Goal: Task Accomplishment & Management: Use online tool/utility

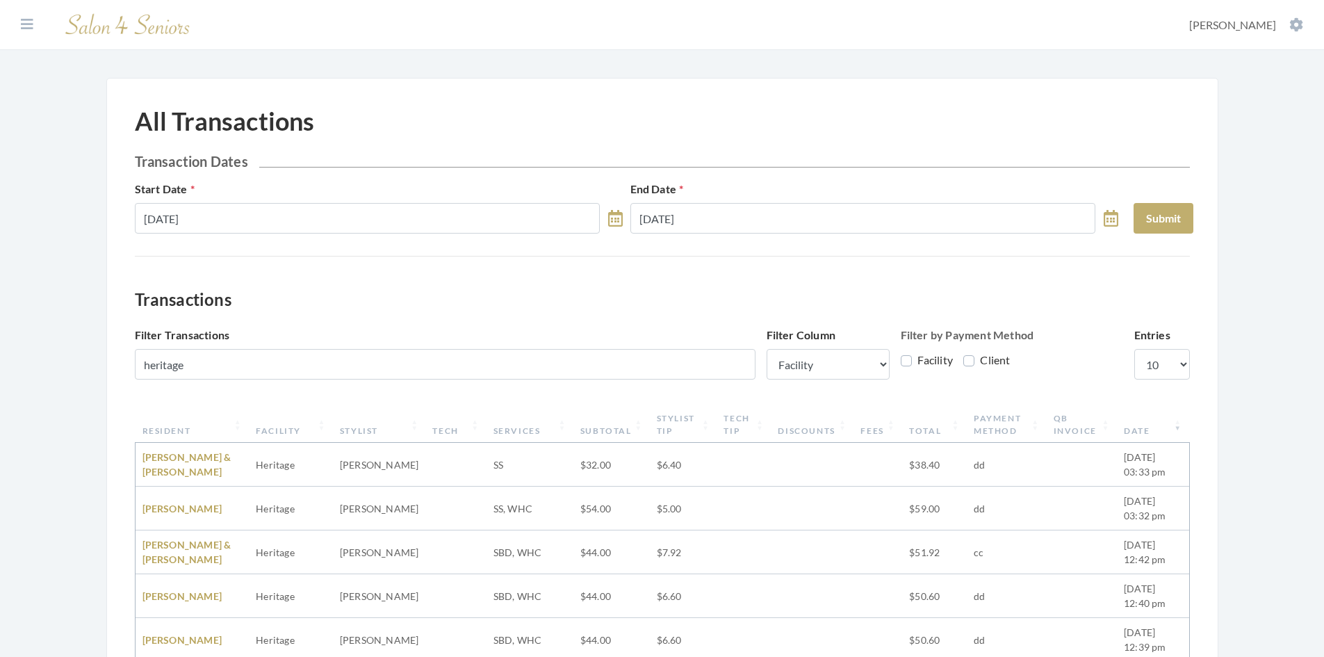
select select "1"
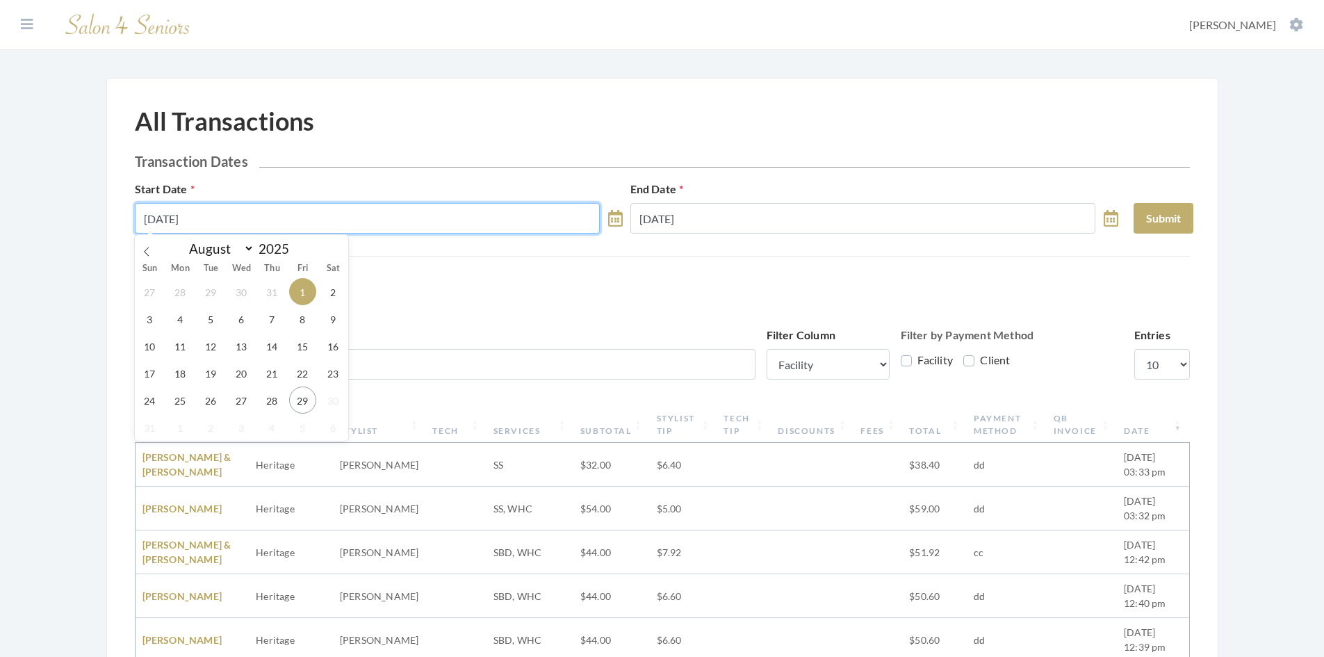
click at [413, 211] on input "08/01/2025" at bounding box center [368, 218] width 466 height 31
click at [235, 403] on span "27" at bounding box center [241, 399] width 27 height 27
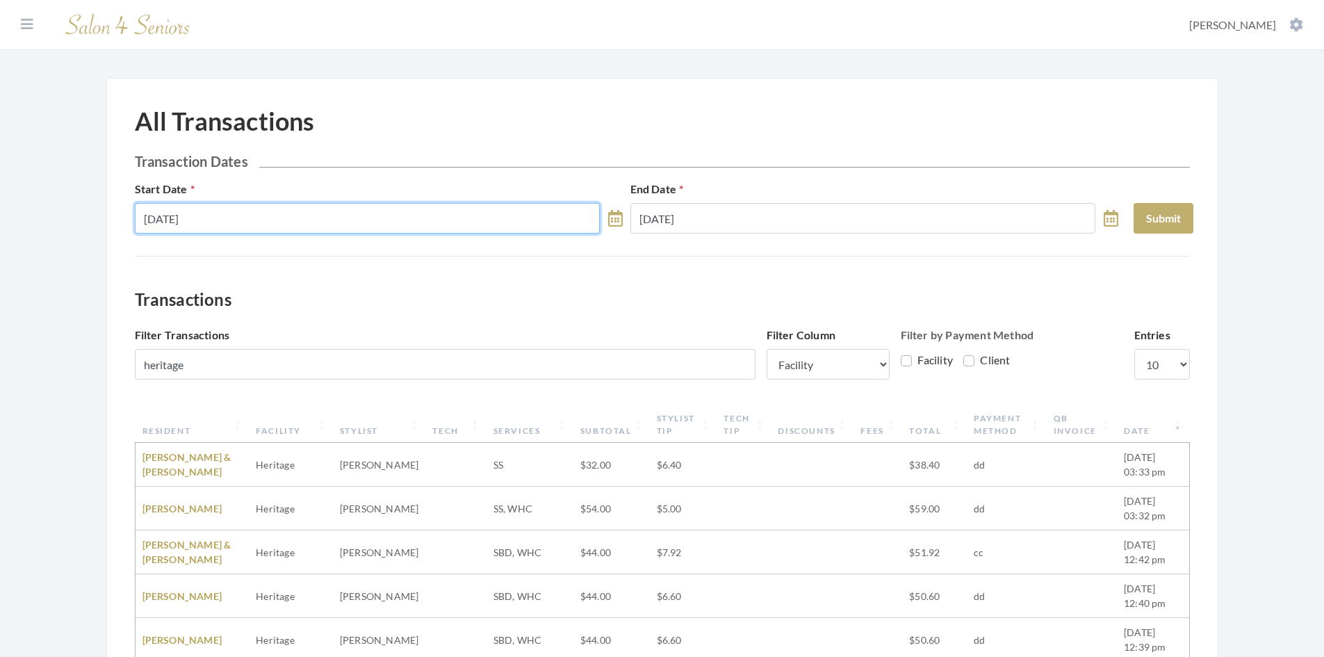
click at [413, 222] on input "[DATE]" at bounding box center [368, 218] width 466 height 31
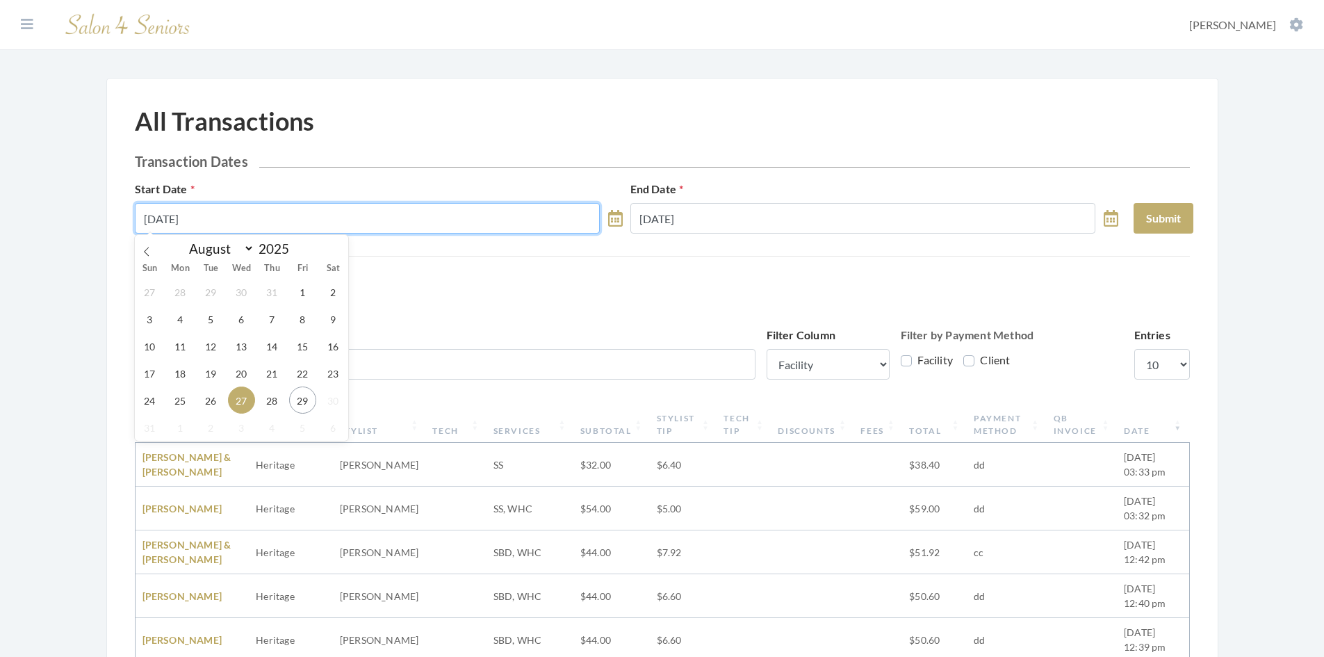
click at [545, 227] on input "08/27/2025" at bounding box center [368, 218] width 466 height 31
click at [307, 293] on span "1" at bounding box center [302, 291] width 27 height 27
type input "08/01/2025"
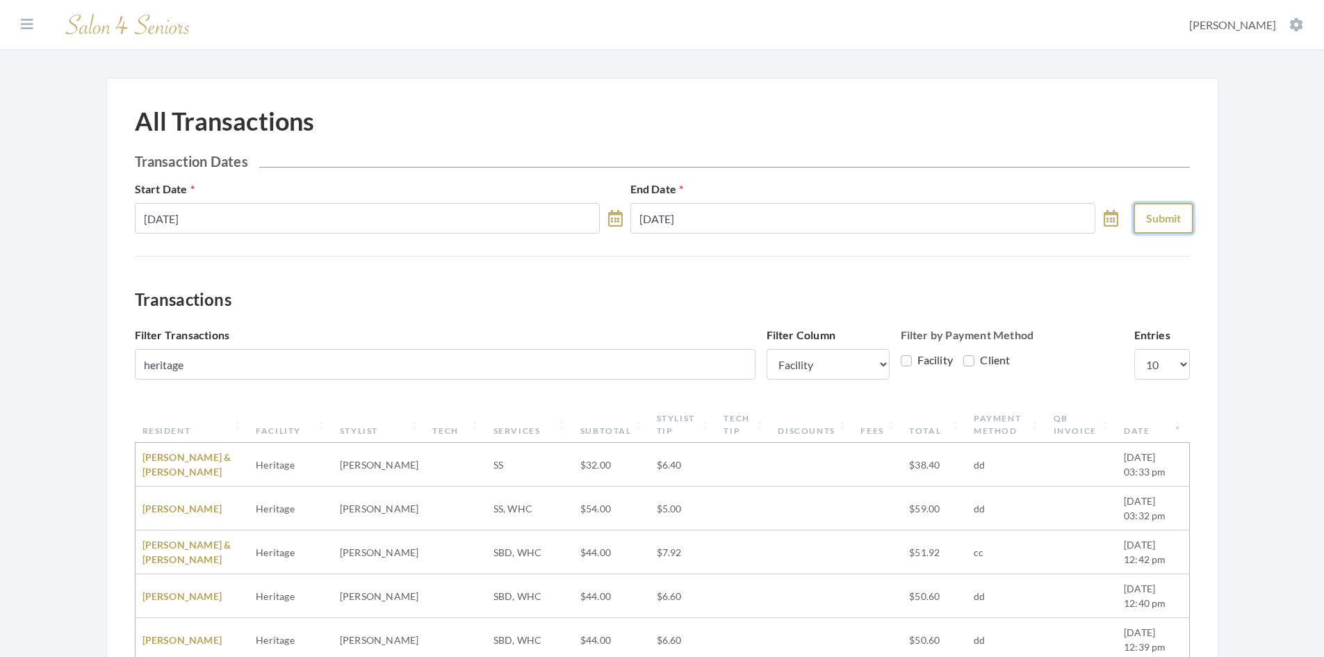
click at [1169, 222] on button "Submit" at bounding box center [1163, 218] width 60 height 31
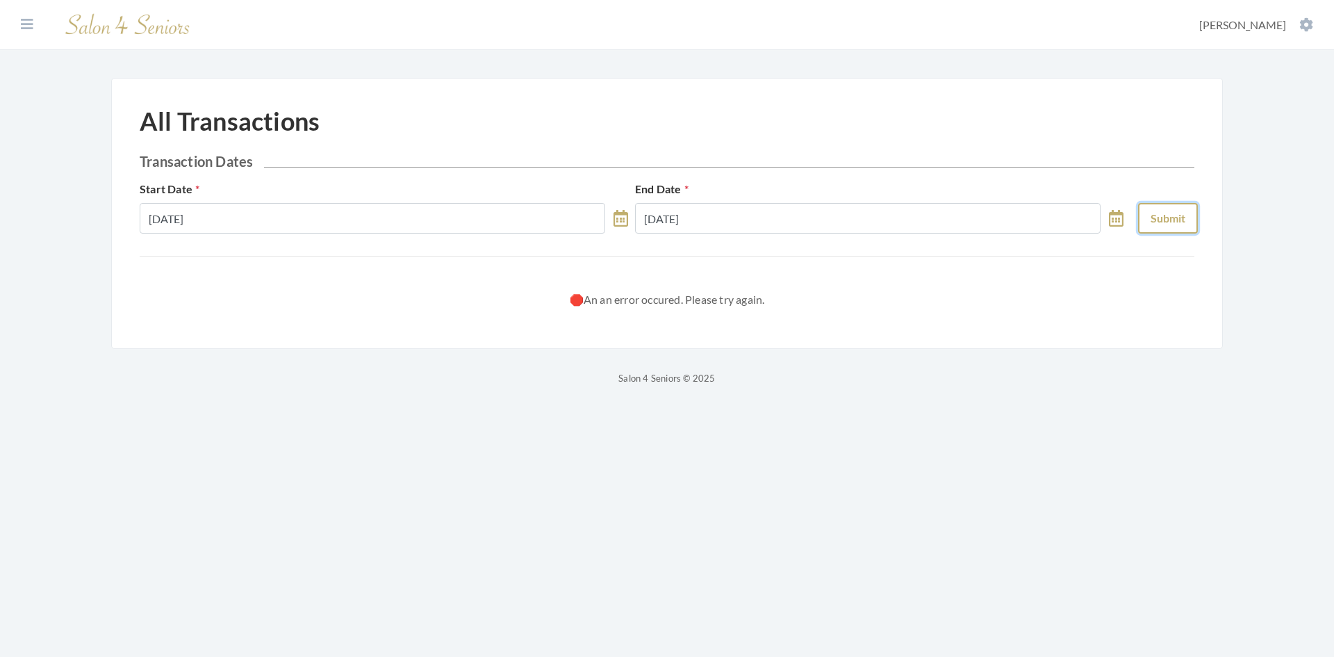
click at [1139, 219] on button "Submit" at bounding box center [1168, 218] width 60 height 31
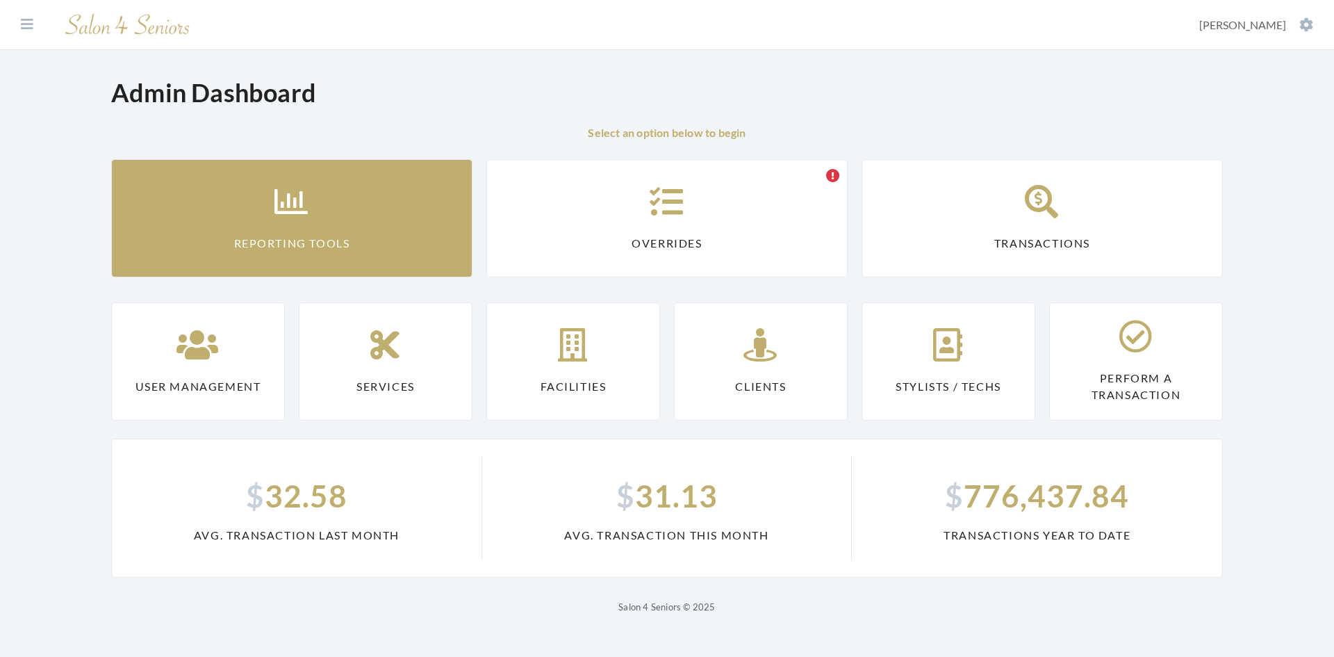
click at [320, 218] on link "Reporting Tools" at bounding box center [291, 218] width 361 height 118
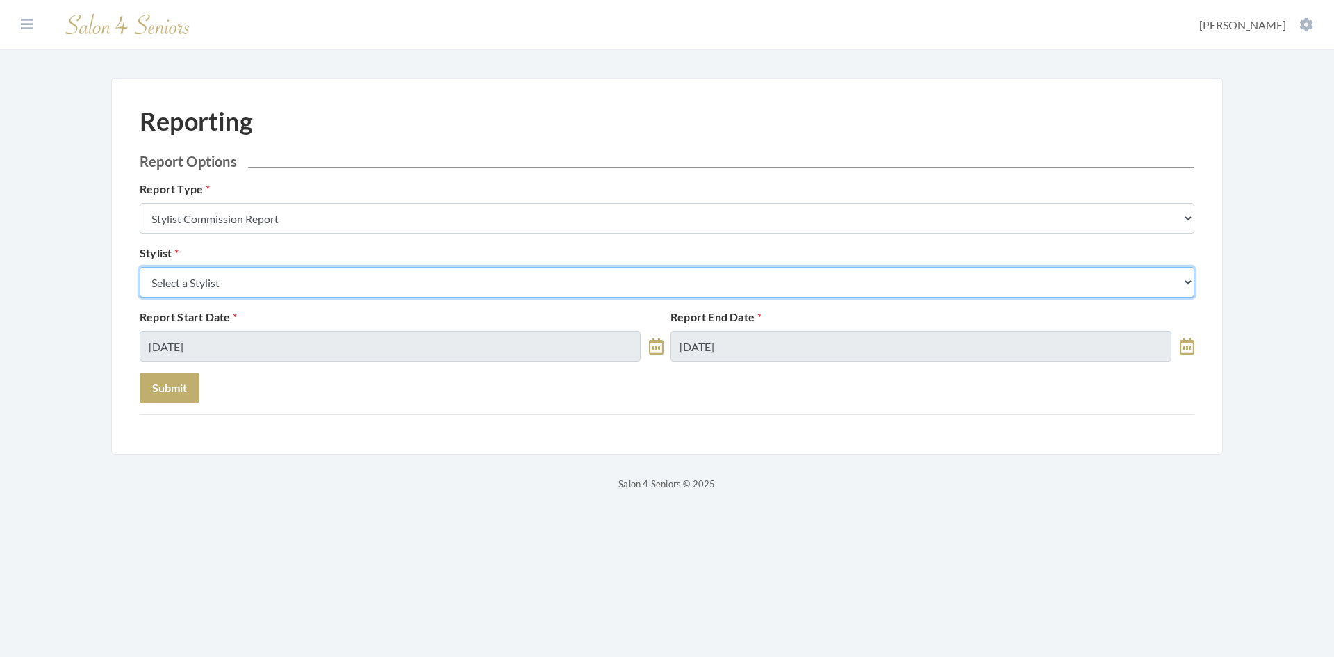
click at [334, 284] on select "Select a Stylist [PERSON_NAME] [PERSON_NAME] [PERSON_NAME] [PERSON_NAME] [PERSO…" at bounding box center [667, 282] width 1055 height 31
select select "127"
click at [140, 267] on select "Select a Stylist [PERSON_NAME] [PERSON_NAME] [PERSON_NAME] [PERSON_NAME] [PERSO…" at bounding box center [667, 282] width 1055 height 31
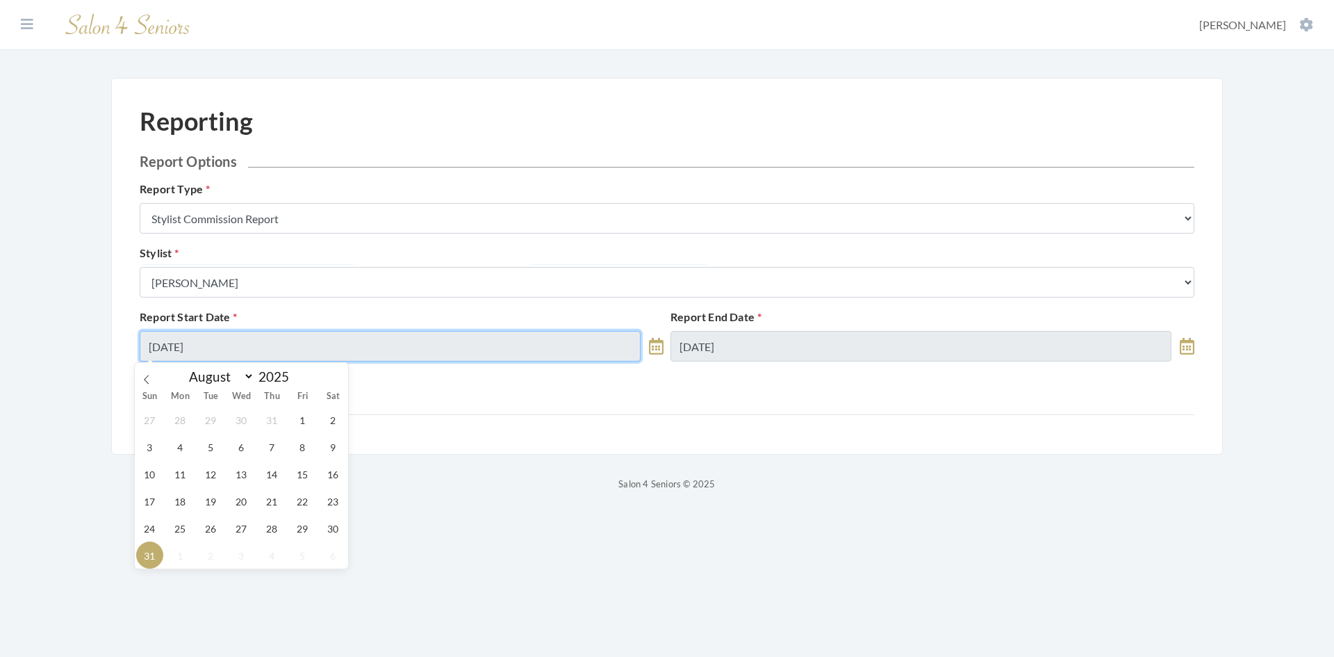
click at [324, 350] on input "08/31/2025" at bounding box center [390, 346] width 501 height 31
click at [237, 539] on span "27" at bounding box center [241, 527] width 27 height 27
type input "08/27/2025"
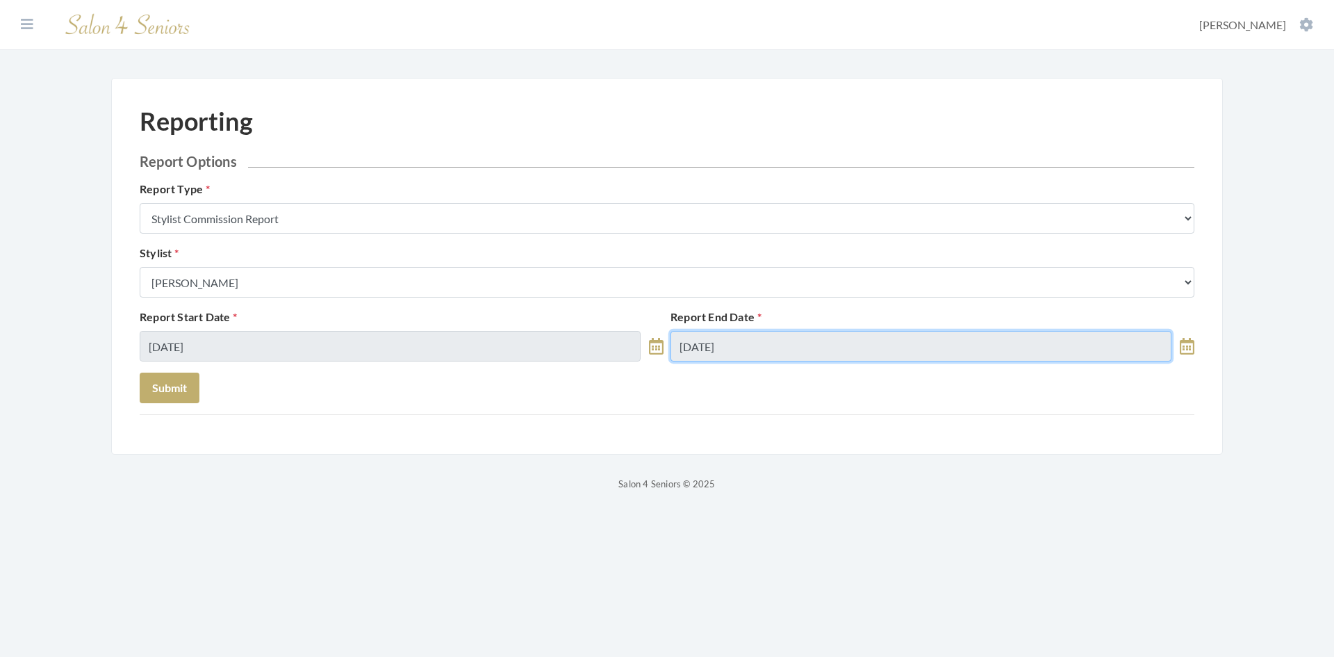
click at [748, 345] on input "08/31/2025" at bounding box center [921, 346] width 501 height 31
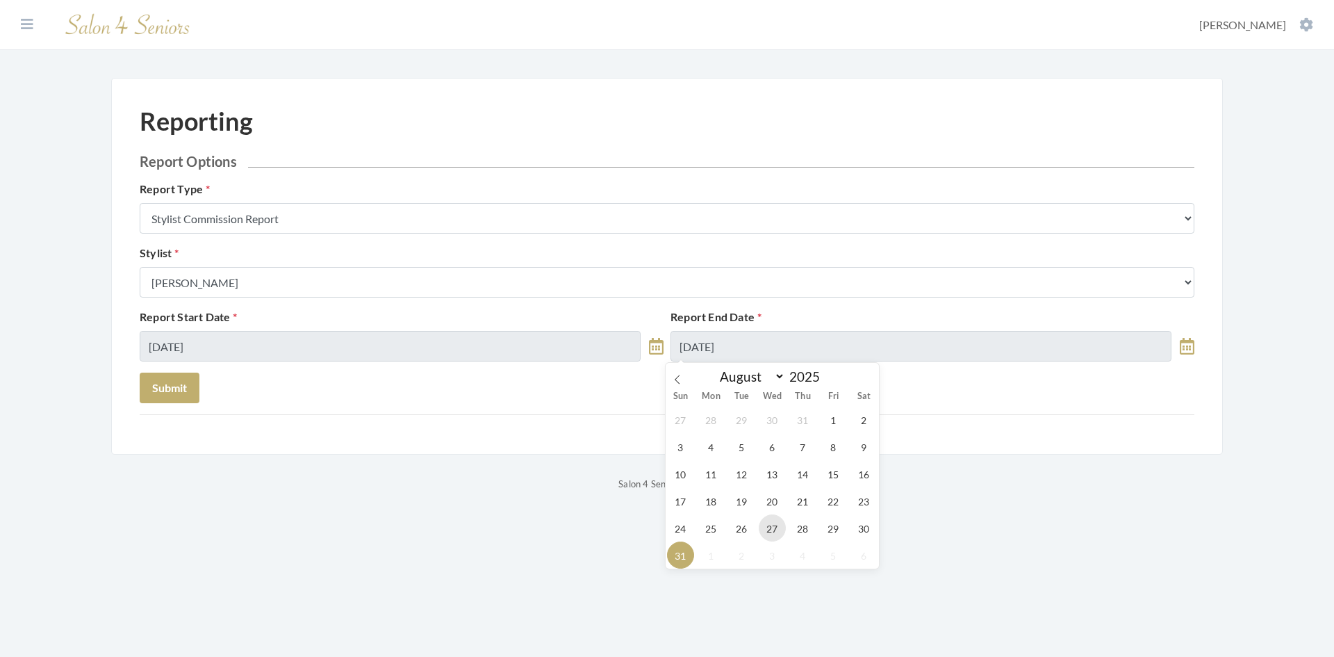
click at [772, 525] on span "27" at bounding box center [772, 527] width 27 height 27
type input "[DATE]"
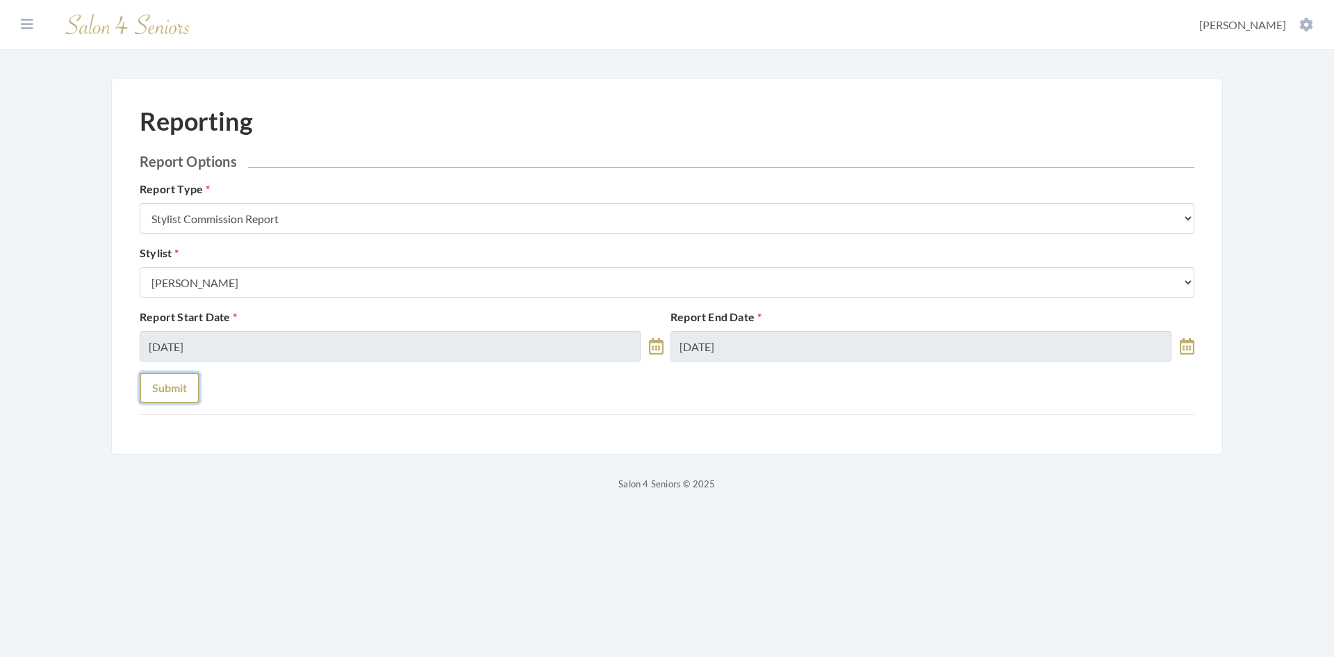
click at [175, 384] on button "Submit" at bounding box center [170, 387] width 60 height 31
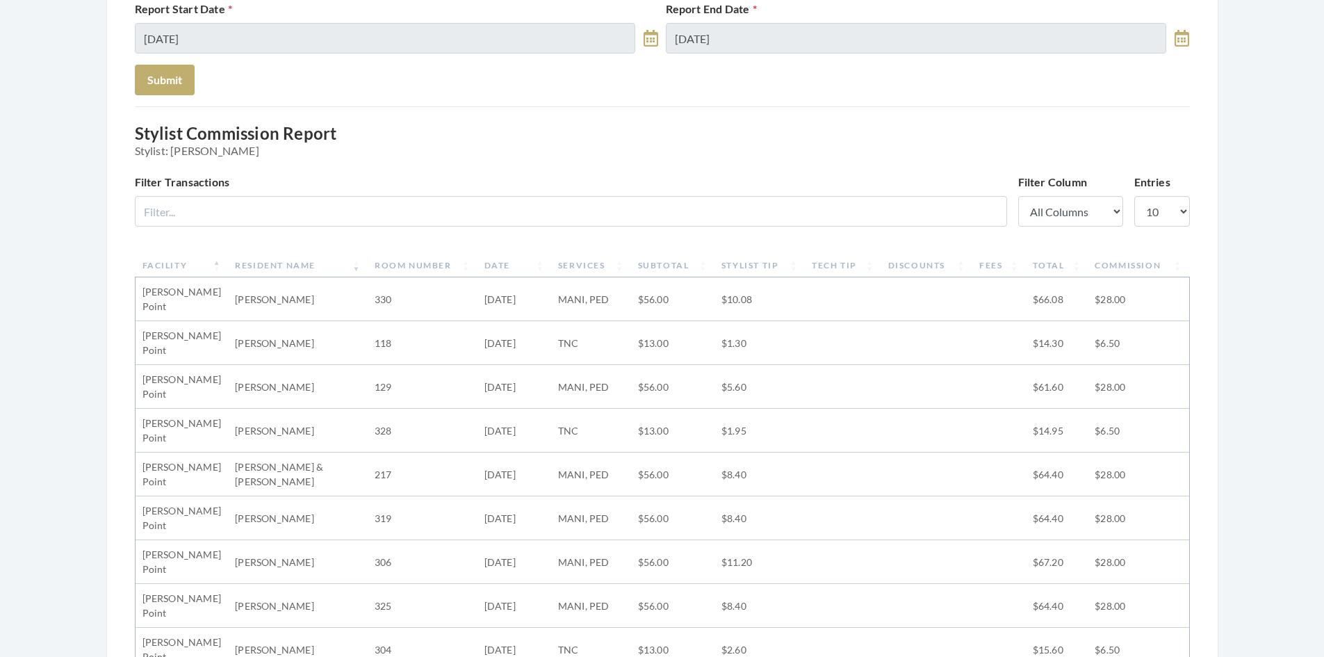
scroll to position [139, 0]
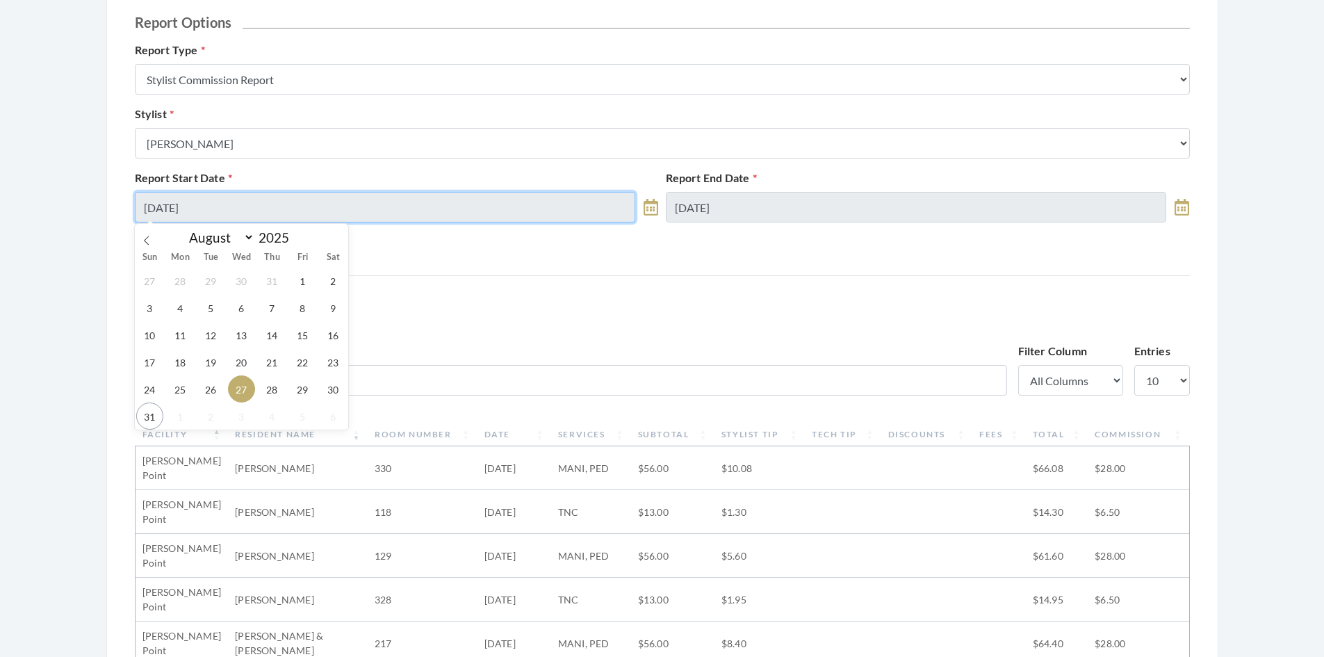
click at [434, 206] on input "[DATE]" at bounding box center [385, 207] width 501 height 31
click at [208, 390] on span "26" at bounding box center [210, 388] width 27 height 27
type input "08/26/2025"
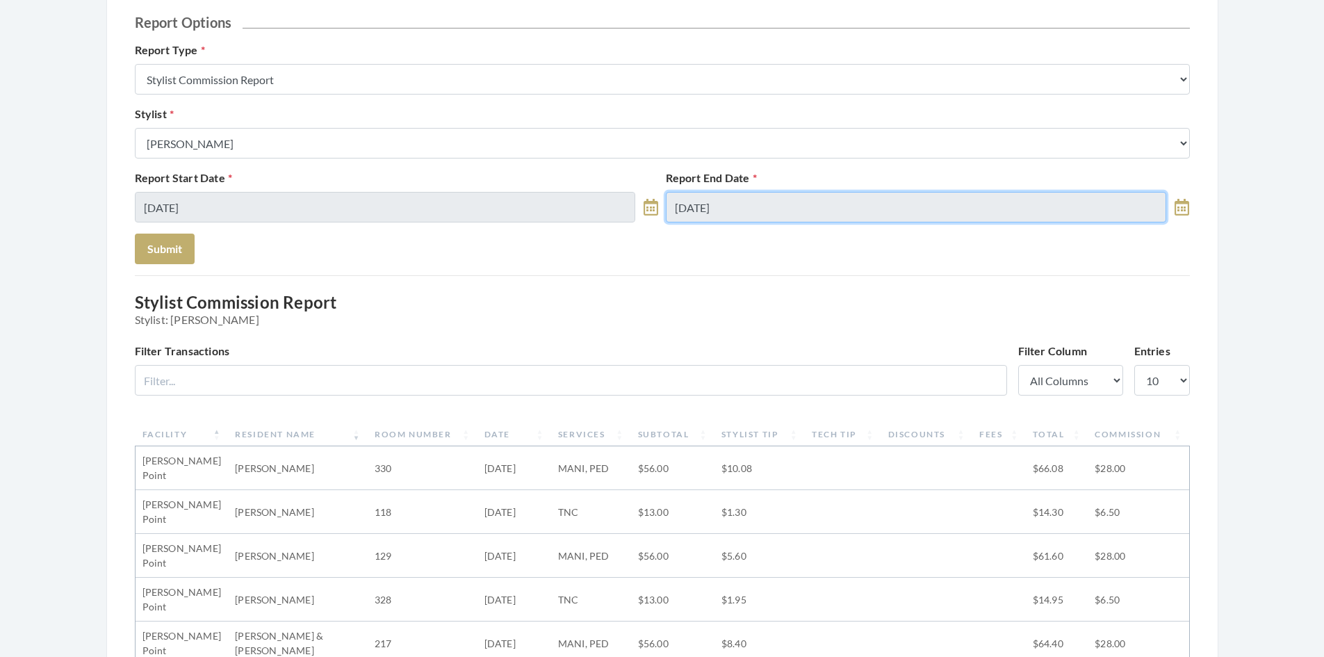
click at [741, 197] on input "08/27/2025" at bounding box center [916, 207] width 501 height 31
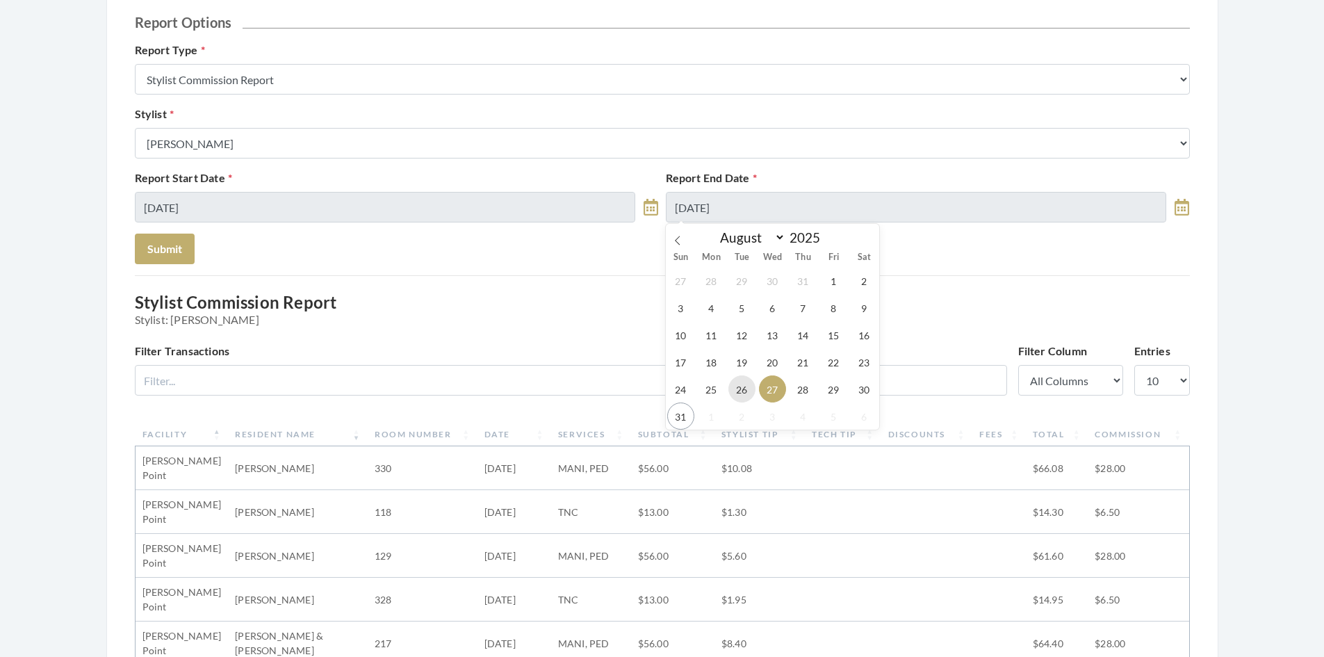
click at [741, 386] on span "26" at bounding box center [741, 388] width 27 height 27
type input "[DATE]"
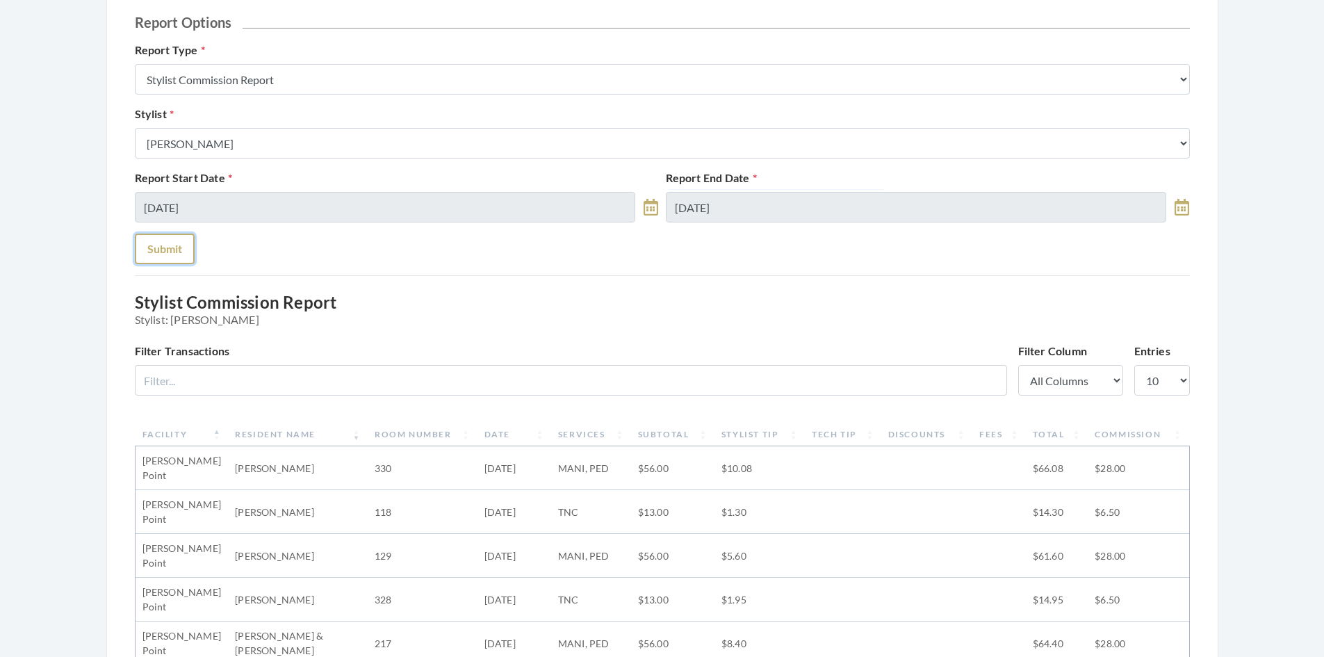
click at [176, 249] on button "Submit" at bounding box center [165, 248] width 60 height 31
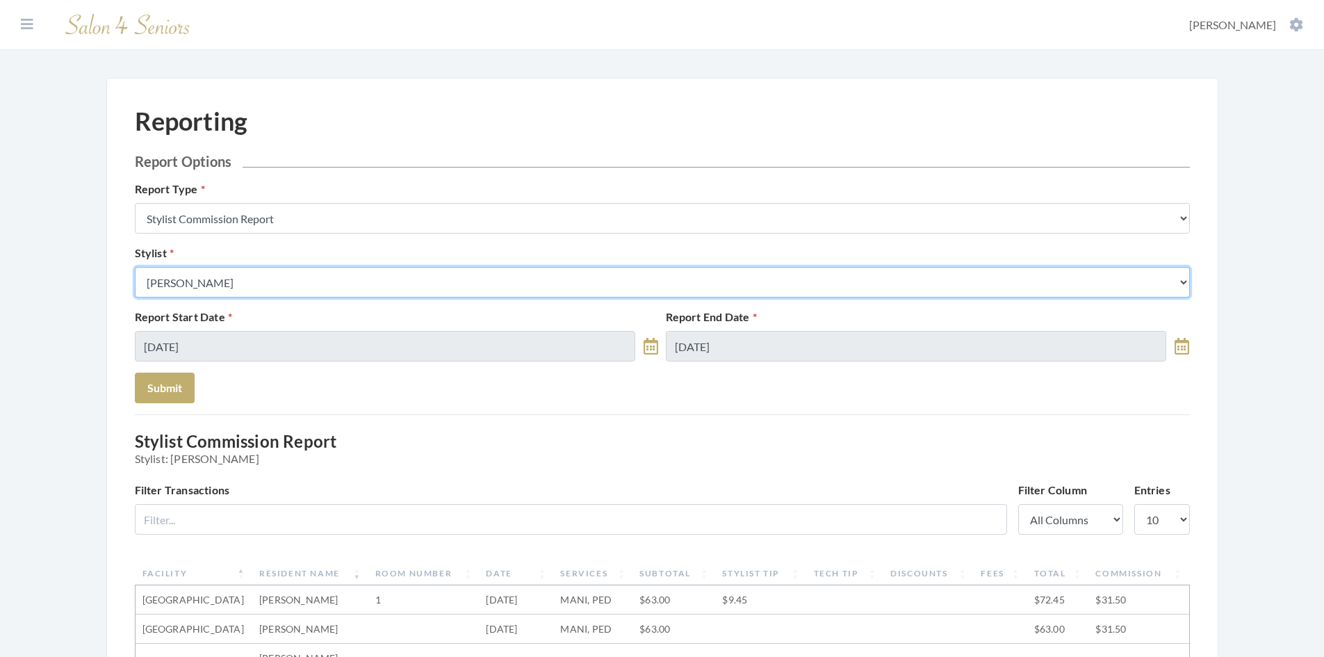
click at [311, 283] on select "Select a Stylist [PERSON_NAME] [PERSON_NAME] [PERSON_NAME] [PERSON_NAME] [PERSO…" at bounding box center [662, 282] width 1055 height 31
select select "26"
click at [135, 267] on select "Select a Stylist [PERSON_NAME] [PERSON_NAME] [PERSON_NAME] [PERSON_NAME] [PERSO…" at bounding box center [662, 282] width 1055 height 31
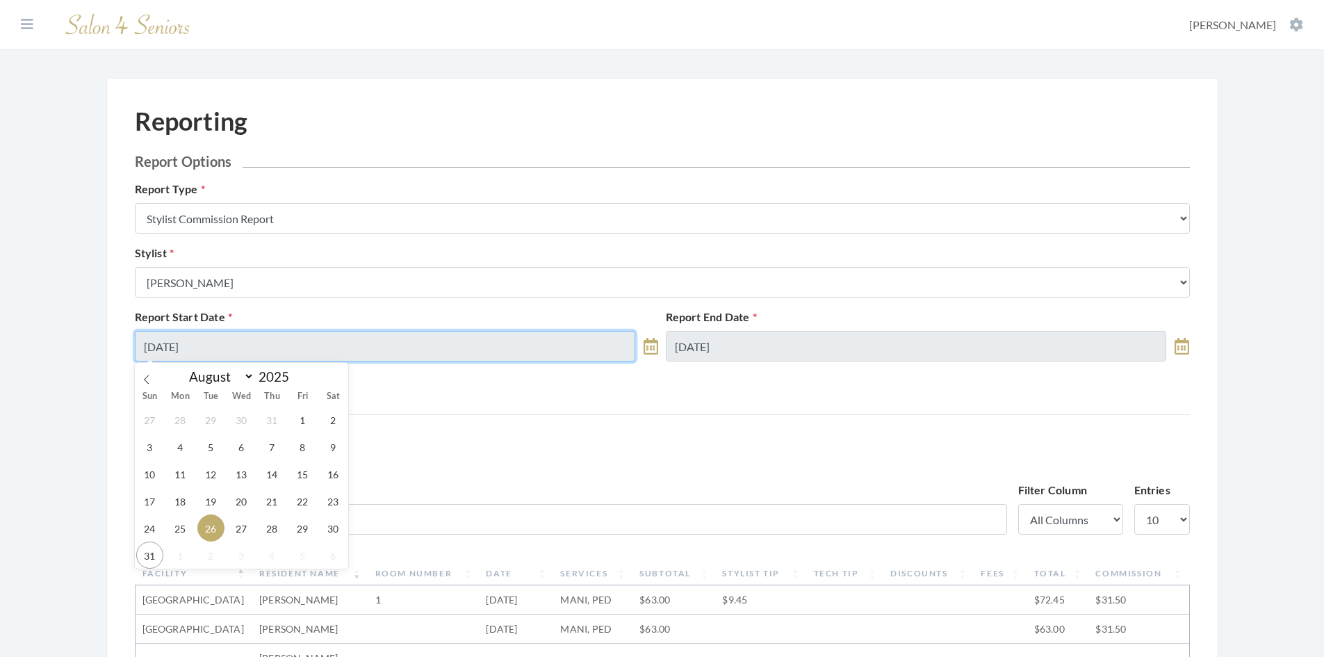
click at [390, 351] on input "08/26/2025" at bounding box center [385, 346] width 501 height 31
click at [276, 526] on span "28" at bounding box center [271, 527] width 27 height 27
type input "[DATE]"
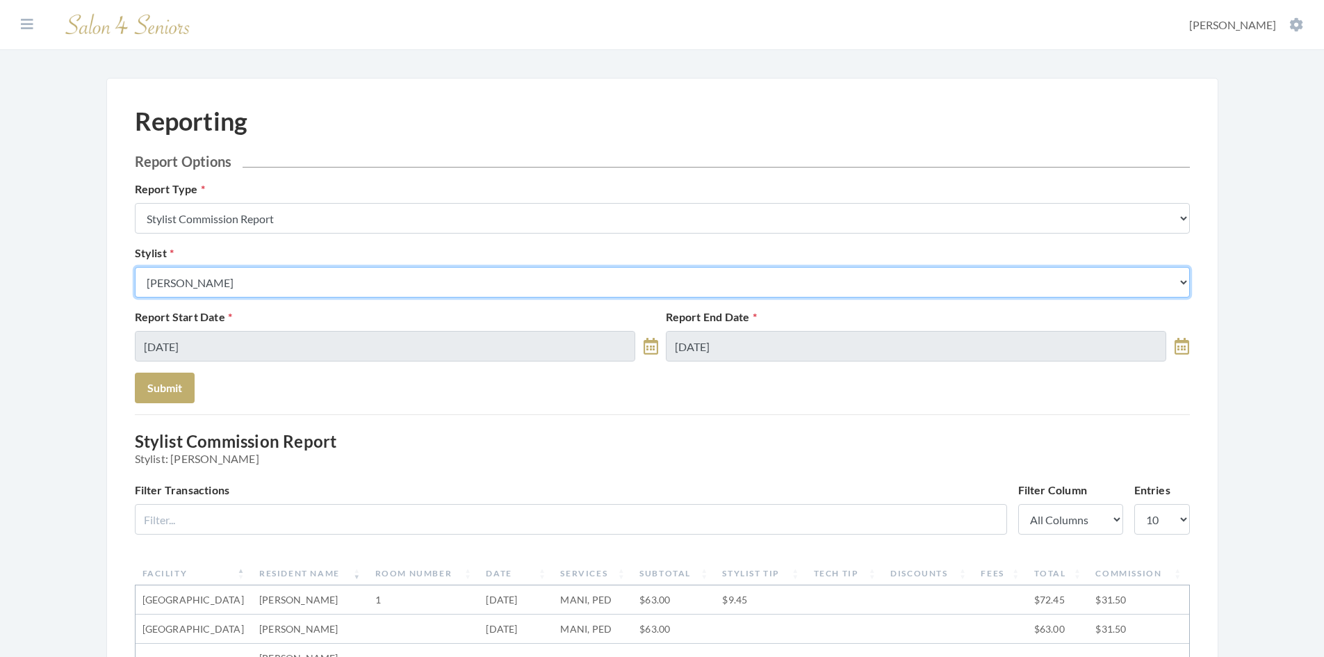
click at [345, 274] on select "Select a Stylist Alaina Krumm Alisha Teasley Anna White Ashley Venable Cassie B…" at bounding box center [662, 282] width 1055 height 31
select select "43"
click at [135, 267] on select "Select a Stylist Alaina Krumm Alisha Teasley Anna White Ashley Venable Cassie B…" at bounding box center [662, 282] width 1055 height 31
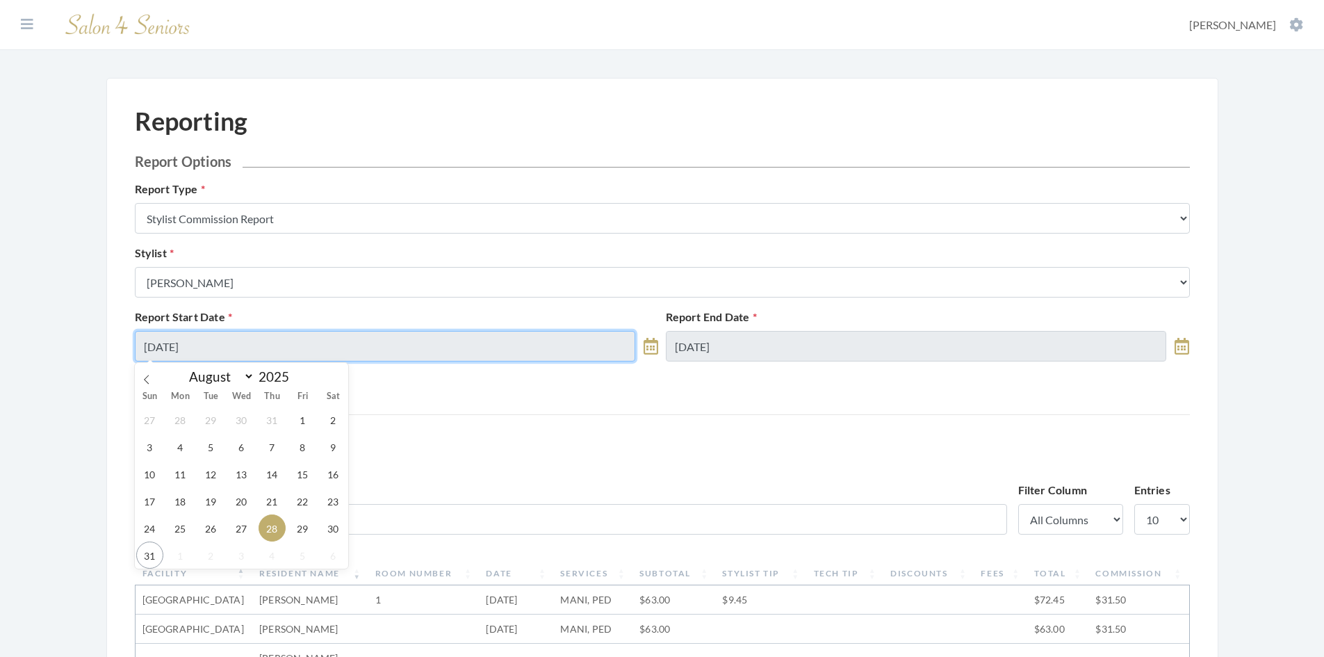
click at [322, 352] on input "[DATE]" at bounding box center [385, 346] width 501 height 31
click at [215, 527] on span "26" at bounding box center [210, 527] width 27 height 27
type input "08/26/2025"
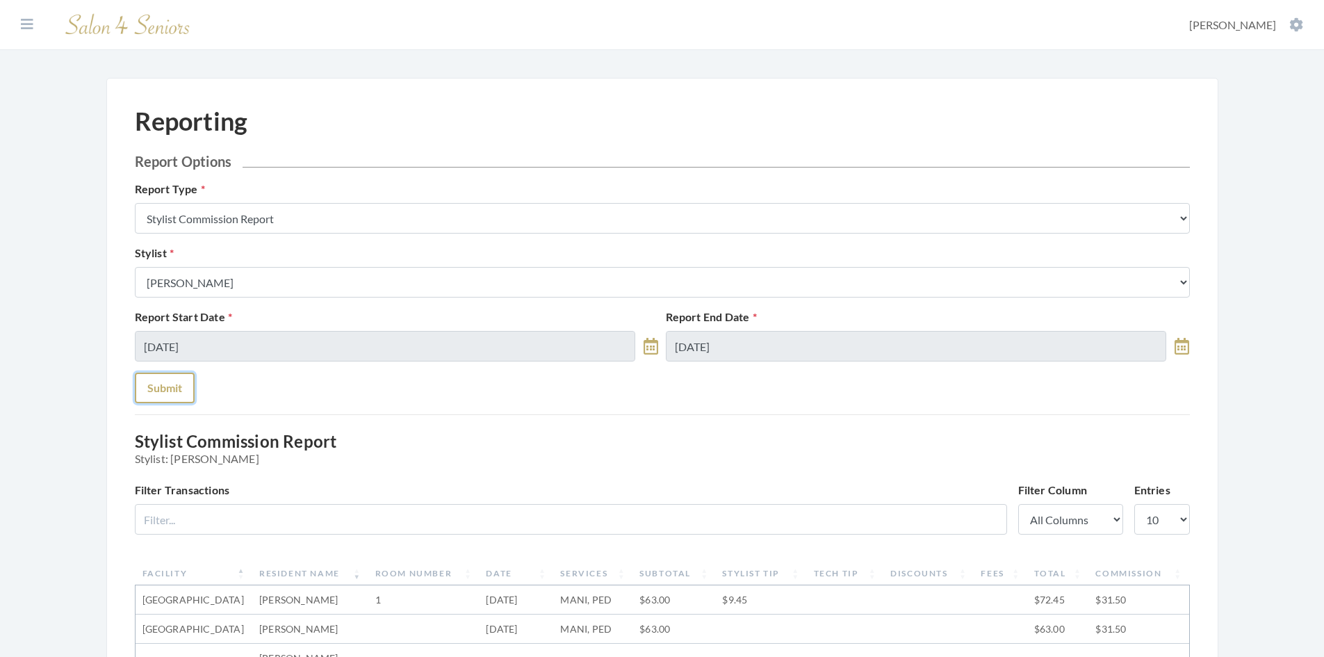
click at [179, 386] on button "Submit" at bounding box center [165, 387] width 60 height 31
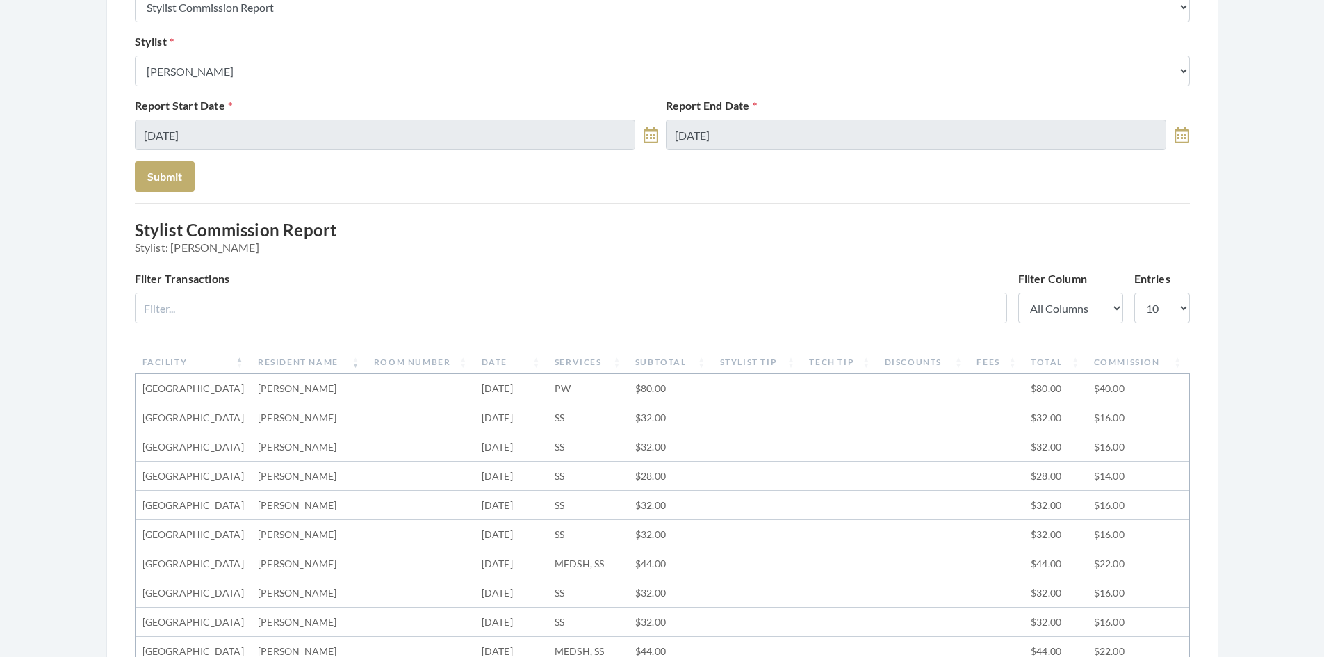
scroll to position [139, 0]
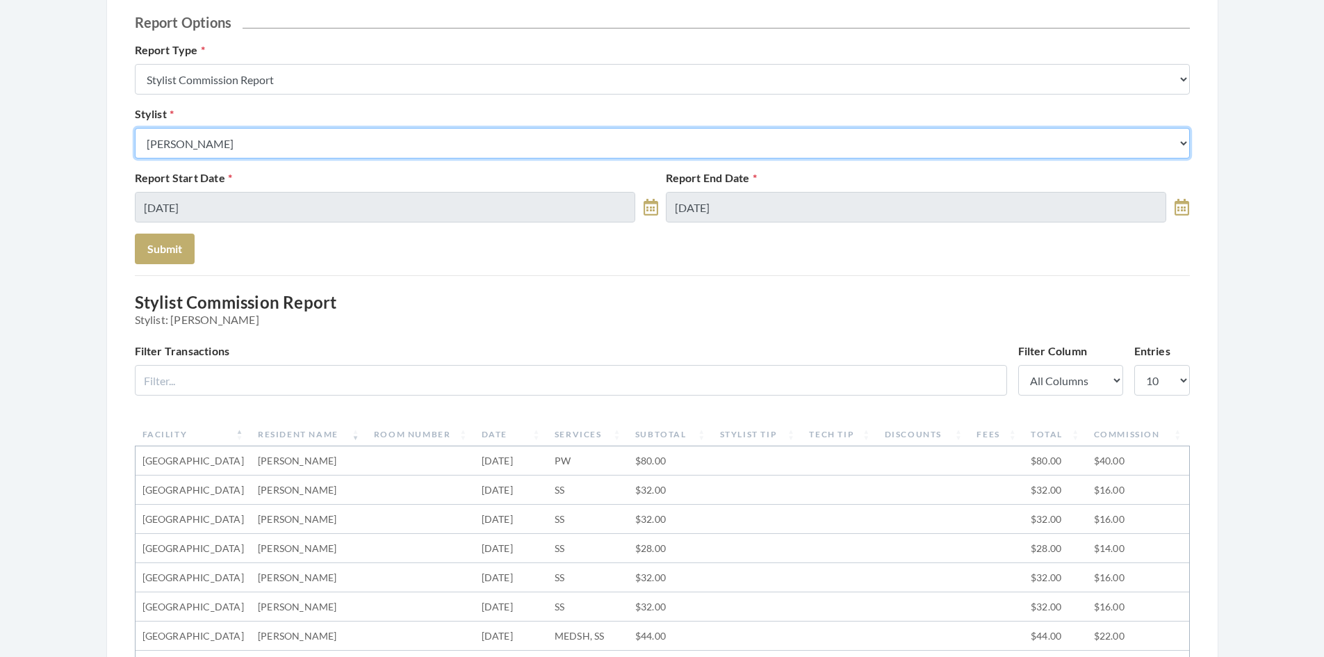
click at [322, 146] on select "Select a Stylist [PERSON_NAME] [PERSON_NAME] [PERSON_NAME] [PERSON_NAME] [PERSO…" at bounding box center [662, 143] width 1055 height 31
select select "28"
click at [135, 128] on select "Select a Stylist [PERSON_NAME] [PERSON_NAME] [PERSON_NAME] [PERSON_NAME] [PERSO…" at bounding box center [662, 143] width 1055 height 31
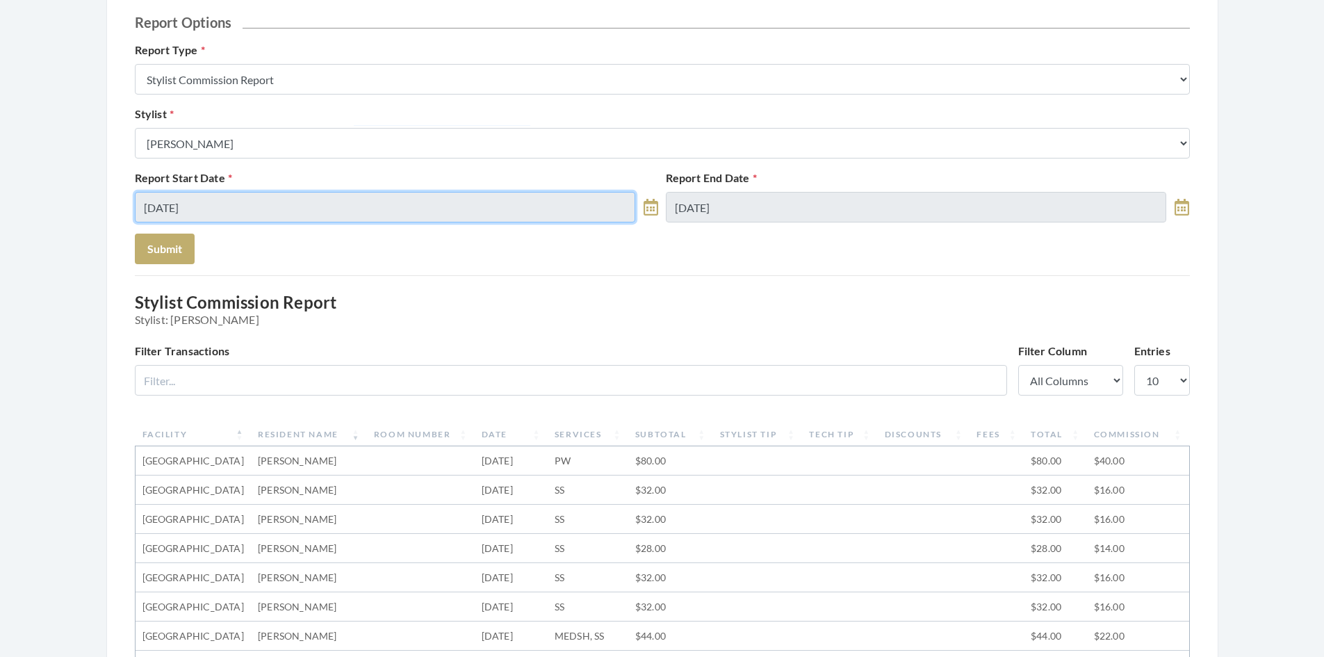
click at [278, 211] on input "08/26/2025" at bounding box center [385, 207] width 501 height 31
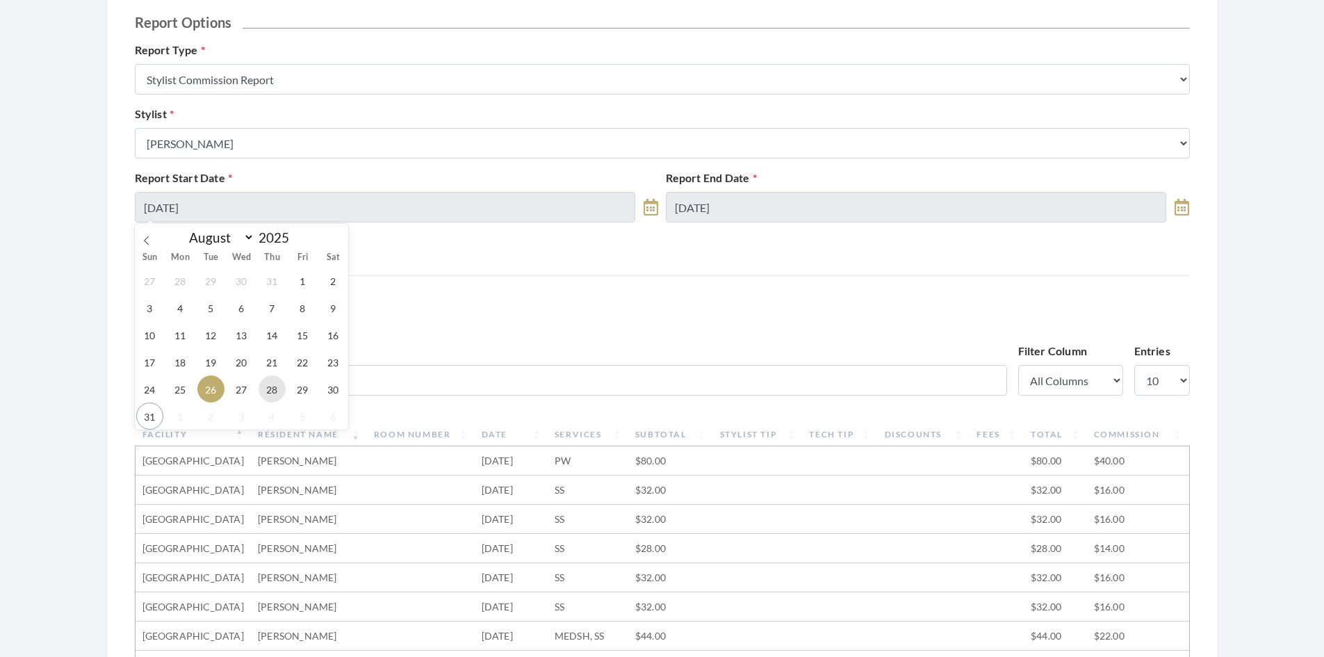
click at [269, 388] on span "28" at bounding box center [271, 388] width 27 height 27
type input "[DATE]"
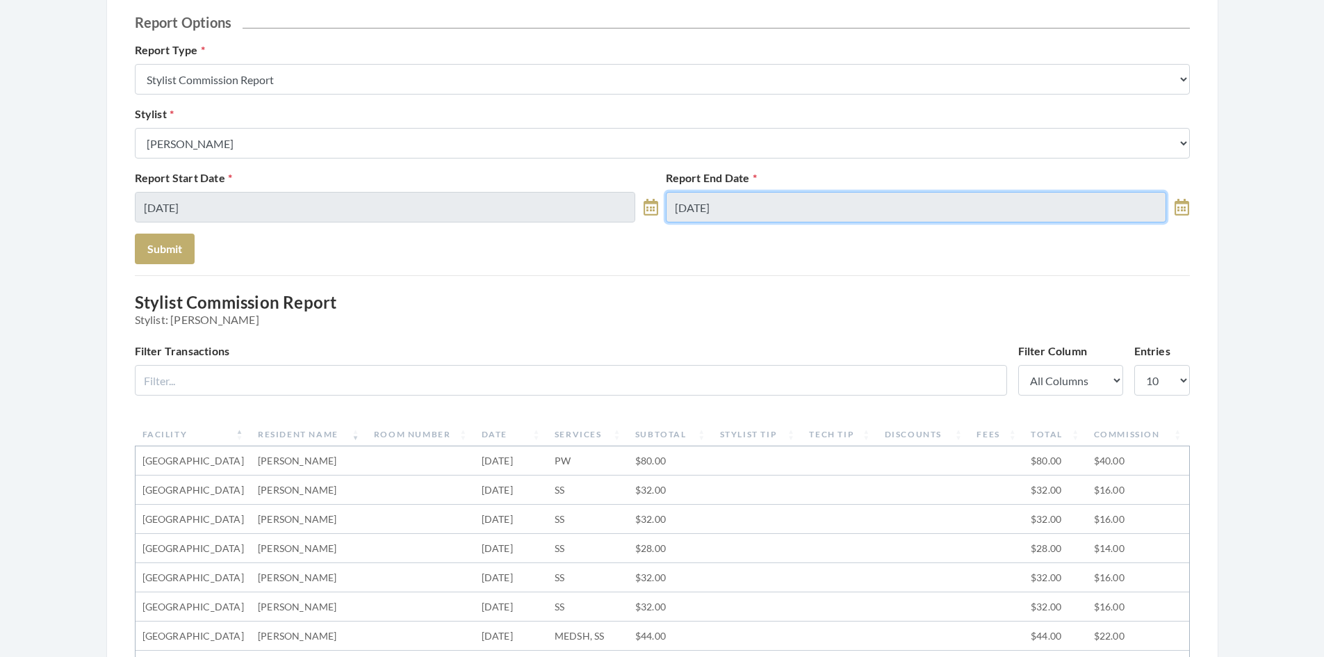
click at [799, 217] on input "08/26/2025" at bounding box center [916, 207] width 501 height 31
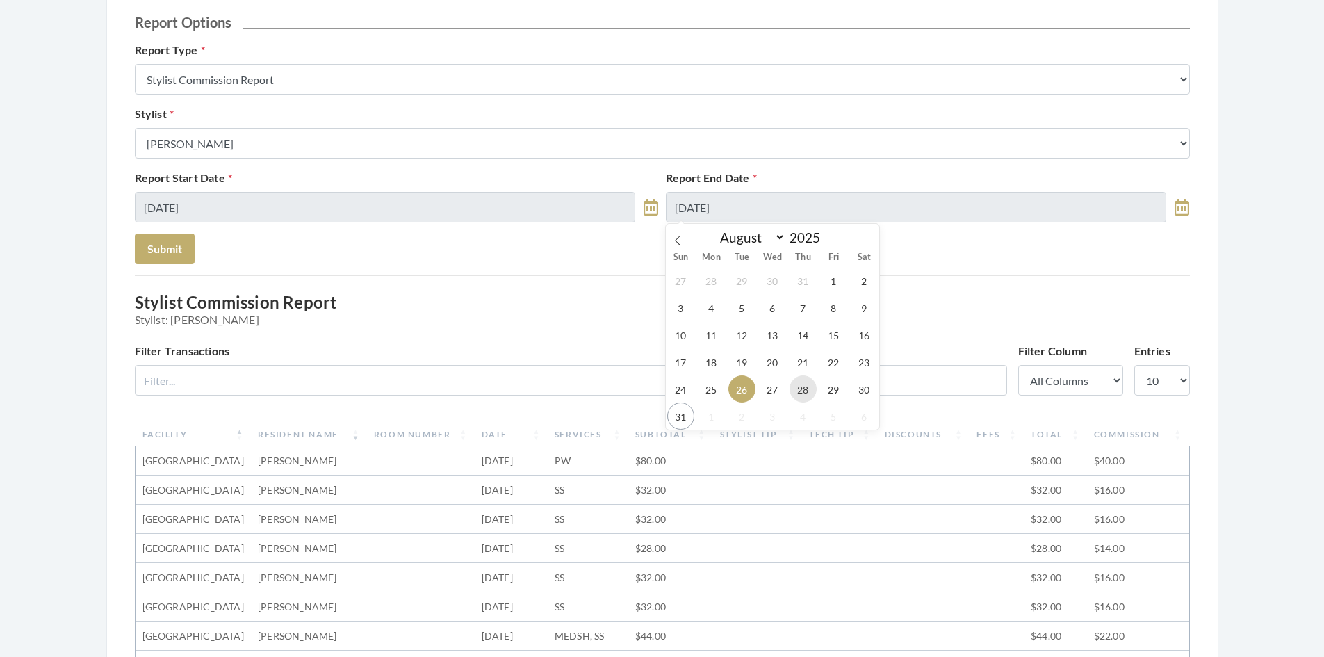
click at [798, 391] on span "28" at bounding box center [802, 388] width 27 height 27
type input "[DATE]"
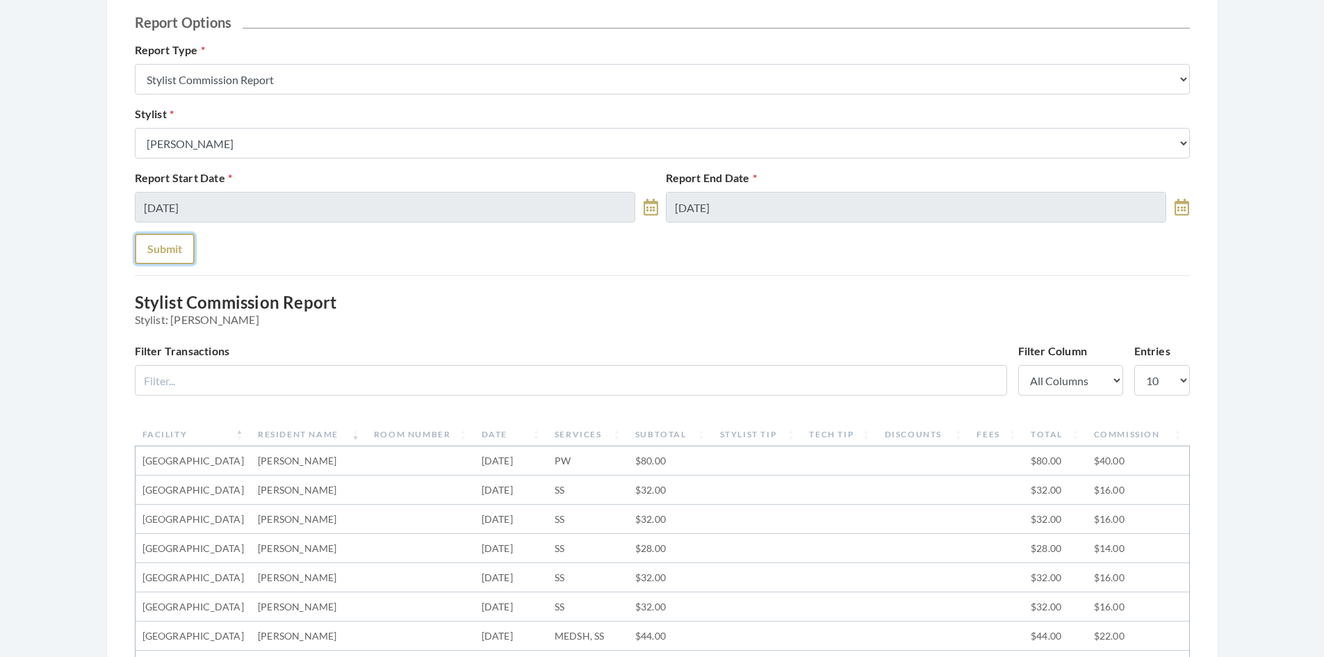
click at [147, 249] on button "Submit" at bounding box center [165, 248] width 60 height 31
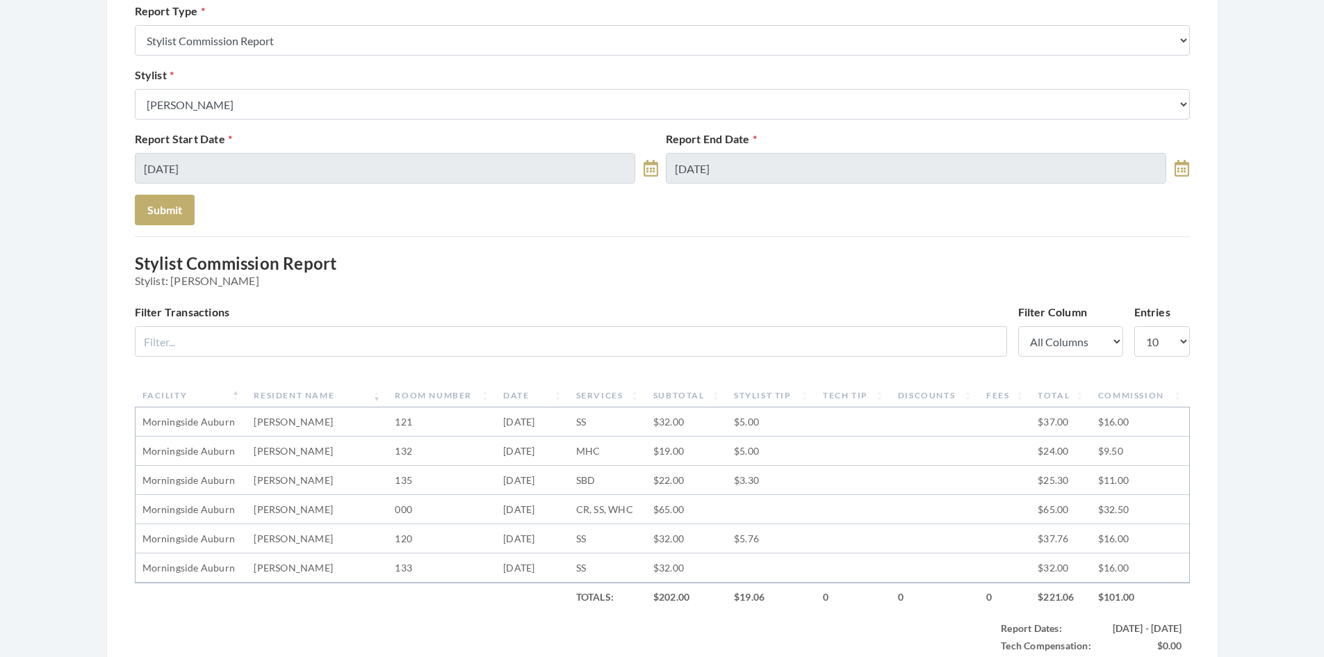
scroll to position [69, 0]
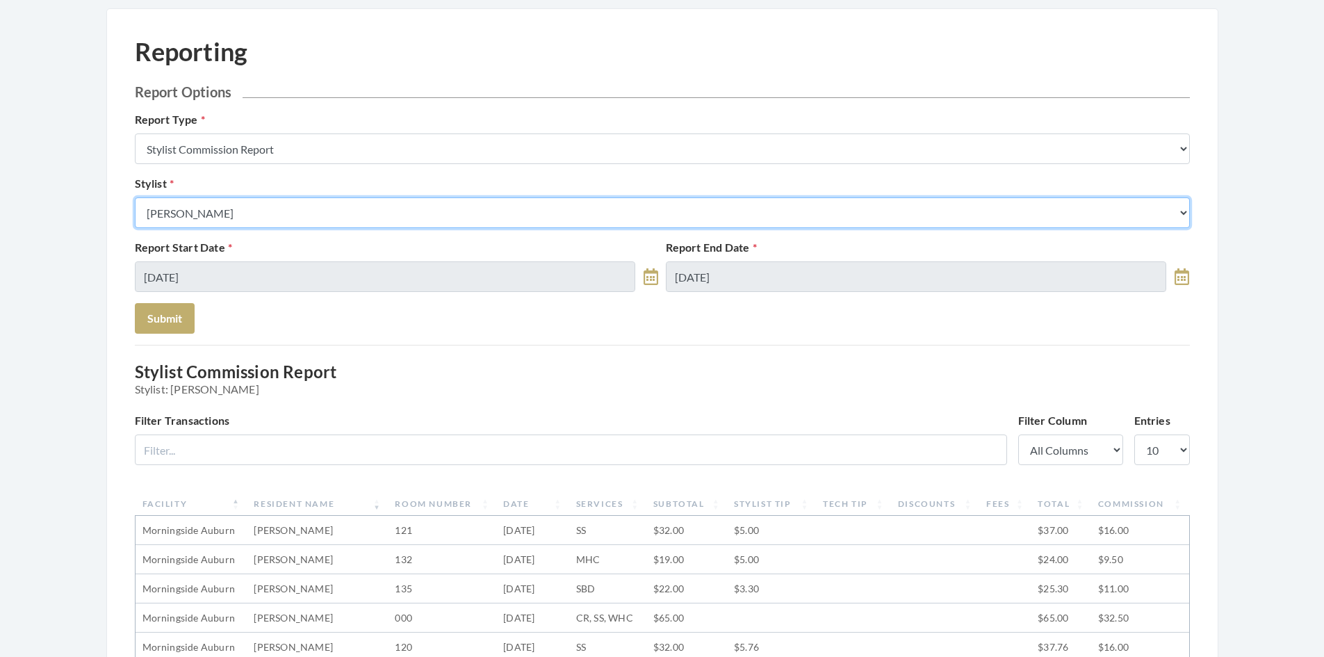
click at [291, 213] on select "Select a Stylist [PERSON_NAME] [PERSON_NAME] [PERSON_NAME] [PERSON_NAME] [PERSO…" at bounding box center [662, 212] width 1055 height 31
select select "153"
click at [135, 197] on select "Select a Stylist [PERSON_NAME] [PERSON_NAME] [PERSON_NAME] [PERSON_NAME] [PERSO…" at bounding box center [662, 212] width 1055 height 31
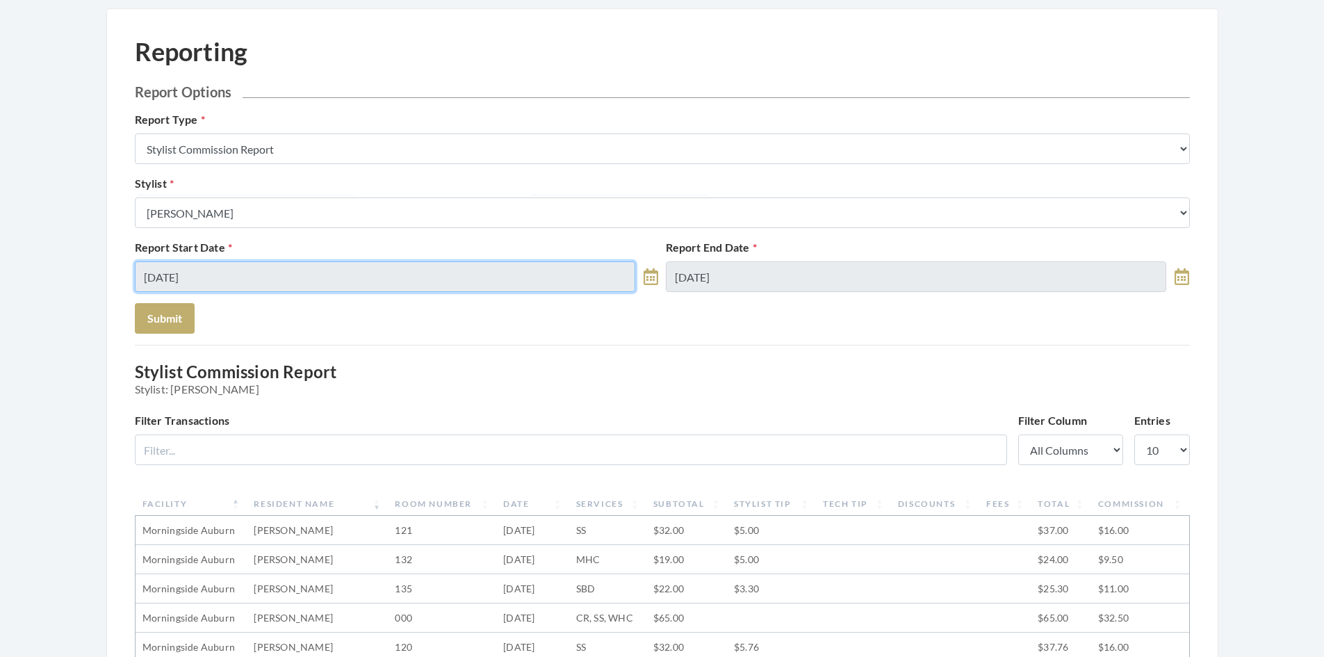
click at [312, 276] on input "[DATE]" at bounding box center [385, 276] width 501 height 31
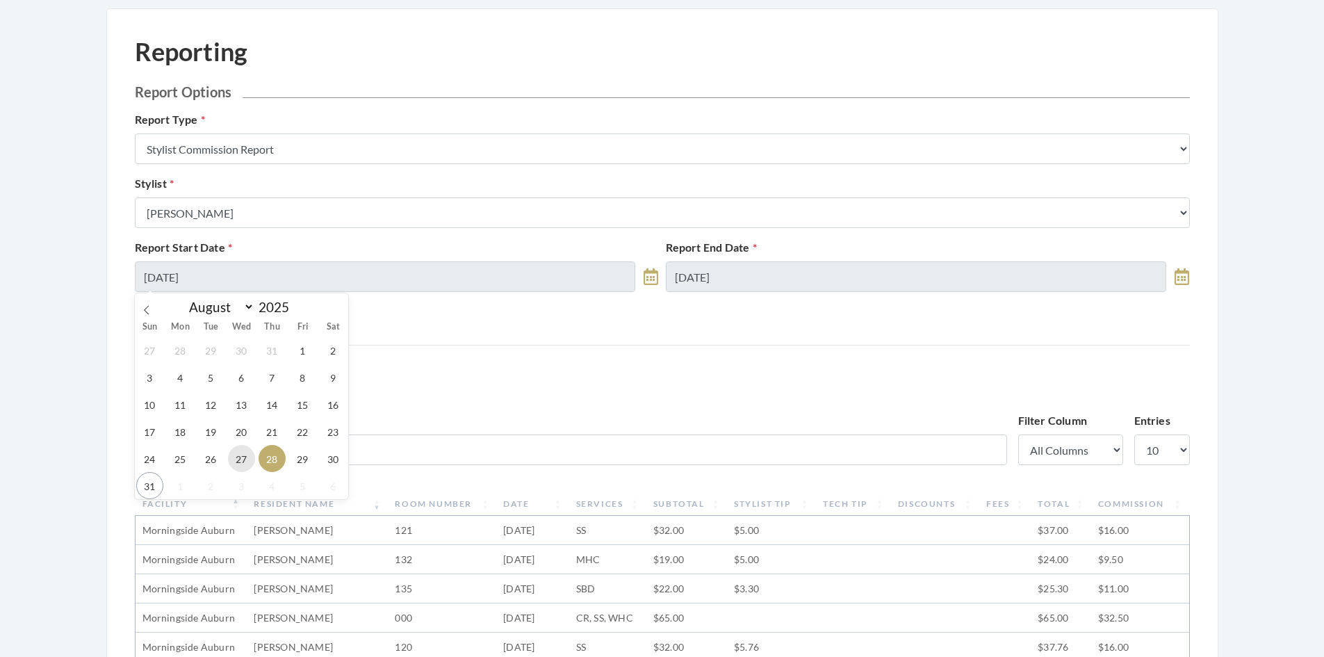
click at [243, 455] on span "27" at bounding box center [241, 458] width 27 height 27
type input "[DATE]"
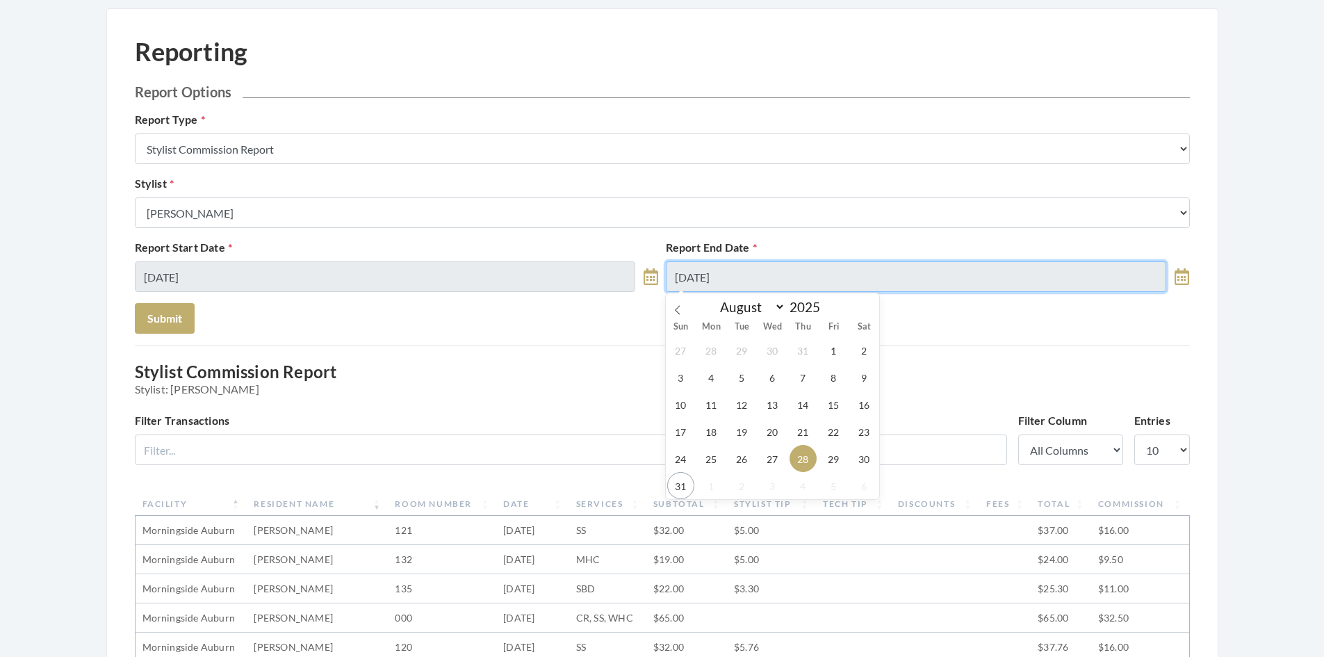
click at [774, 271] on input "[DATE]" at bounding box center [916, 276] width 501 height 31
click at [778, 458] on span "27" at bounding box center [772, 458] width 27 height 27
type input "[DATE]"
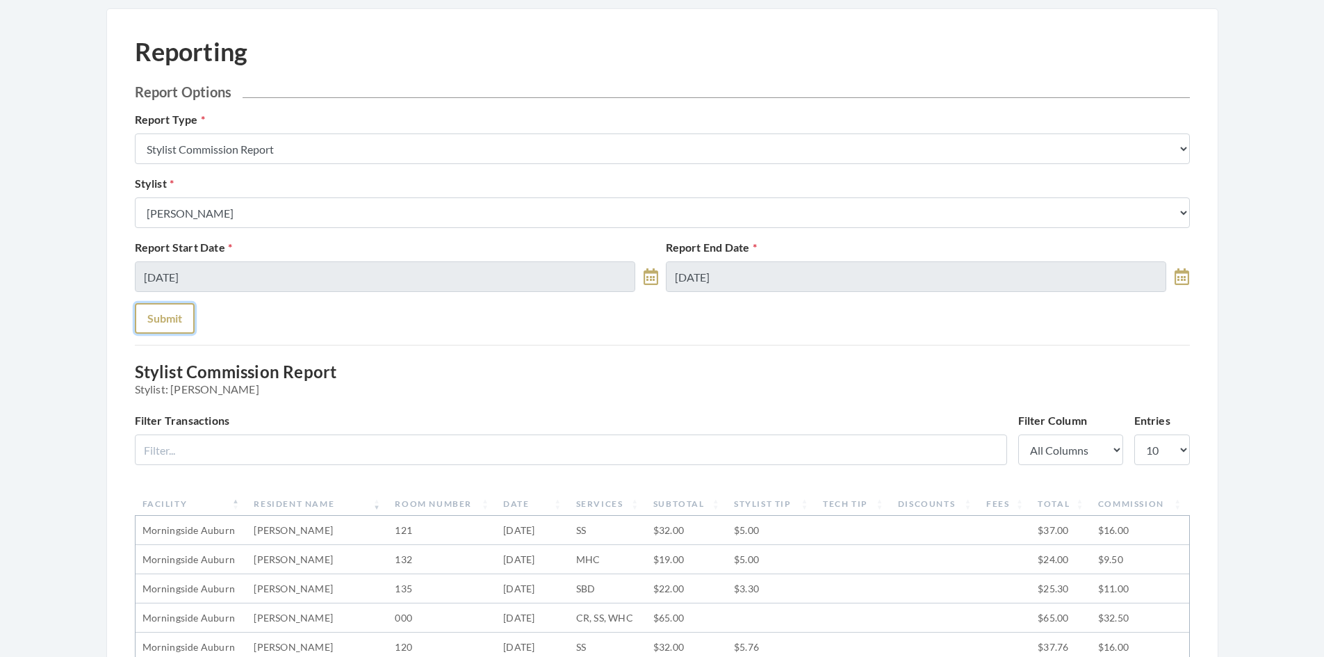
click at [149, 314] on button "Submit" at bounding box center [165, 318] width 60 height 31
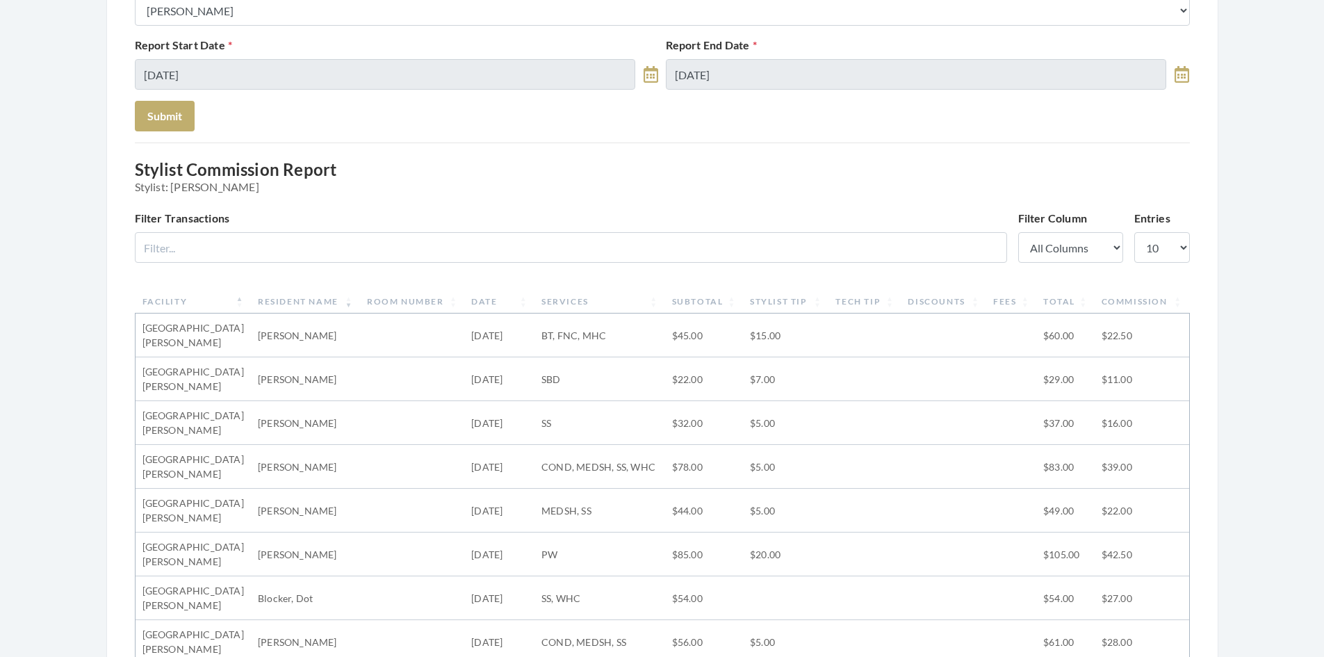
scroll to position [278, 0]
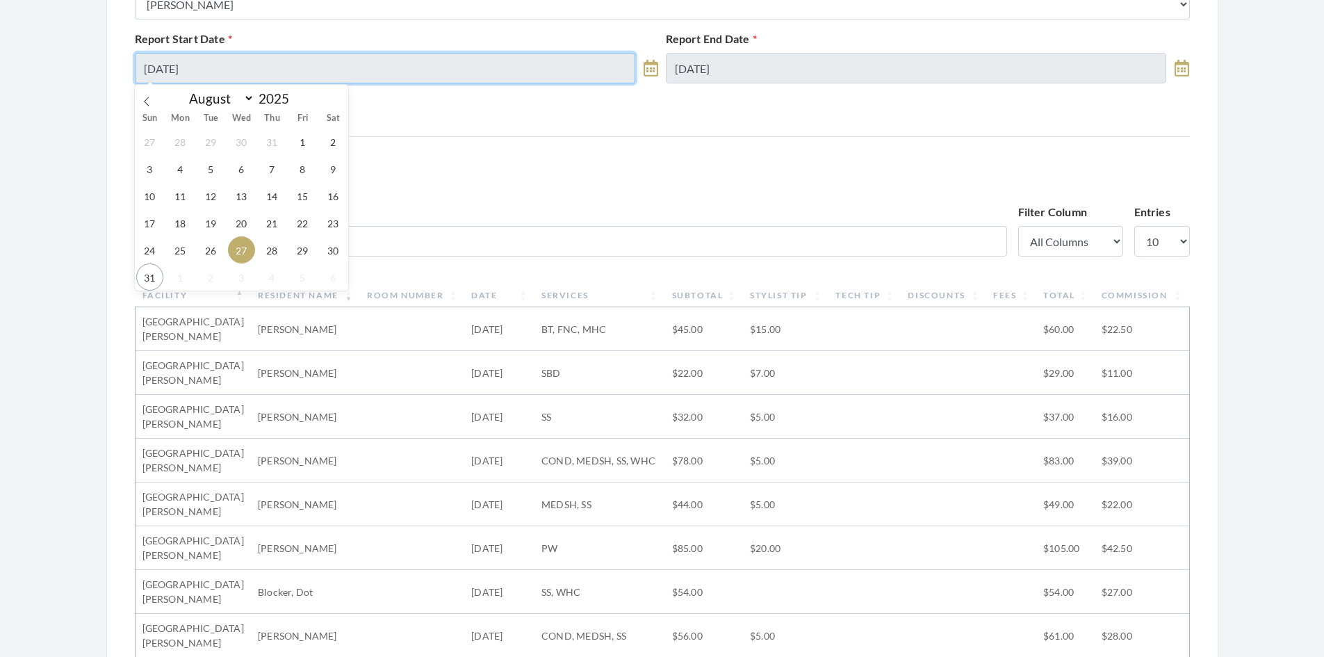
click at [395, 69] on input "[DATE]" at bounding box center [385, 68] width 501 height 31
click at [278, 246] on span "28" at bounding box center [271, 249] width 27 height 27
type input "[DATE]"
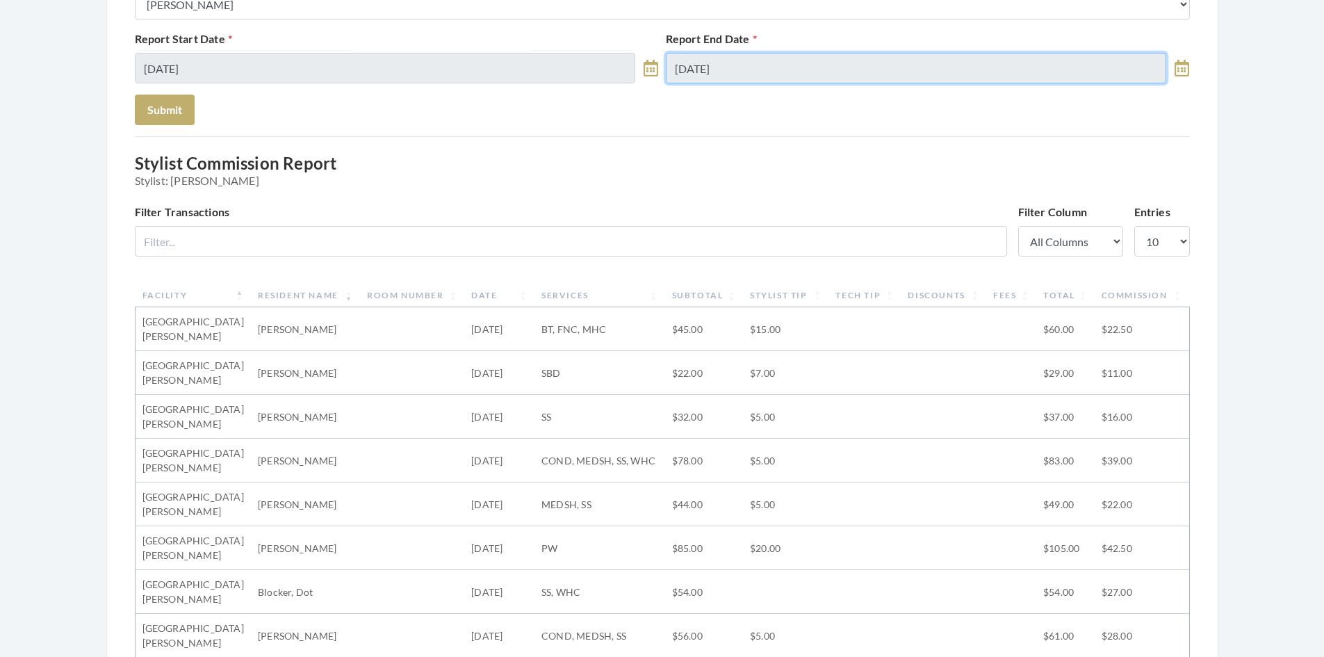
click at [776, 57] on input "[DATE]" at bounding box center [916, 68] width 501 height 31
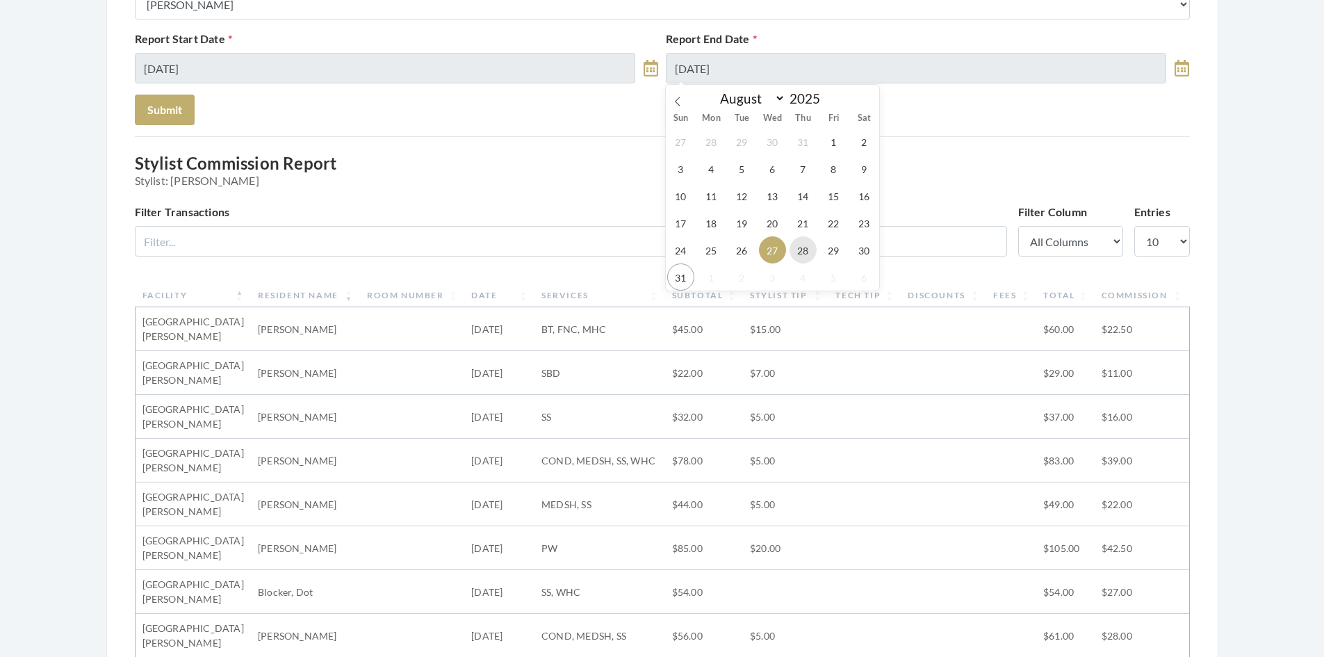
click at [807, 254] on span "28" at bounding box center [802, 249] width 27 height 27
type input "[DATE]"
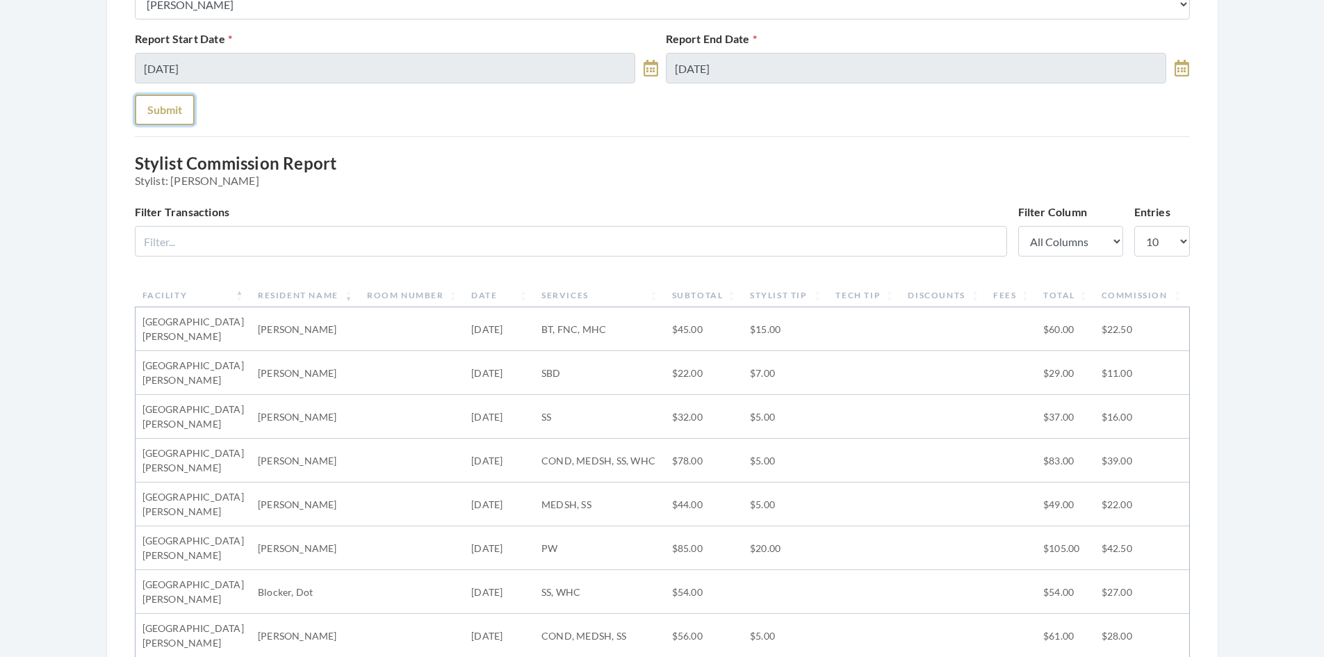
click at [174, 114] on button "Submit" at bounding box center [165, 110] width 60 height 31
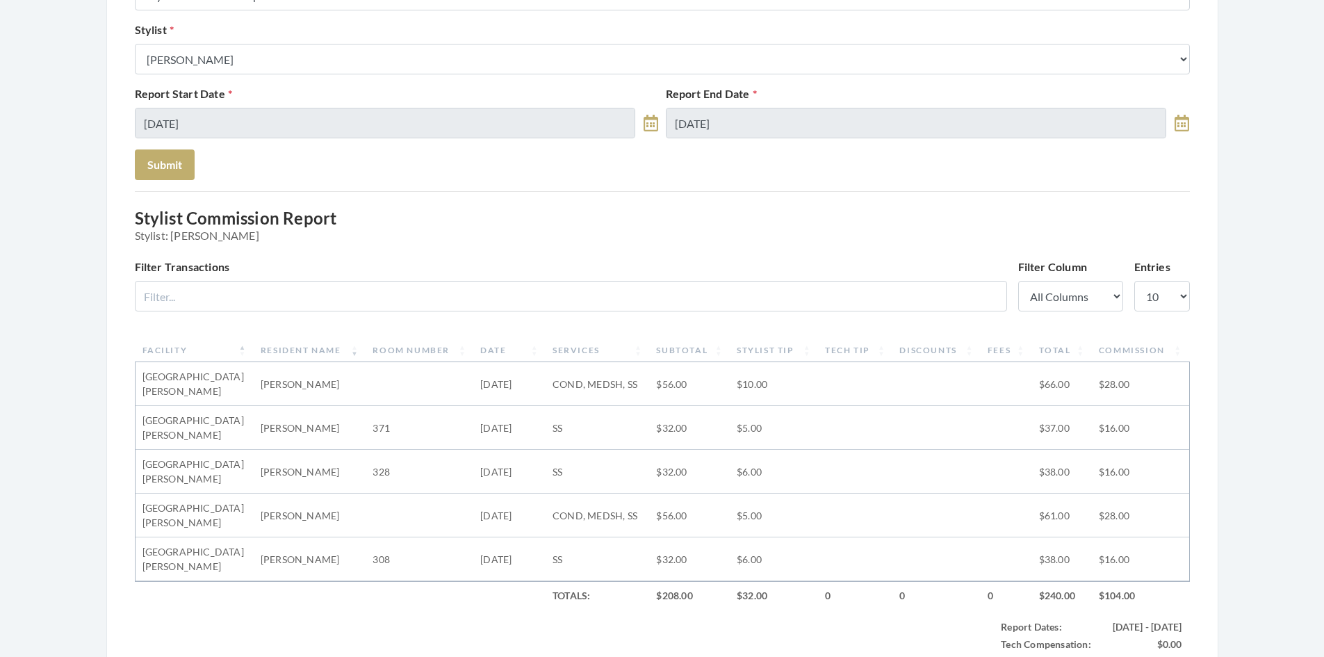
scroll to position [26, 0]
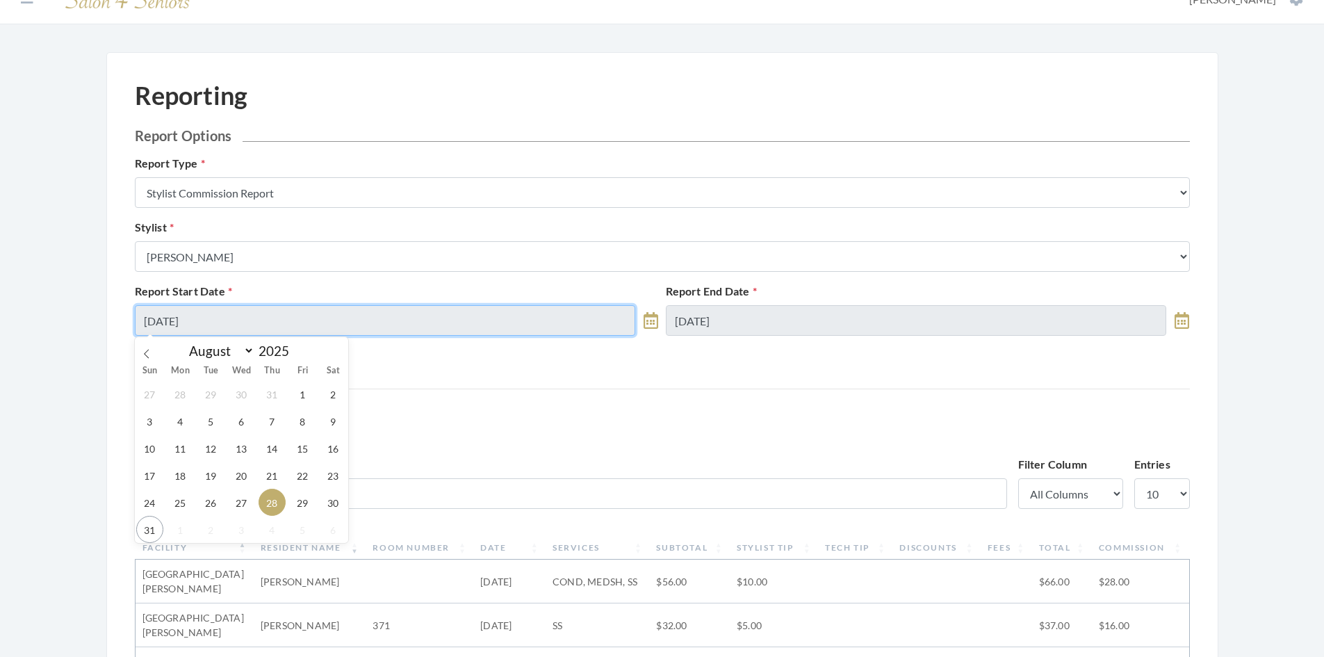
click at [363, 321] on input "08/28/2025" at bounding box center [385, 320] width 501 height 31
click at [307, 502] on span "29" at bounding box center [302, 501] width 27 height 27
type input "[DATE]"
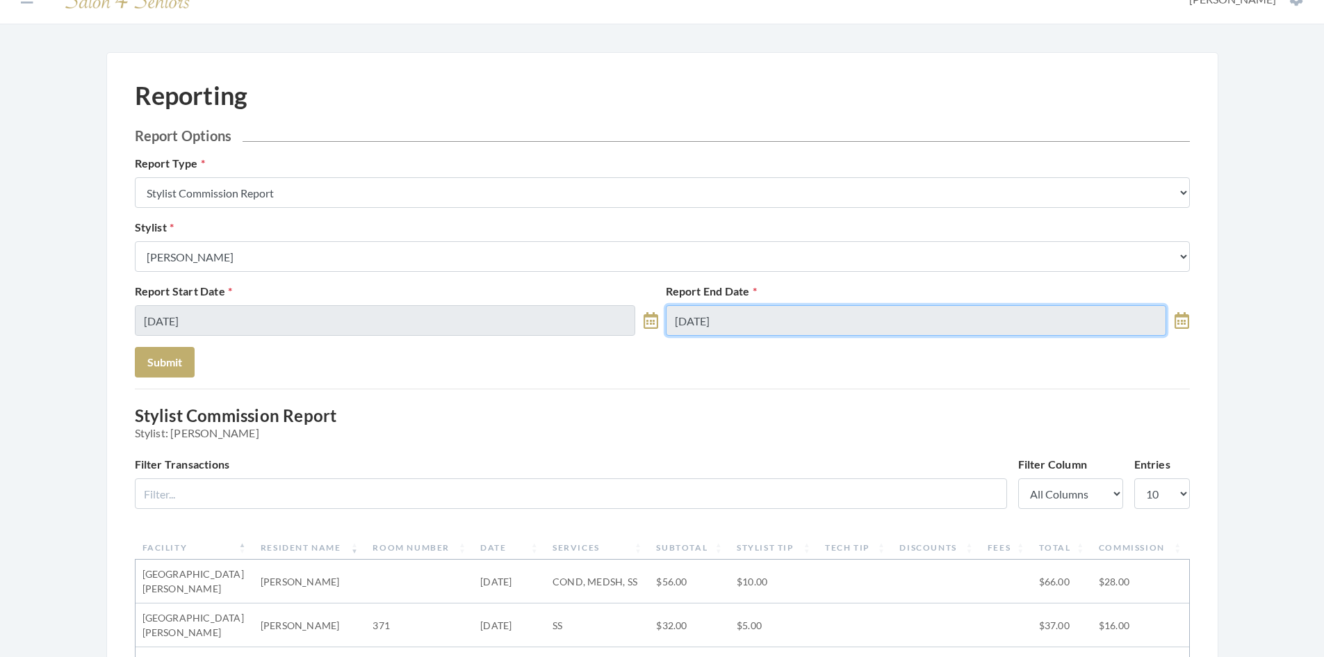
click at [780, 324] on input "08/28/2025" at bounding box center [916, 320] width 501 height 31
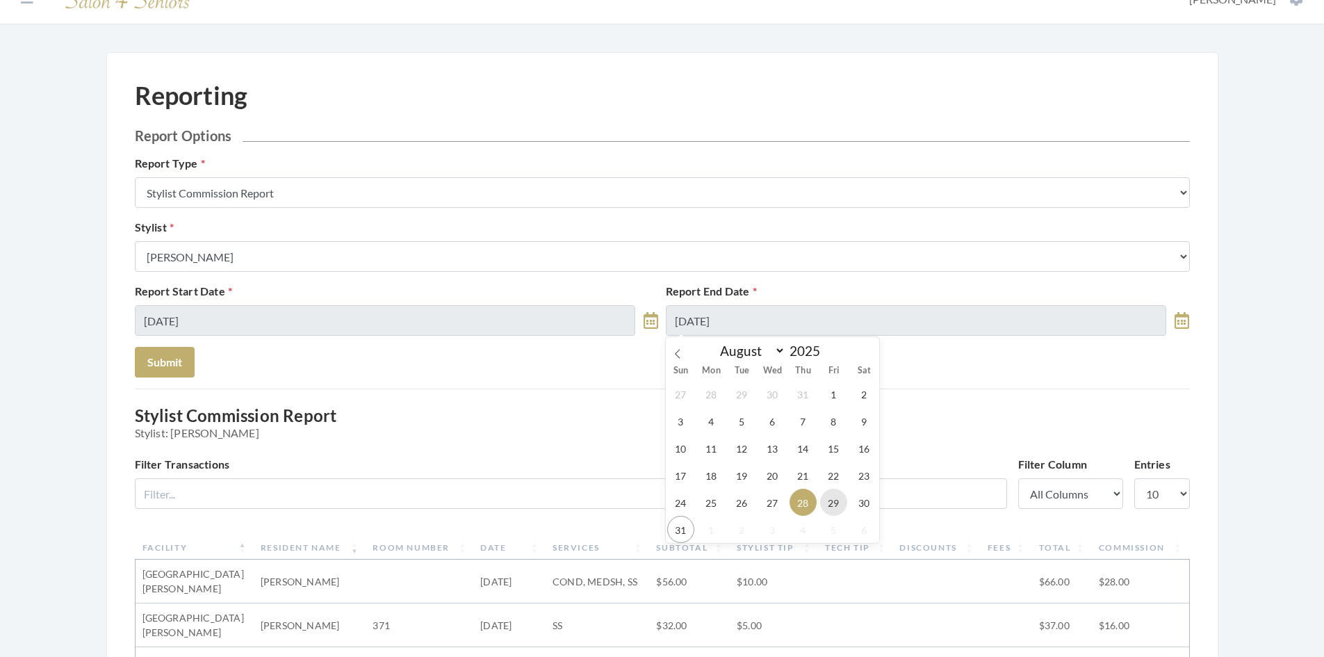
click at [831, 502] on span "29" at bounding box center [833, 501] width 27 height 27
type input "08/29/2025"
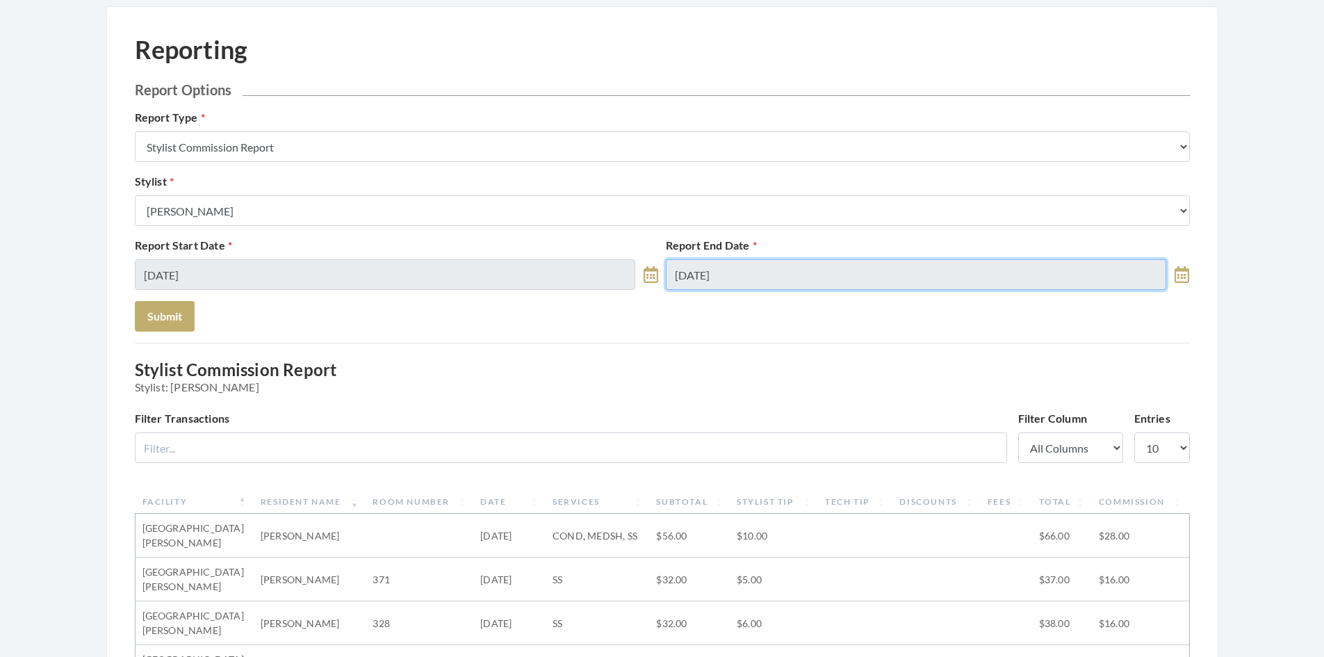
scroll to position [165, 0]
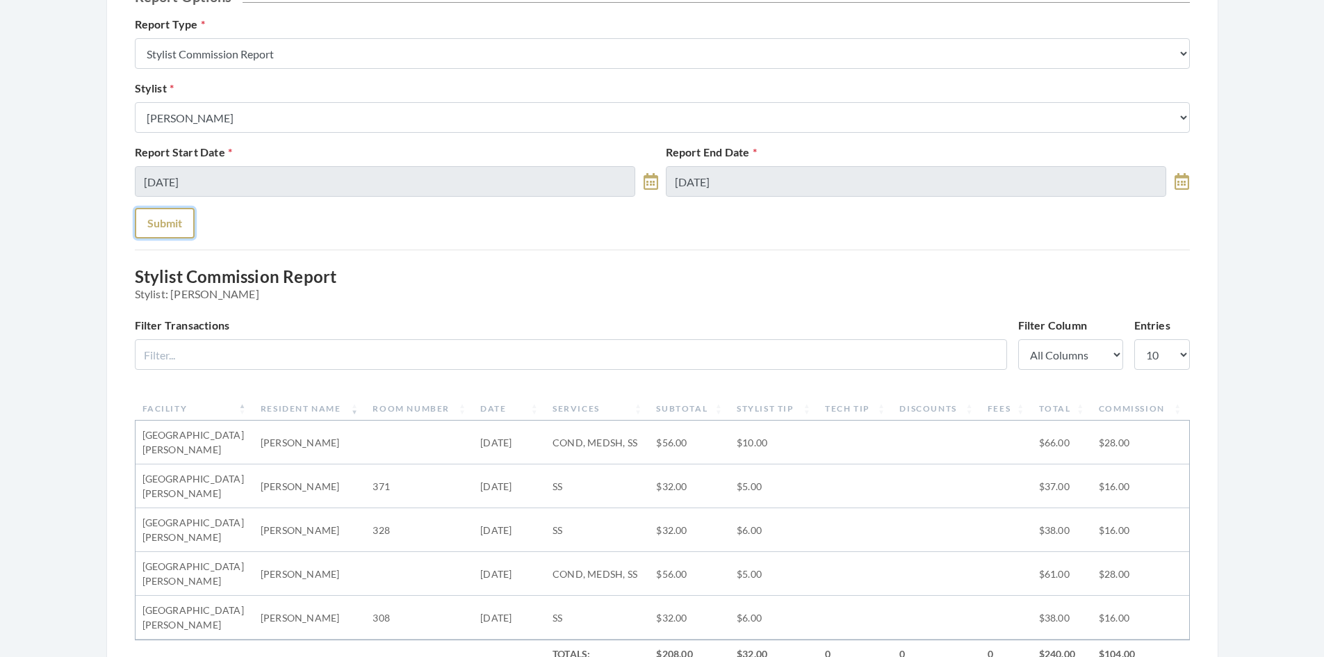
click at [154, 234] on button "Submit" at bounding box center [165, 223] width 60 height 31
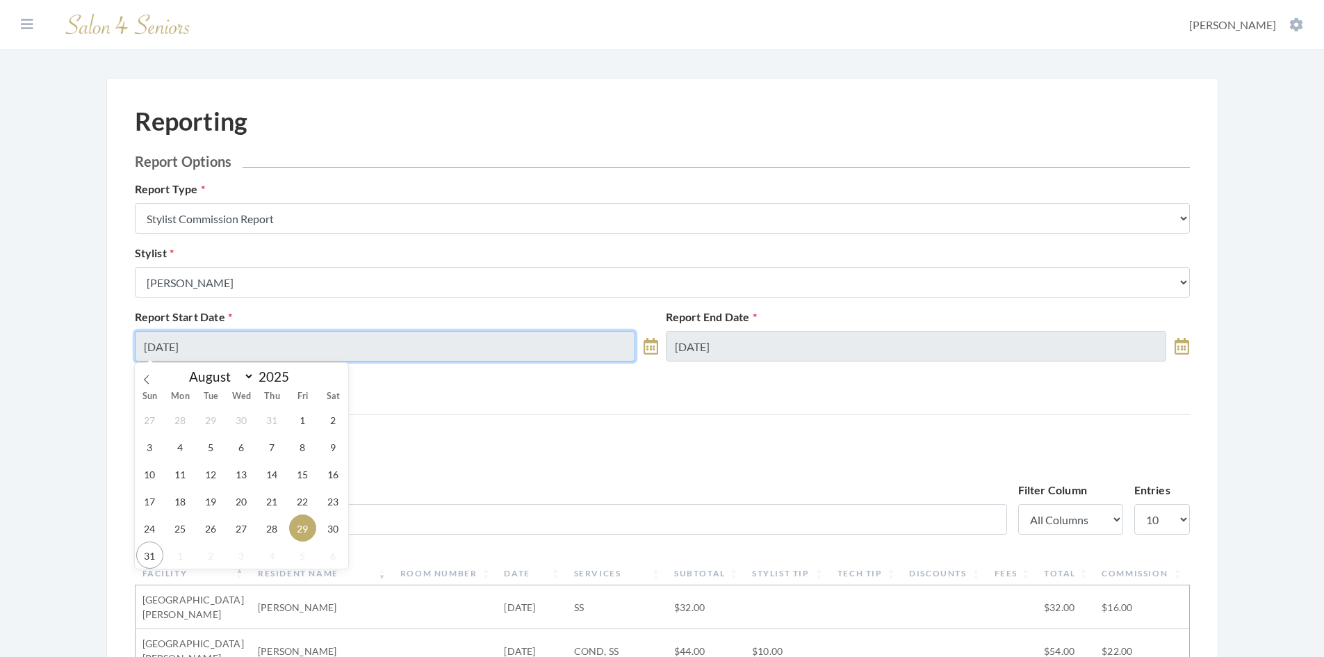
click at [347, 352] on input "08/29/2025" at bounding box center [385, 346] width 501 height 31
click at [277, 535] on span "28" at bounding box center [271, 527] width 27 height 27
type input "[DATE]"
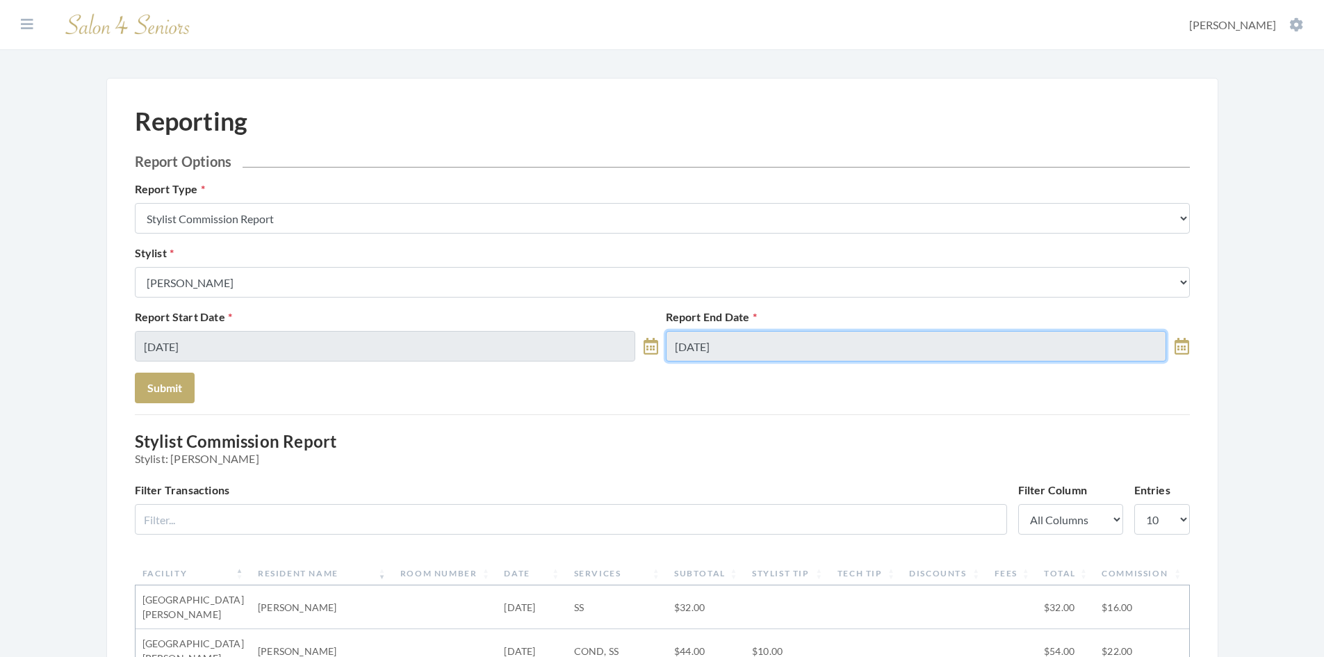
click at [757, 350] on input "[DATE]" at bounding box center [916, 346] width 501 height 31
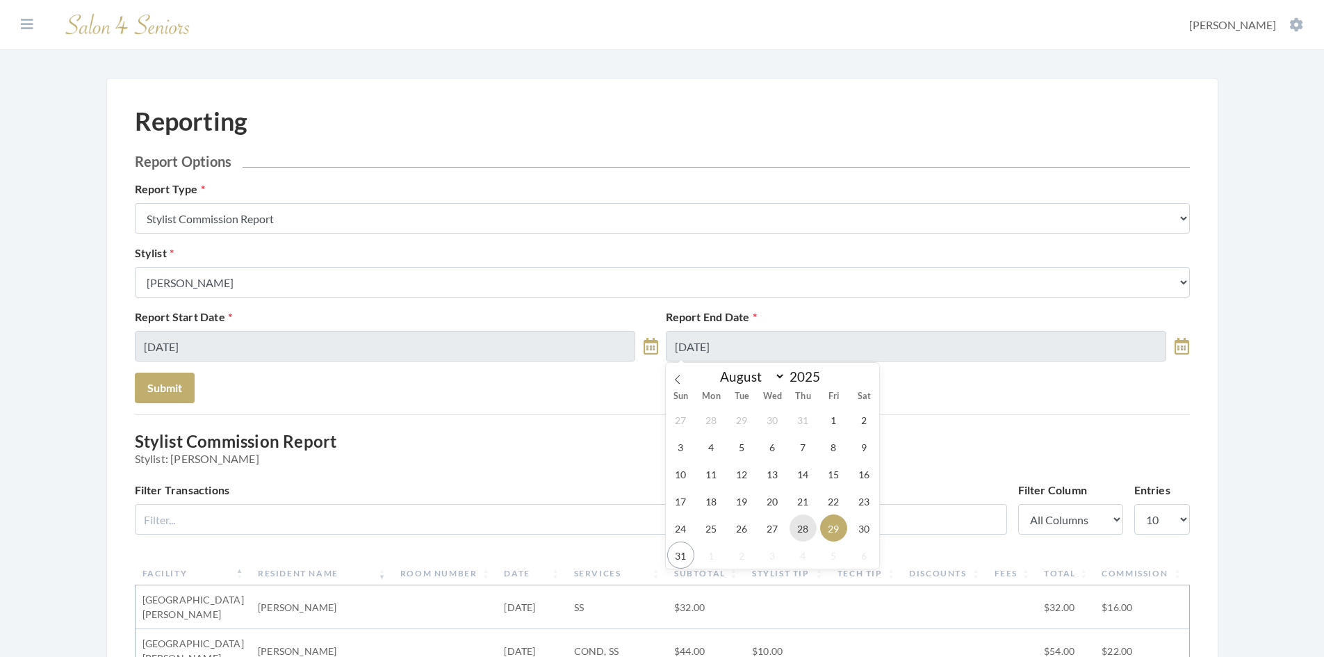
click at [799, 527] on span "28" at bounding box center [802, 527] width 27 height 27
type input "[DATE]"
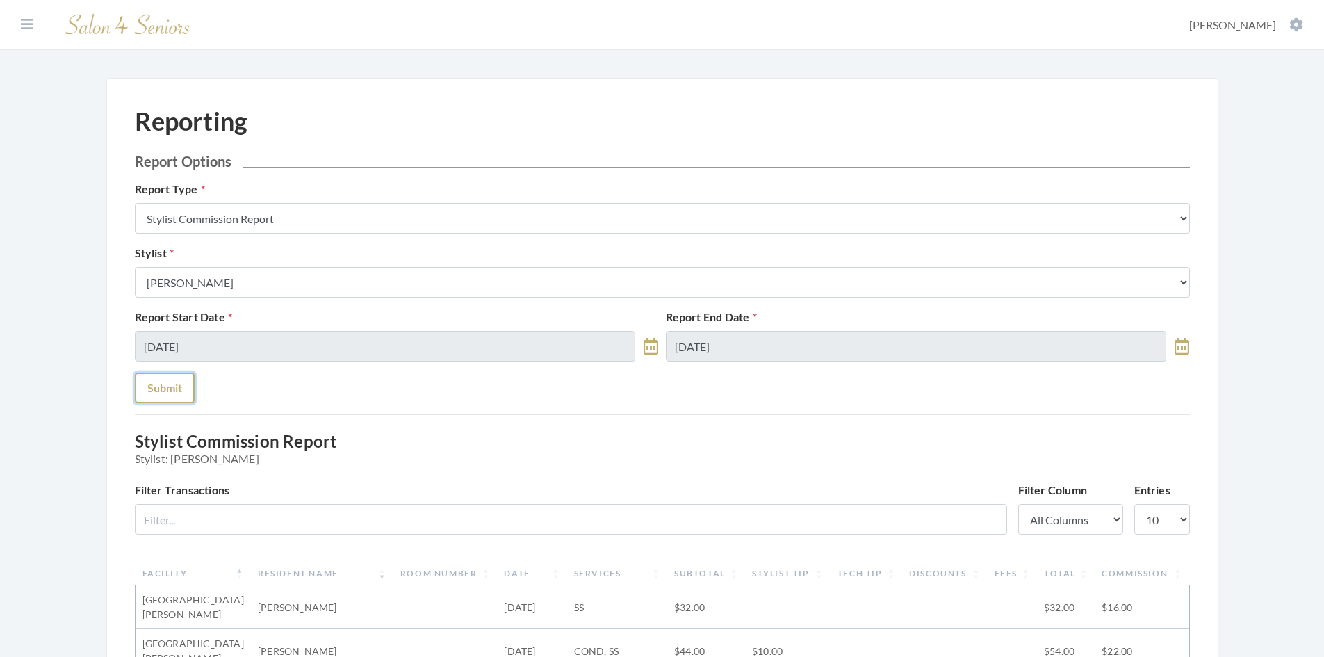
click at [156, 381] on button "Submit" at bounding box center [165, 387] width 60 height 31
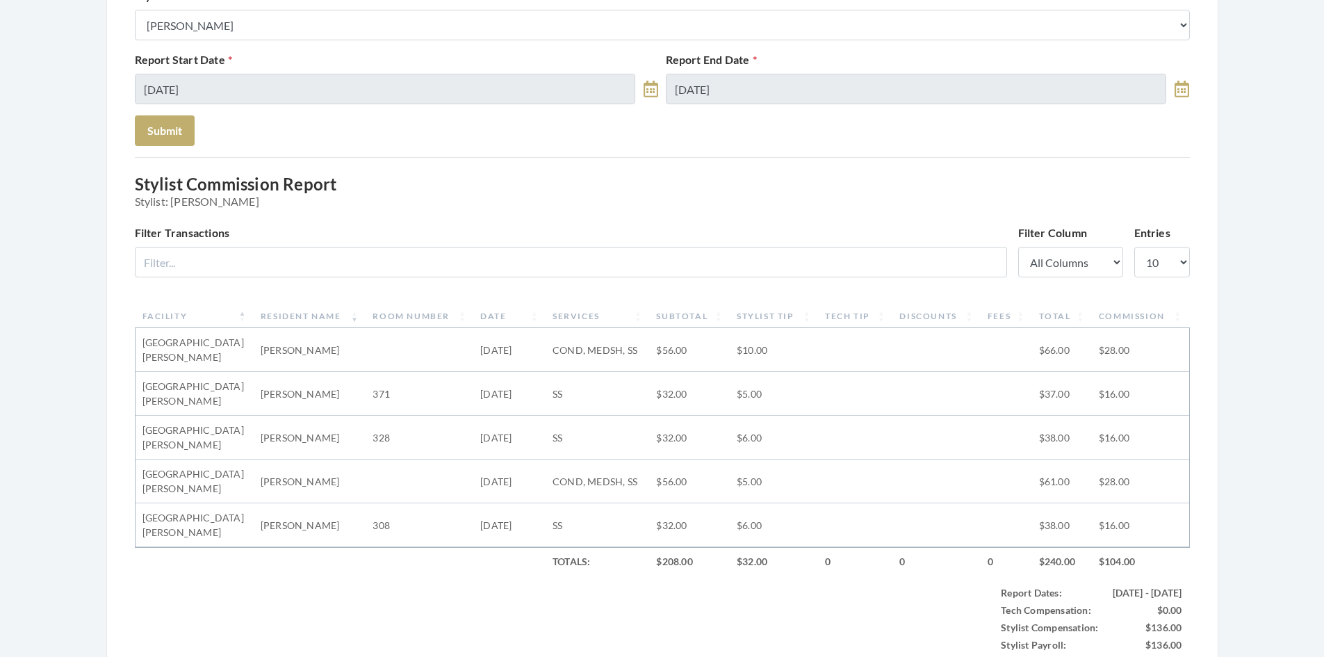
scroll to position [234, 0]
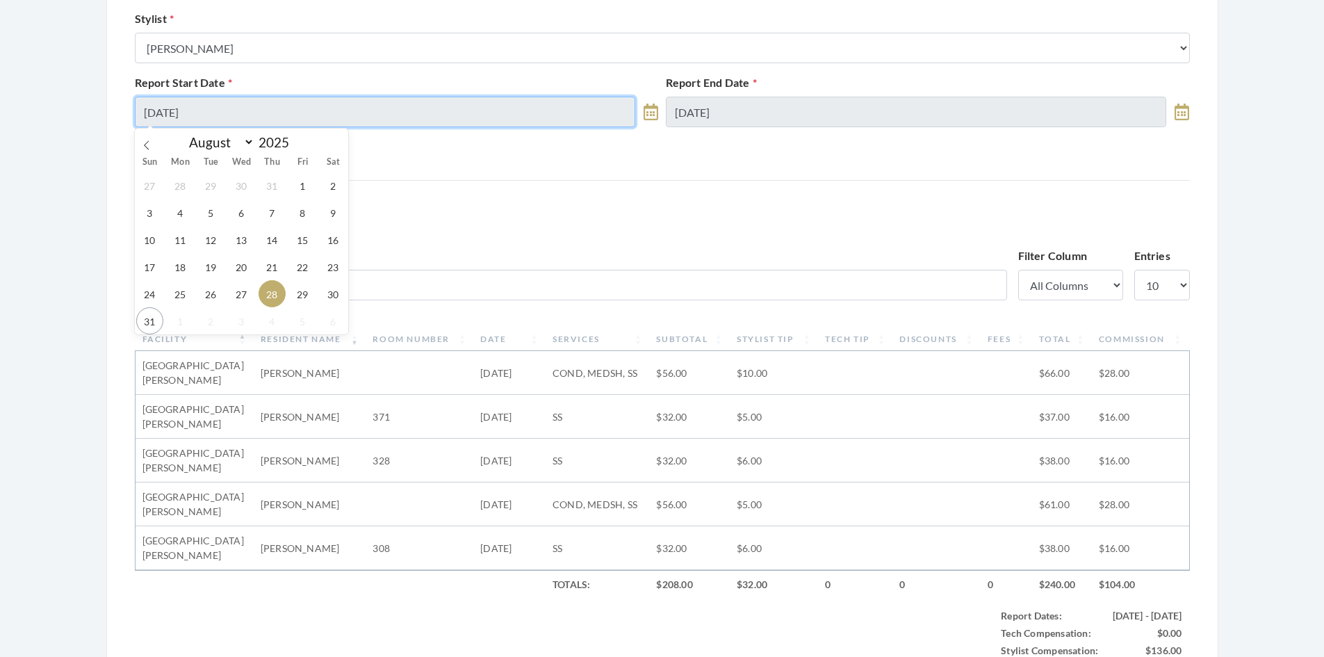
click at [517, 125] on input "[DATE]" at bounding box center [385, 112] width 501 height 31
click at [330, 302] on span "30" at bounding box center [333, 293] width 27 height 27
type input "[DATE]"
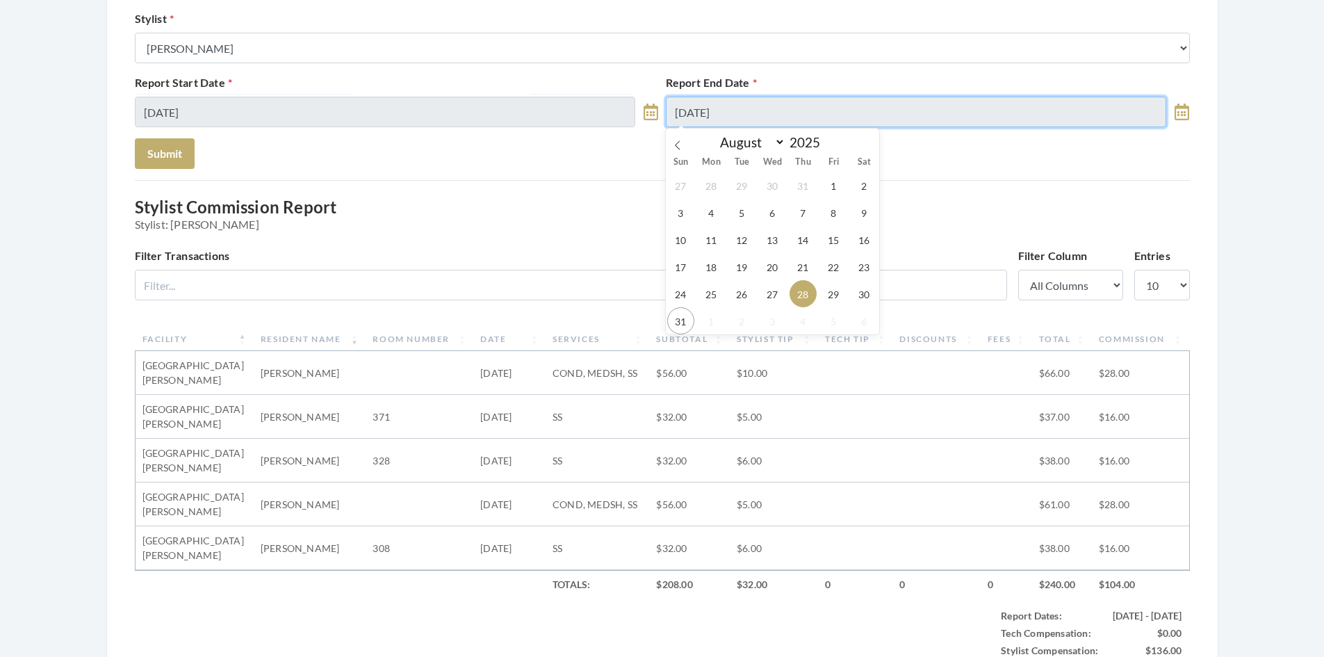
click at [776, 120] on input "[DATE]" at bounding box center [916, 112] width 501 height 31
click at [865, 302] on span "30" at bounding box center [864, 293] width 27 height 27
type input "08/30/2025"
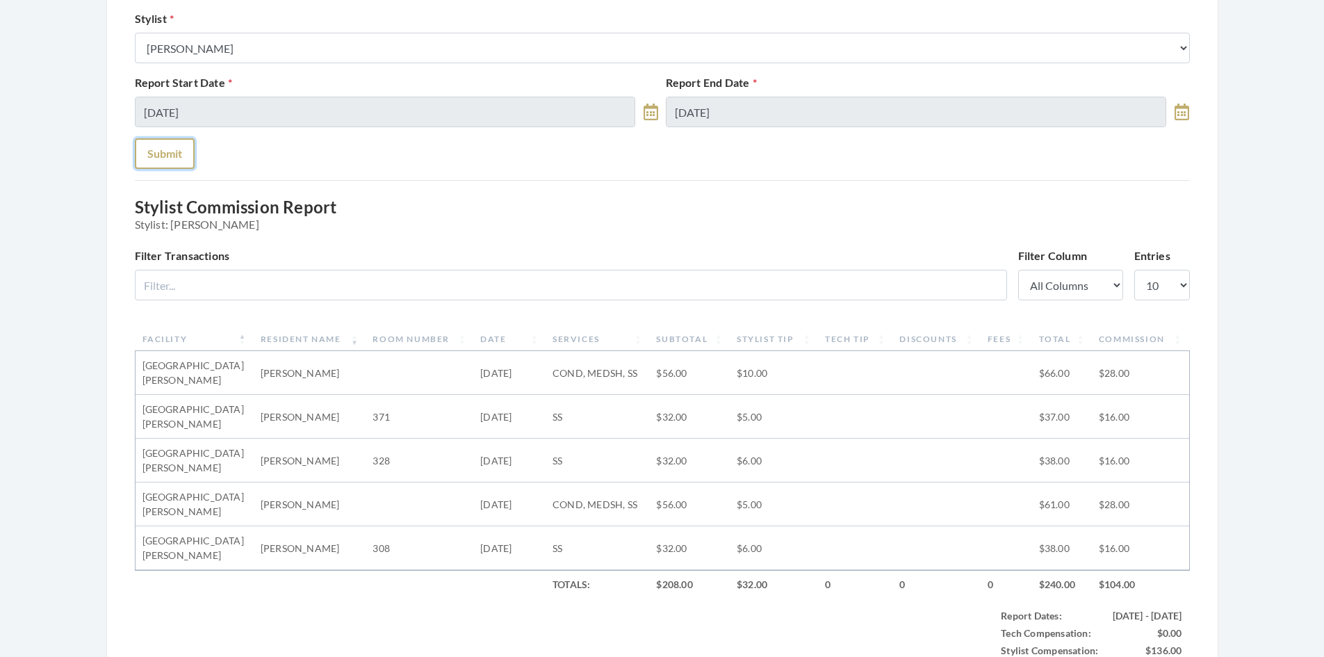
click at [178, 158] on button "Submit" at bounding box center [165, 153] width 60 height 31
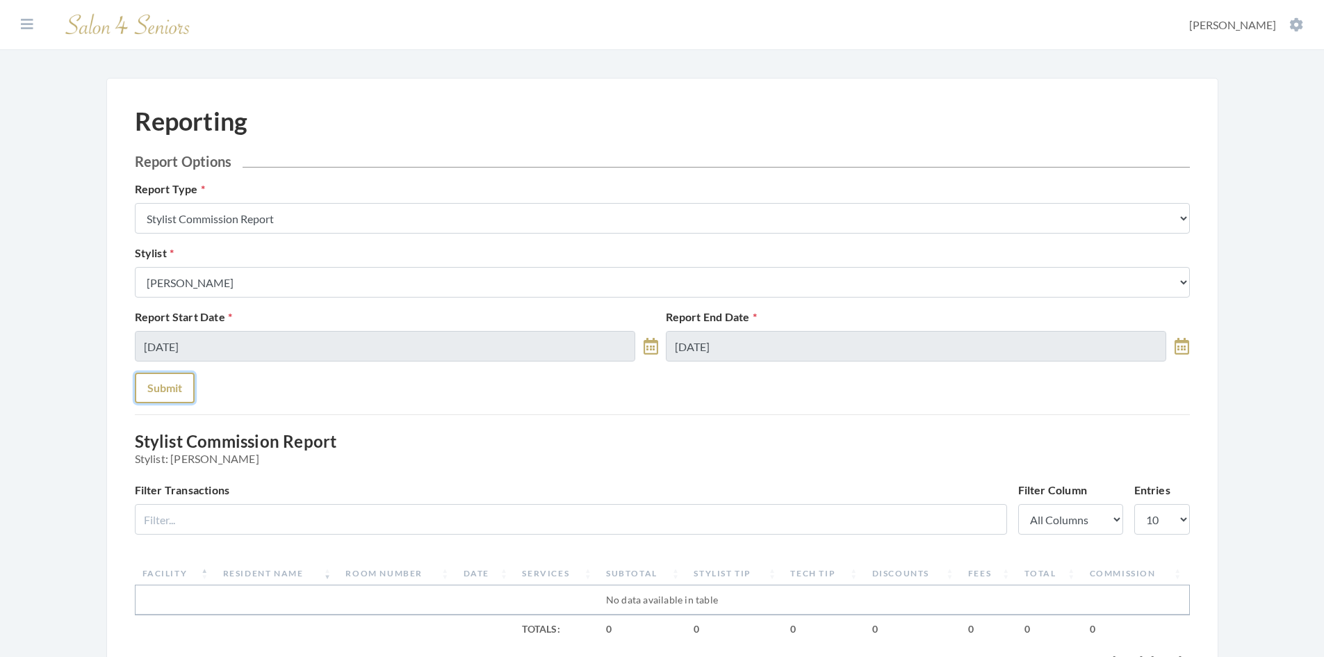
click at [161, 399] on button "Submit" at bounding box center [165, 387] width 60 height 31
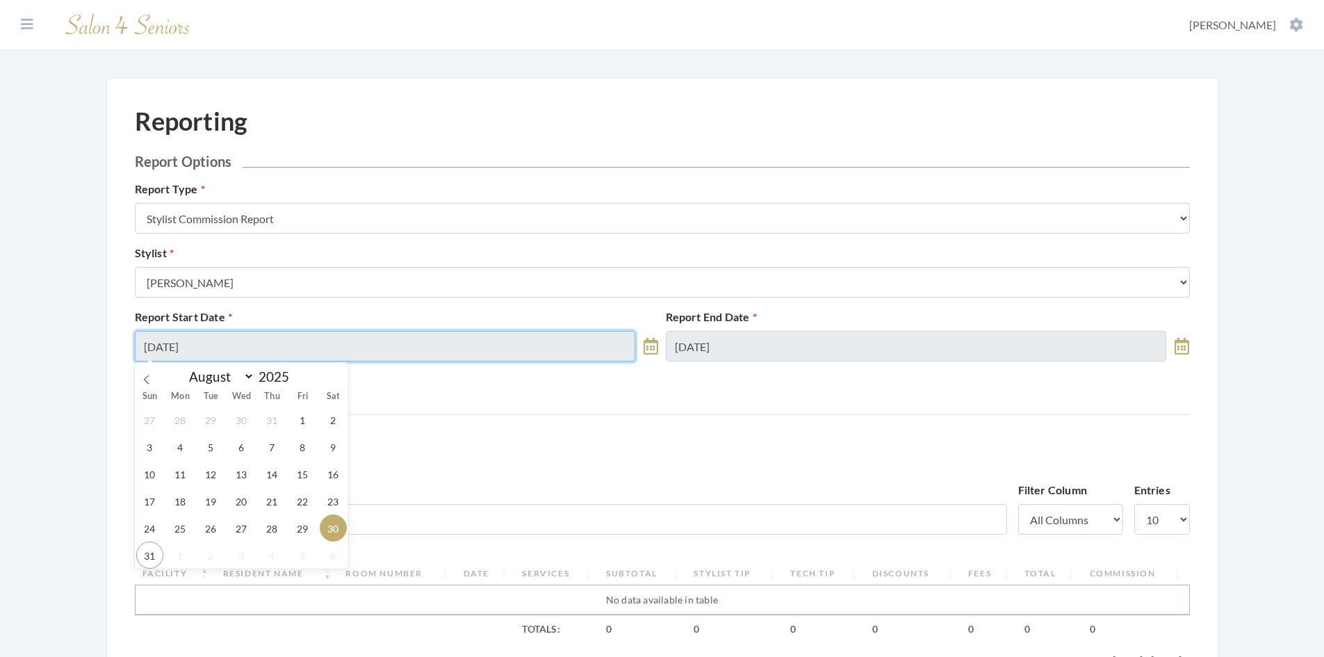
click at [434, 350] on input "[DATE]" at bounding box center [385, 346] width 501 height 31
click at [304, 530] on span "29" at bounding box center [302, 527] width 27 height 27
type input "08/29/2025"
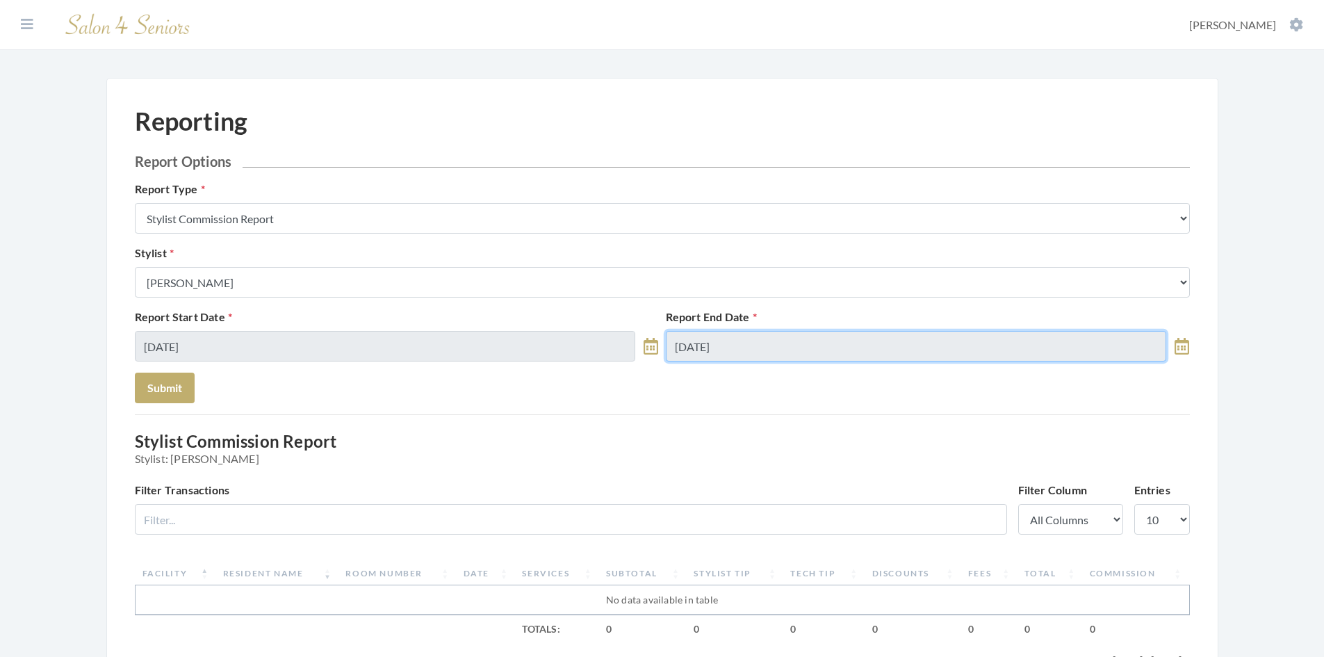
click at [755, 354] on input "[DATE]" at bounding box center [916, 346] width 501 height 31
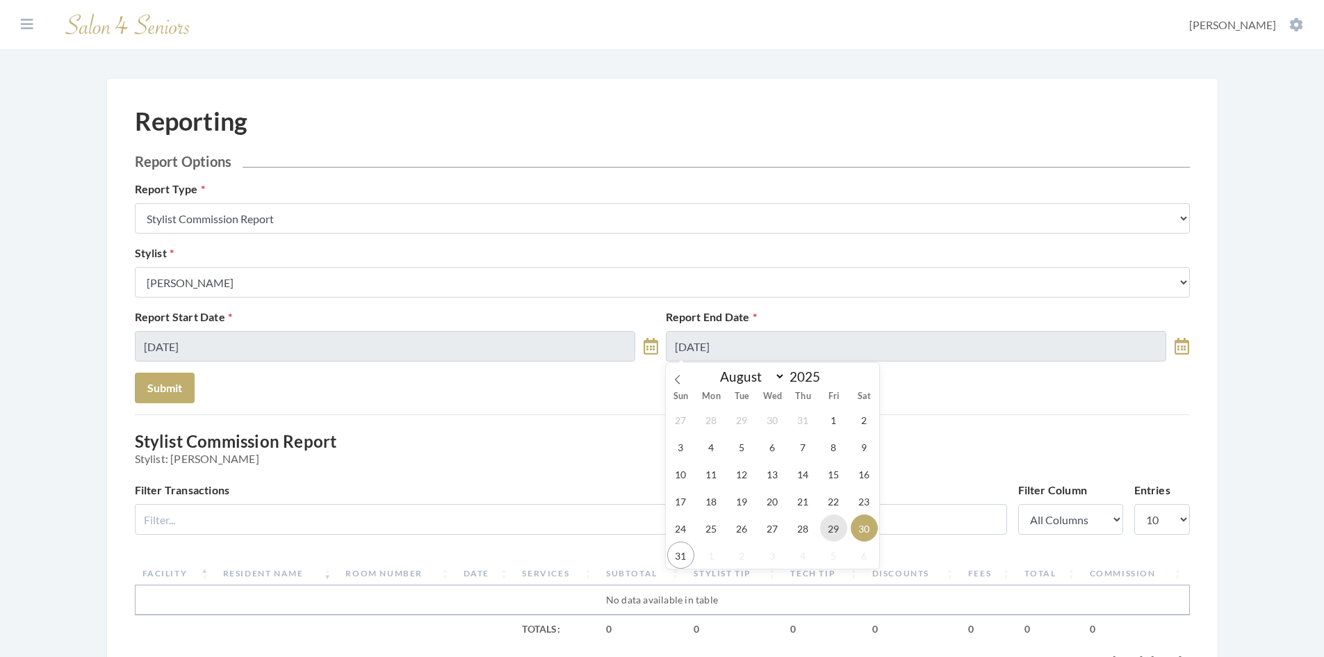
click at [837, 527] on span "29" at bounding box center [833, 527] width 27 height 27
type input "08/29/2025"
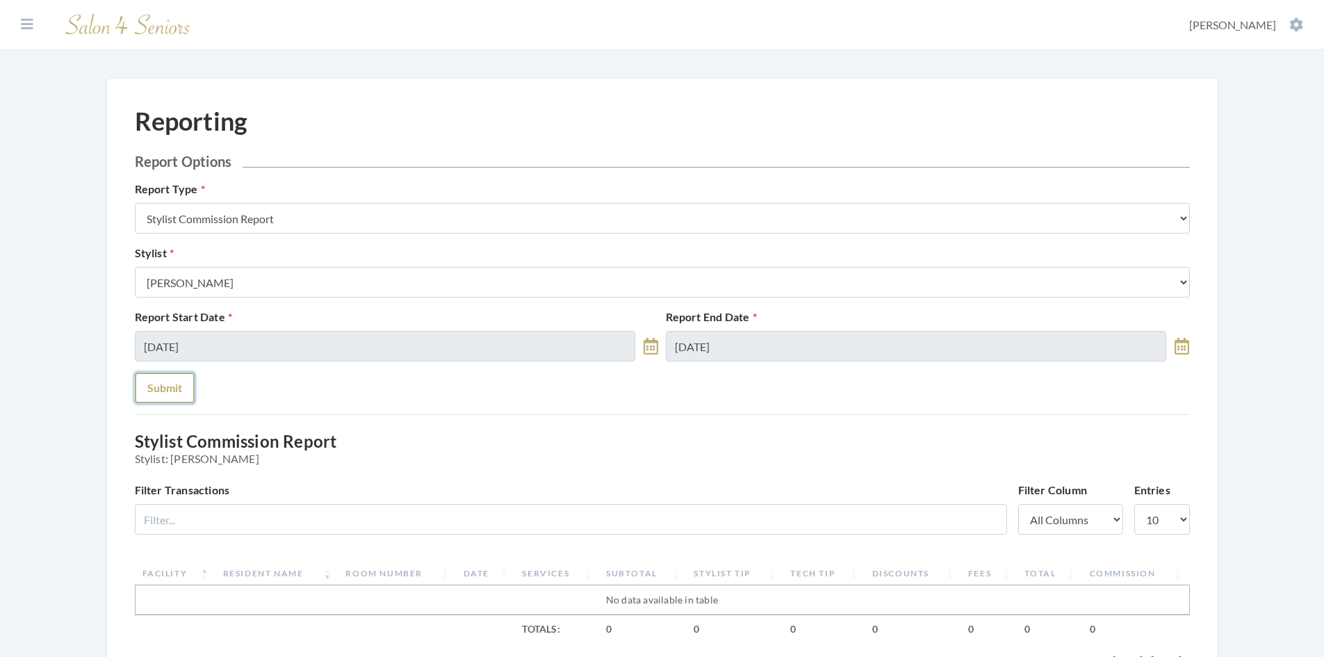
click at [168, 395] on button "Submit" at bounding box center [165, 387] width 60 height 31
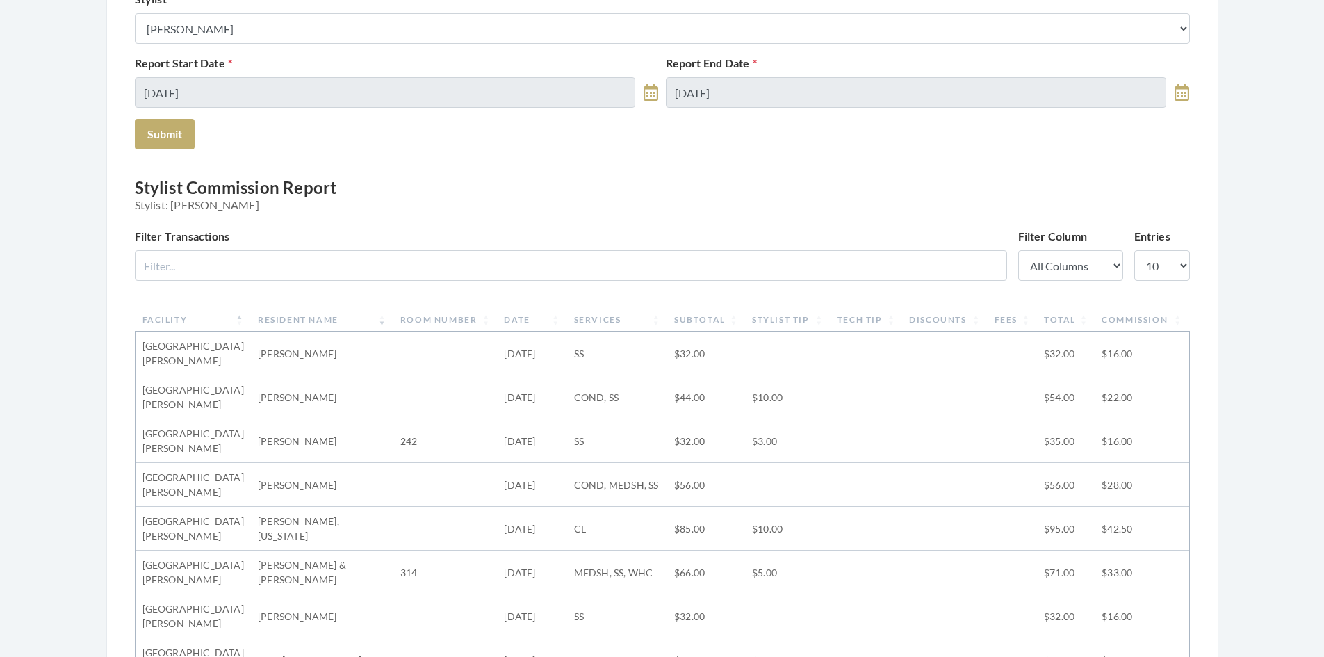
scroll to position [278, 0]
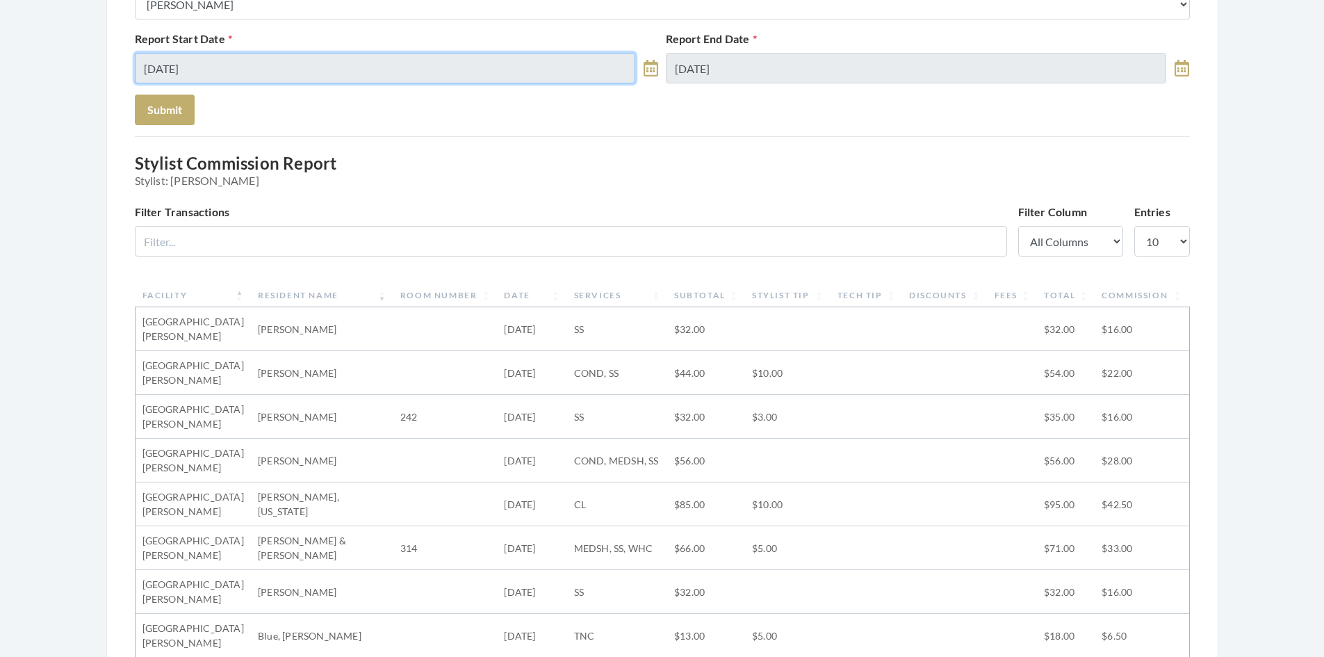
click at [485, 63] on input "08/29/2025" at bounding box center [385, 68] width 501 height 31
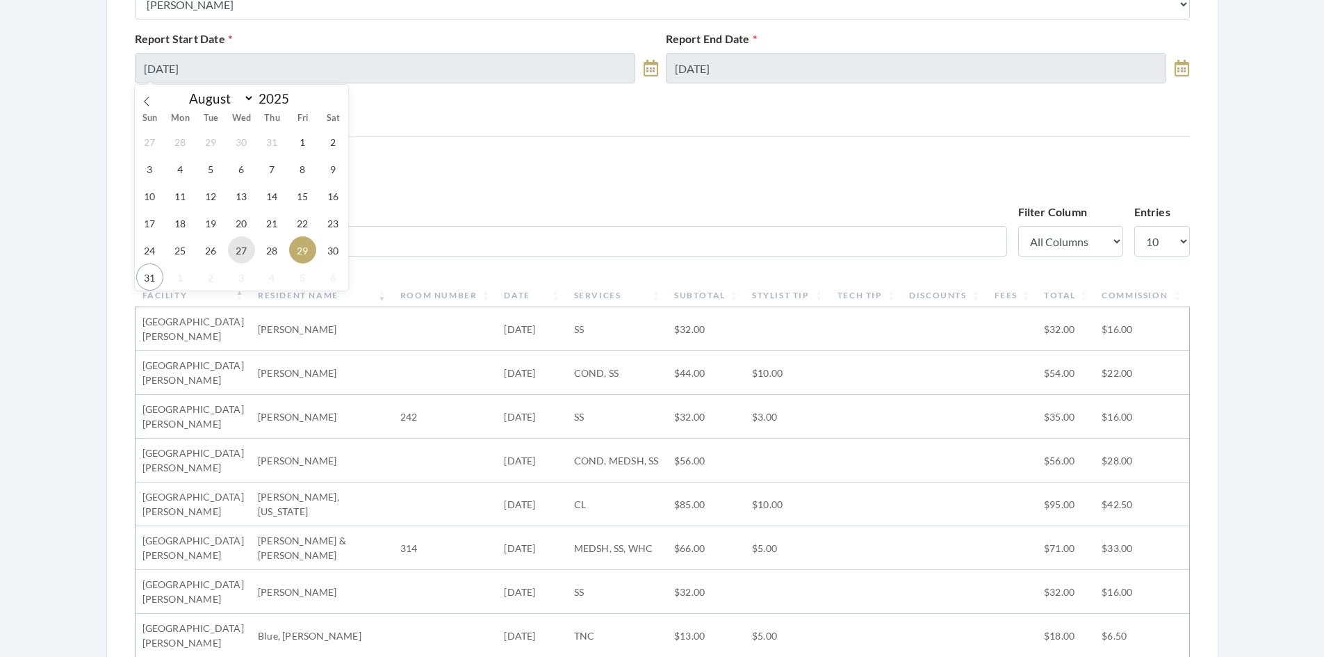
drag, startPoint x: 242, startPoint y: 254, endPoint x: 312, endPoint y: 220, distance: 78.0
click at [244, 252] on span "27" at bounding box center [241, 249] width 27 height 27
type input "[DATE]"
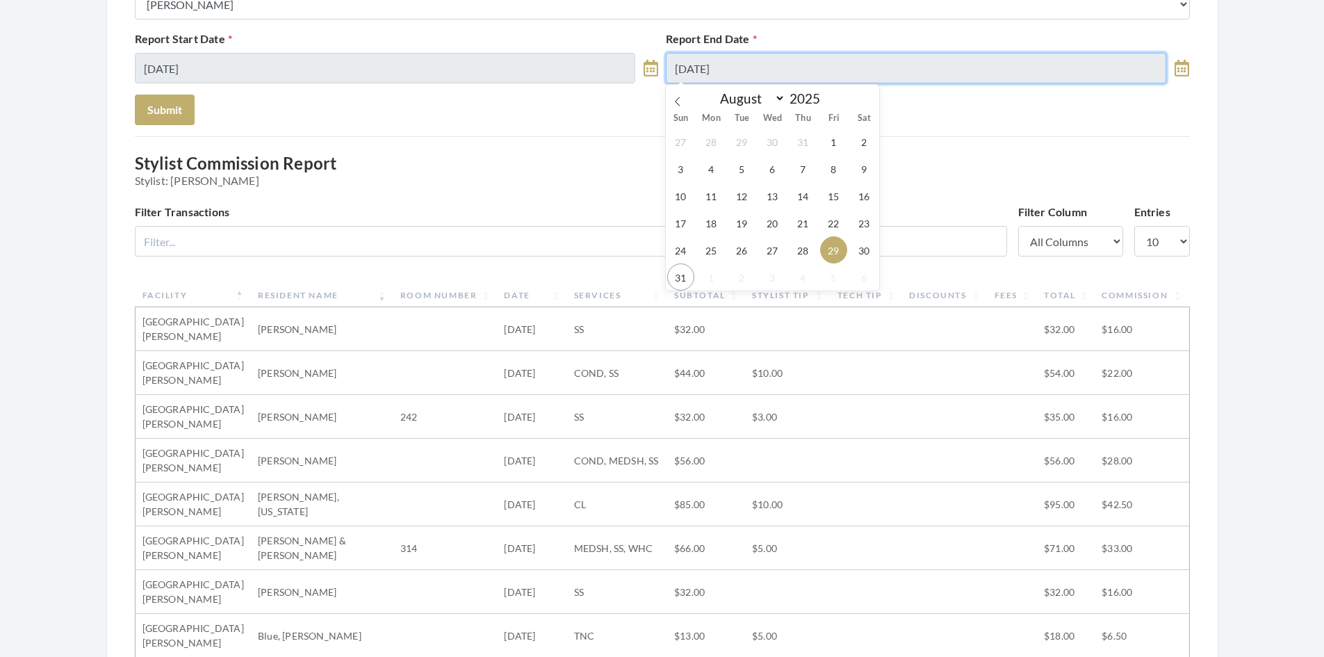
click at [787, 75] on input "[DATE]" at bounding box center [916, 68] width 501 height 31
click at [764, 253] on span "27" at bounding box center [772, 249] width 27 height 27
type input "08/27/2025"
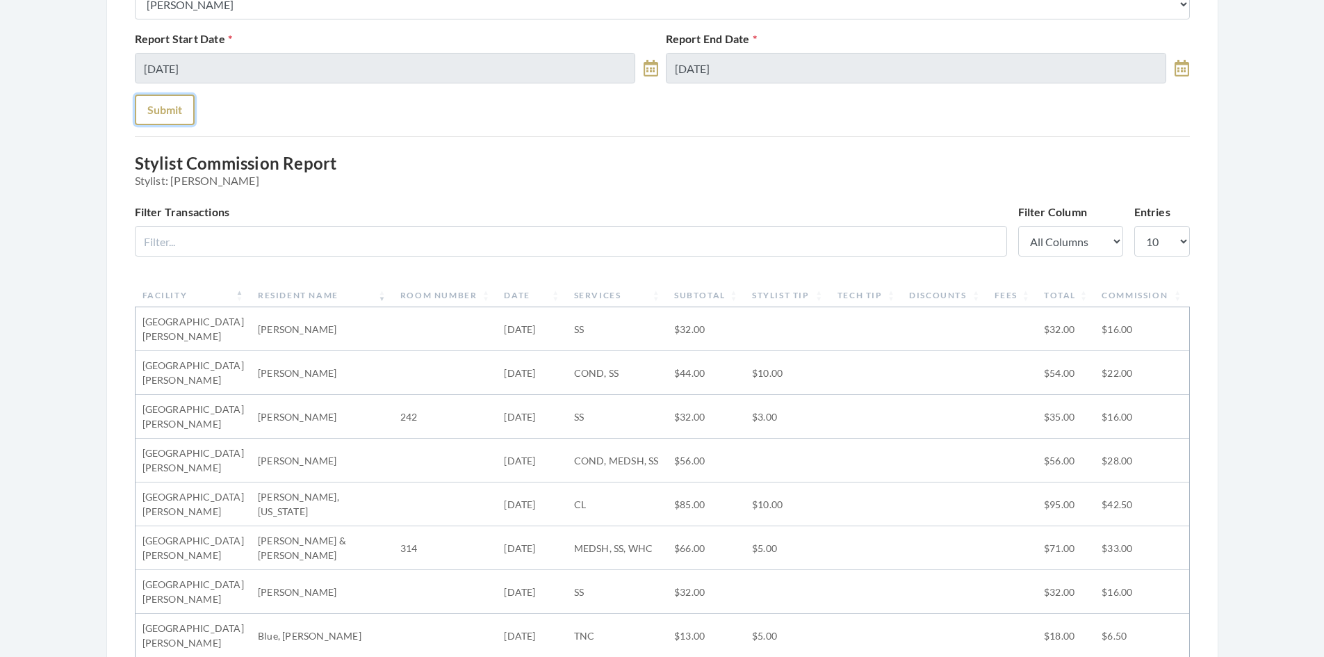
click at [160, 111] on button "Submit" at bounding box center [165, 110] width 60 height 31
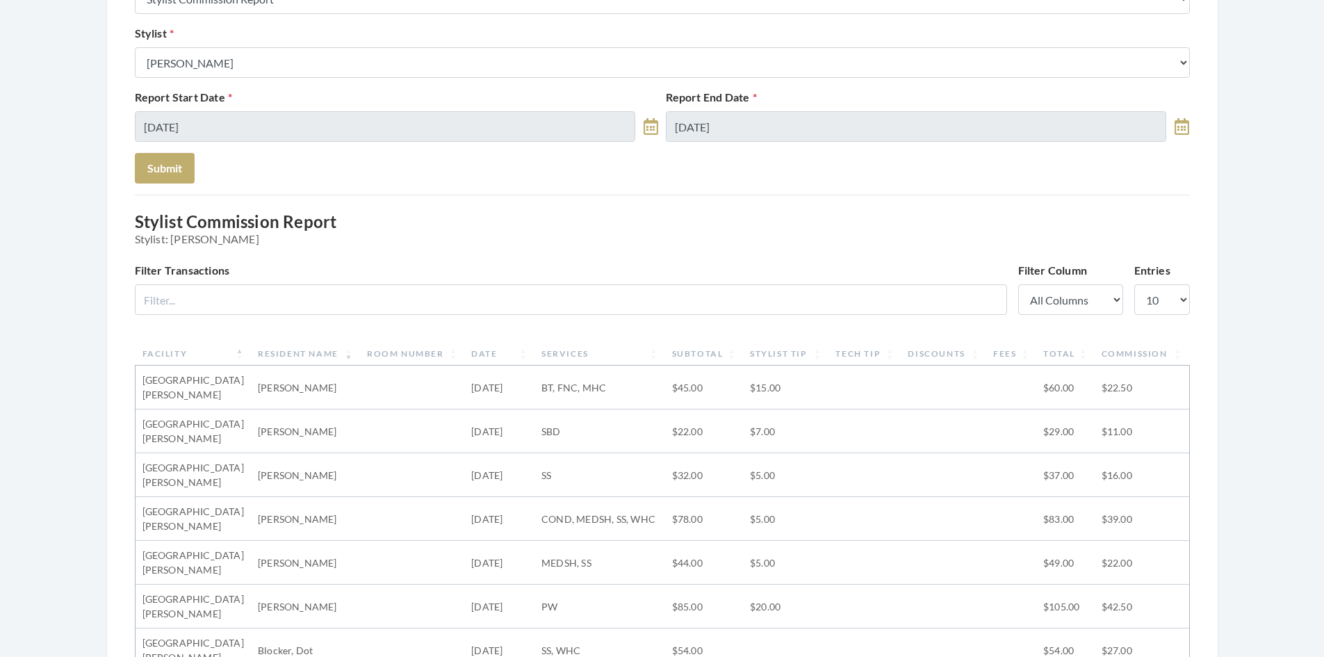
scroll to position [139, 0]
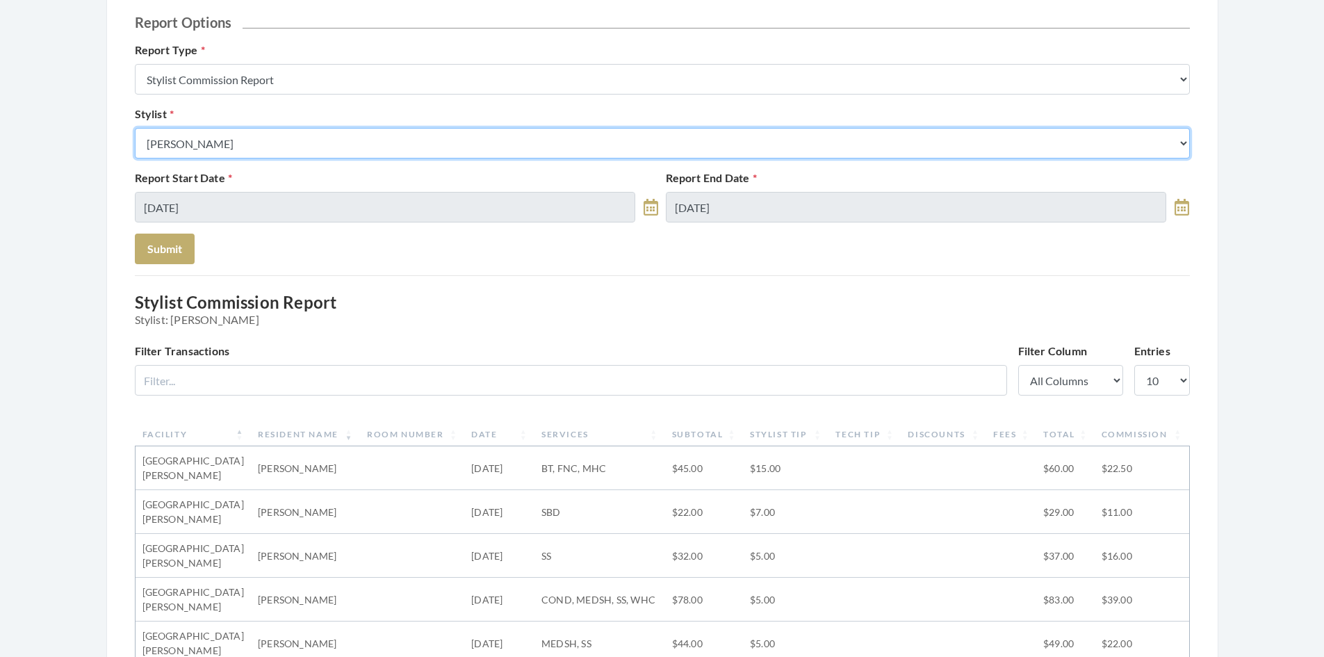
click at [343, 147] on select "Select a Stylist Alaina Krumm Alisha Teasley Anna White Ashley Venable Cassie B…" at bounding box center [662, 143] width 1055 height 31
click at [329, 136] on select "Select a Stylist Alaina Krumm Alisha Teasley Anna White Ashley Venable Cassie B…" at bounding box center [662, 143] width 1055 height 31
select select "182"
click at [135, 128] on select "Select a Stylist Alaina Krumm Alisha Teasley Anna White Ashley Venable Cassie B…" at bounding box center [662, 143] width 1055 height 31
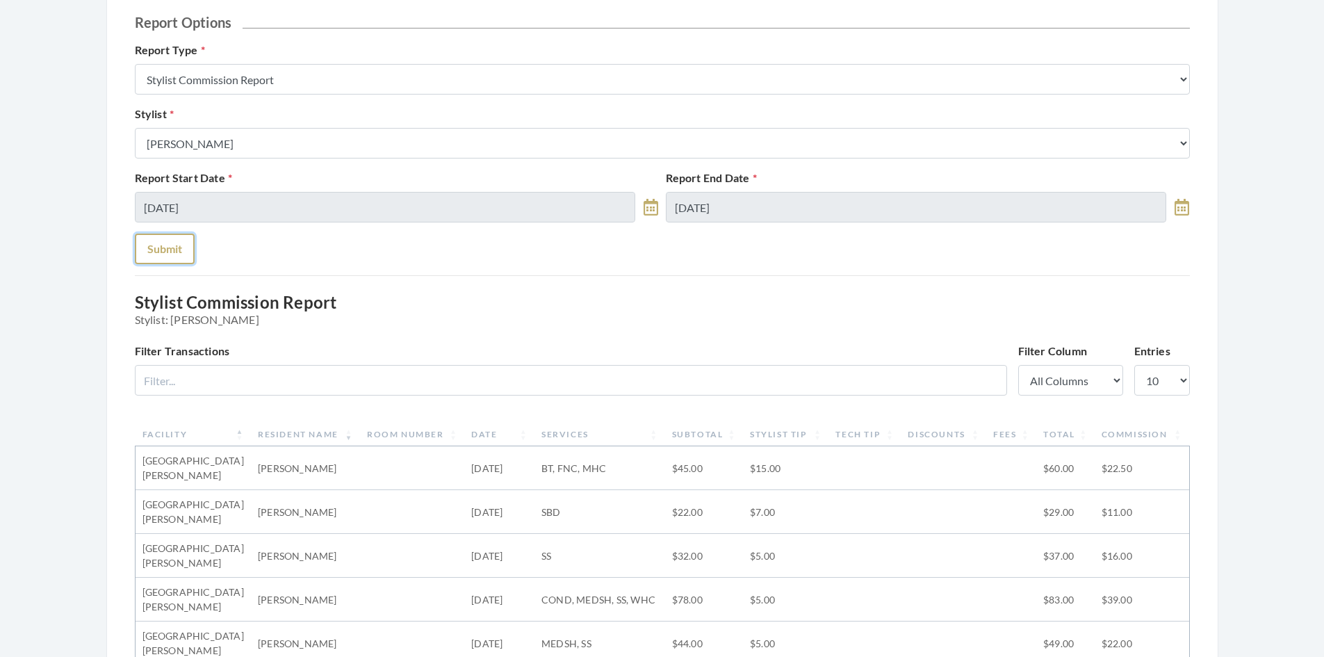
click at [163, 254] on button "Submit" at bounding box center [165, 248] width 60 height 31
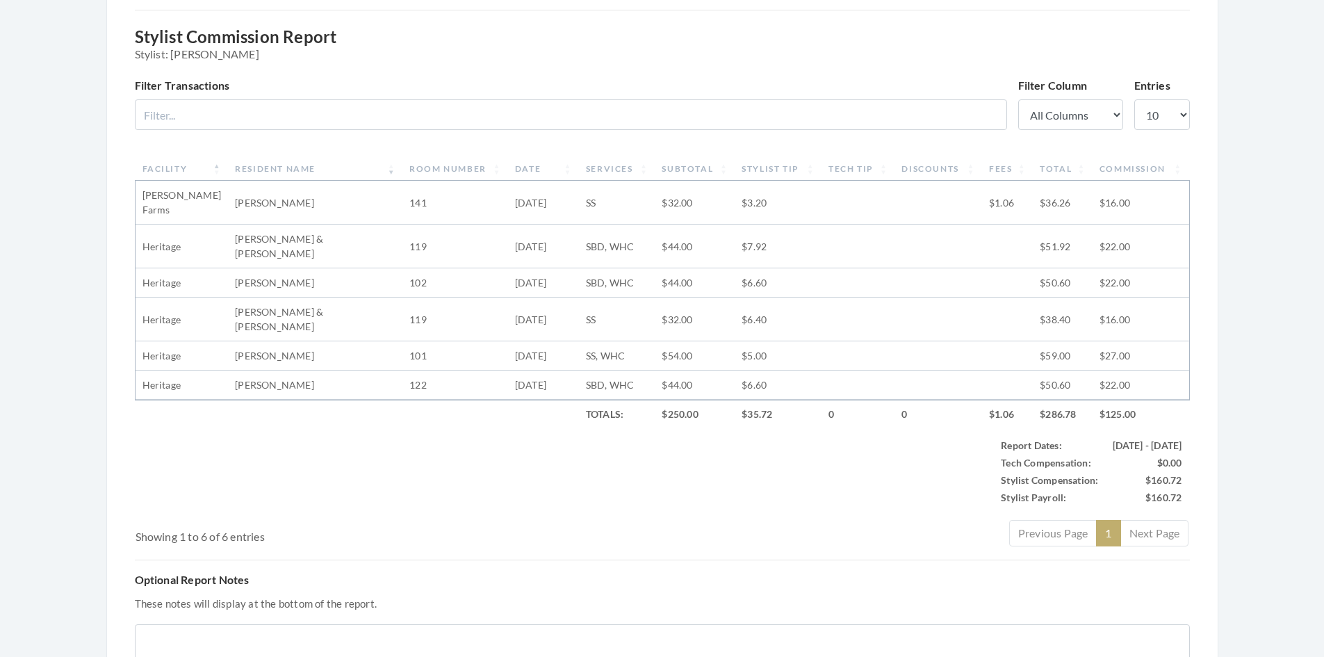
scroll to position [278, 0]
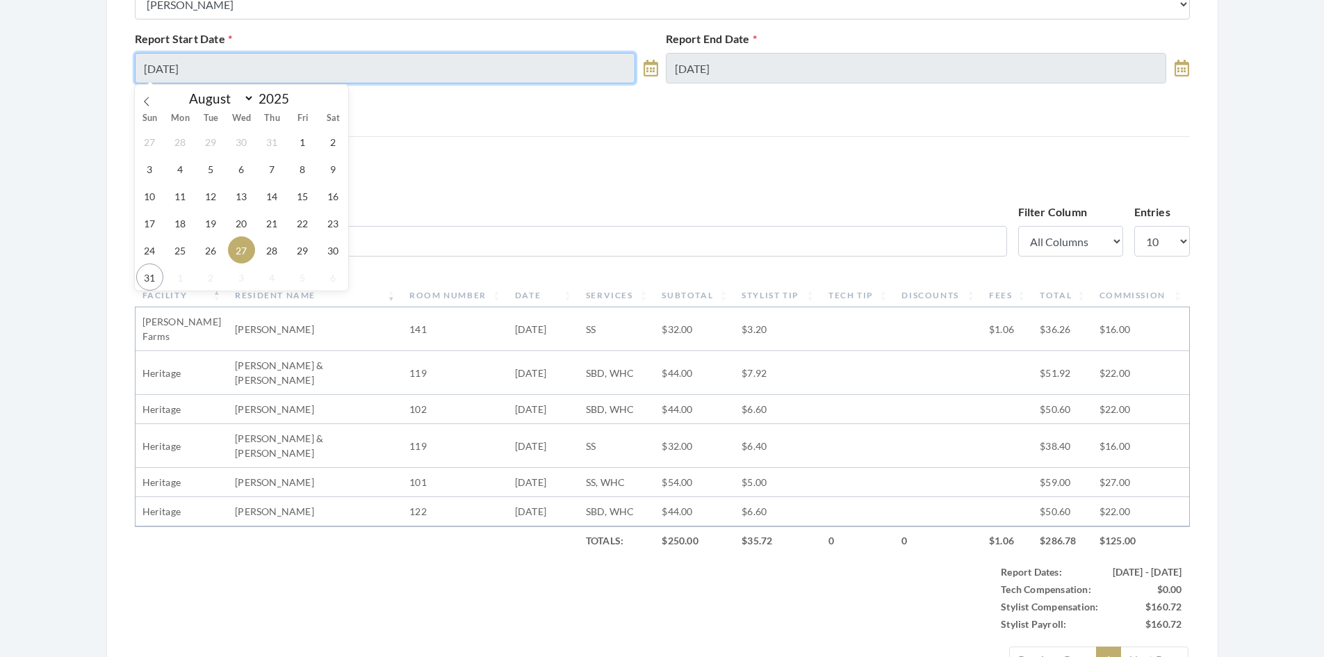
click at [485, 76] on input "[DATE]" at bounding box center [385, 68] width 501 height 31
click at [247, 248] on span "27" at bounding box center [241, 249] width 27 height 27
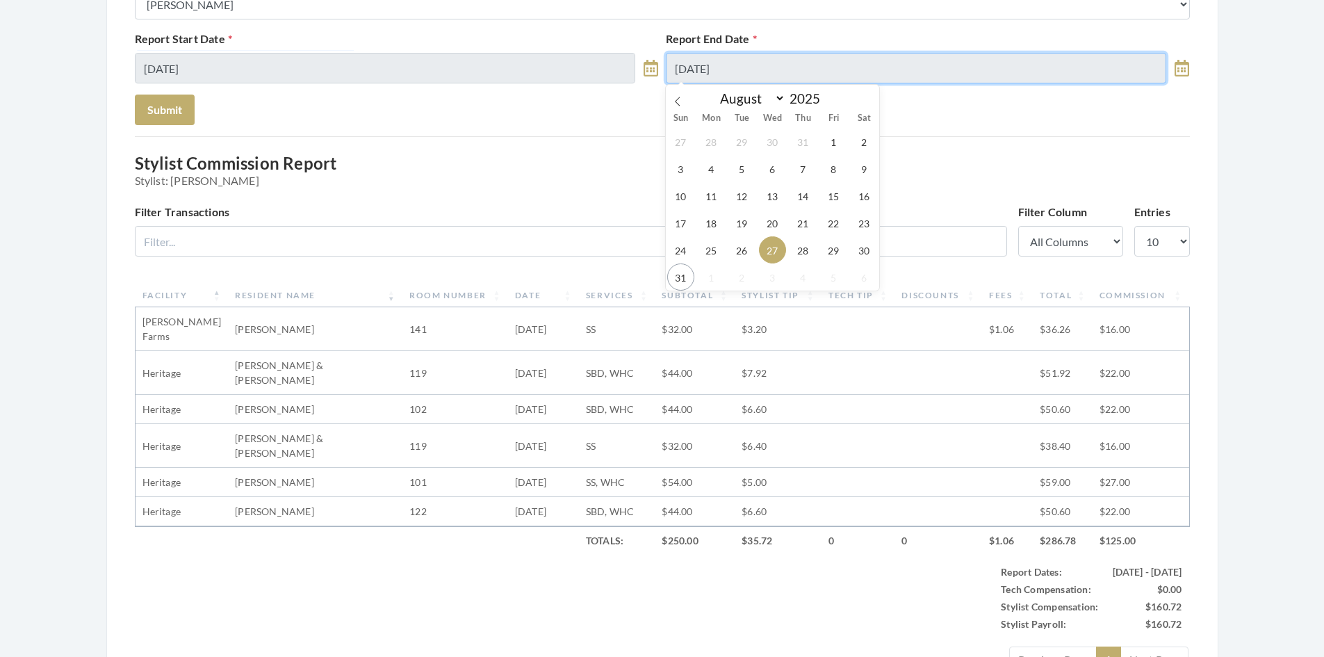
click at [805, 56] on input "[DATE]" at bounding box center [916, 68] width 501 height 31
click at [745, 248] on span "26" at bounding box center [741, 249] width 27 height 27
type input "08/26/2025"
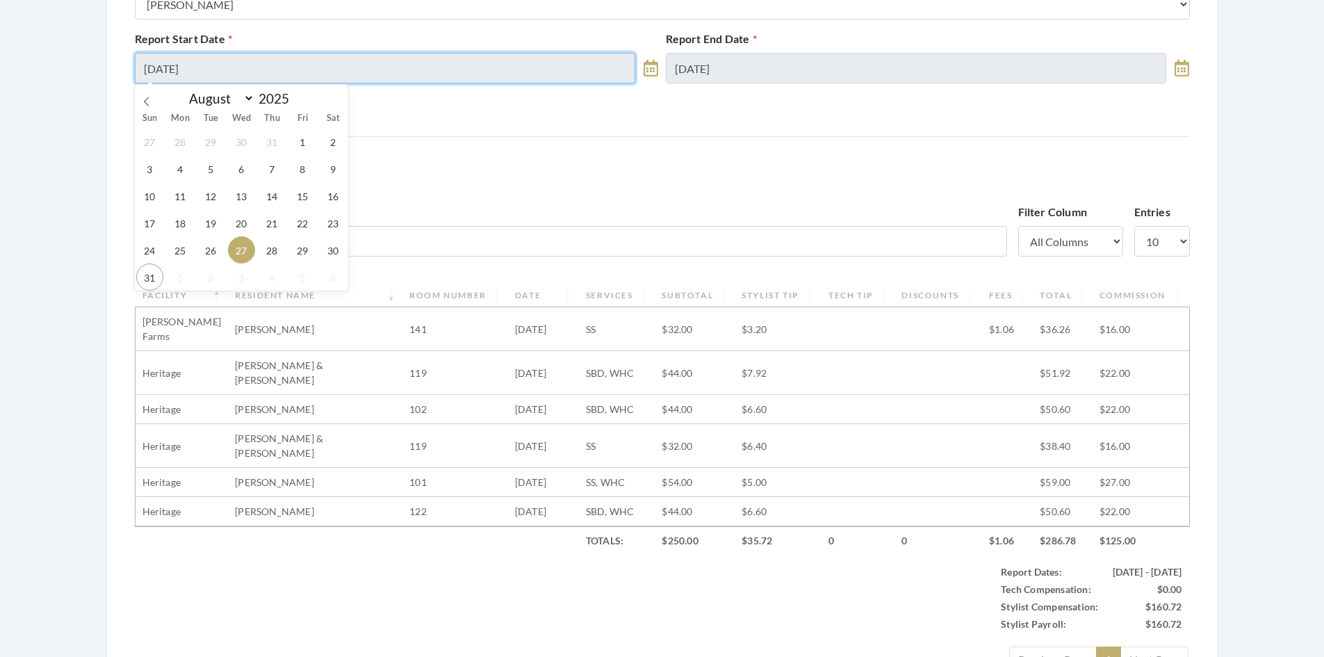
click at [445, 74] on input "[DATE]" at bounding box center [385, 68] width 501 height 31
click at [215, 251] on span "26" at bounding box center [210, 249] width 27 height 27
type input "[DATE]"
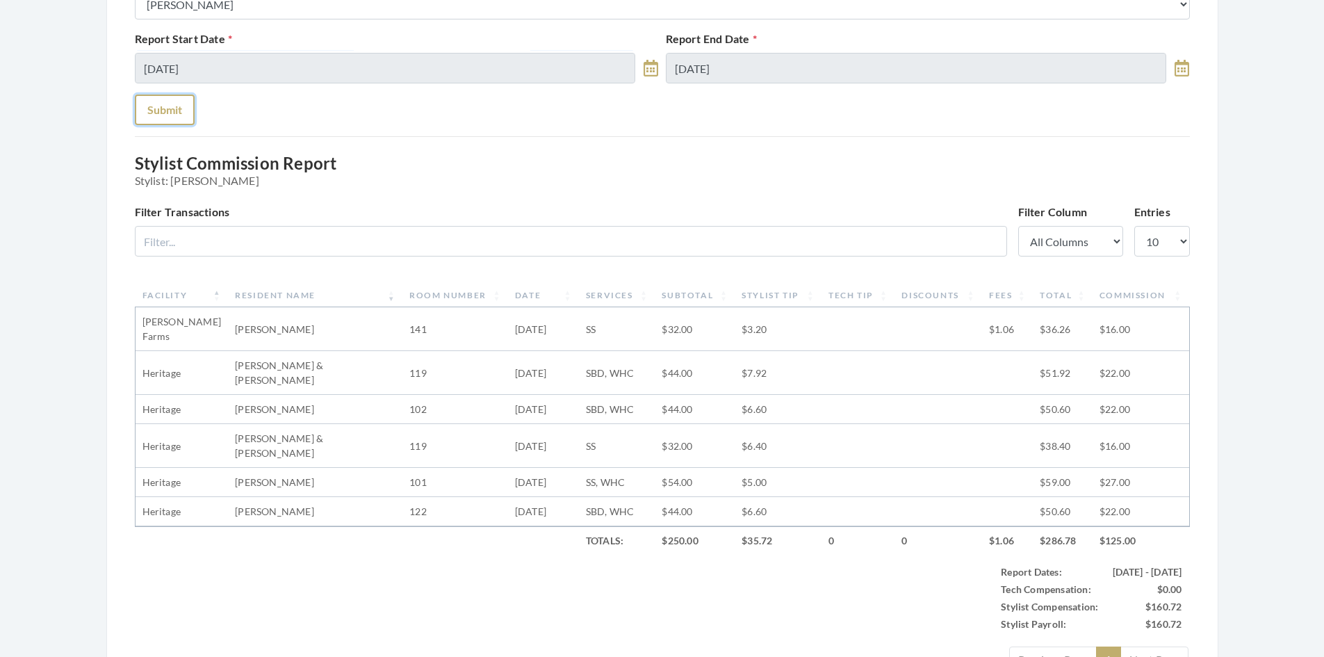
click at [144, 115] on button "Submit" at bounding box center [165, 110] width 60 height 31
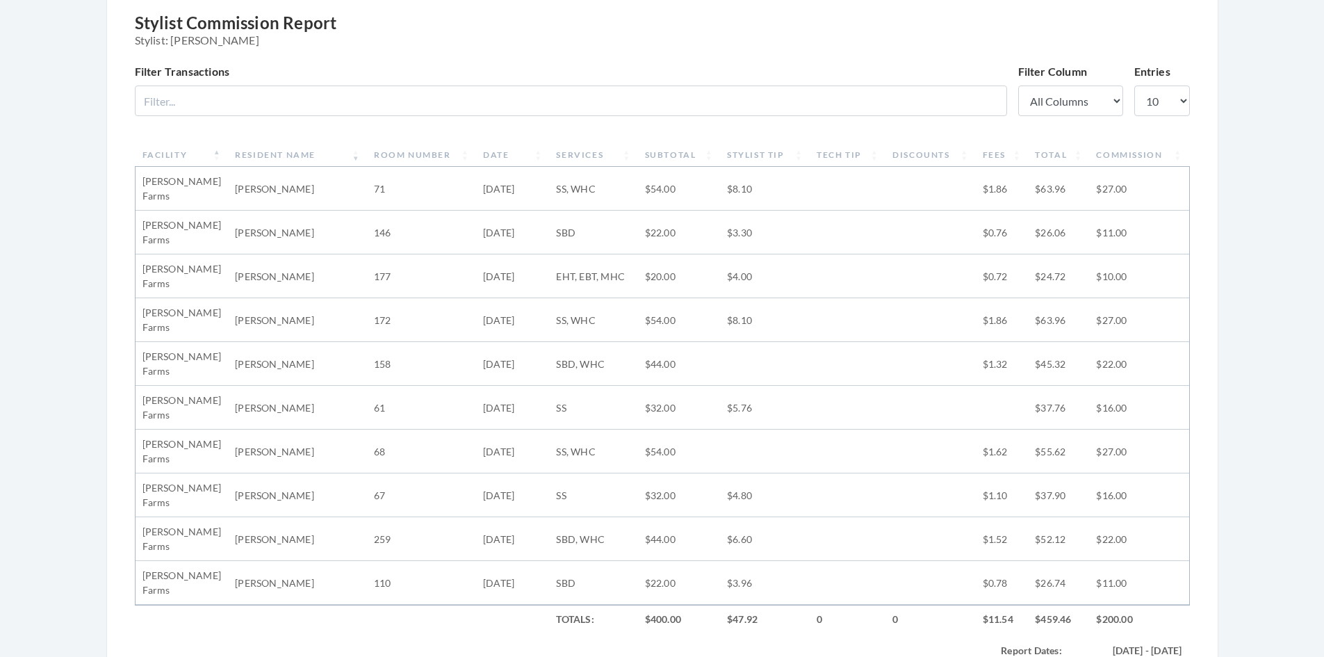
scroll to position [417, 0]
click at [1186, 101] on select "10 25 50 100" at bounding box center [1162, 102] width 56 height 31
select select "25"
click at [1134, 87] on select "10 25 50 100" at bounding box center [1162, 102] width 56 height 31
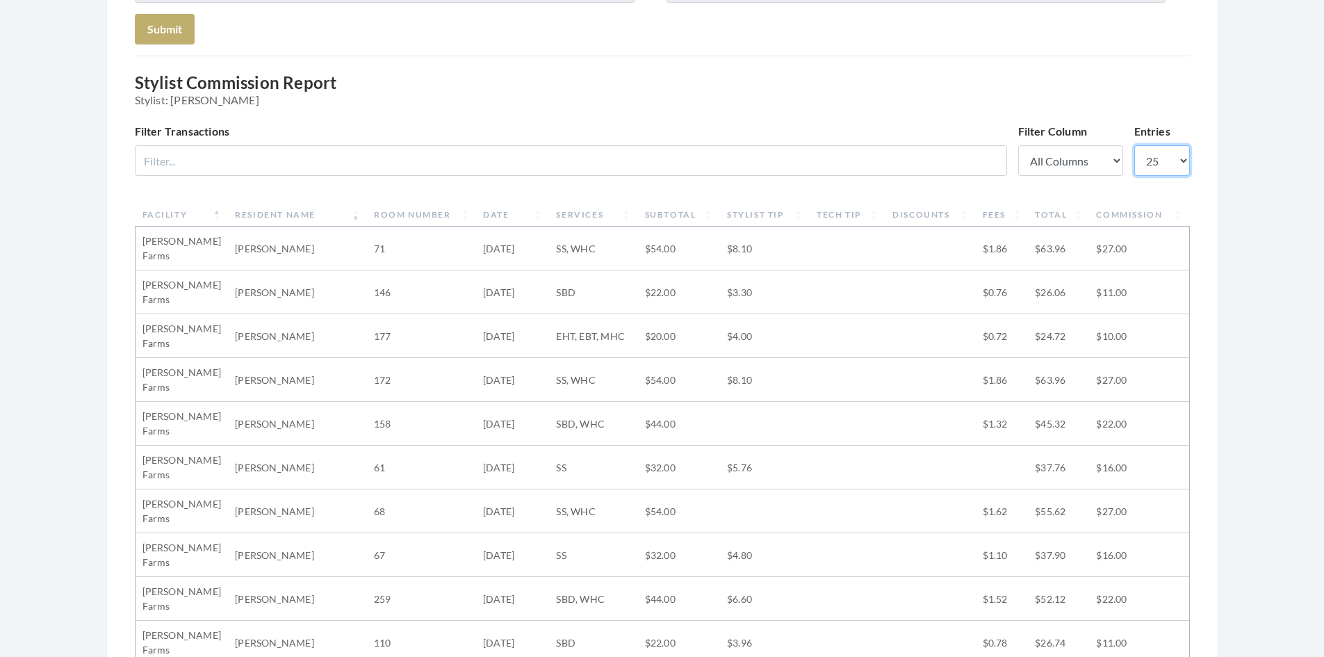
scroll to position [139, 0]
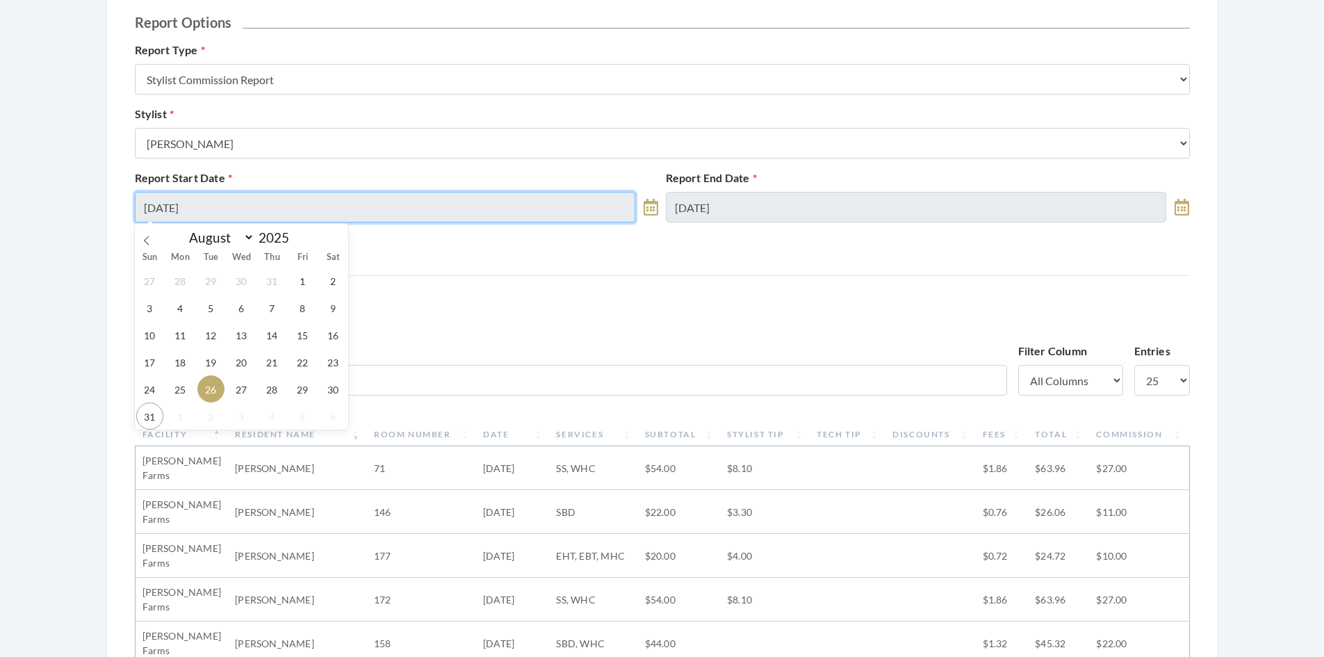
click at [252, 216] on input "[DATE]" at bounding box center [385, 207] width 501 height 31
click at [240, 395] on span "27" at bounding box center [241, 388] width 27 height 27
type input "[DATE]"
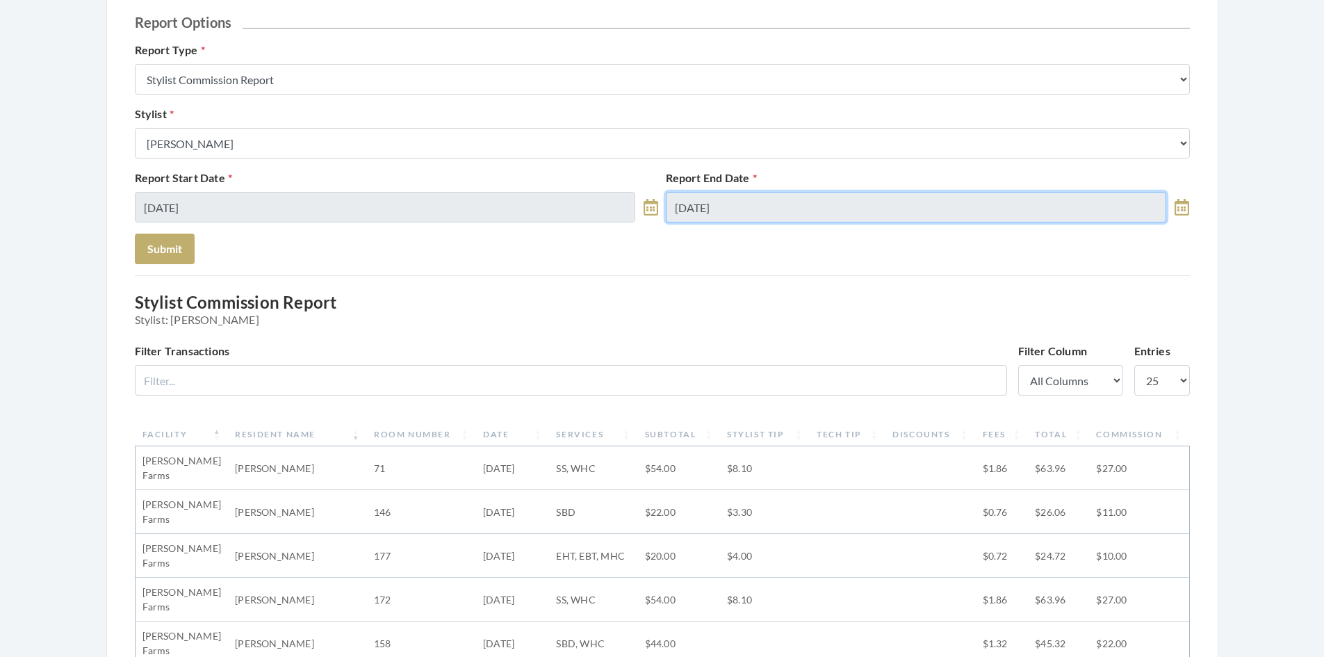
click at [750, 213] on input "[DATE]" at bounding box center [916, 207] width 501 height 31
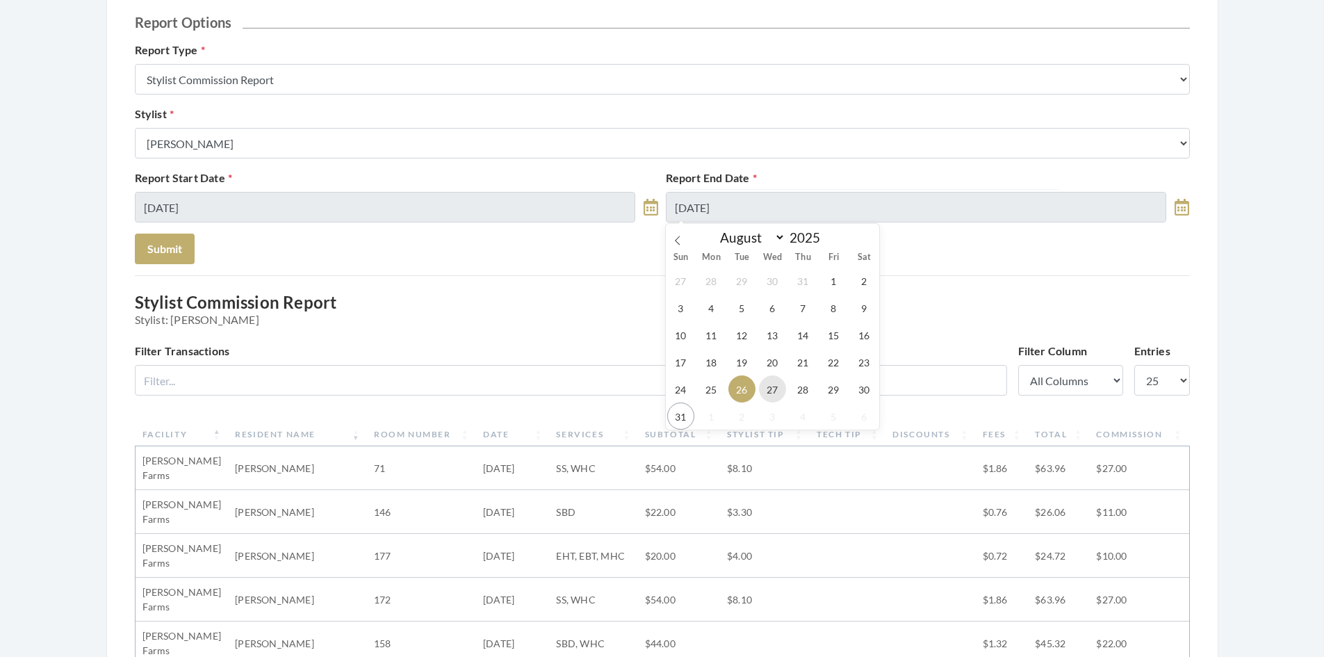
click at [770, 392] on span "27" at bounding box center [772, 388] width 27 height 27
type input "[DATE]"
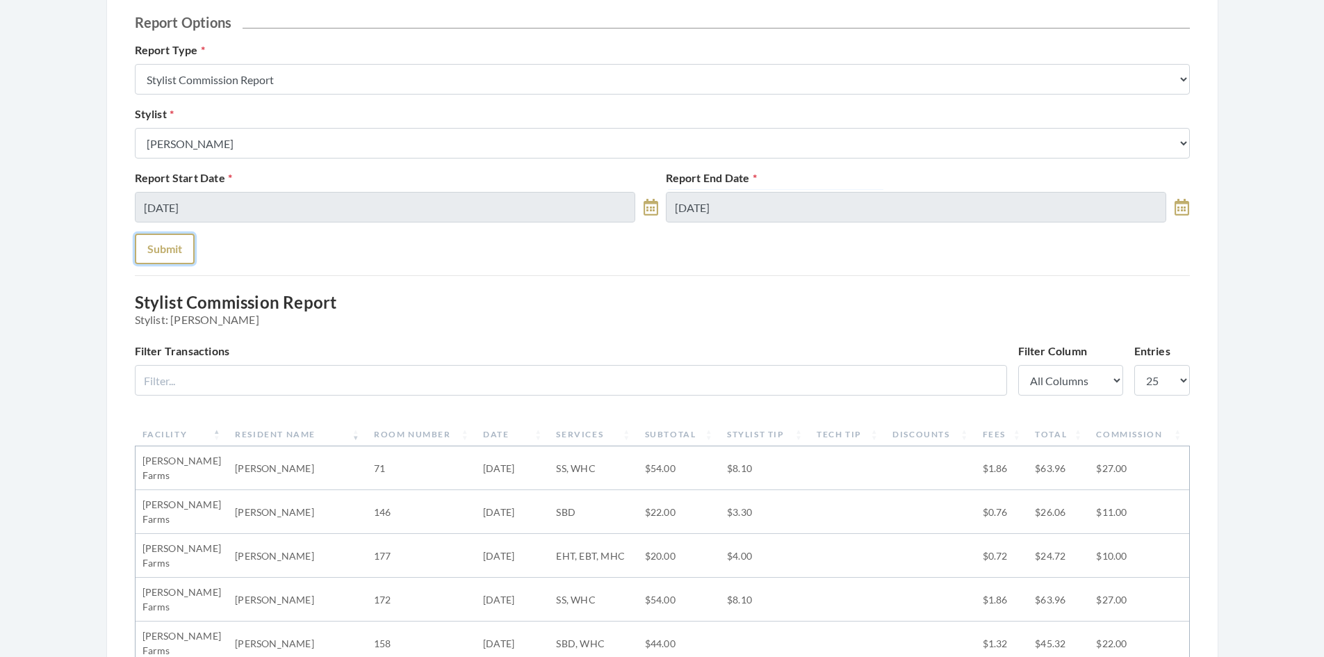
click at [173, 247] on button "Submit" at bounding box center [165, 248] width 60 height 31
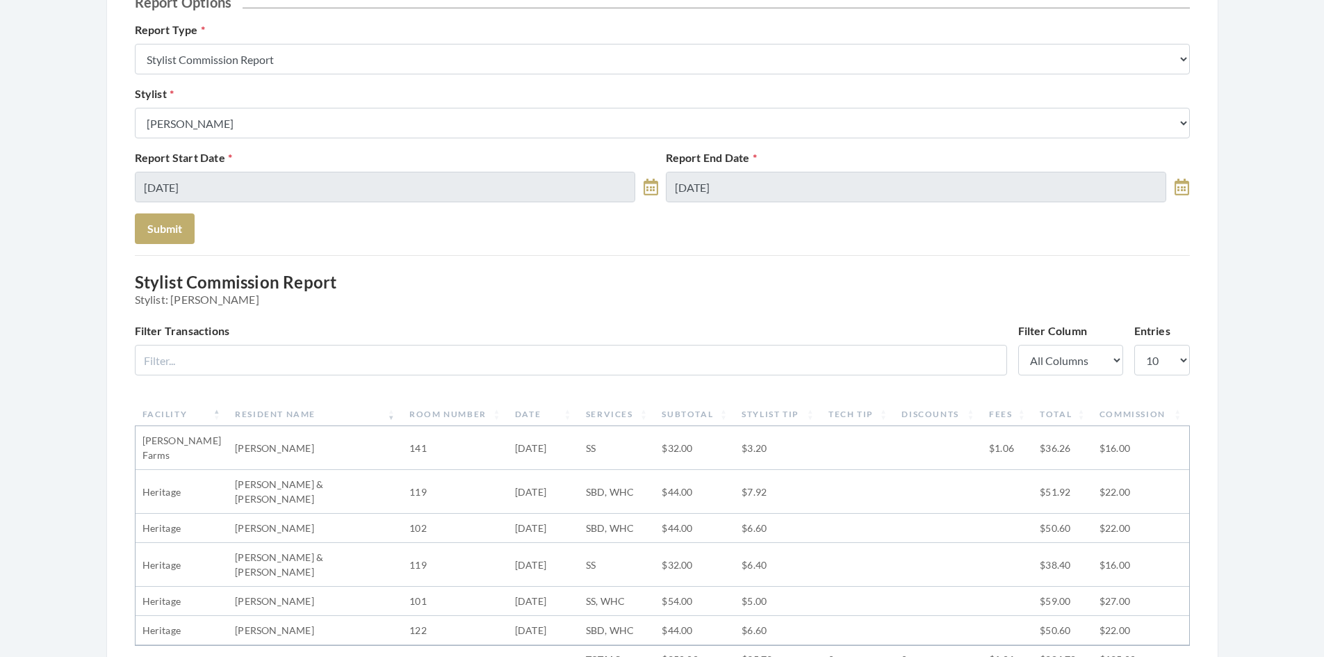
scroll to position [139, 0]
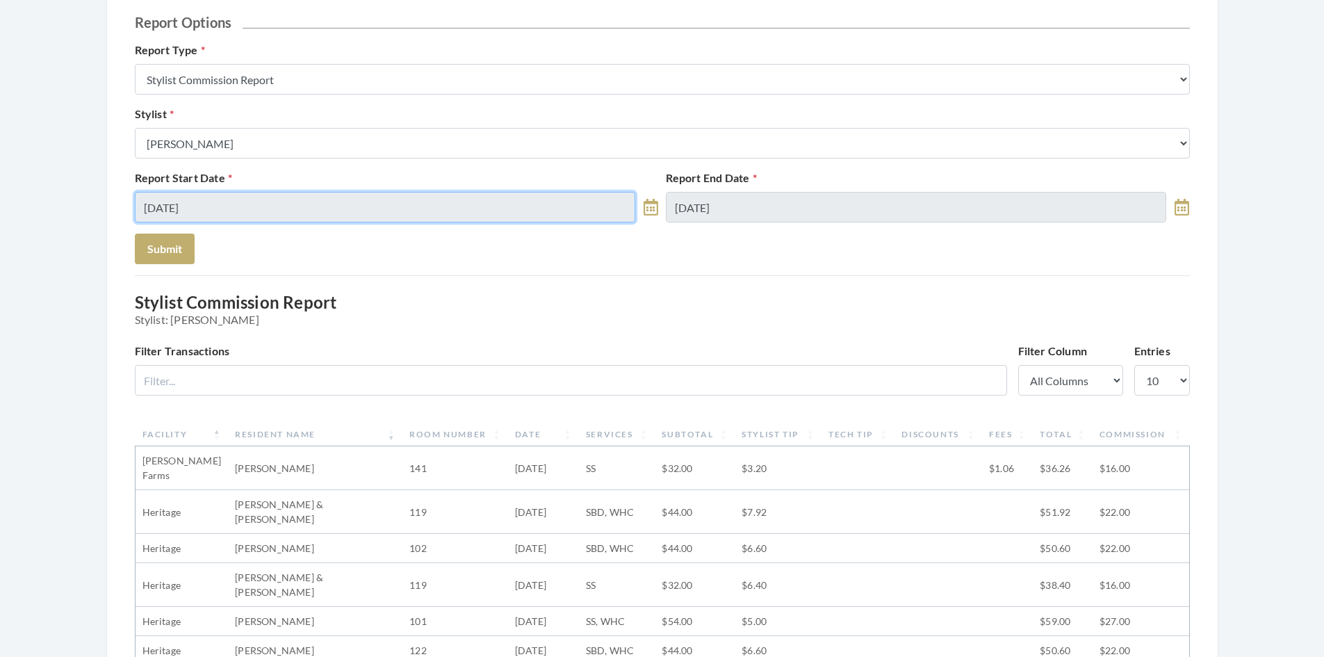
click at [589, 208] on input "[DATE]" at bounding box center [385, 207] width 501 height 31
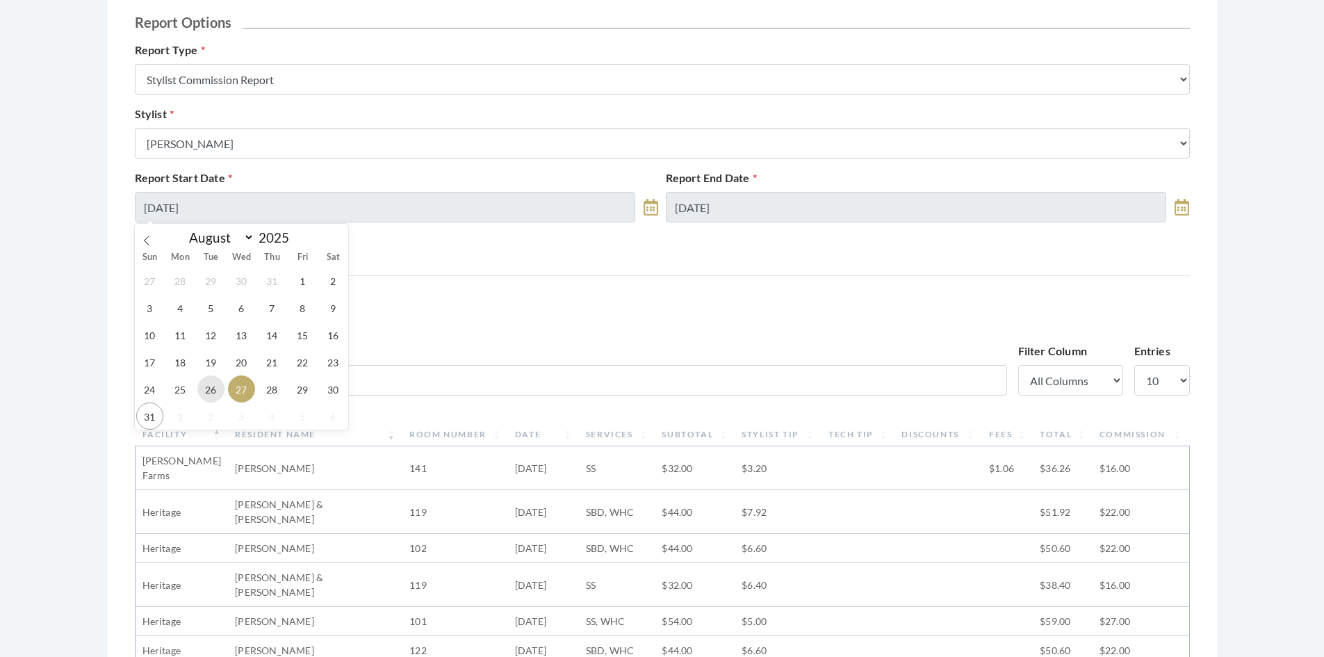
click at [211, 390] on span "26" at bounding box center [210, 388] width 27 height 27
type input "[DATE]"
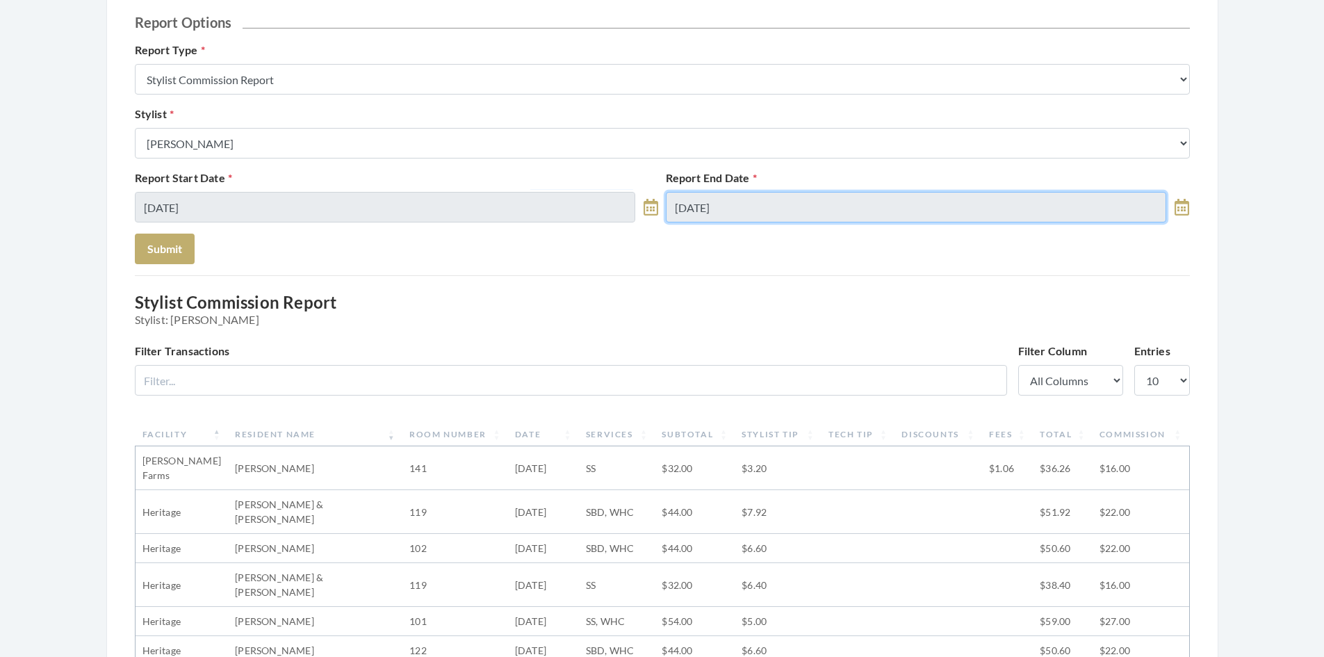
click at [784, 206] on input "[DATE]" at bounding box center [916, 207] width 501 height 31
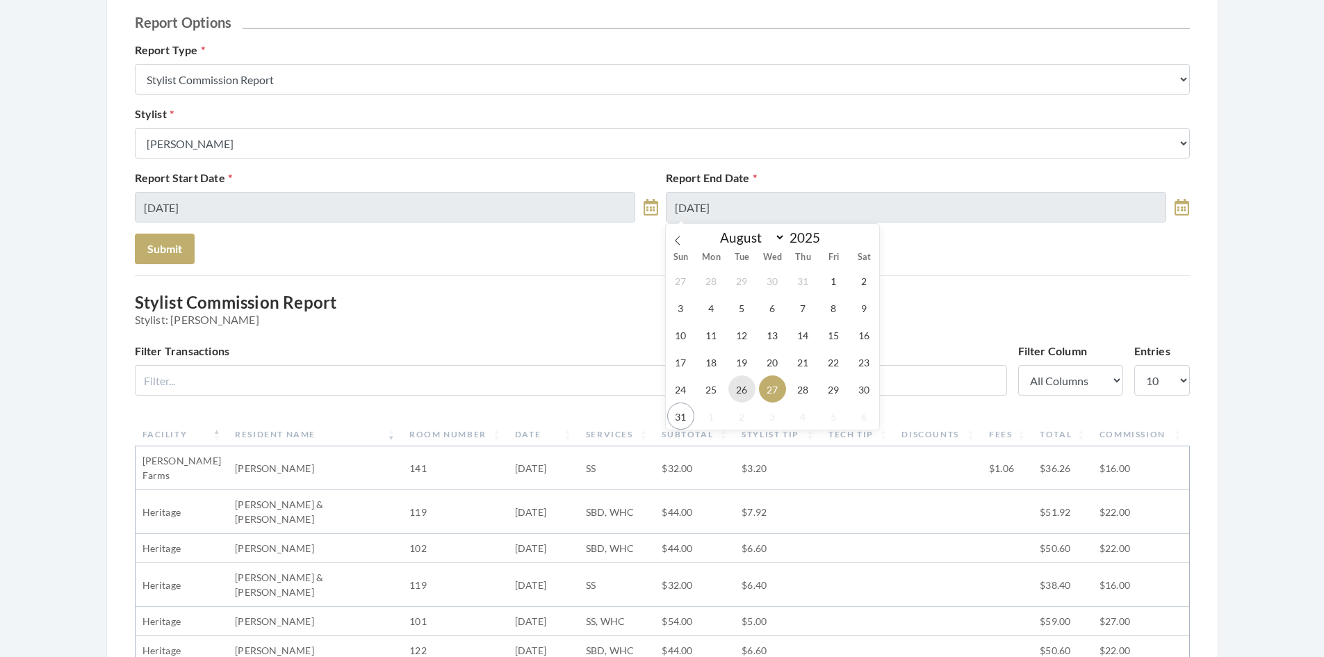
click at [743, 389] on span "26" at bounding box center [741, 388] width 27 height 27
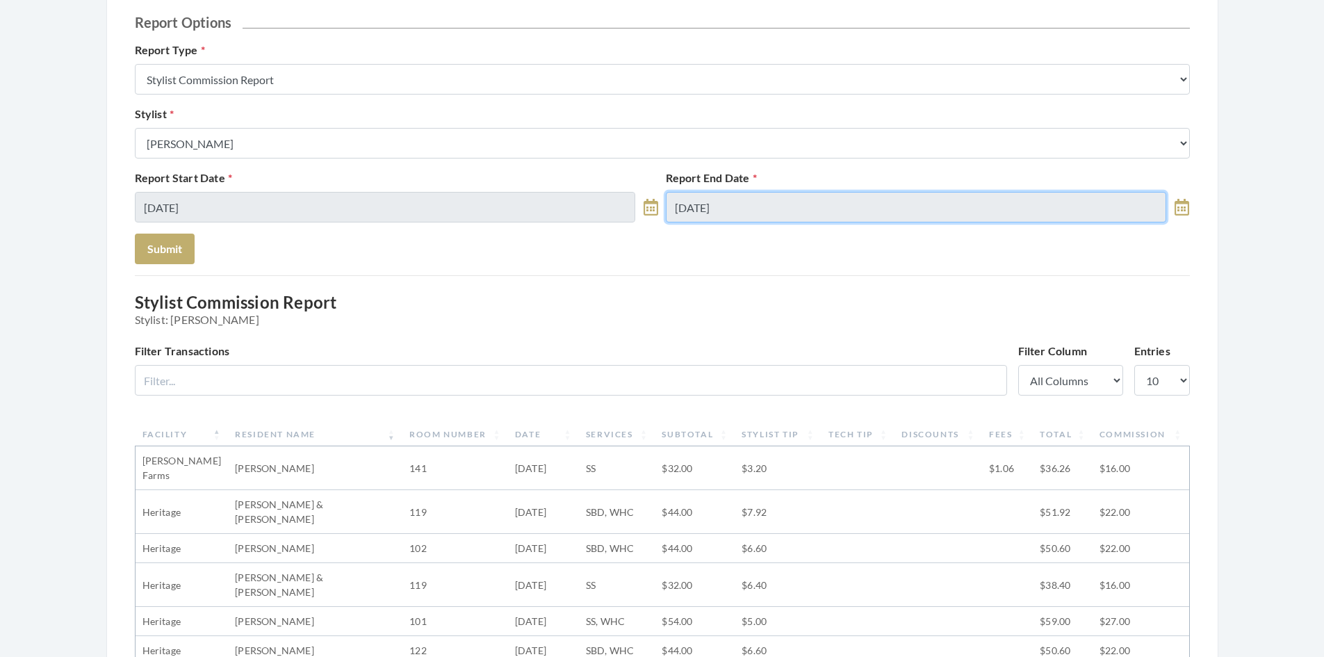
type input "[DATE]"
click at [176, 246] on button "Submit" at bounding box center [165, 248] width 60 height 31
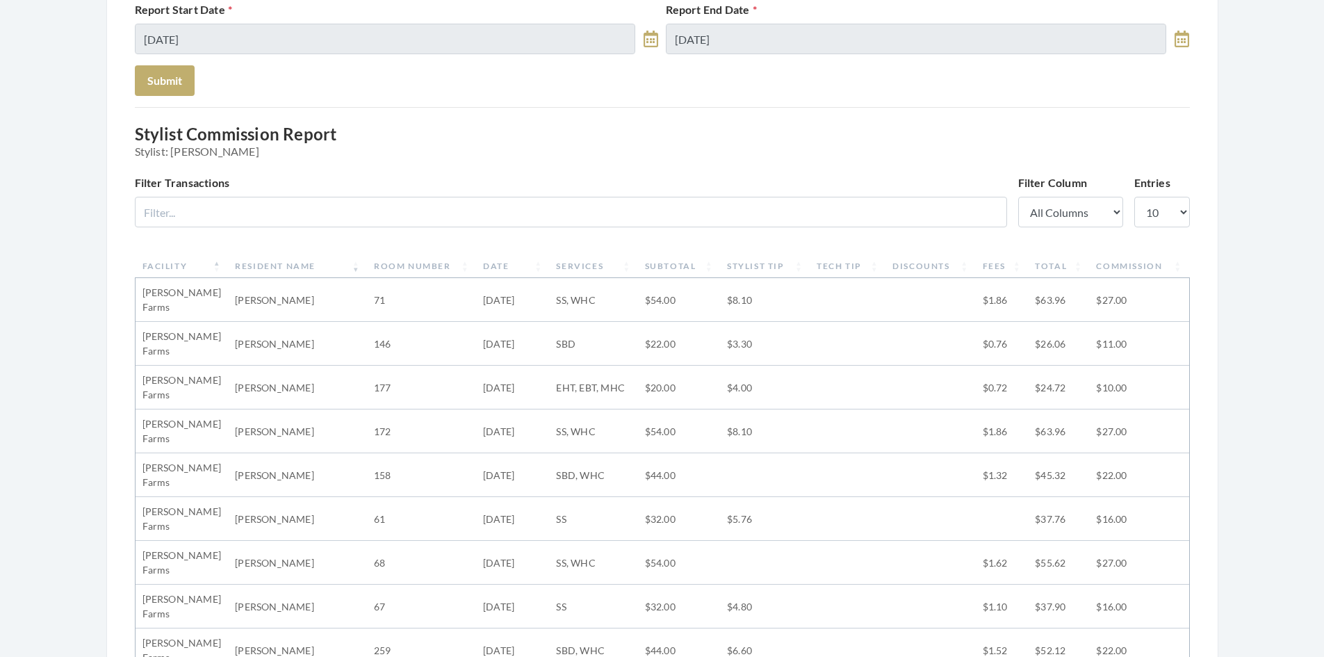
scroll to position [208, 0]
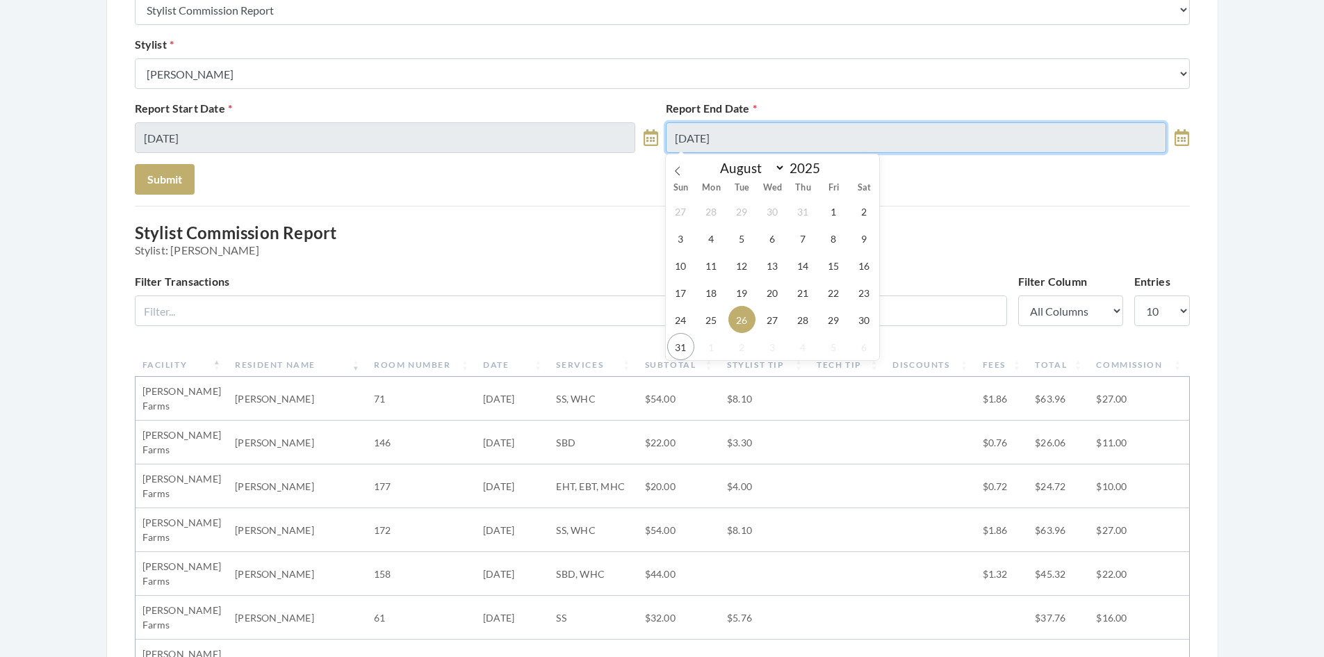
click at [766, 144] on input "[DATE]" at bounding box center [916, 137] width 501 height 31
drag, startPoint x: 800, startPoint y: 320, endPoint x: 794, endPoint y: 313, distance: 9.8
click at [797, 316] on span "28" at bounding box center [802, 319] width 27 height 27
type input "[DATE]"
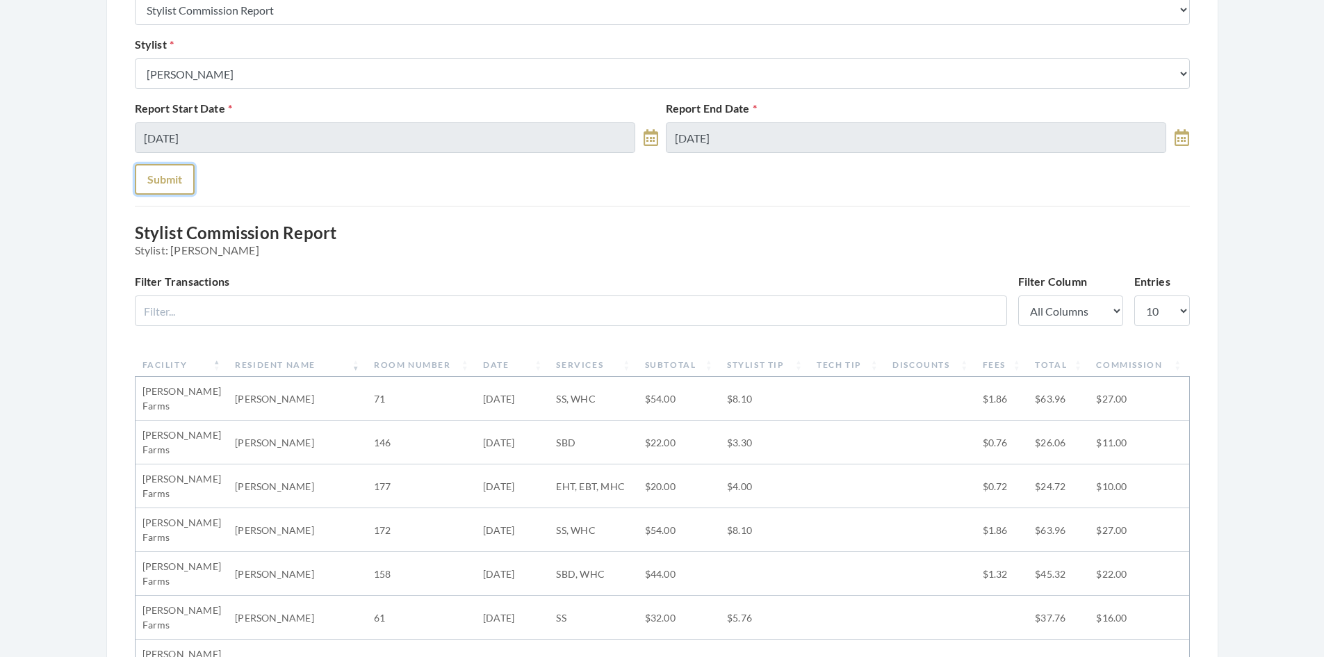
click at [174, 179] on button "Submit" at bounding box center [165, 179] width 60 height 31
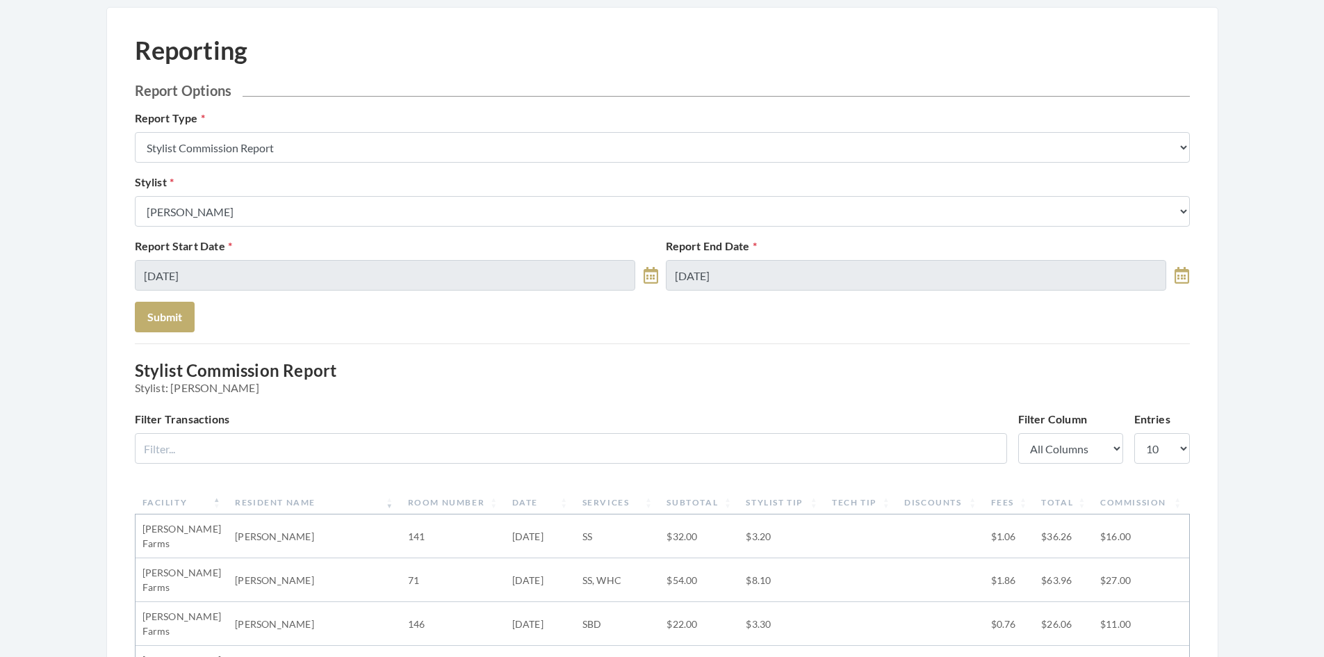
scroll to position [69, 0]
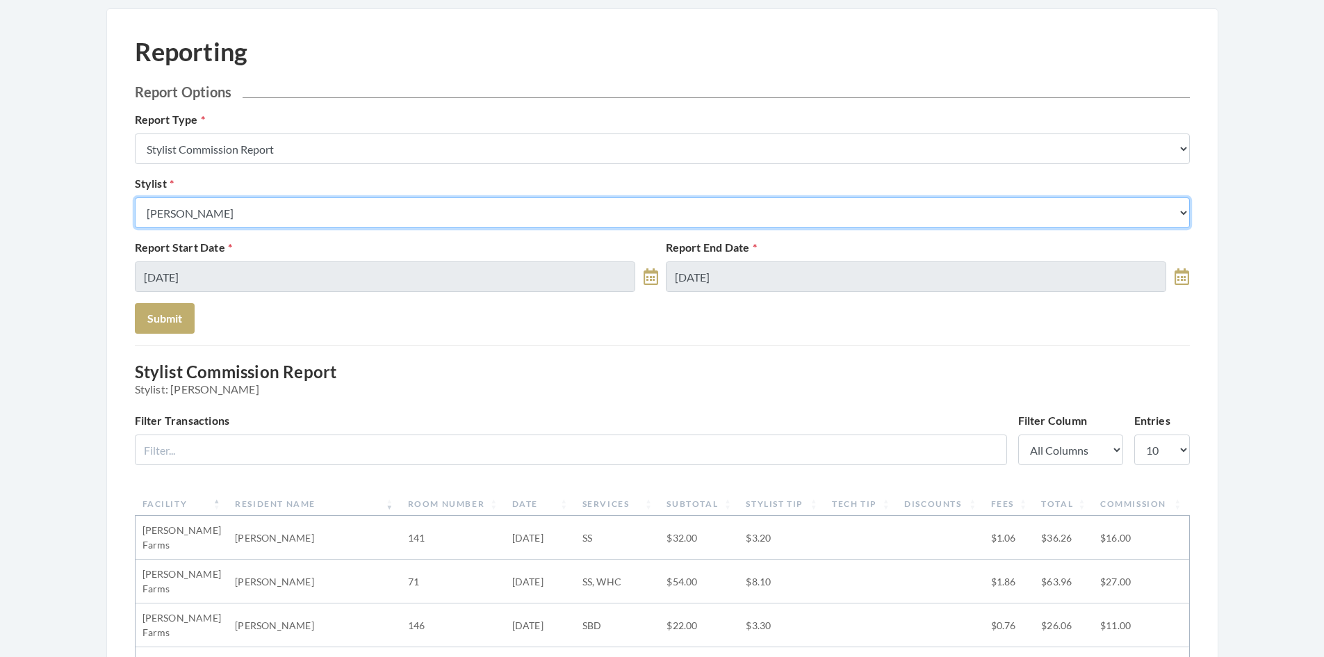
click at [225, 215] on select "Select a Stylist [PERSON_NAME] [PERSON_NAME] [PERSON_NAME] [PERSON_NAME] [PERSO…" at bounding box center [662, 212] width 1055 height 31
select select "115"
click at [135, 197] on select "Select a Stylist [PERSON_NAME] [PERSON_NAME] [PERSON_NAME] [PERSON_NAME] [PERSO…" at bounding box center [662, 212] width 1055 height 31
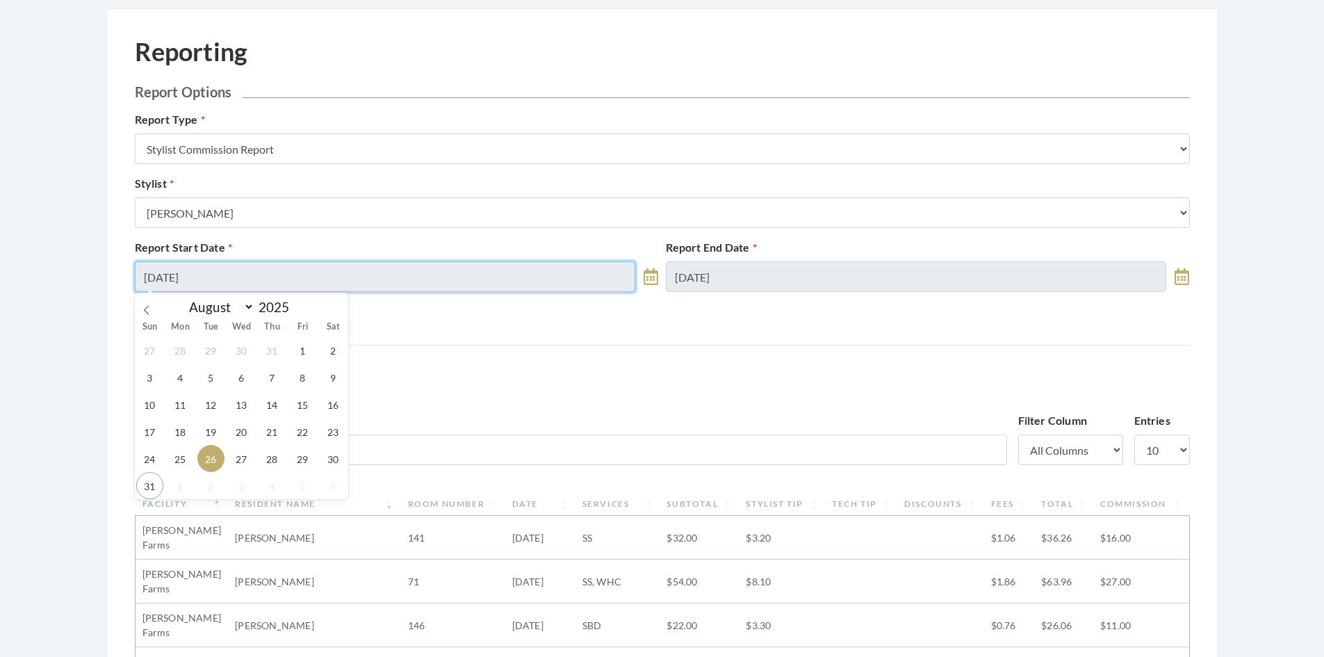
click at [220, 280] on input "[DATE]" at bounding box center [385, 276] width 501 height 31
click at [299, 459] on span "29" at bounding box center [302, 458] width 27 height 27
type input "[DATE]"
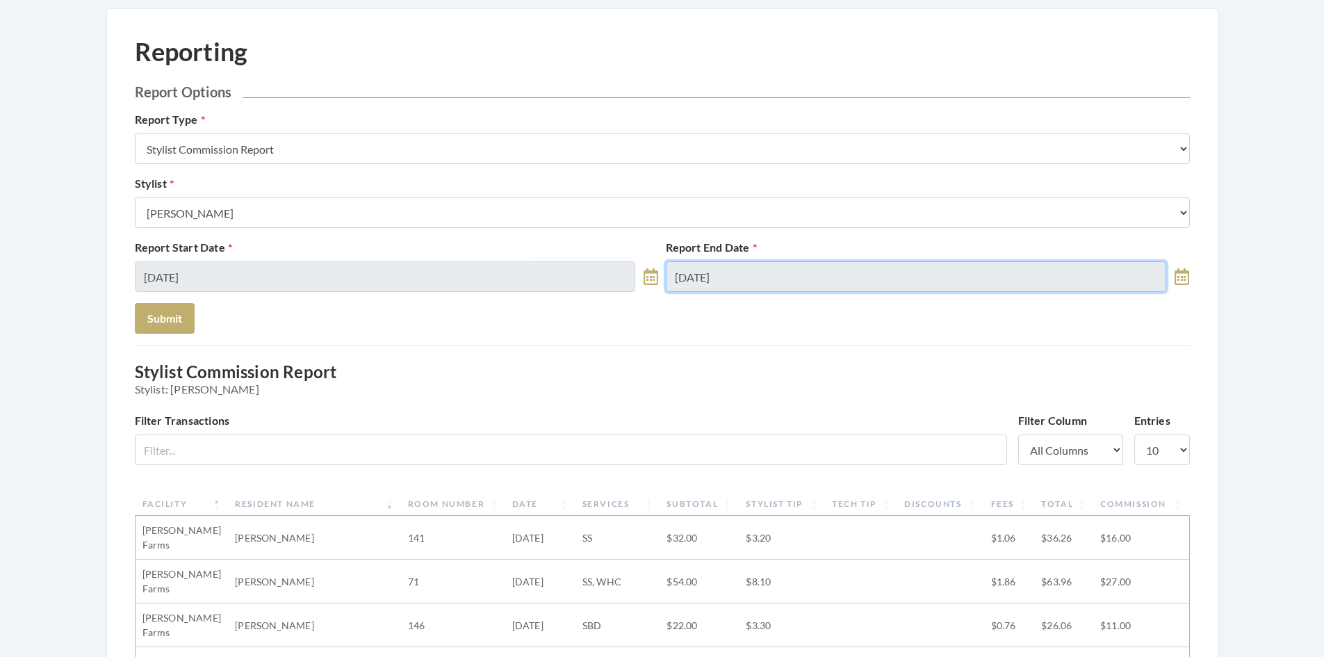
click at [747, 269] on input "08/28/2025" at bounding box center [916, 276] width 501 height 31
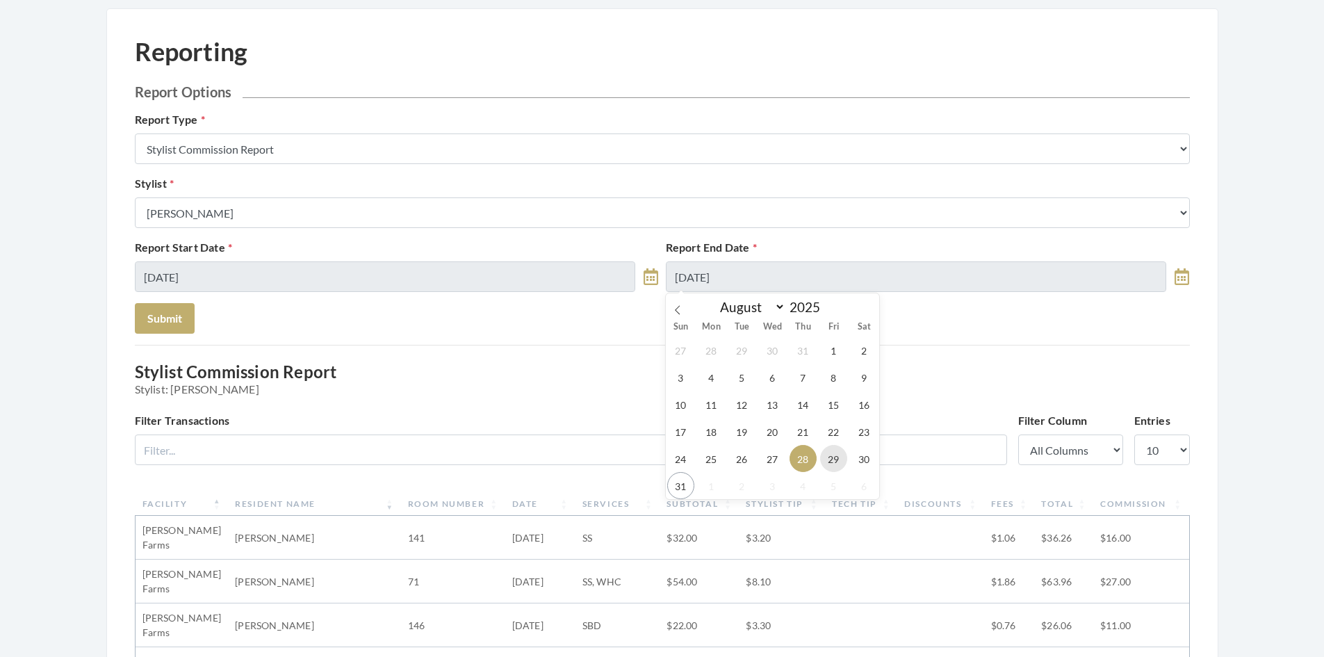
drag, startPoint x: 831, startPoint y: 457, endPoint x: 826, endPoint y: 450, distance: 9.1
click at [831, 454] on span "29" at bounding box center [833, 458] width 27 height 27
type input "[DATE]"
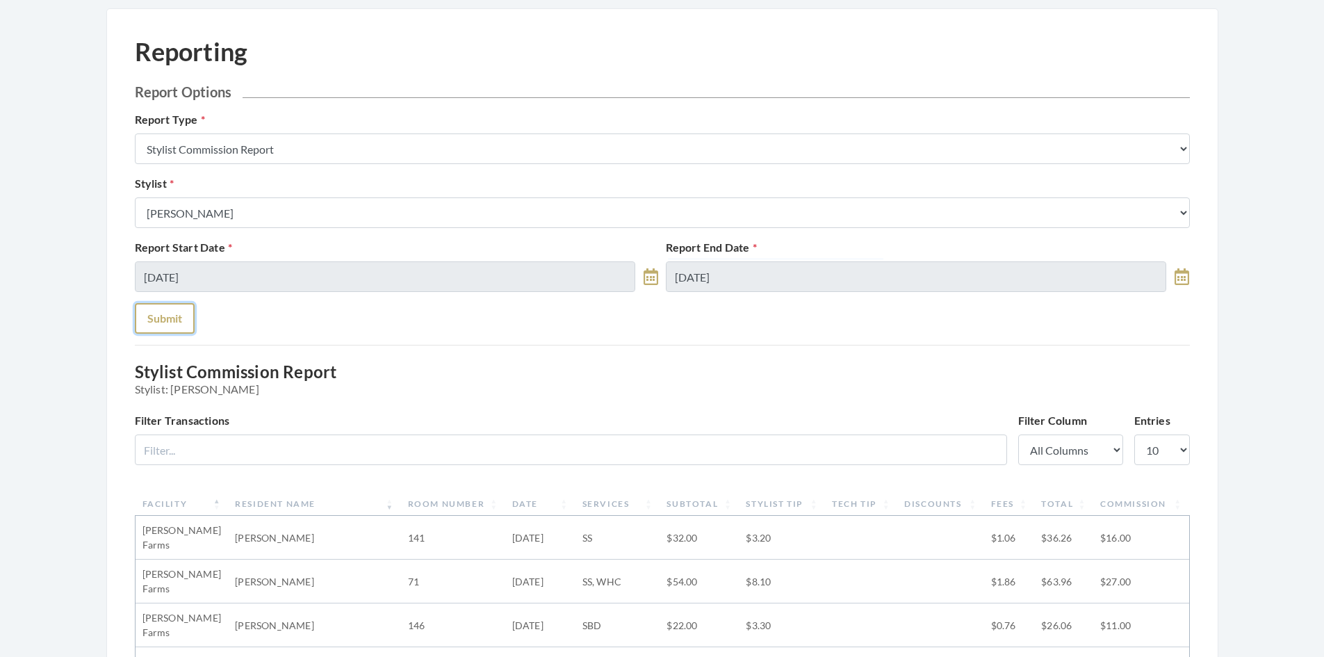
click at [154, 316] on button "Submit" at bounding box center [165, 318] width 60 height 31
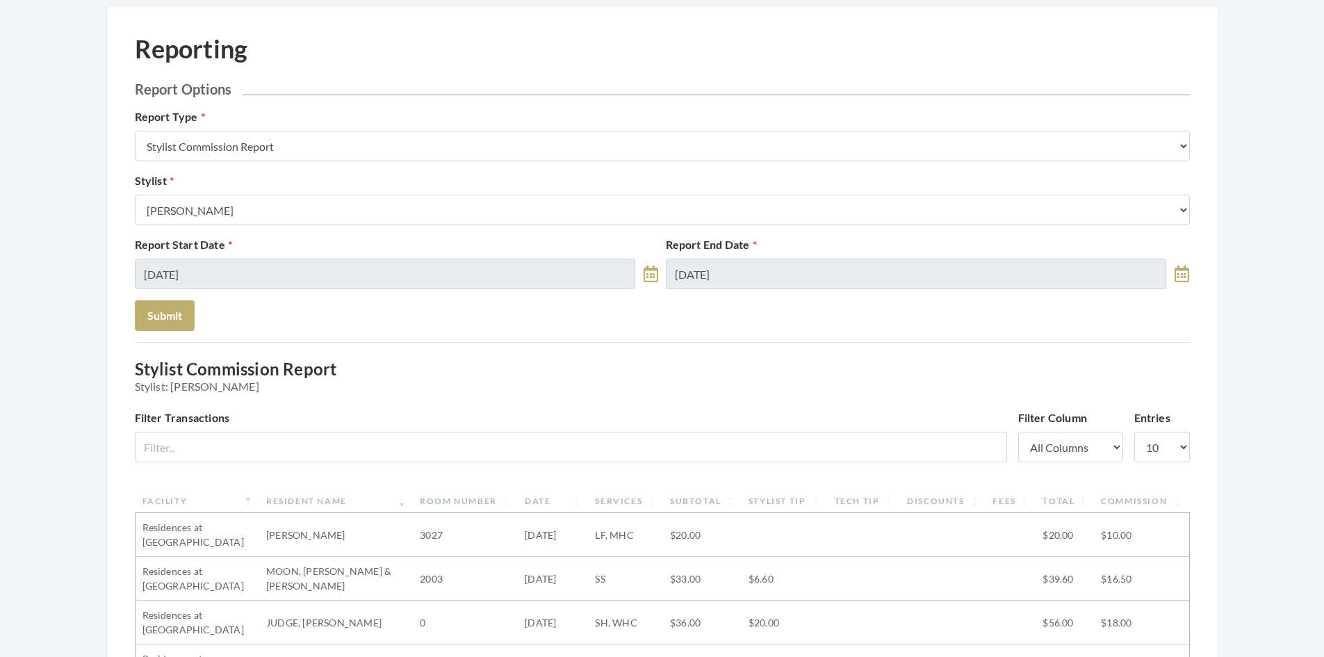
scroll to position [69, 0]
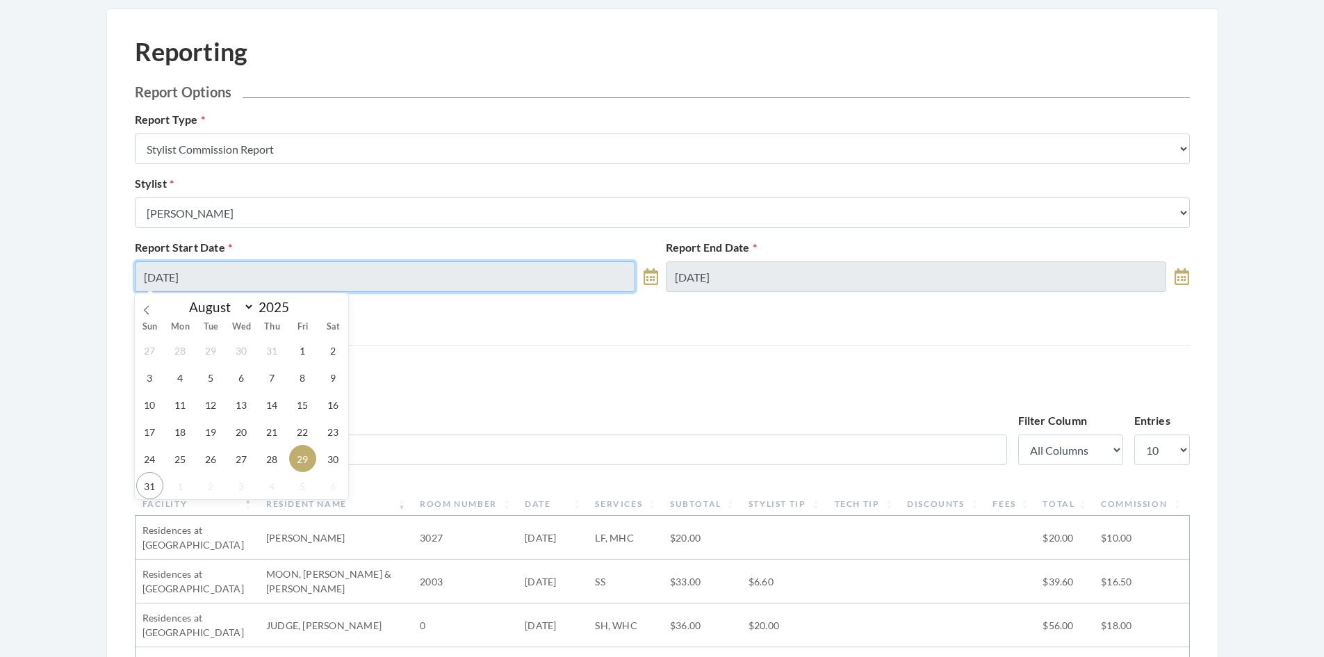
click at [338, 276] on input "[DATE]" at bounding box center [385, 276] width 501 height 31
click at [175, 461] on span "25" at bounding box center [180, 458] width 27 height 27
type input "08/25/2025"
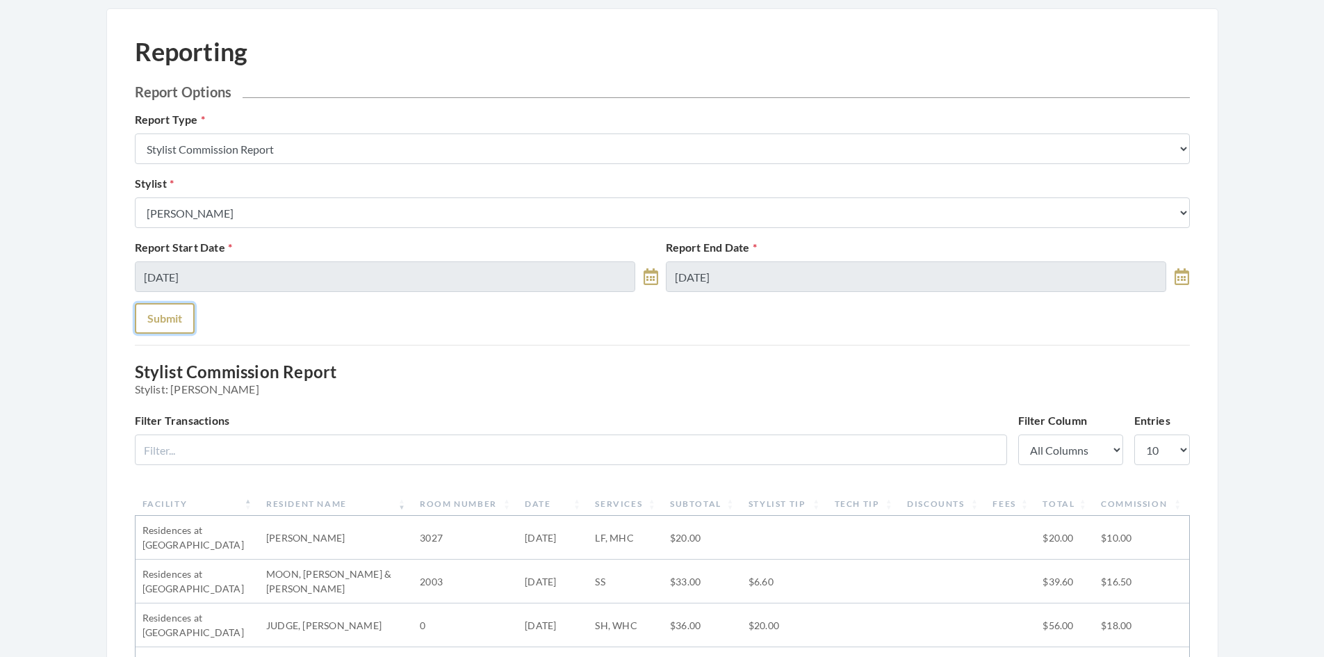
click at [171, 315] on button "Submit" at bounding box center [165, 318] width 60 height 31
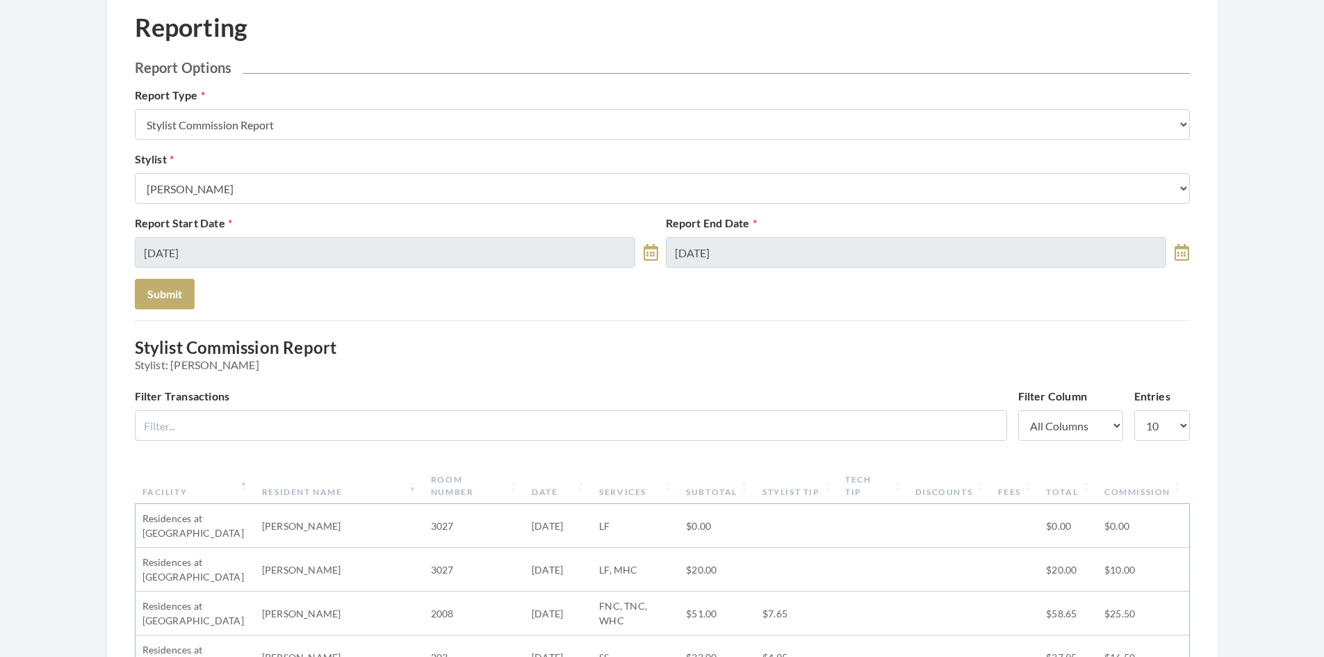
scroll to position [69, 0]
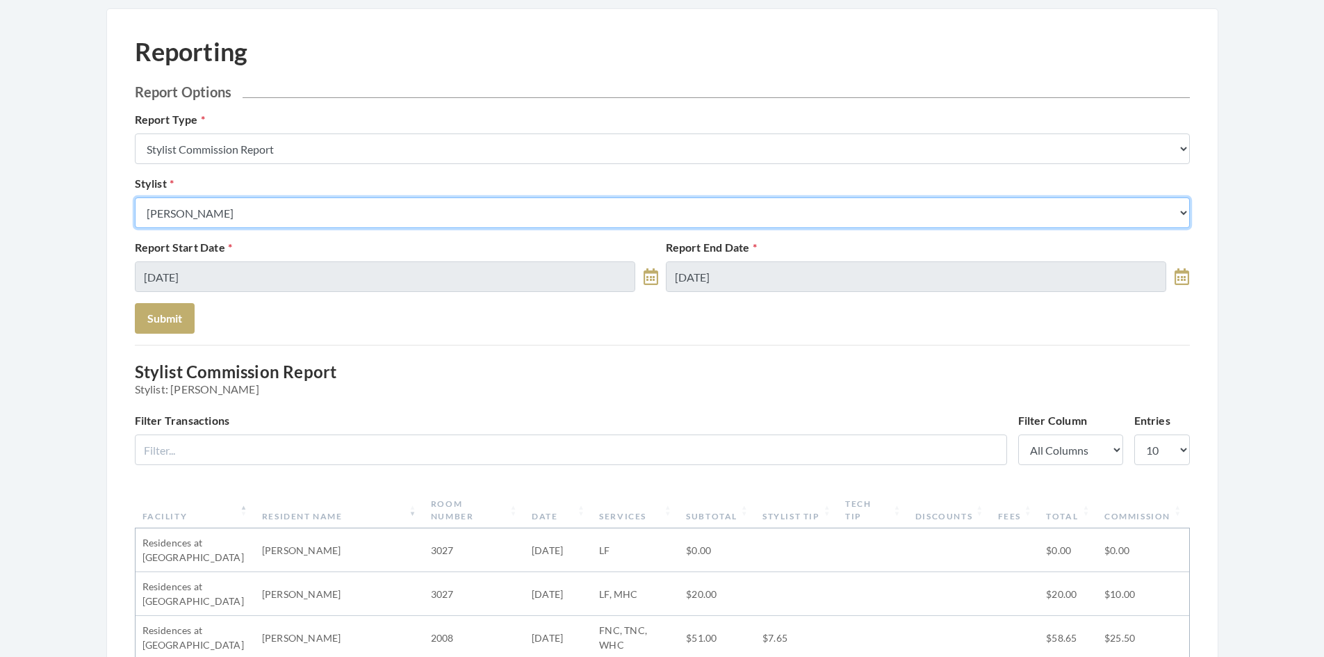
click at [320, 208] on select "Select a Stylist Alaina Krumm Alisha Teasley Anna White Ashley Venable Cassie B…" at bounding box center [662, 212] width 1055 height 31
select select "176"
click at [135, 197] on select "Select a Stylist Alaina Krumm Alisha Teasley Anna White Ashley Venable Cassie B…" at bounding box center [662, 212] width 1055 height 31
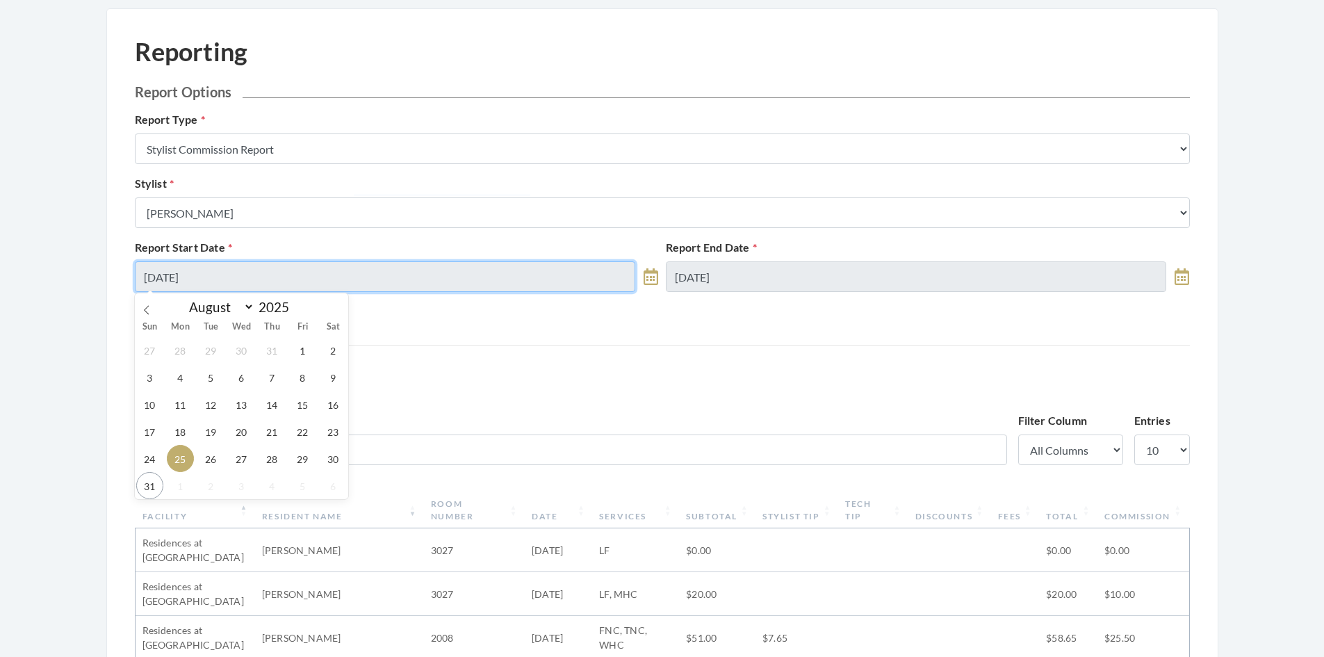
click at [259, 284] on input "08/25/2025" at bounding box center [385, 276] width 501 height 31
click at [309, 458] on span "29" at bounding box center [302, 458] width 27 height 27
type input "08/29/2025"
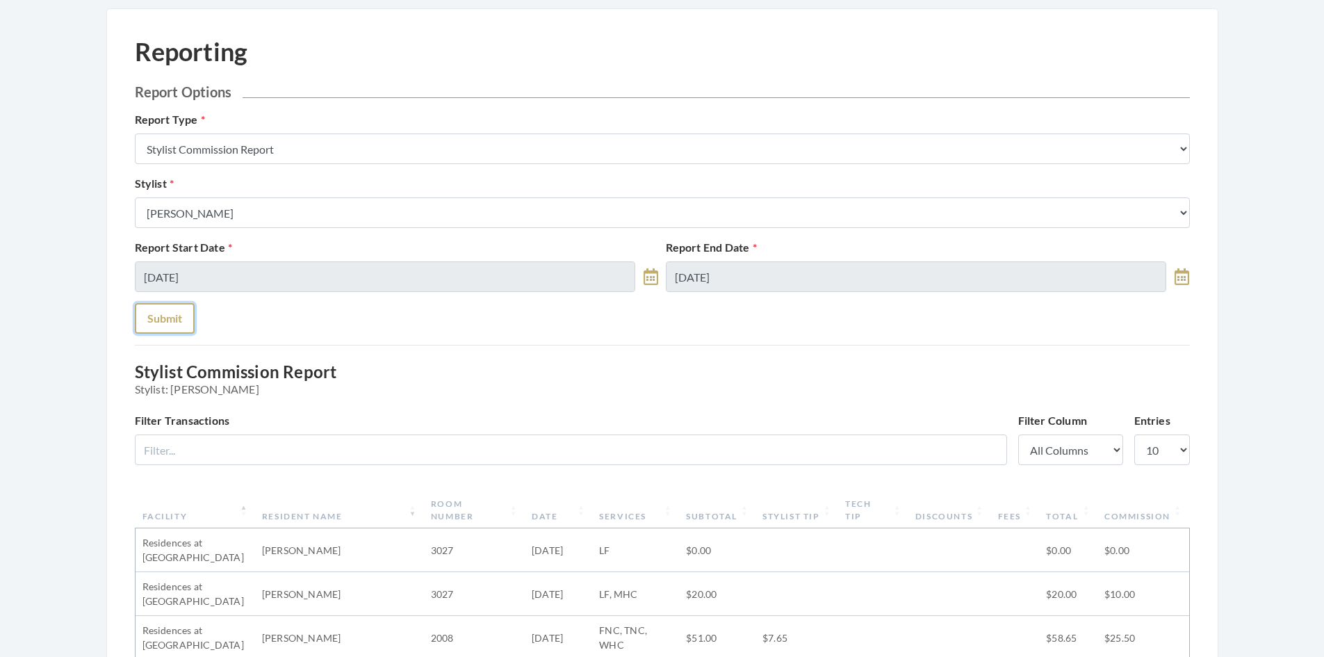
click at [163, 315] on button "Submit" at bounding box center [165, 318] width 60 height 31
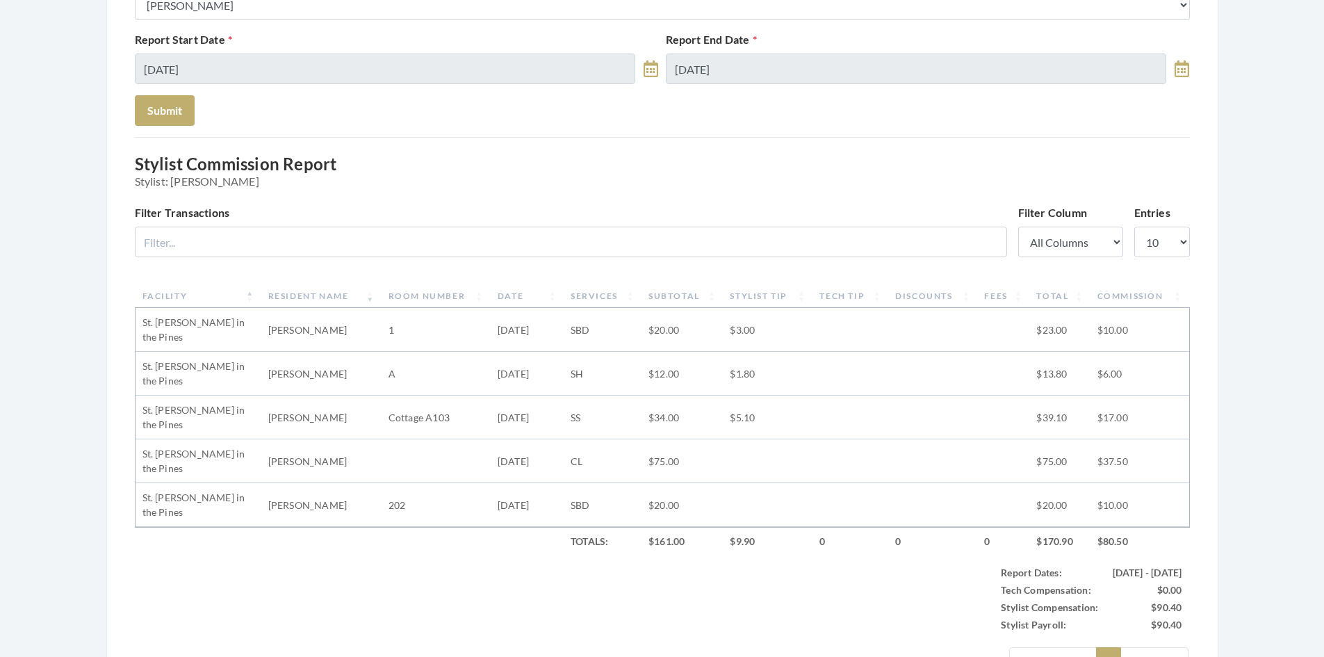
scroll to position [278, 0]
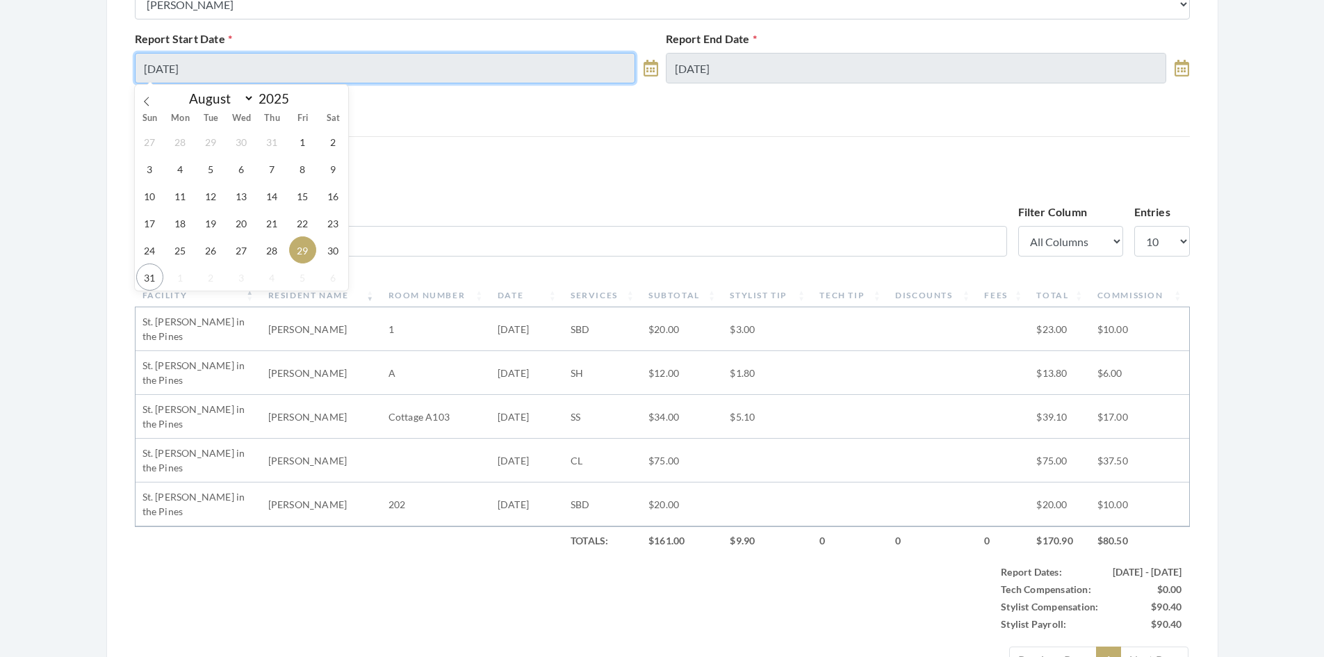
click at [309, 75] on input "[DATE]" at bounding box center [385, 68] width 501 height 31
click at [240, 247] on span "27" at bounding box center [241, 249] width 27 height 27
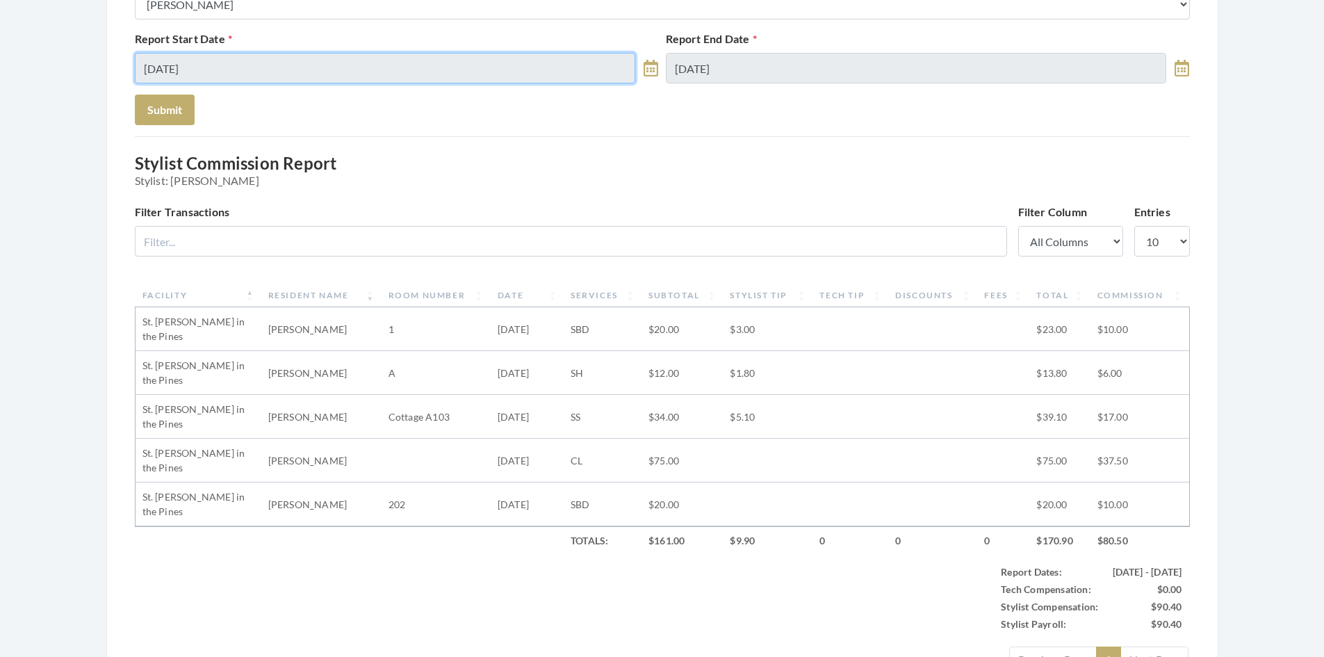
click at [254, 58] on input "[DATE]" at bounding box center [385, 68] width 501 height 31
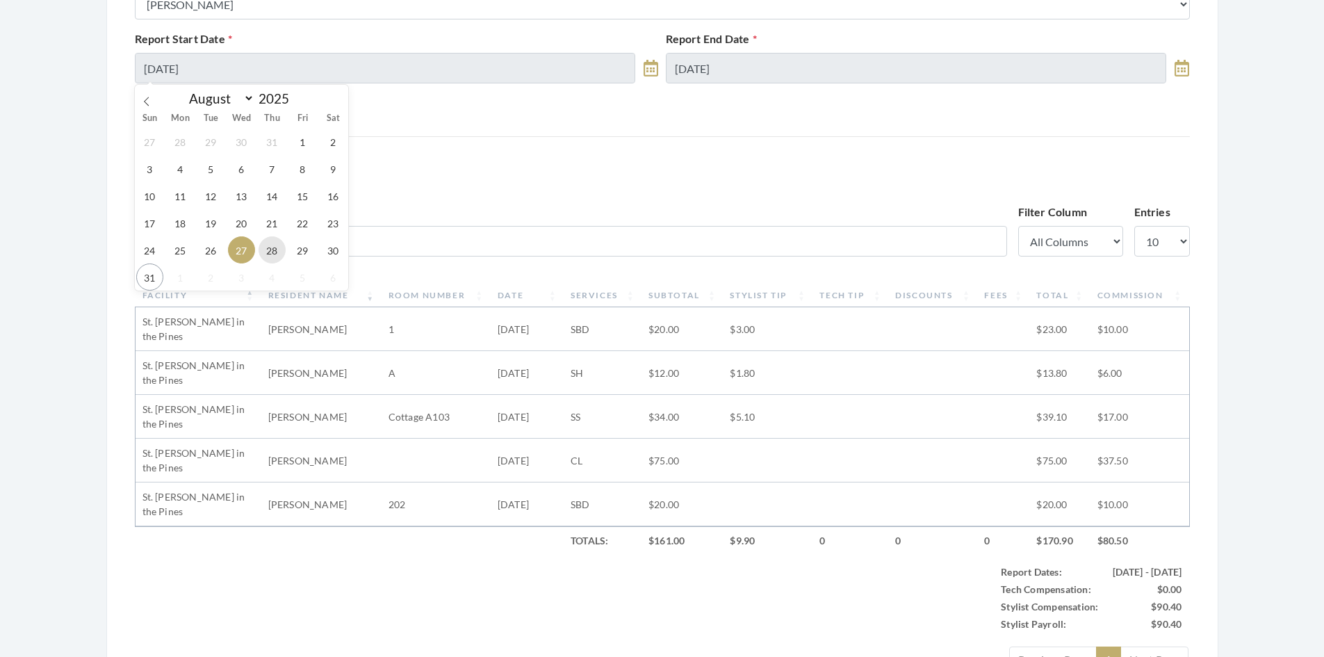
click at [271, 254] on span "28" at bounding box center [271, 249] width 27 height 27
type input "[DATE]"
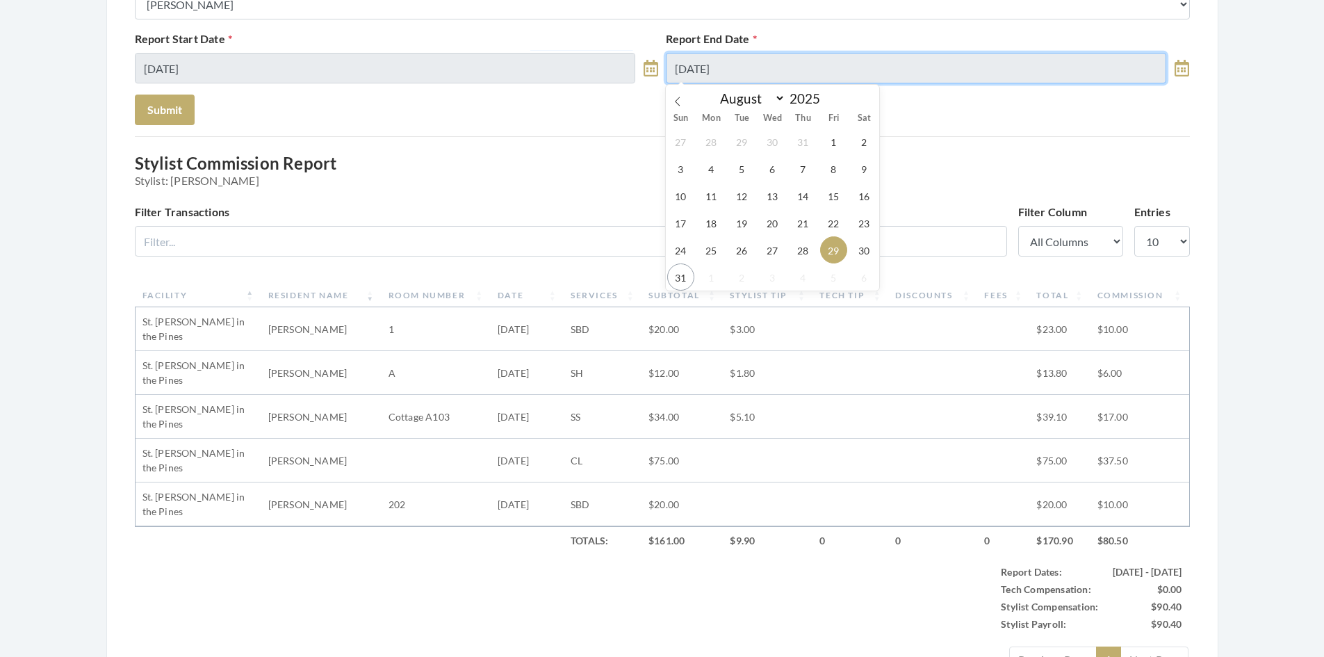
click at [779, 61] on input "08/29/2025" at bounding box center [916, 68] width 501 height 31
click at [798, 245] on span "28" at bounding box center [802, 249] width 27 height 27
type input "[DATE]"
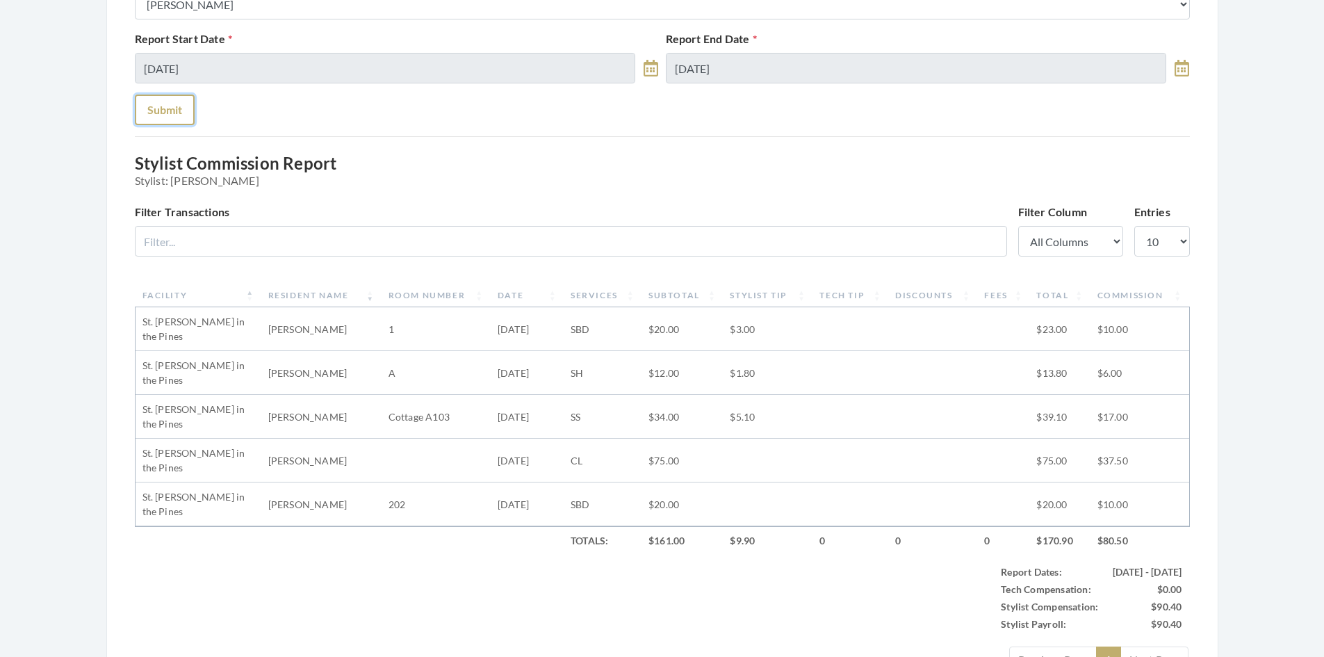
click at [172, 108] on button "Submit" at bounding box center [165, 110] width 60 height 31
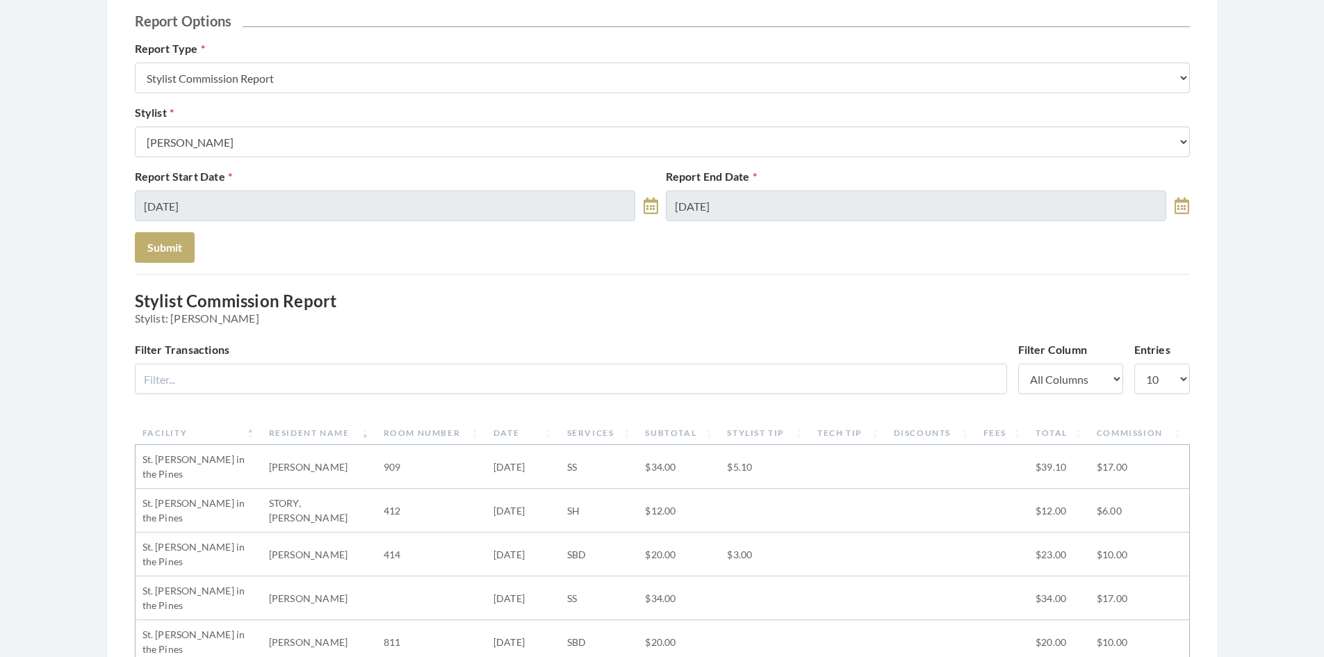
scroll to position [139, 0]
click at [250, 208] on input "[DATE]" at bounding box center [385, 207] width 501 height 31
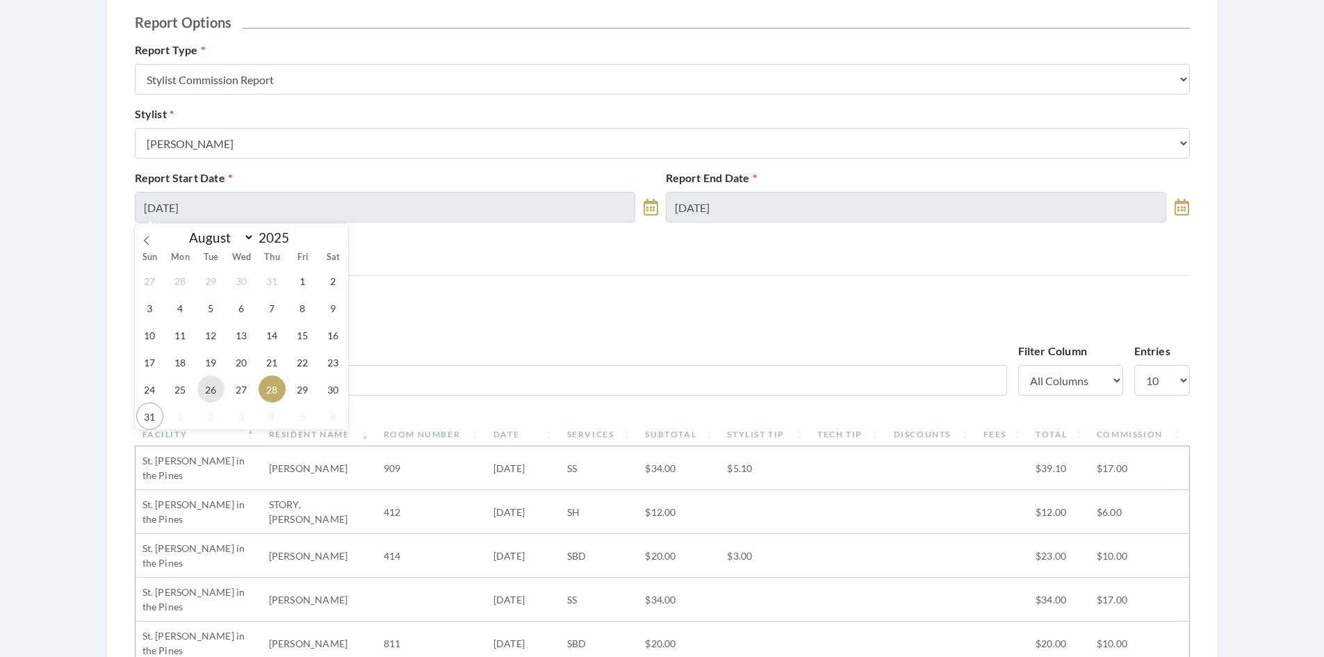
click at [210, 397] on span "26" at bounding box center [210, 388] width 27 height 27
type input "[DATE]"
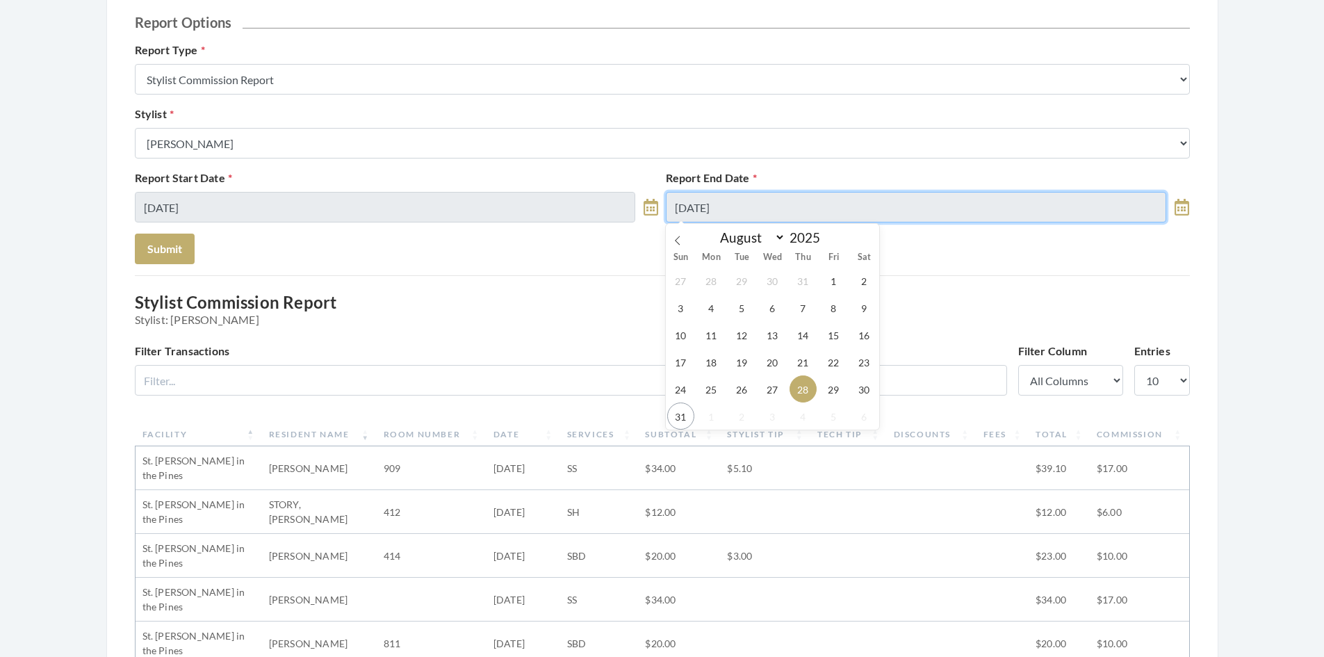
click at [771, 207] on input "[DATE]" at bounding box center [916, 207] width 501 height 31
drag, startPoint x: 748, startPoint y: 390, endPoint x: 746, endPoint y: 382, distance: 7.8
click at [747, 390] on span "26" at bounding box center [741, 388] width 27 height 27
type input "[DATE]"
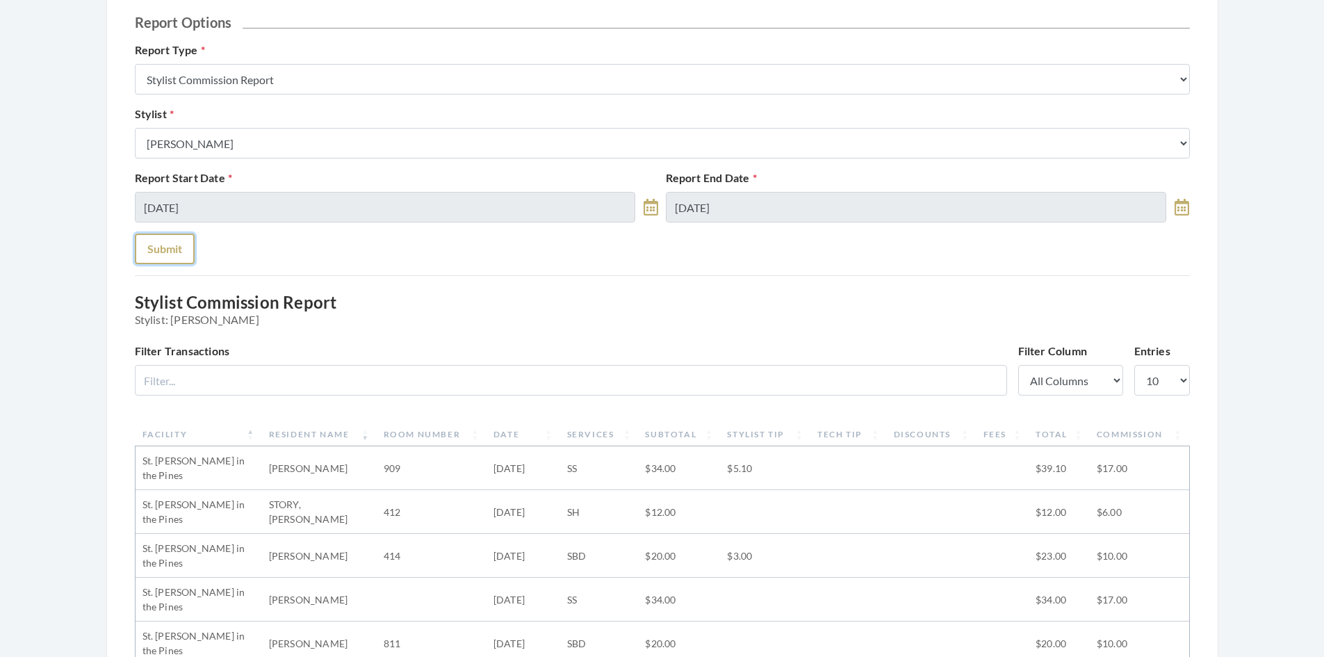
click at [164, 257] on button "Submit" at bounding box center [165, 248] width 60 height 31
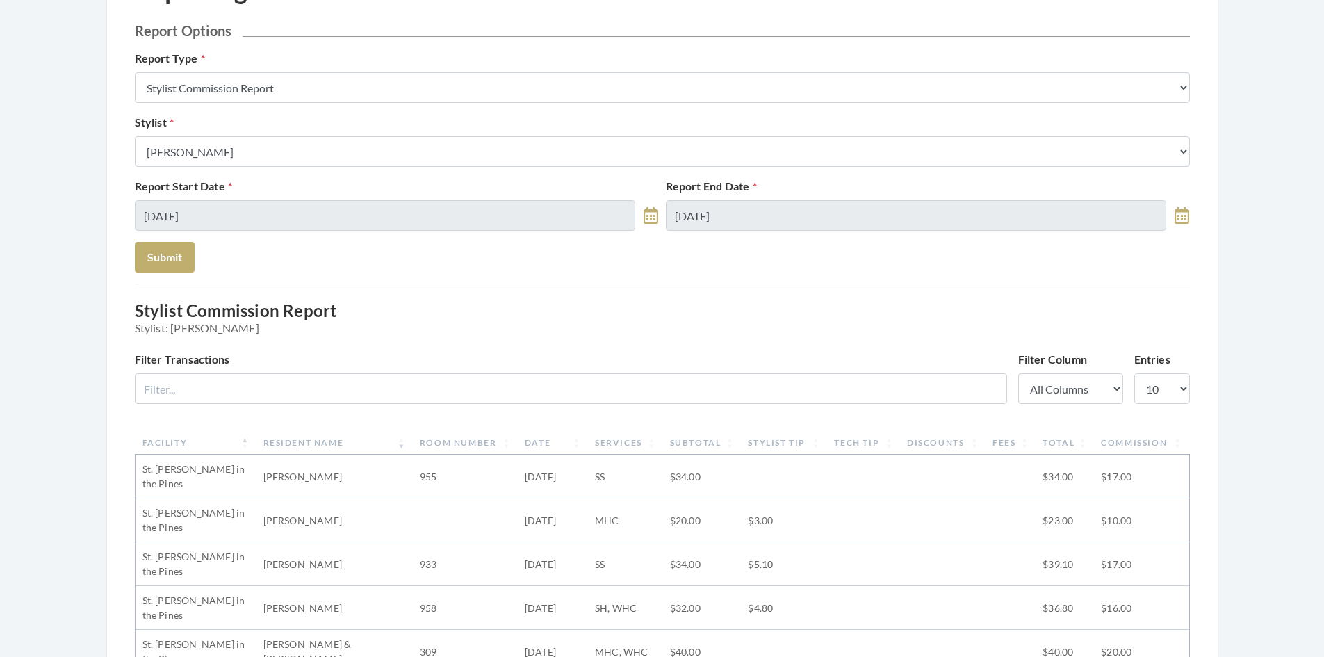
scroll to position [69, 0]
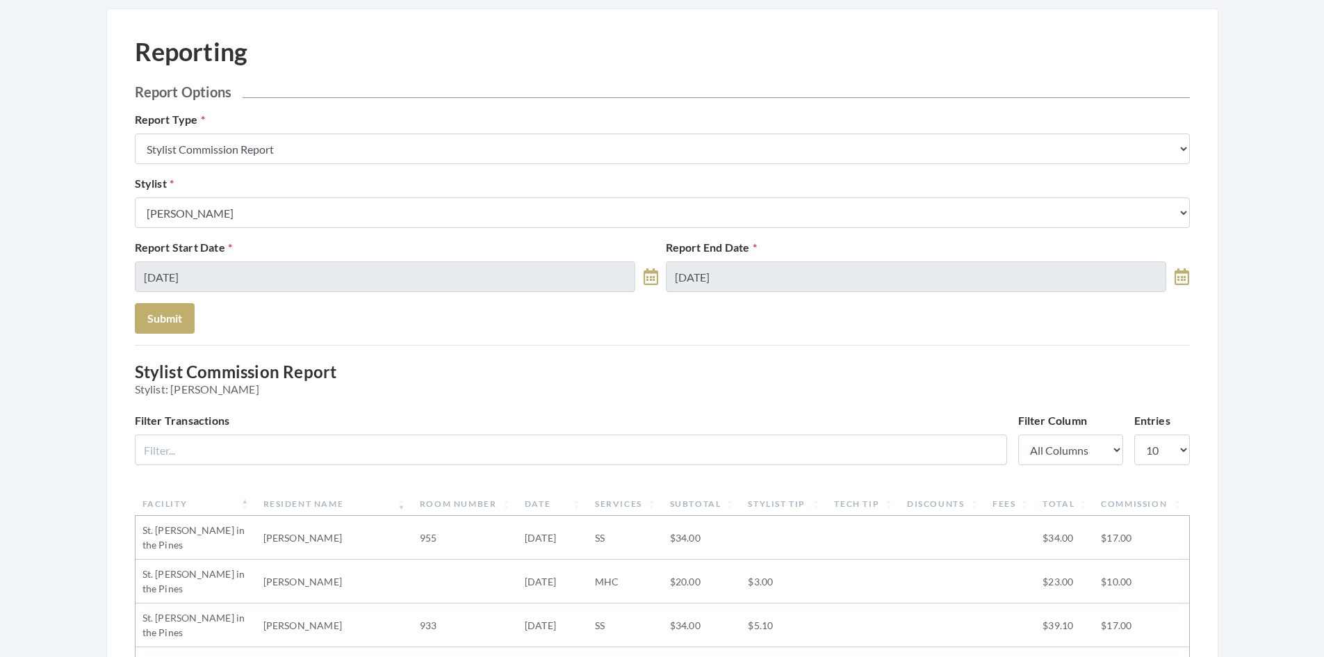
click at [1183, 273] on icon at bounding box center [1181, 276] width 15 height 17
click at [838, 463] on span "29" at bounding box center [833, 458] width 27 height 27
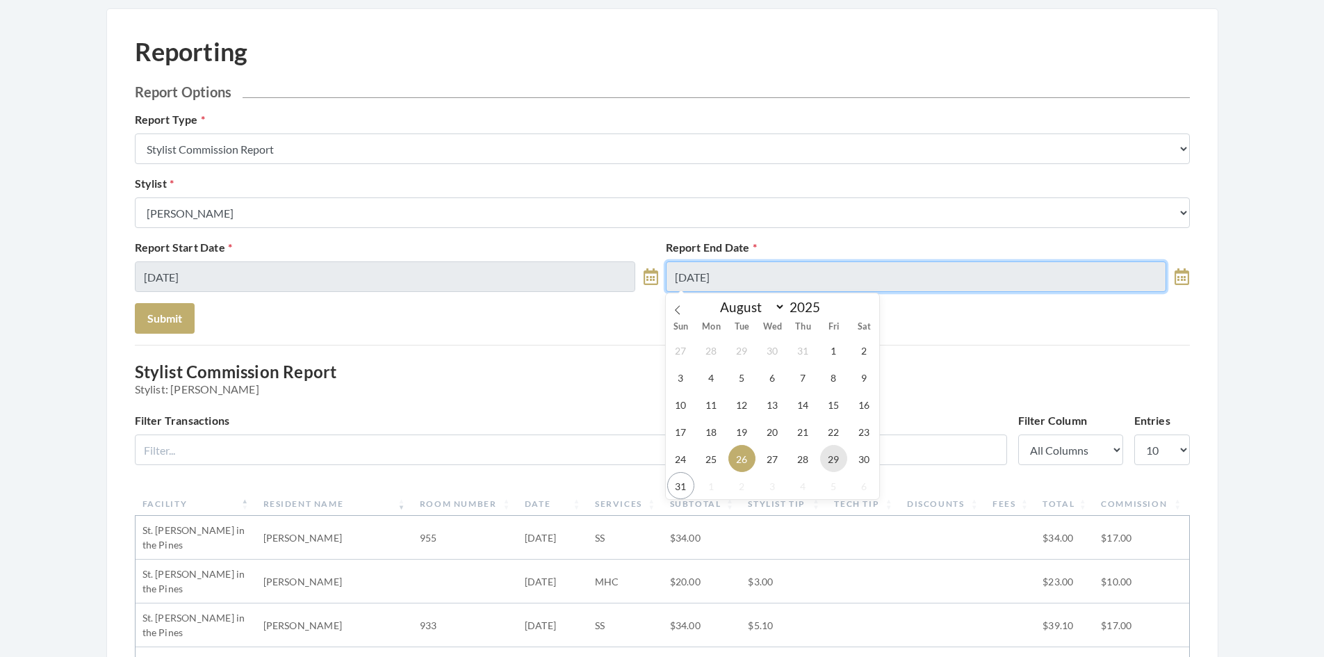
type input "[DATE]"
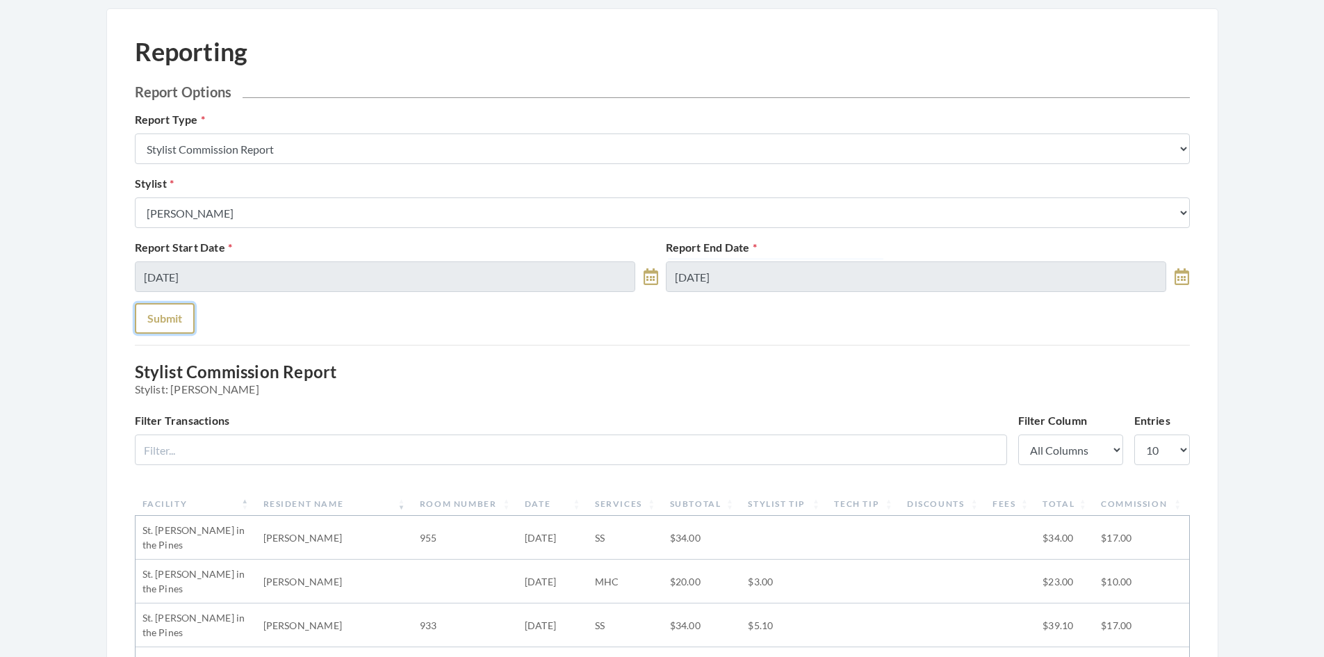
click at [182, 321] on button "Submit" at bounding box center [165, 318] width 60 height 31
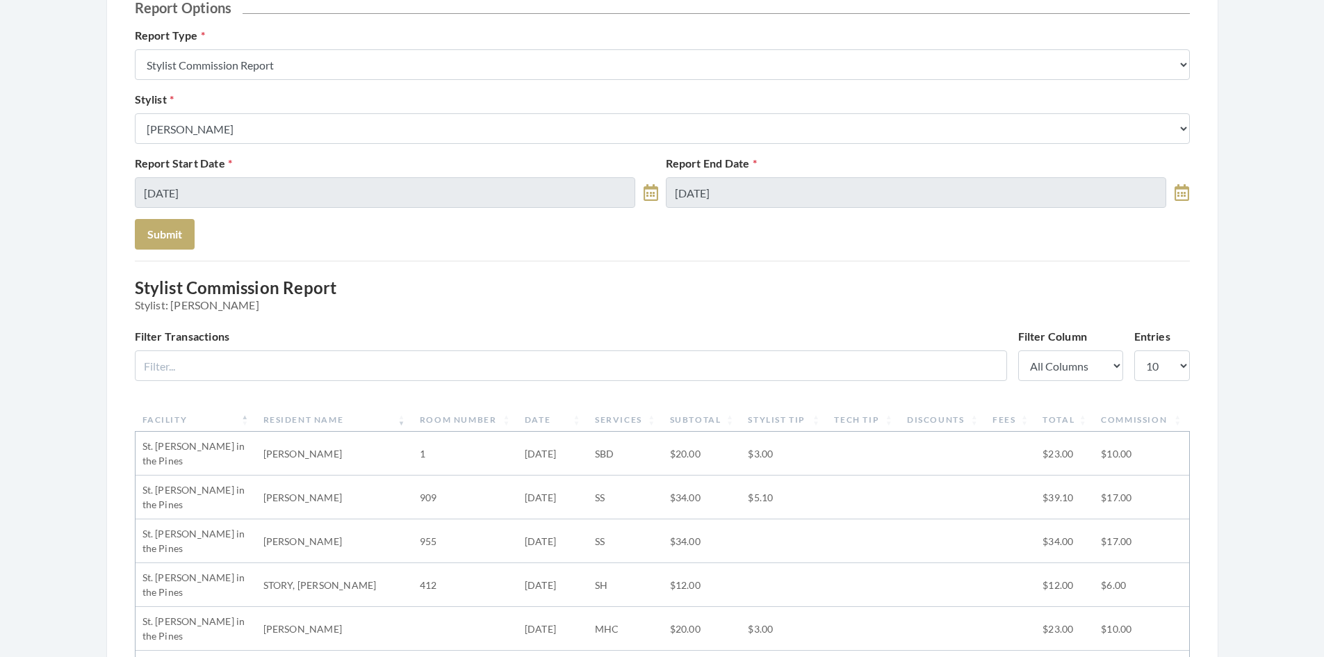
scroll to position [69, 0]
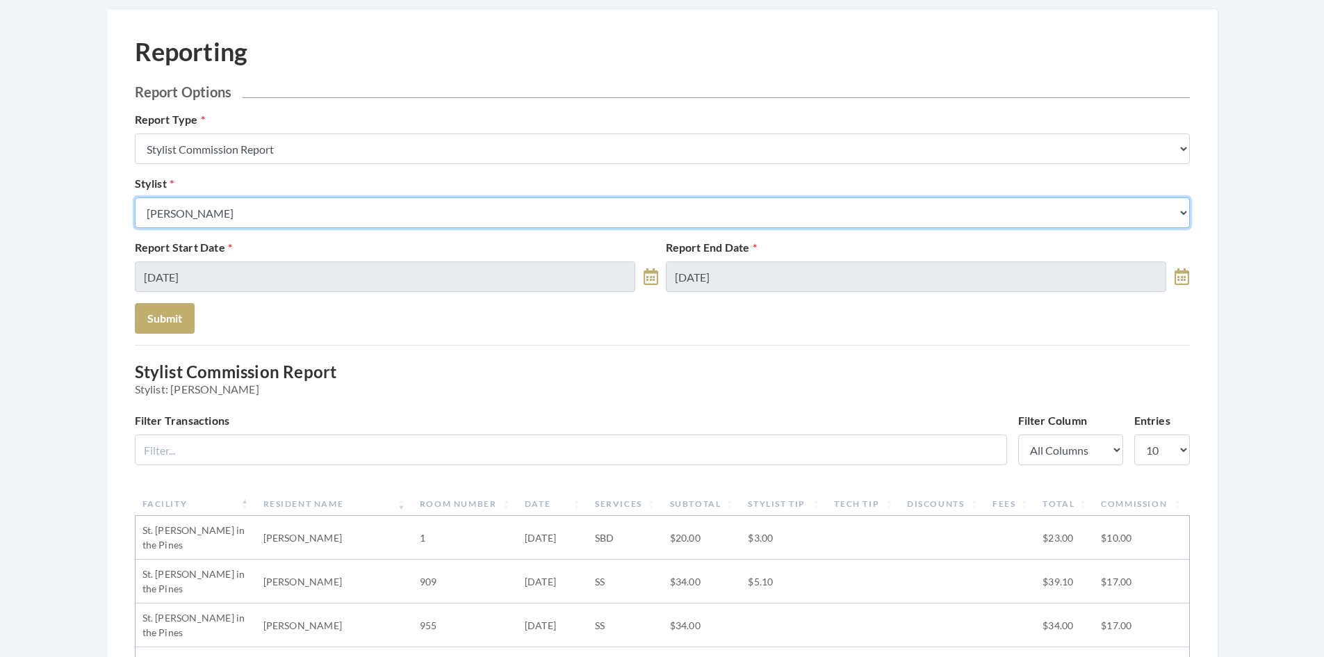
click at [276, 214] on select "Select a Stylist Alaina Krumm Alisha Teasley Anna White Ashley Venable Cassie B…" at bounding box center [662, 212] width 1055 height 31
select select "44"
click at [135, 197] on select "Select a Stylist Alaina Krumm Alisha Teasley Anna White Ashley Venable Cassie B…" at bounding box center [662, 212] width 1055 height 31
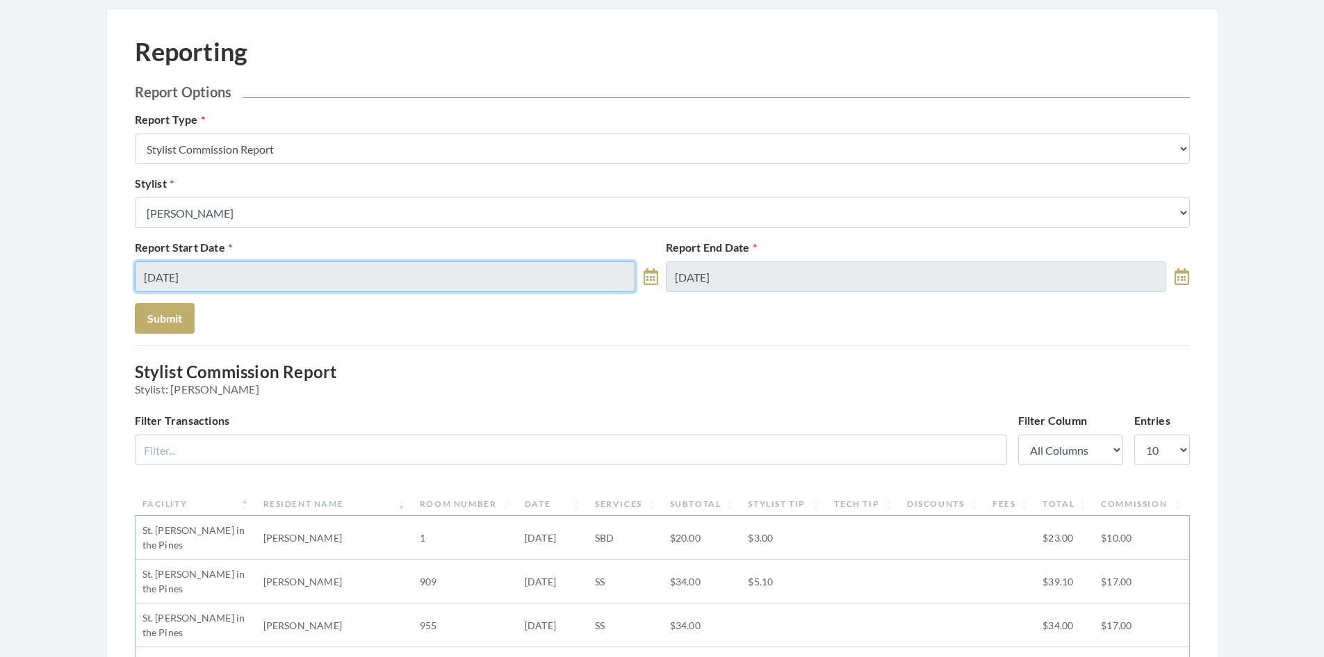
click at [216, 280] on input "08/26/2025" at bounding box center [385, 276] width 501 height 31
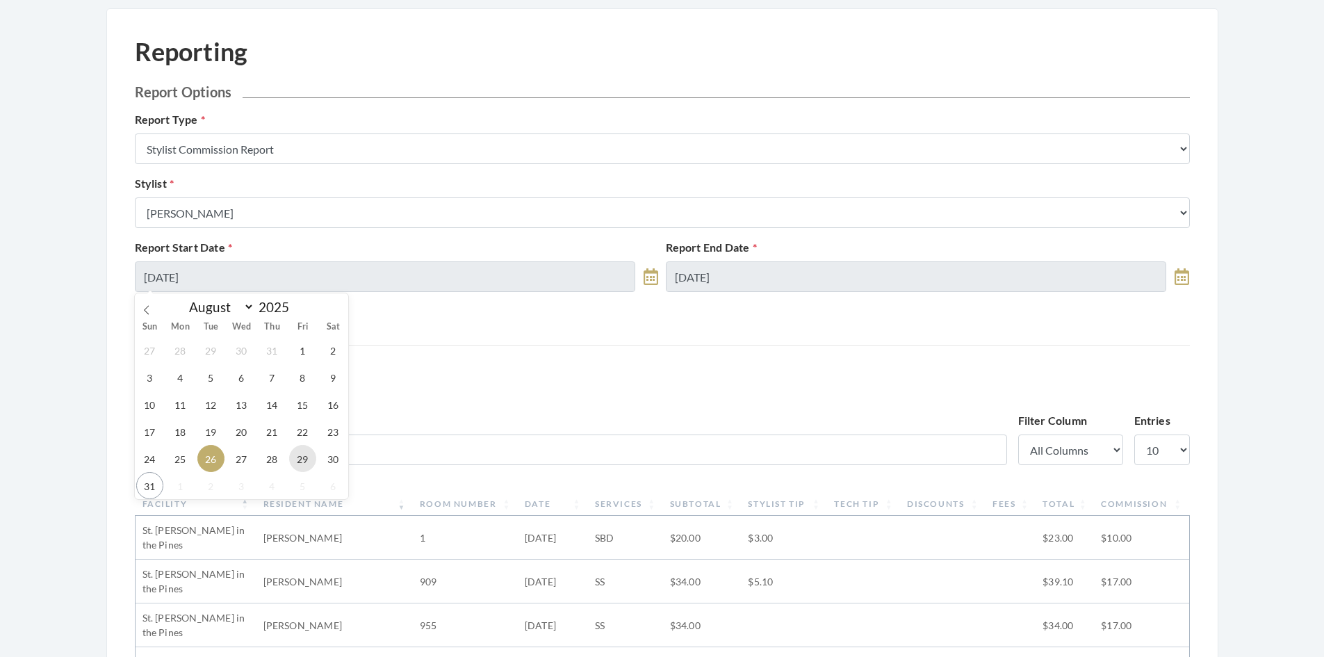
drag, startPoint x: 306, startPoint y: 460, endPoint x: 313, endPoint y: 454, distance: 9.9
click at [306, 459] on span "29" at bounding box center [302, 458] width 27 height 27
type input "08/29/2025"
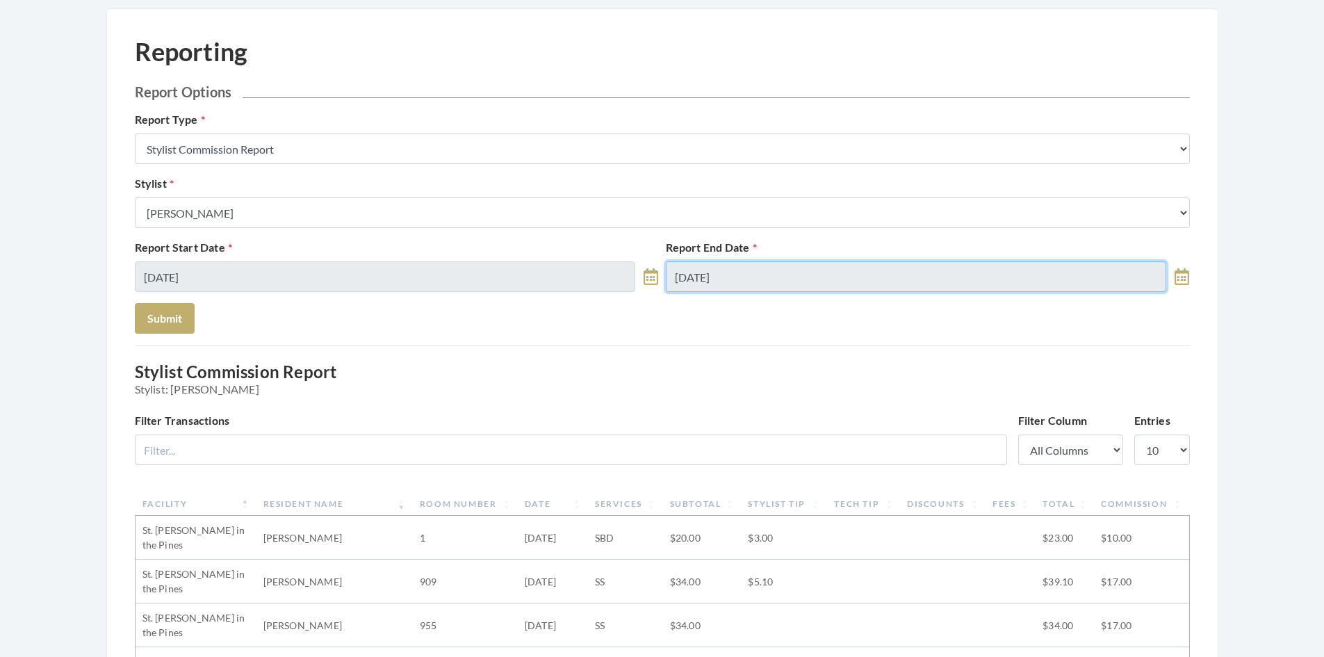
click at [752, 272] on input "08/29/2025" at bounding box center [916, 276] width 501 height 31
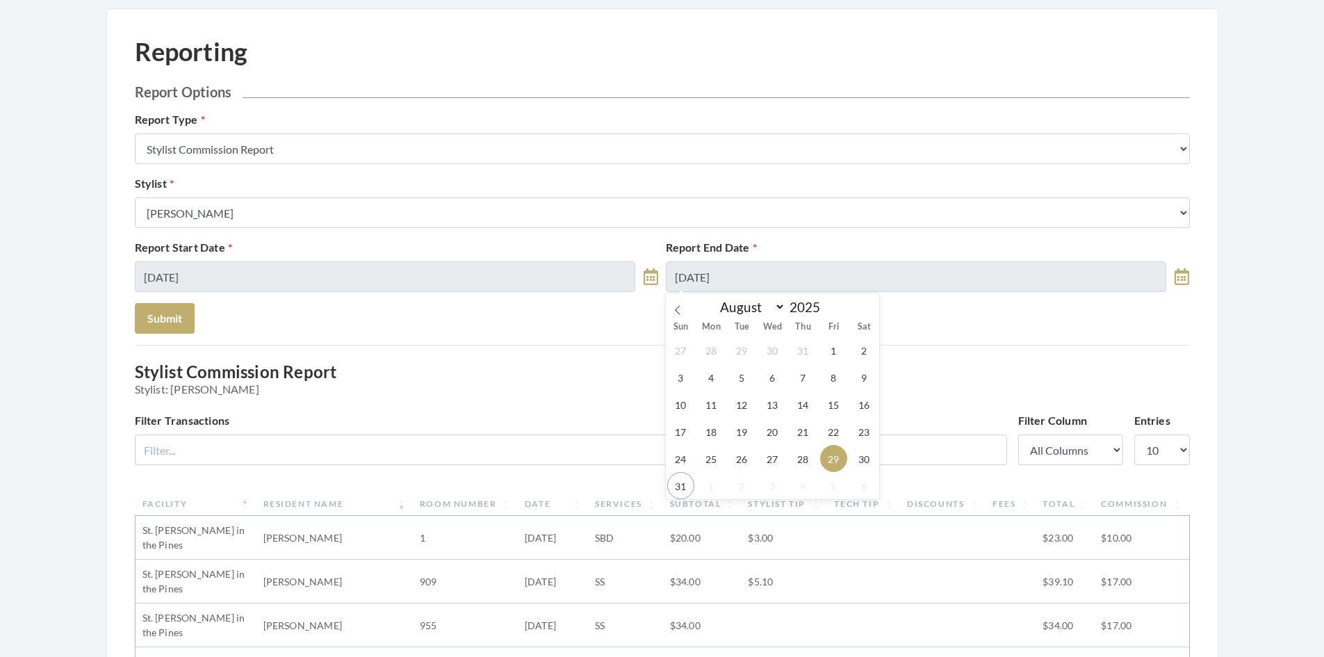
click at [835, 459] on span "29" at bounding box center [833, 458] width 27 height 27
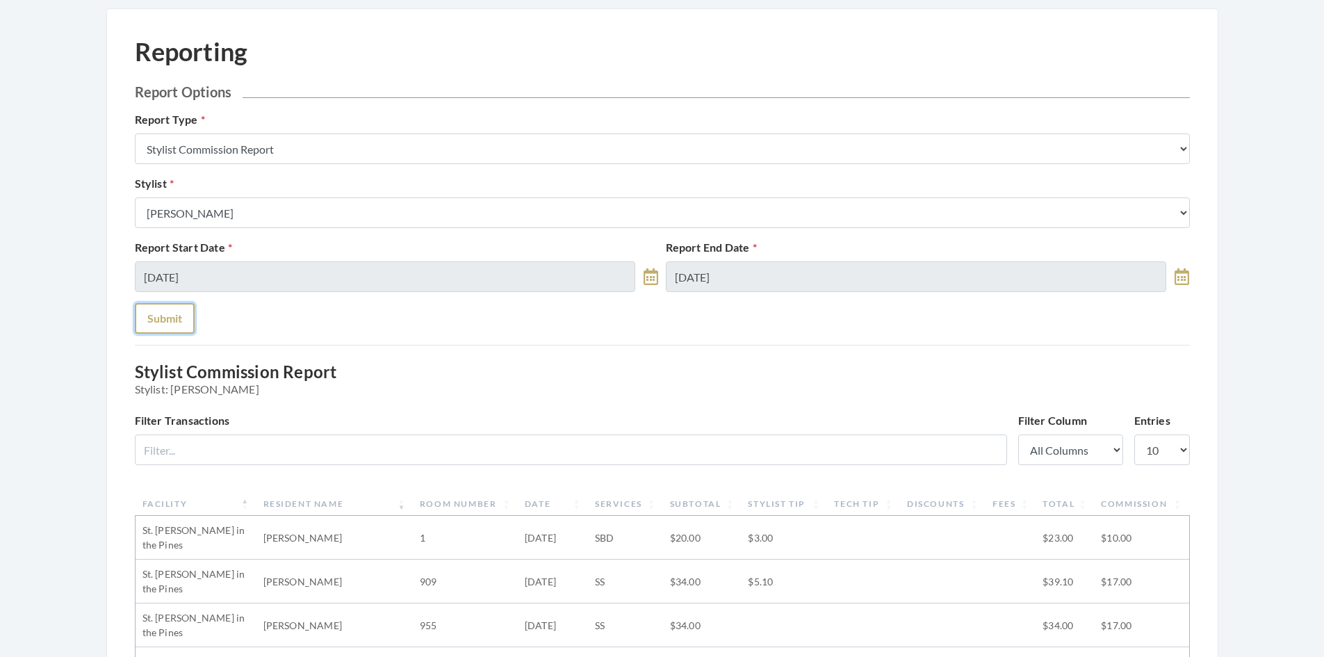
click at [161, 326] on button "Submit" at bounding box center [165, 318] width 60 height 31
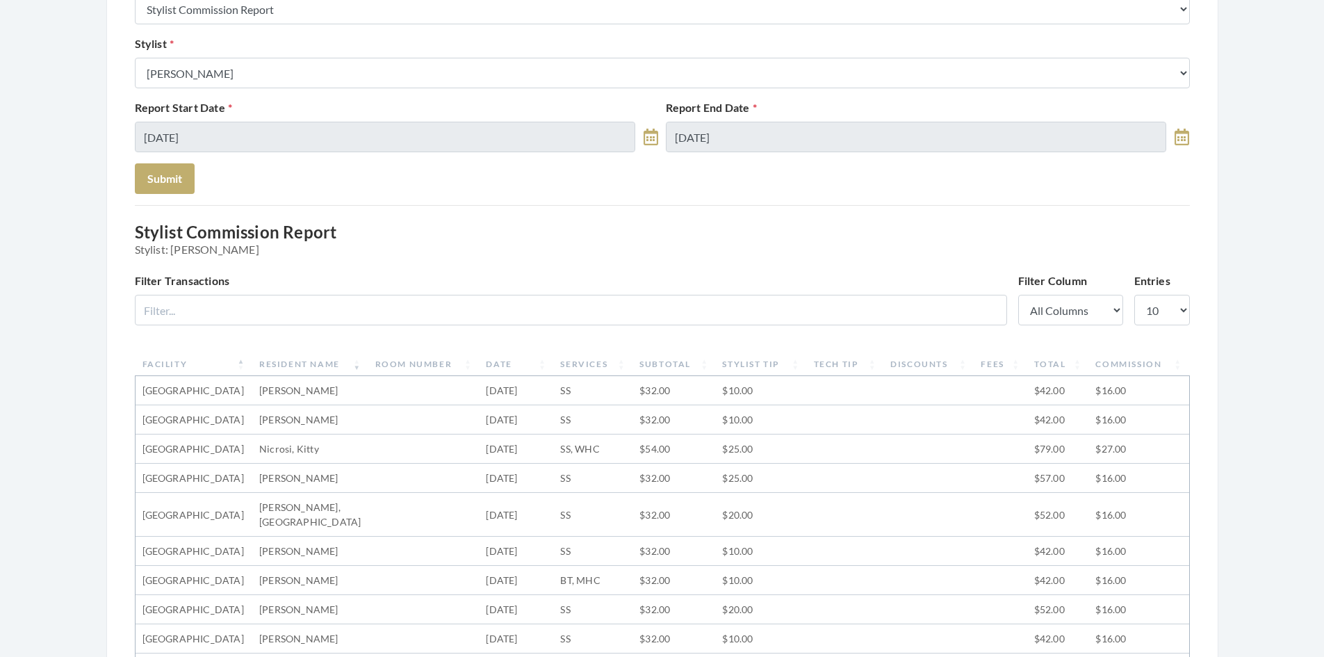
scroll to position [208, 0]
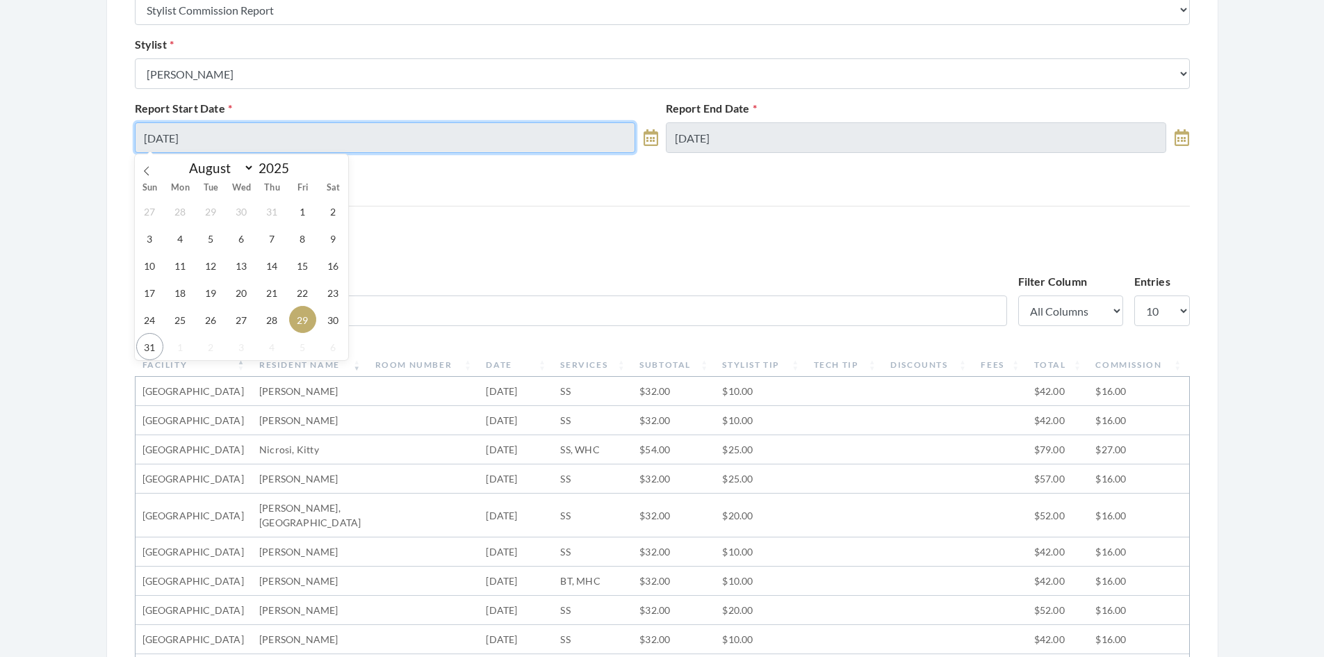
click at [331, 130] on input "[DATE]" at bounding box center [385, 137] width 501 height 31
click at [215, 321] on span "26" at bounding box center [210, 319] width 27 height 27
type input "08/26/2025"
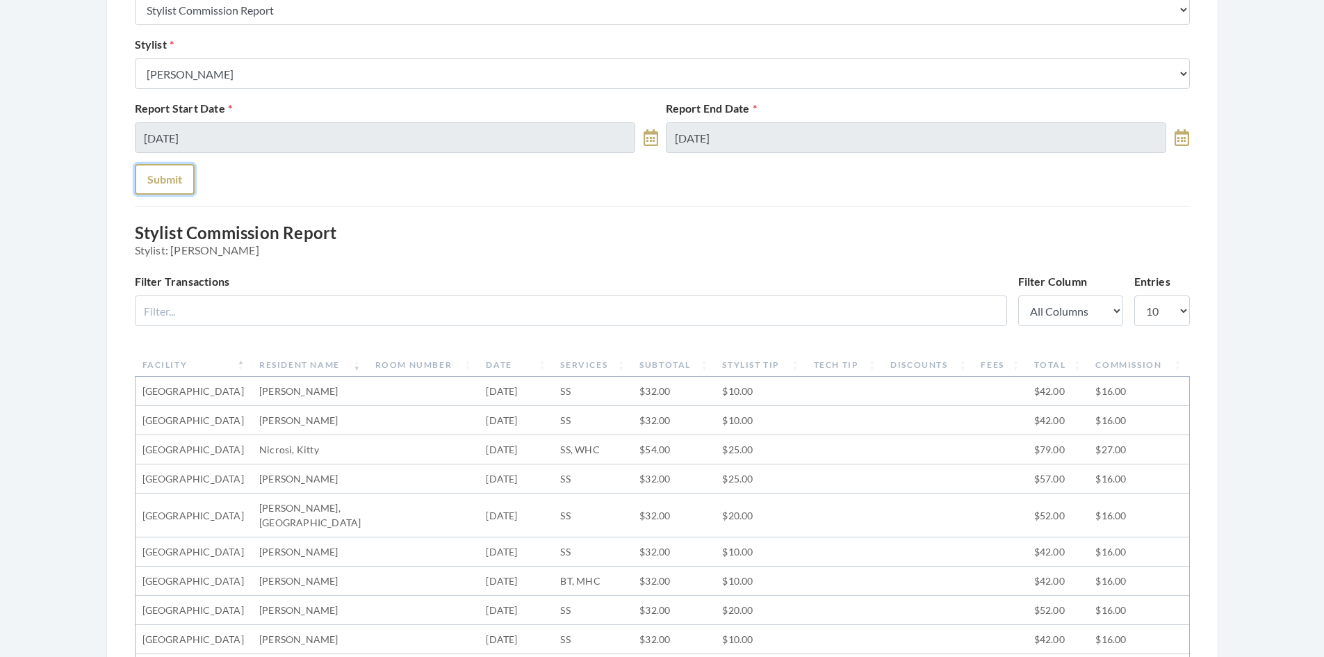
click at [166, 179] on button "Submit" at bounding box center [165, 179] width 60 height 31
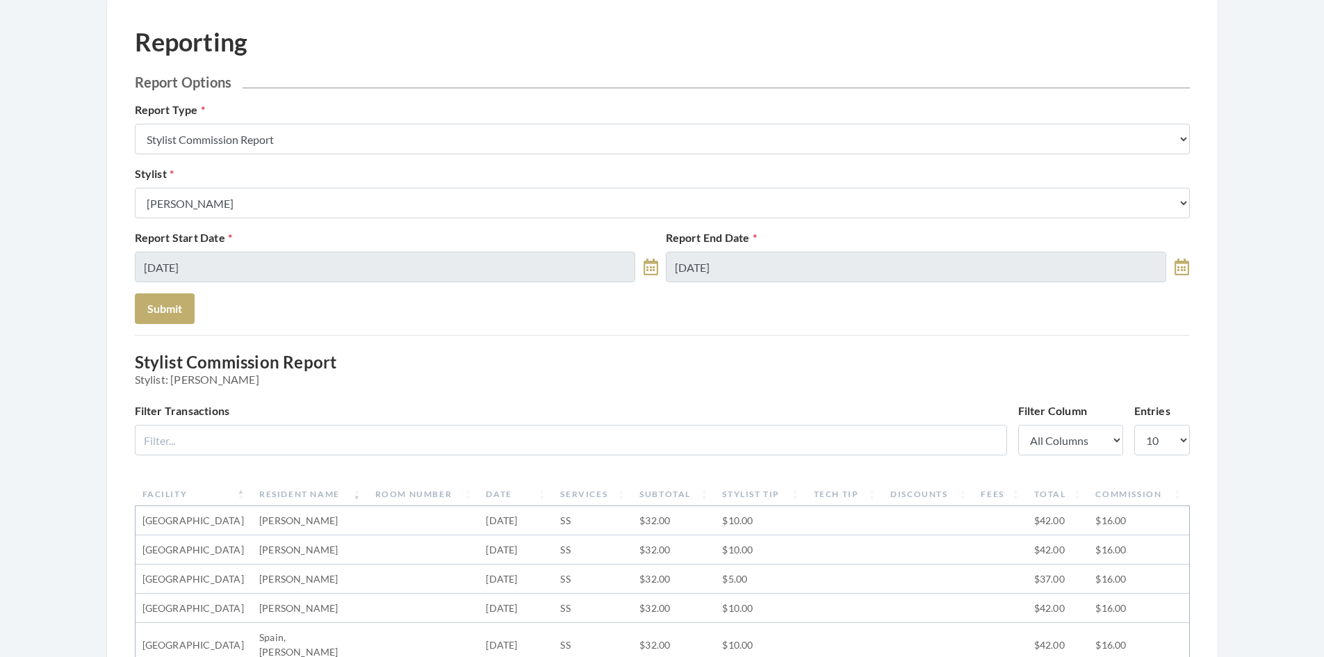
scroll to position [69, 0]
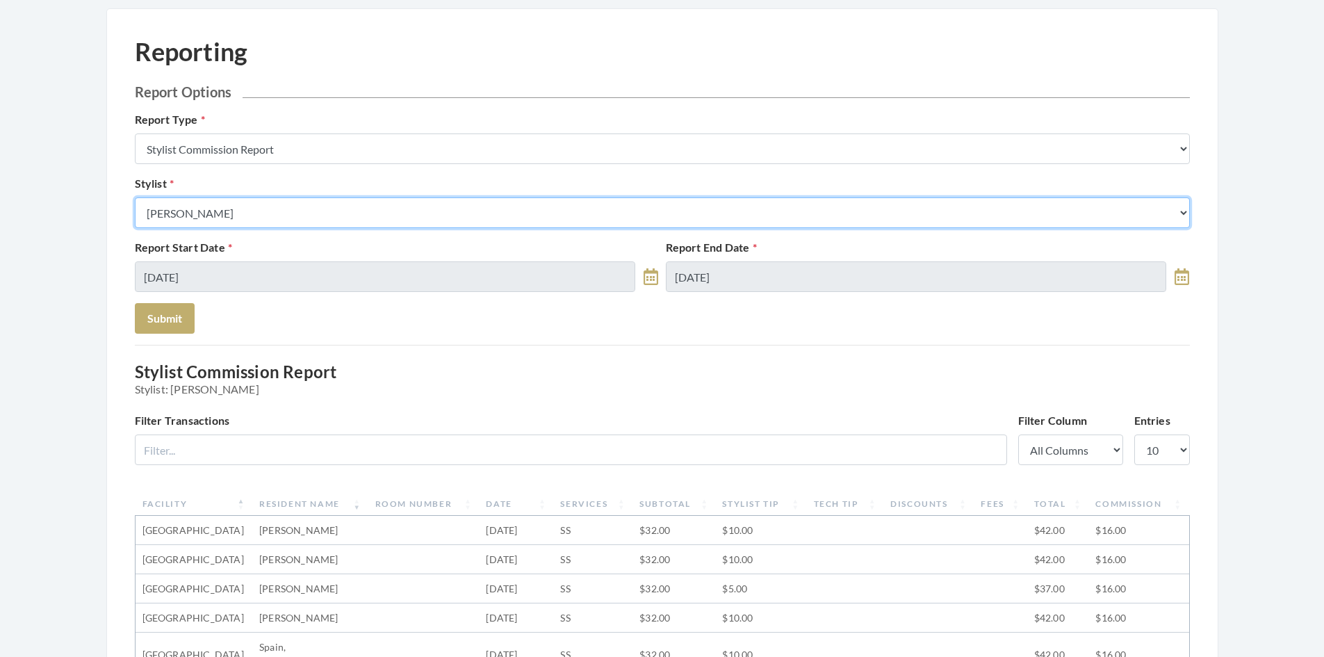
click at [363, 202] on select "Select a Stylist Alaina Krumm Alisha Teasley Anna White Ashley Venable Cassie B…" at bounding box center [662, 212] width 1055 height 31
select select "26"
click at [135, 197] on select "Select a Stylist Alaina Krumm Alisha Teasley Anna White Ashley Venable Cassie B…" at bounding box center [662, 212] width 1055 height 31
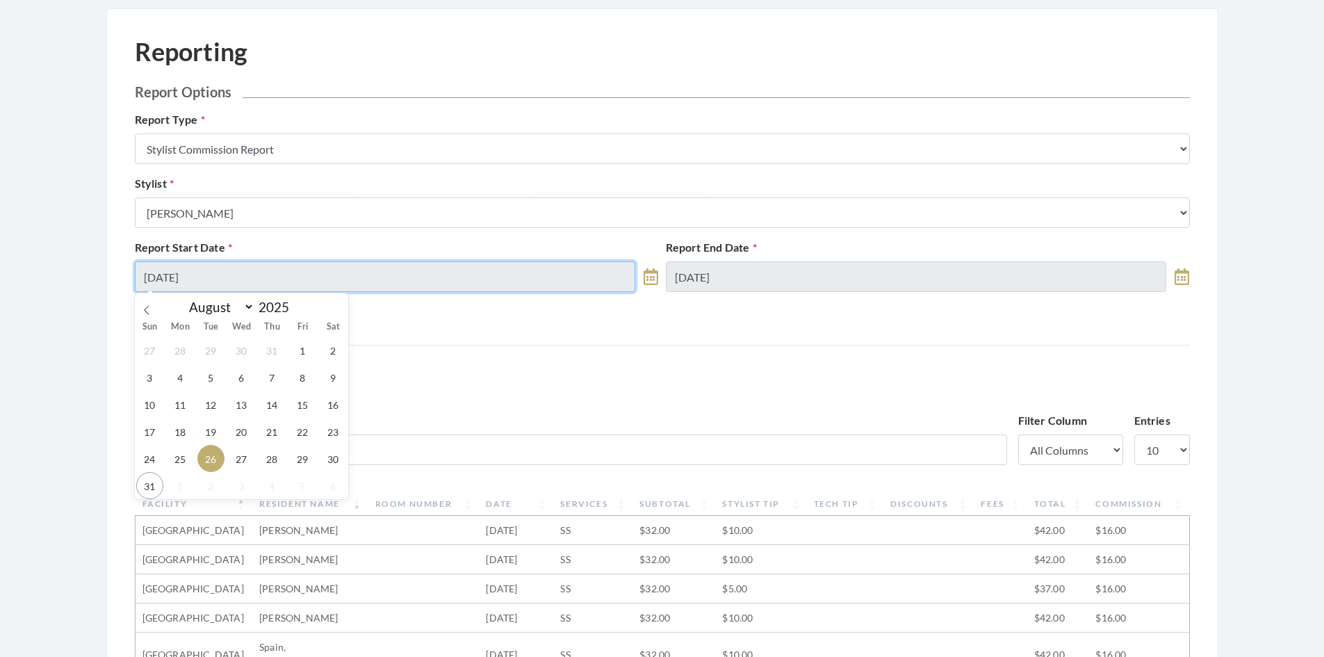
click at [345, 270] on input "08/26/2025" at bounding box center [385, 276] width 501 height 31
drag, startPoint x: 302, startPoint y: 463, endPoint x: 393, endPoint y: 418, distance: 101.6
click at [361, 434] on body "Dashboard Facilities Services All Clients User Management Stylists / Techs Repo…" at bounding box center [662, 620] width 1324 height 1378
drag, startPoint x: 493, startPoint y: 277, endPoint x: 486, endPoint y: 275, distance: 7.9
click at [486, 275] on input "08/26/2025" at bounding box center [385, 276] width 501 height 31
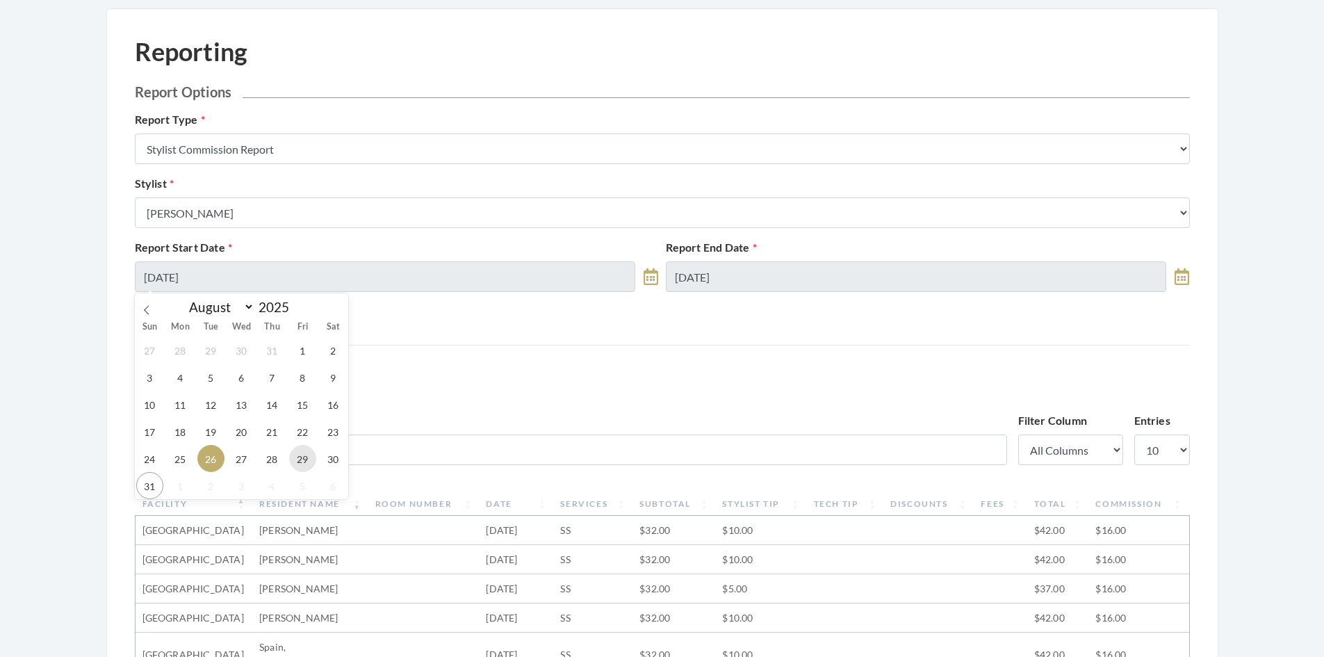
click at [304, 454] on span "29" at bounding box center [302, 458] width 27 height 27
type input "08/29/2025"
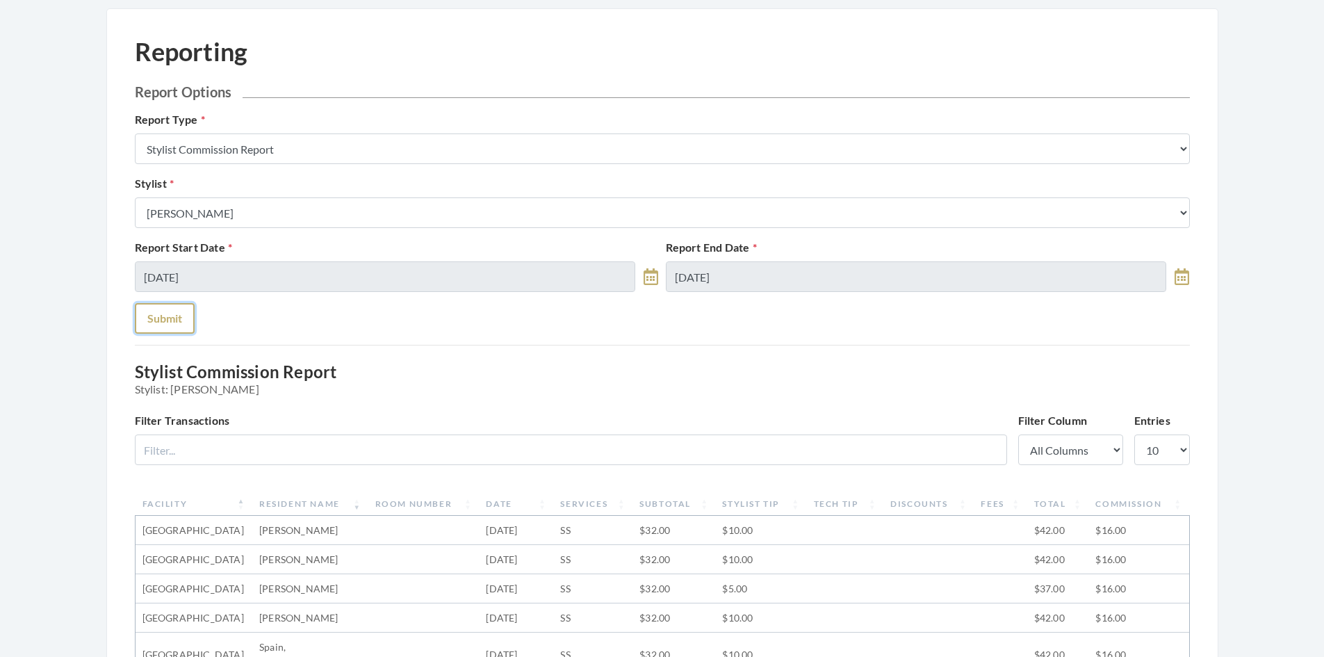
click at [183, 318] on button "Submit" at bounding box center [165, 318] width 60 height 31
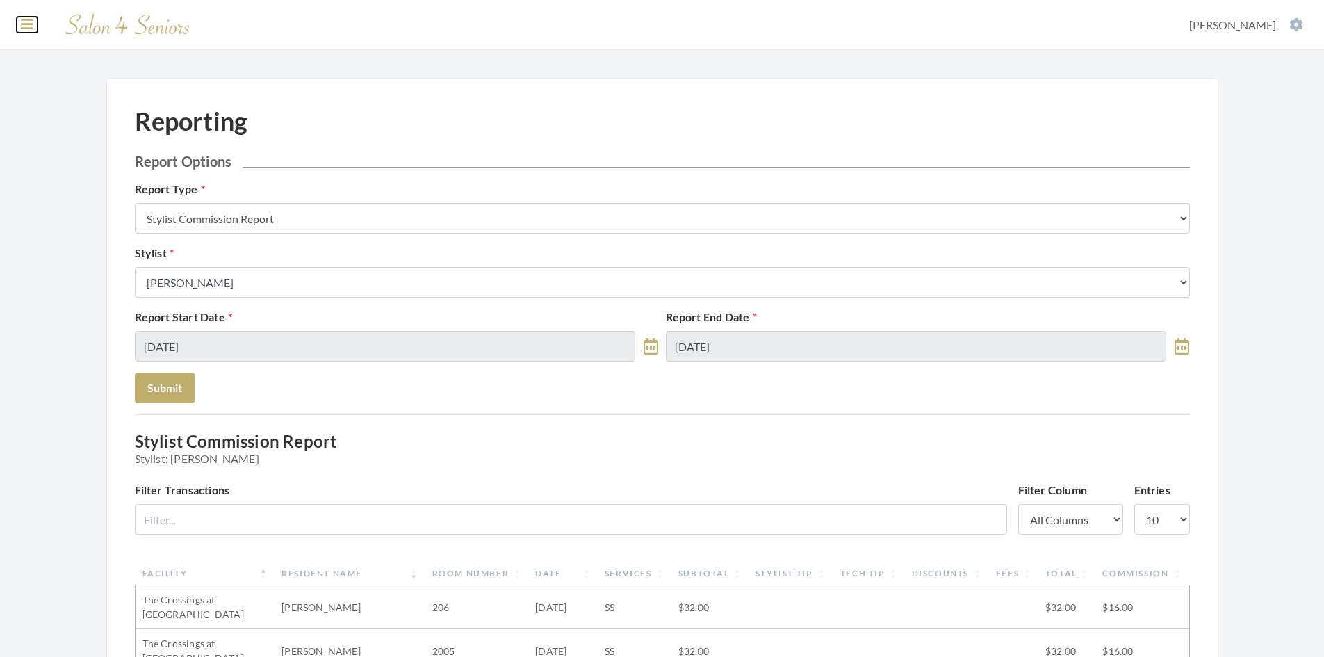
click at [26, 23] on icon at bounding box center [27, 24] width 13 height 14
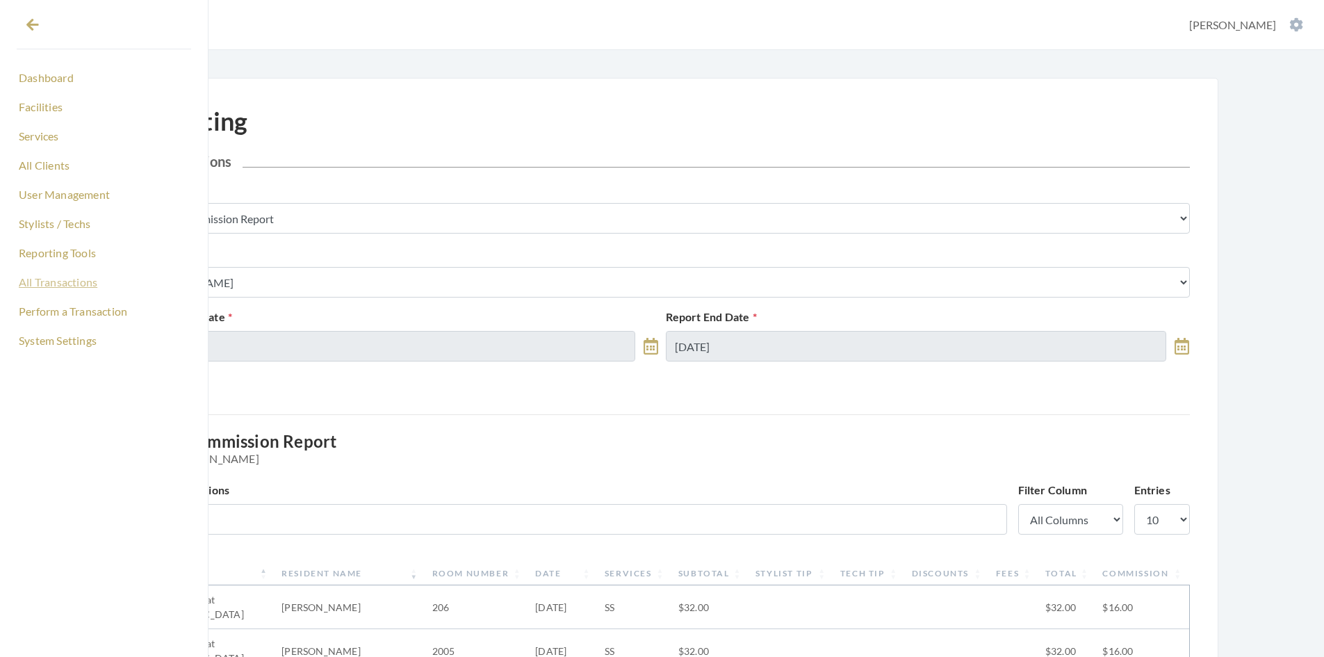
click at [88, 281] on link "All Transactions" at bounding box center [104, 282] width 174 height 24
click at [83, 311] on link "Perform a Transaction" at bounding box center [104, 311] width 174 height 24
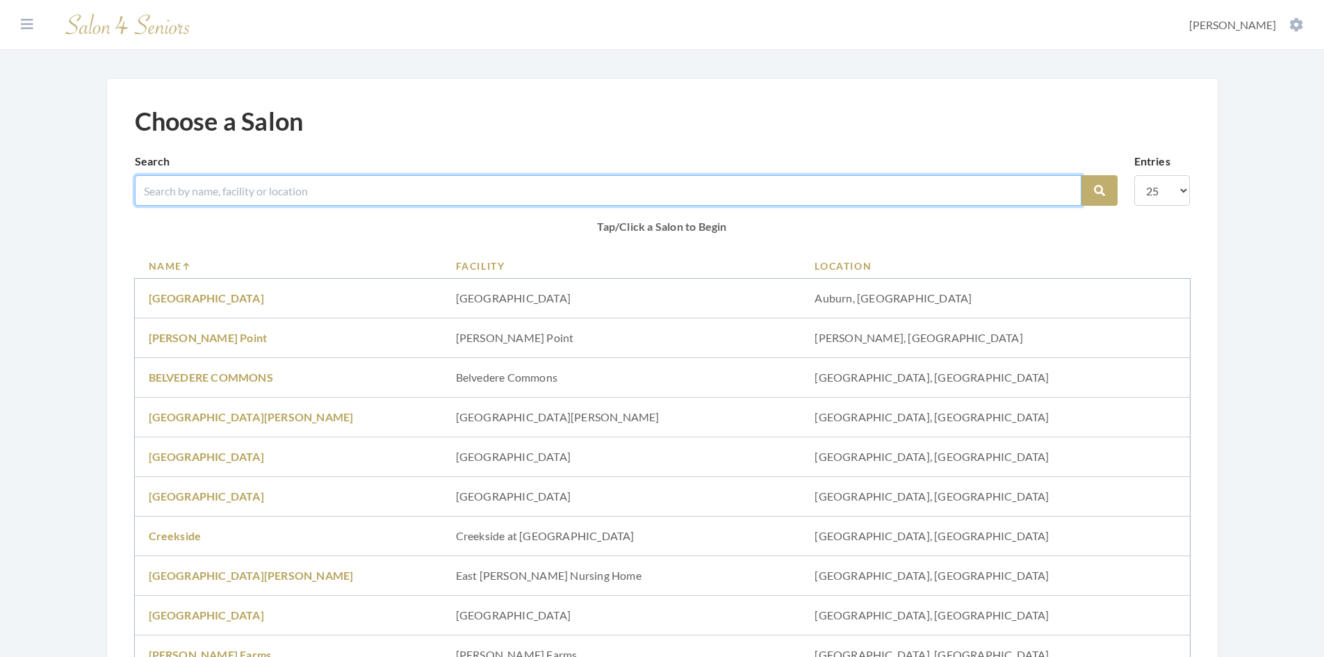
click at [269, 192] on input "search" at bounding box center [608, 190] width 946 height 31
type input "THE CROSSIN"
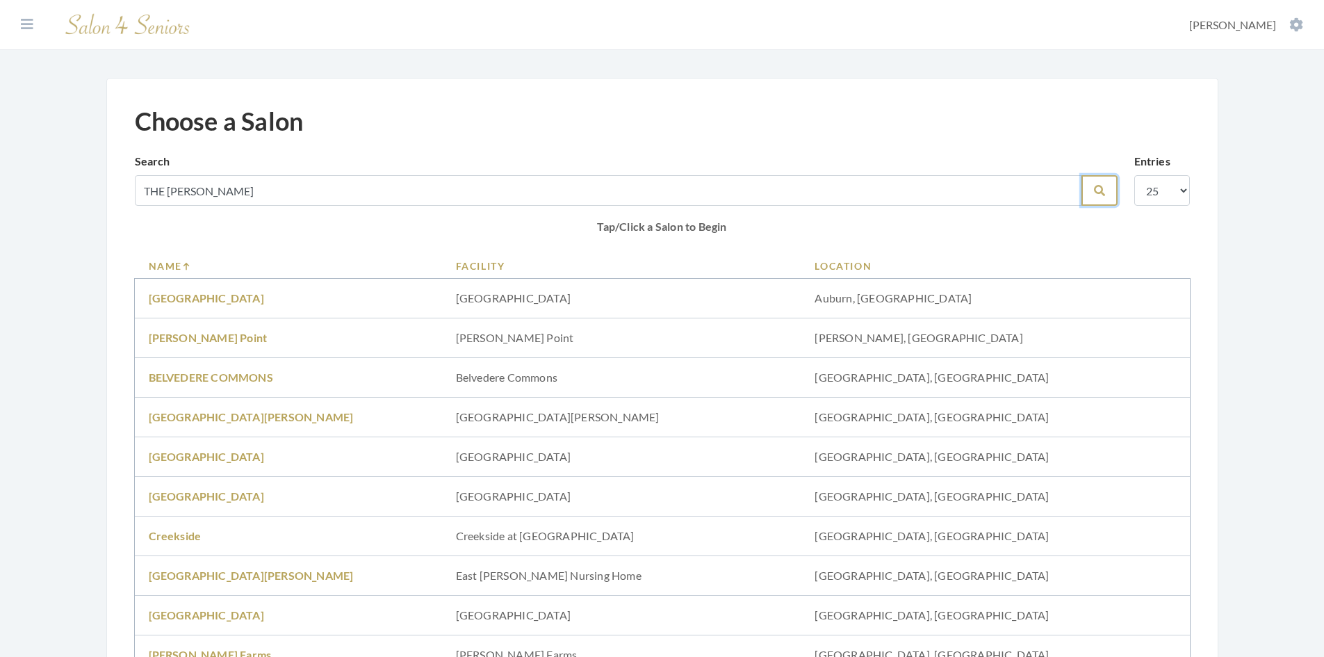
click at [1101, 197] on button "Search" at bounding box center [1099, 190] width 36 height 31
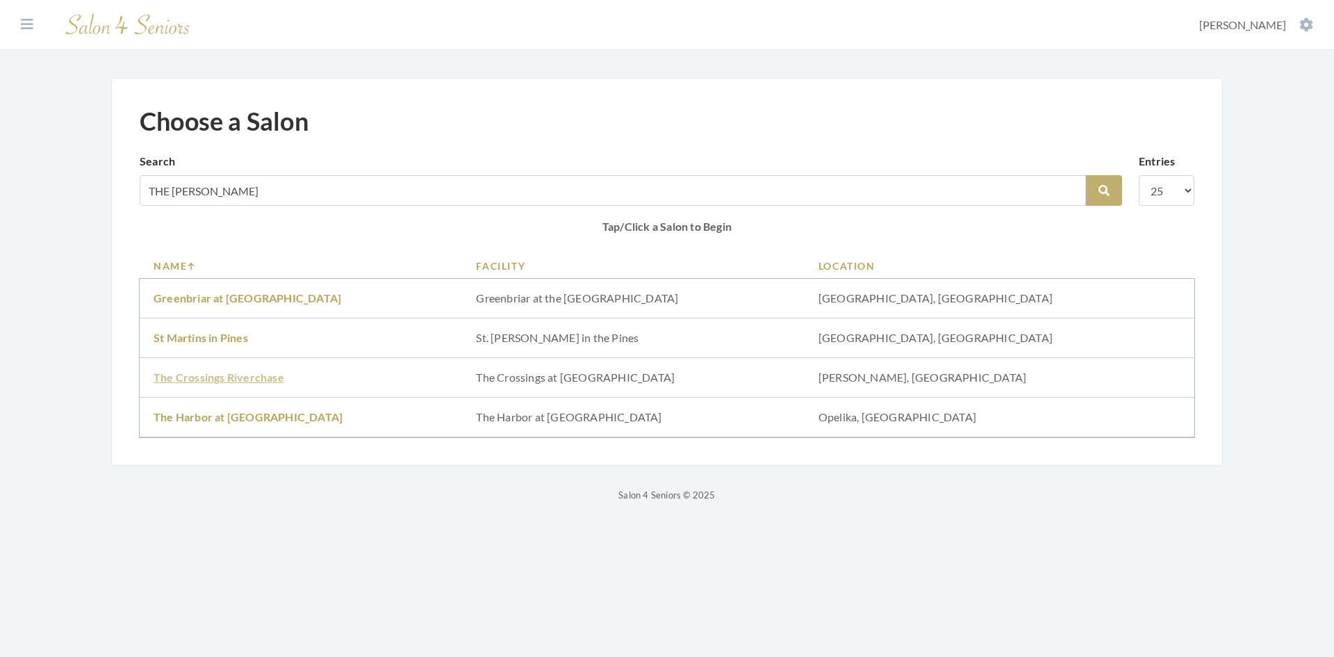
click at [249, 381] on link "The Crossings Riverchase" at bounding box center [219, 376] width 131 height 13
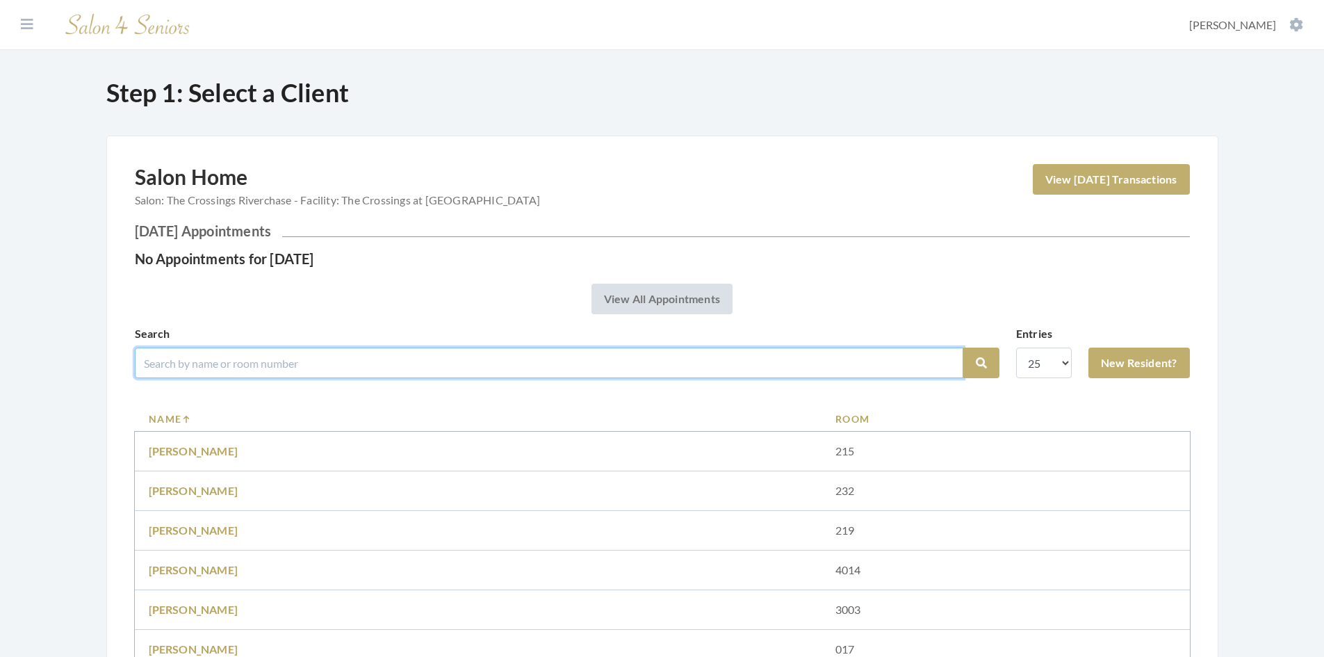
click at [254, 363] on input "search" at bounding box center [549, 362] width 828 height 31
type input "[PERSON_NAME]"
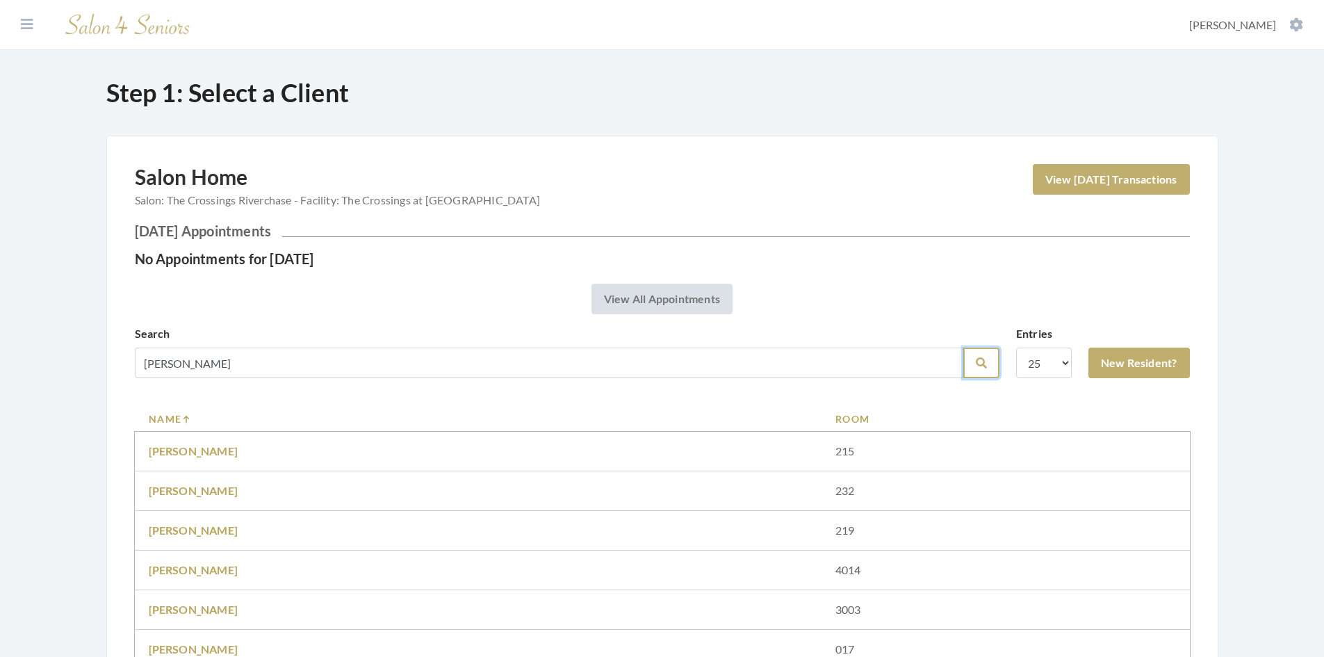
click at [982, 365] on icon "submit" at bounding box center [981, 362] width 11 height 11
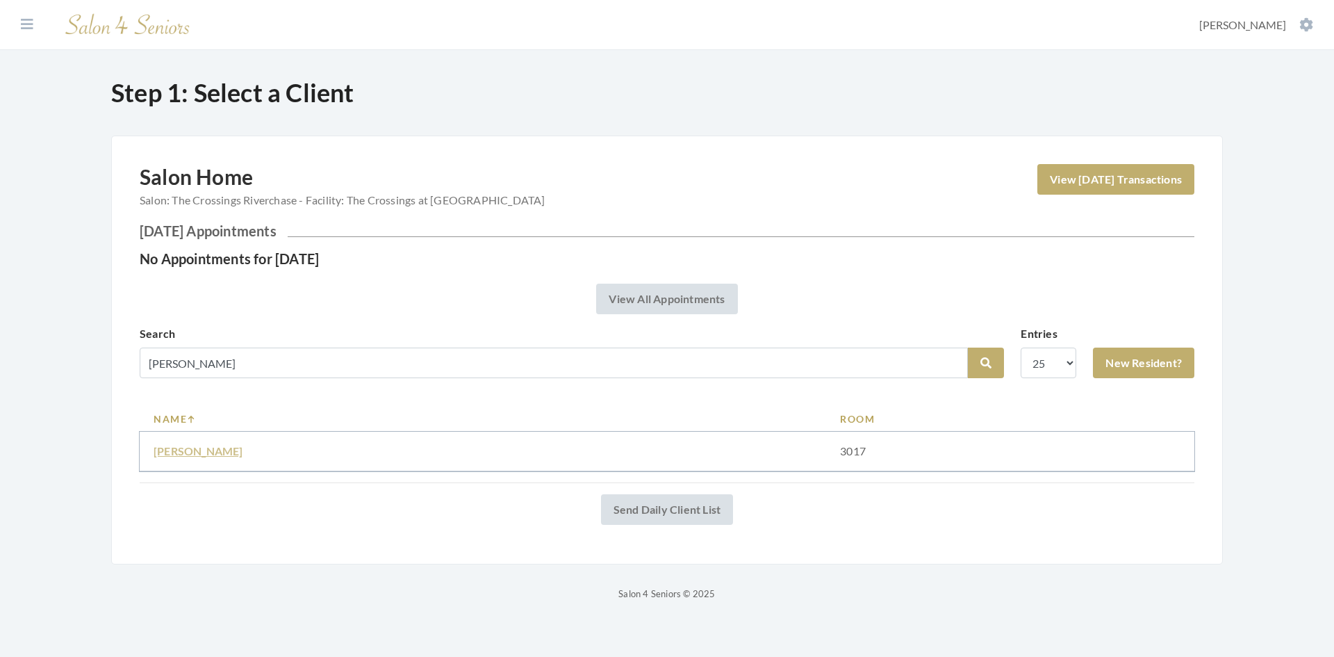
click at [219, 447] on link "[PERSON_NAME]" at bounding box center [199, 450] width 90 height 13
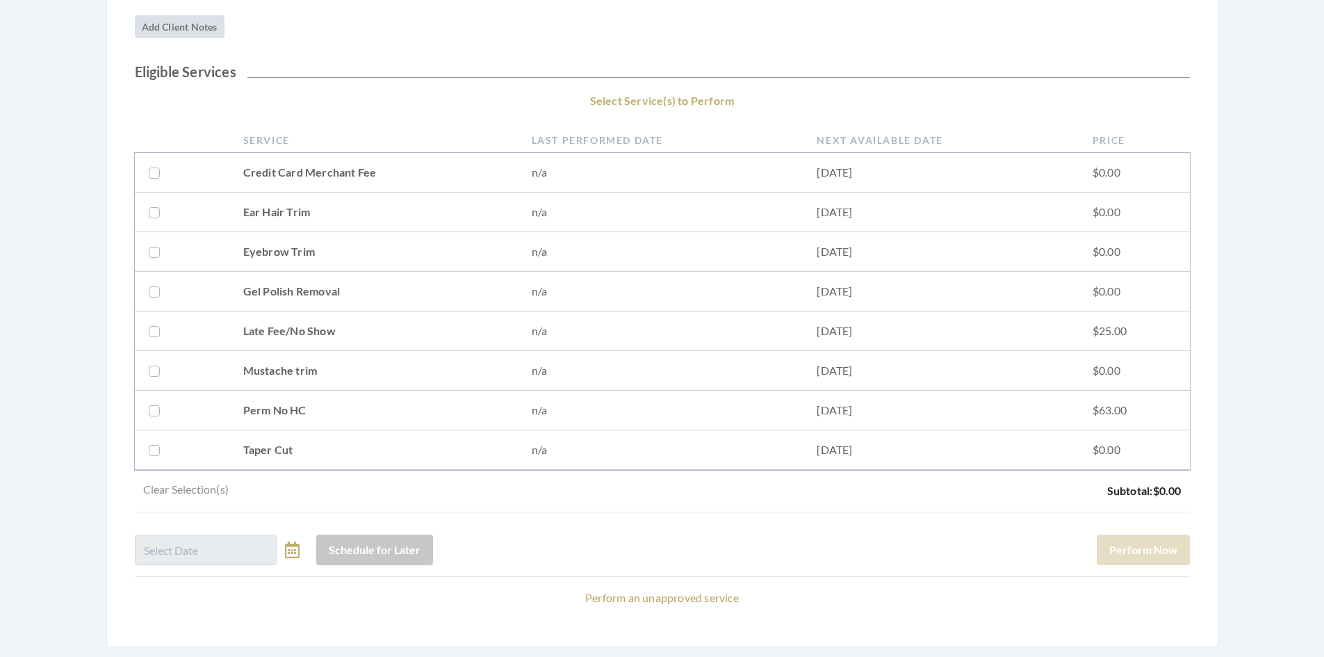
scroll to position [208, 0]
click at [645, 597] on link "Perform an unapproved service" at bounding box center [662, 595] width 154 height 13
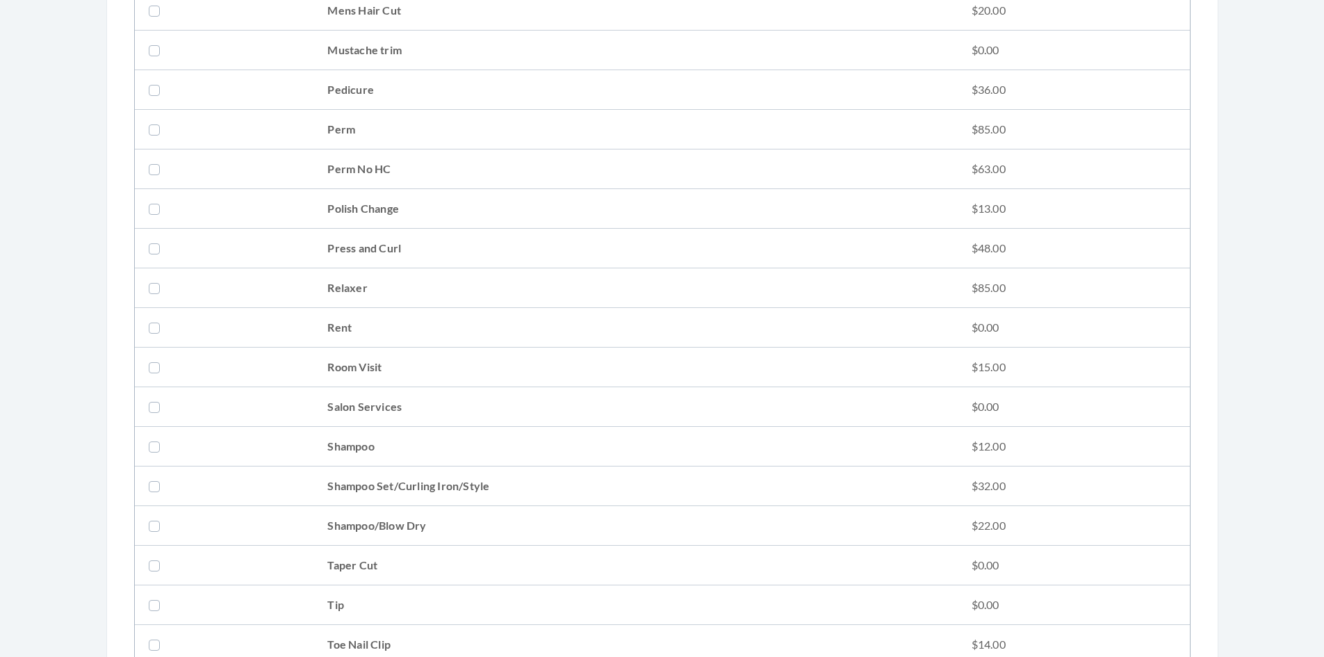
scroll to position [1459, 0]
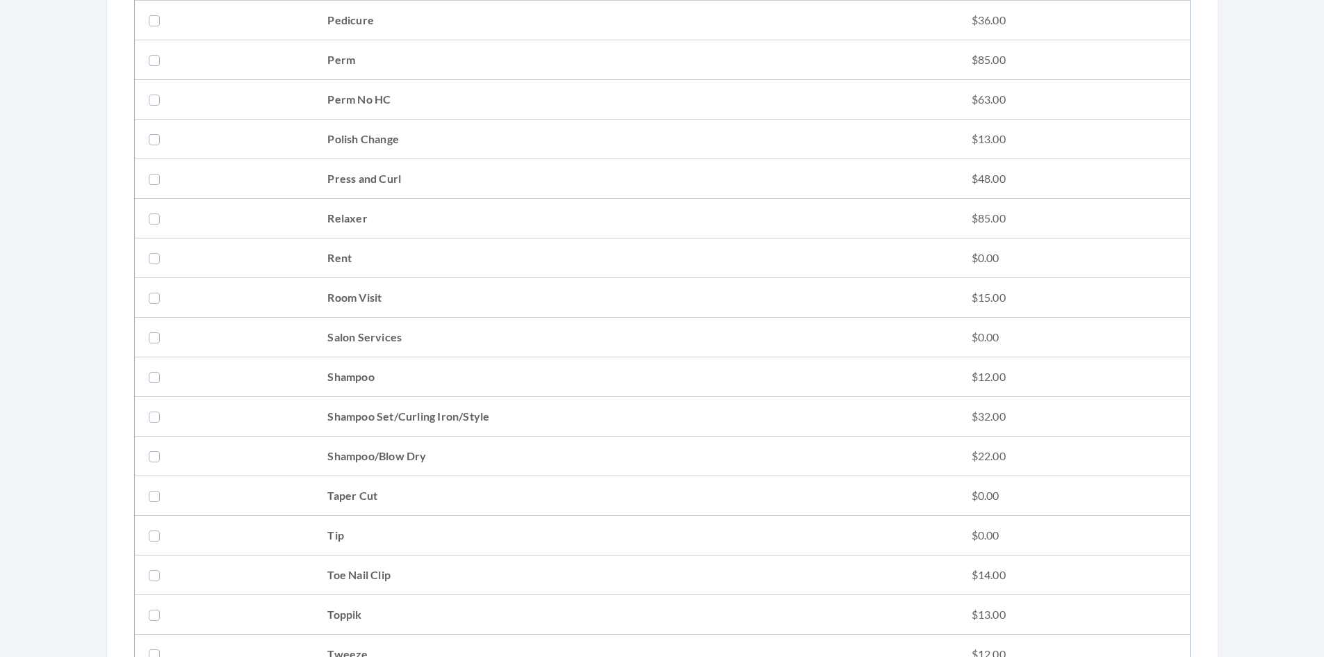
click at [151, 535] on label at bounding box center [157, 535] width 17 height 17
checkbox input "true"
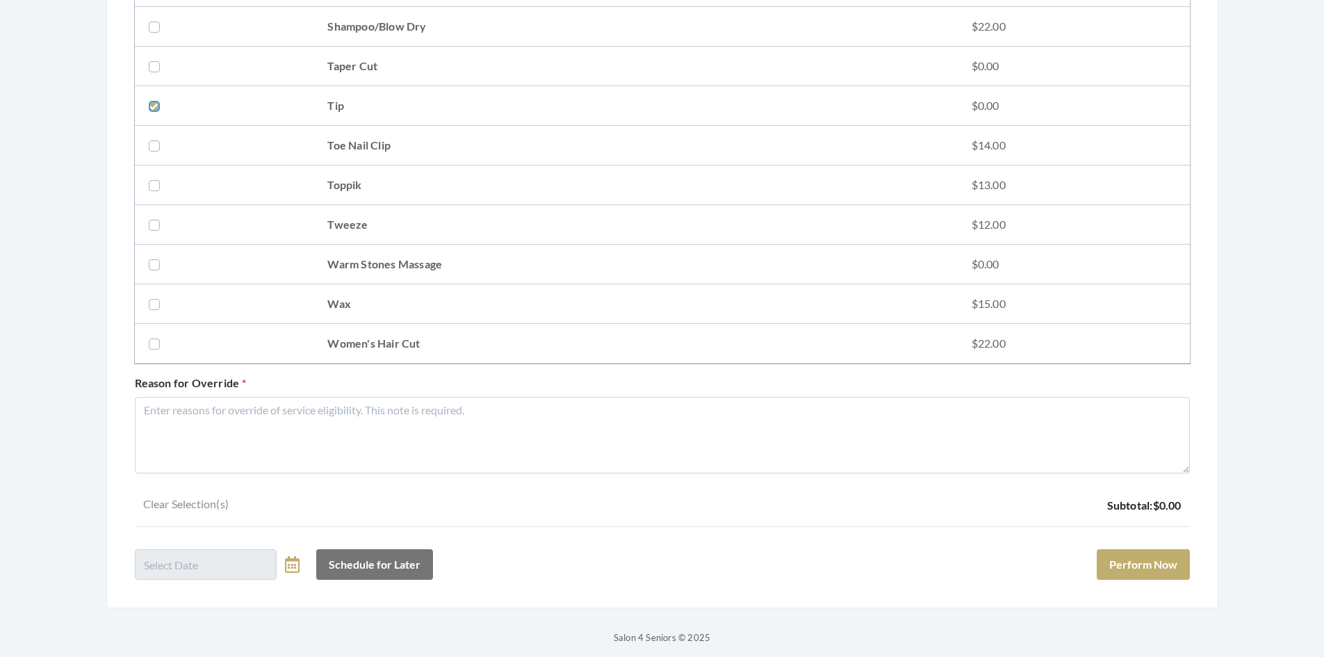
scroll to position [1898, 0]
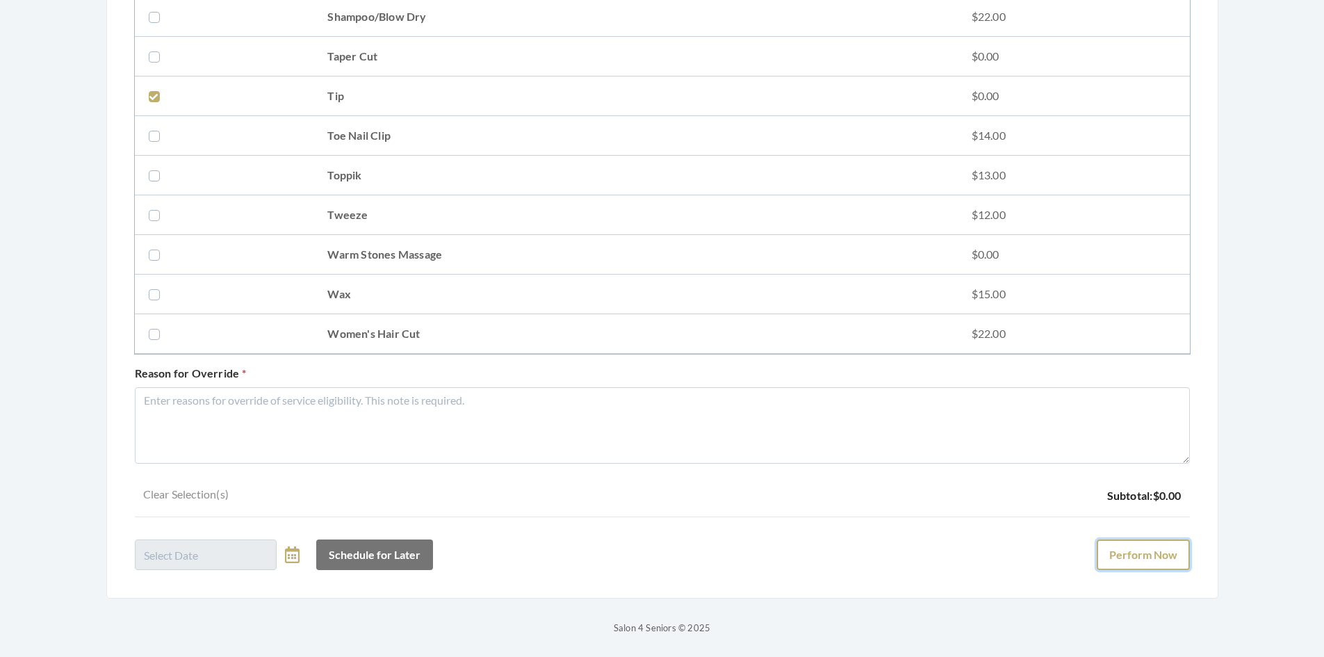
click at [1128, 546] on button "Perform Now" at bounding box center [1142, 554] width 93 height 31
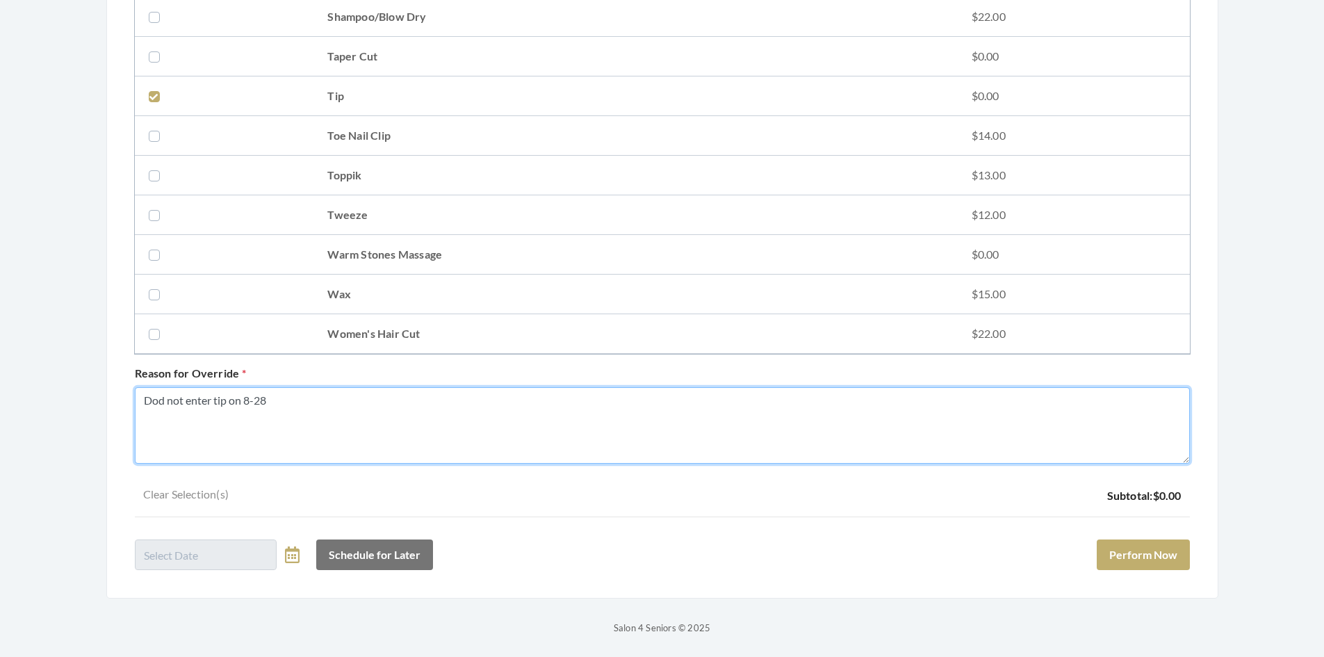
click at [163, 396] on textarea "Dod not enter tip on 8-28" at bounding box center [662, 425] width 1055 height 76
click at [157, 400] on textarea "Dod not enter tip on 8-28" at bounding box center [662, 425] width 1055 height 76
type textarea "Did not enter tip on 8-28"
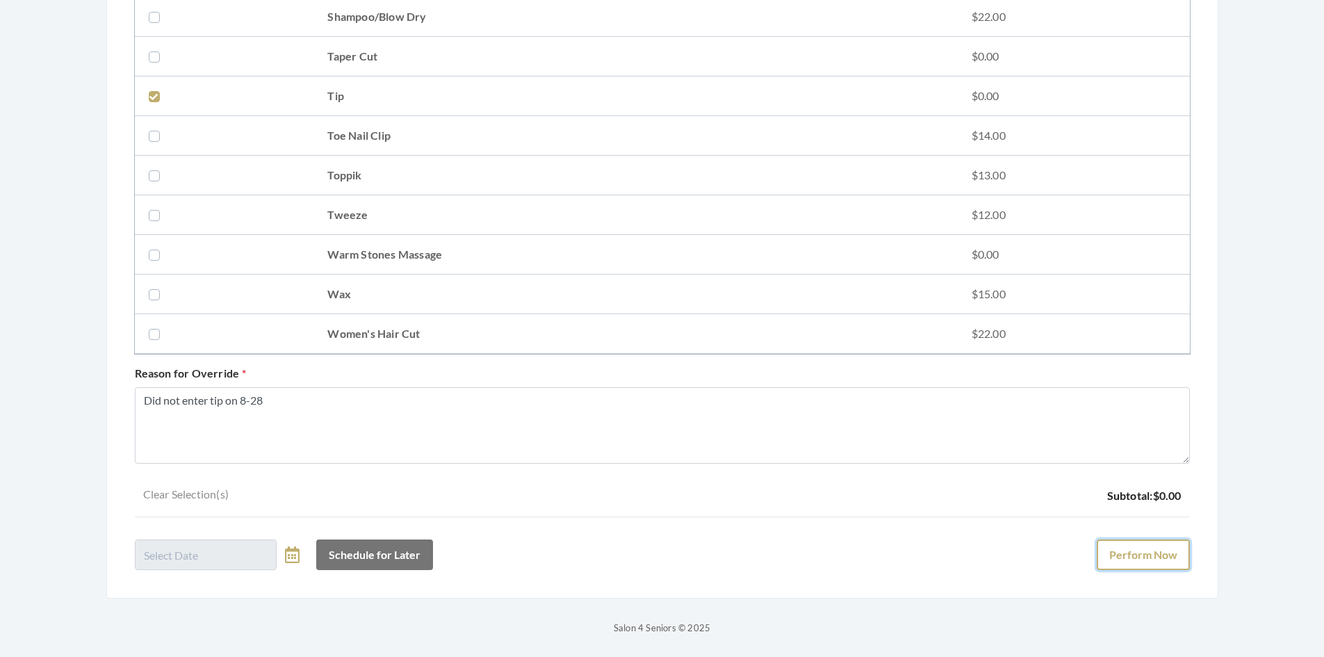
click at [1134, 552] on button "Perform Now" at bounding box center [1142, 554] width 93 height 31
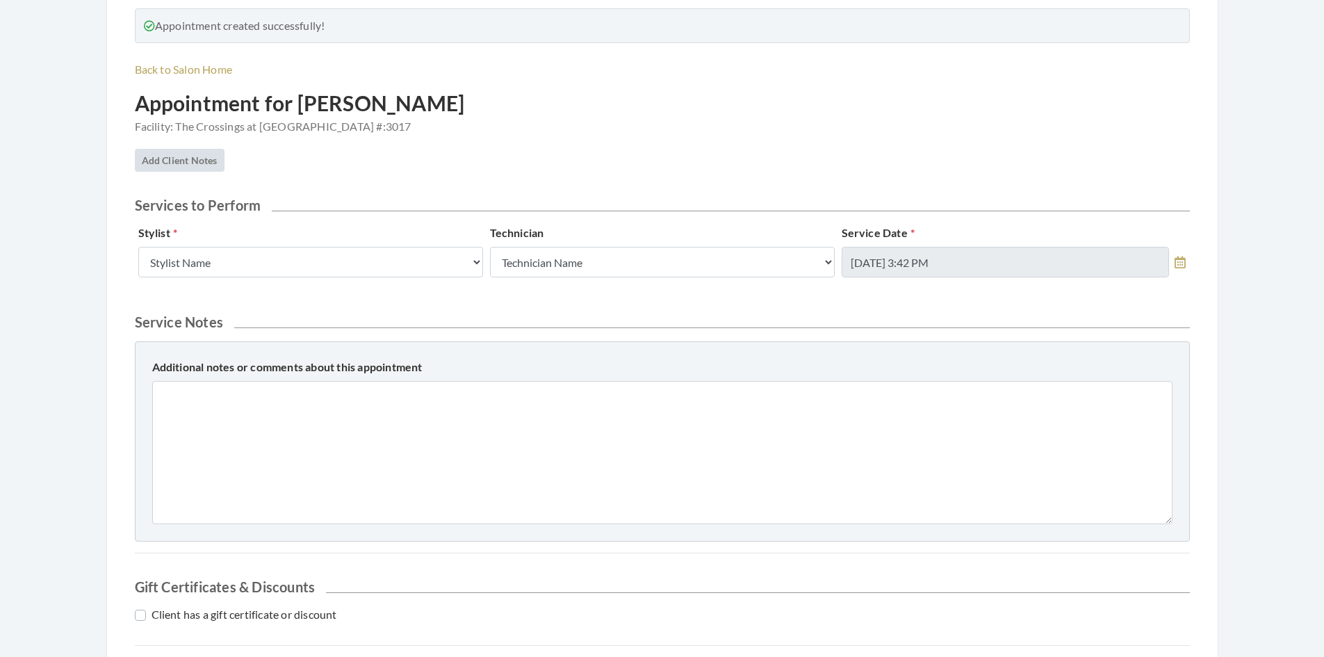
scroll to position [139, 0]
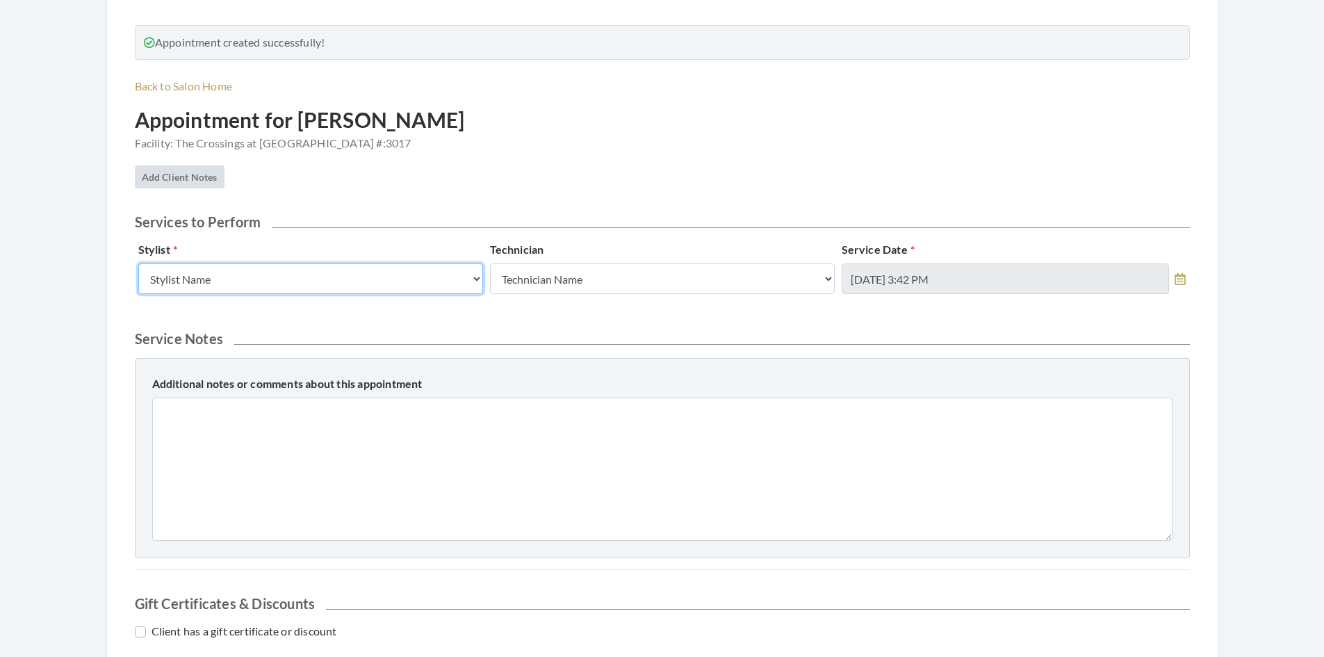
click at [395, 277] on select "Stylist Name Kinetic Stylist [PERSON_NAME] [PERSON_NAME] [PERSON_NAME] [PERSON_…" at bounding box center [310, 278] width 345 height 31
select select "26"
click at [138, 263] on select "Stylist Name Kinetic Stylist [PERSON_NAME] [PERSON_NAME] [PERSON_NAME] [PERSON_…" at bounding box center [310, 278] width 345 height 31
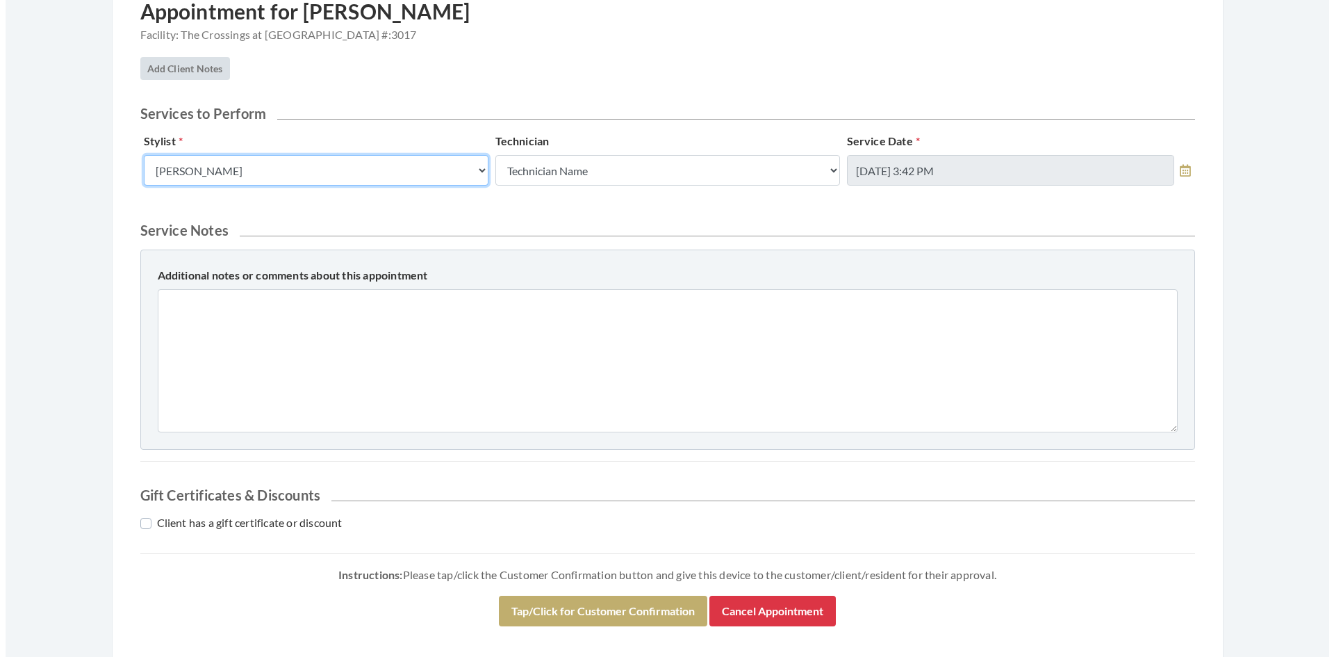
scroll to position [278, 0]
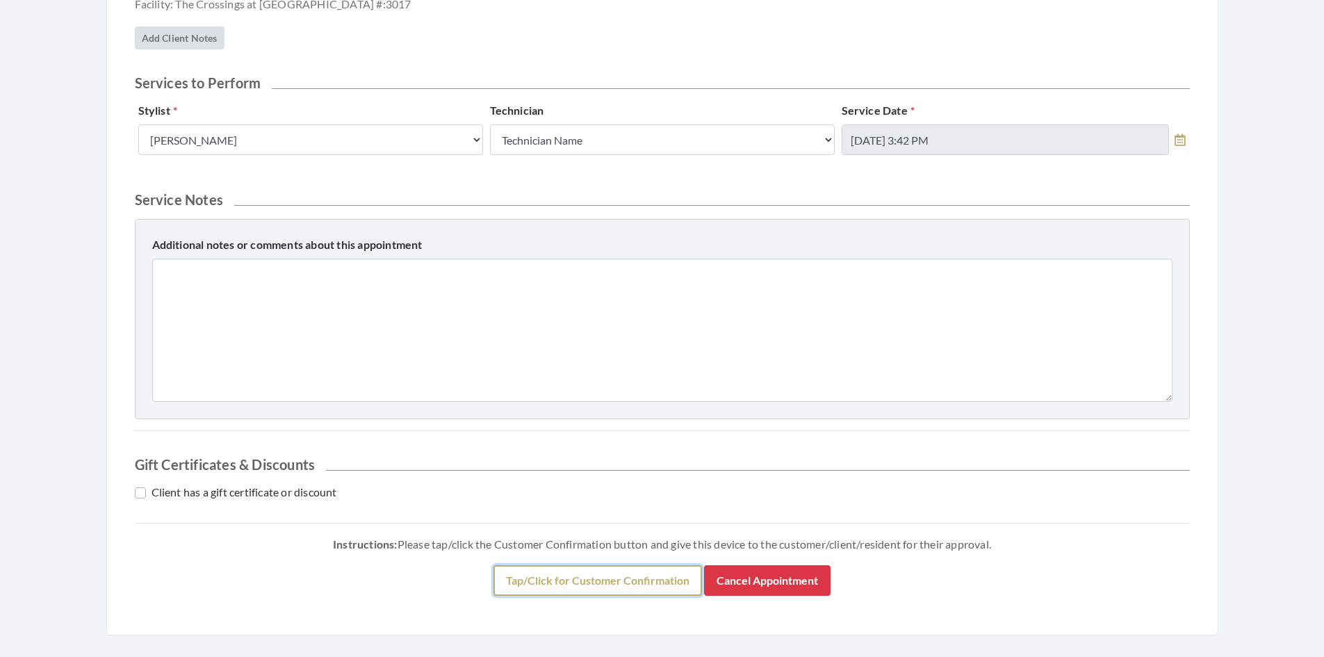
click at [528, 582] on button "Tap/Click for Customer Confirmation" at bounding box center [597, 580] width 208 height 31
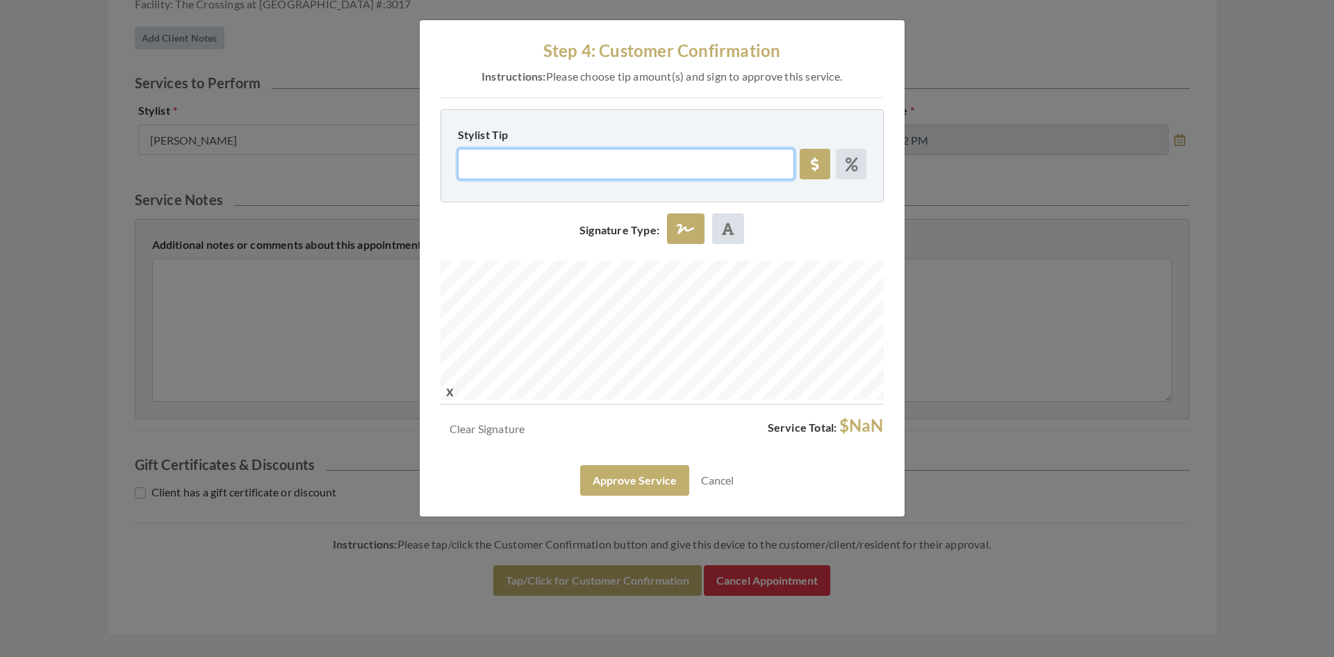
click at [512, 149] on input "Stylist Tip" at bounding box center [626, 164] width 336 height 31
type input "5.00"
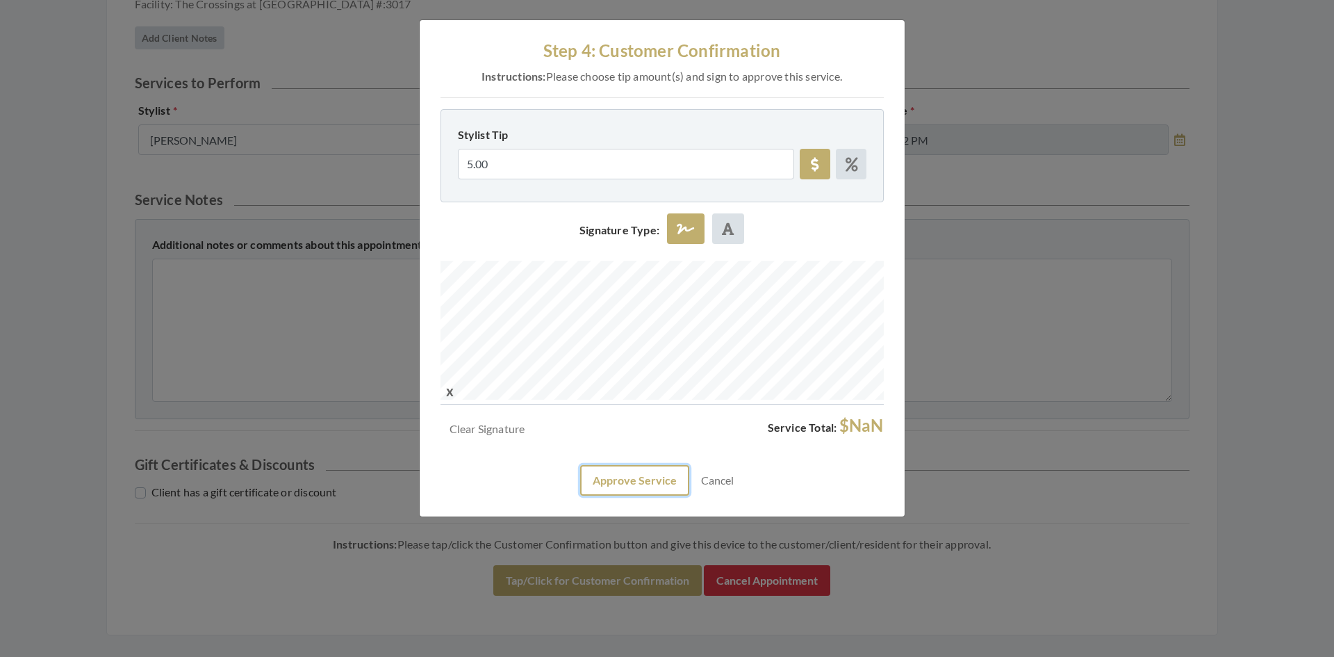
click at [661, 477] on button "Approve Service" at bounding box center [634, 480] width 109 height 31
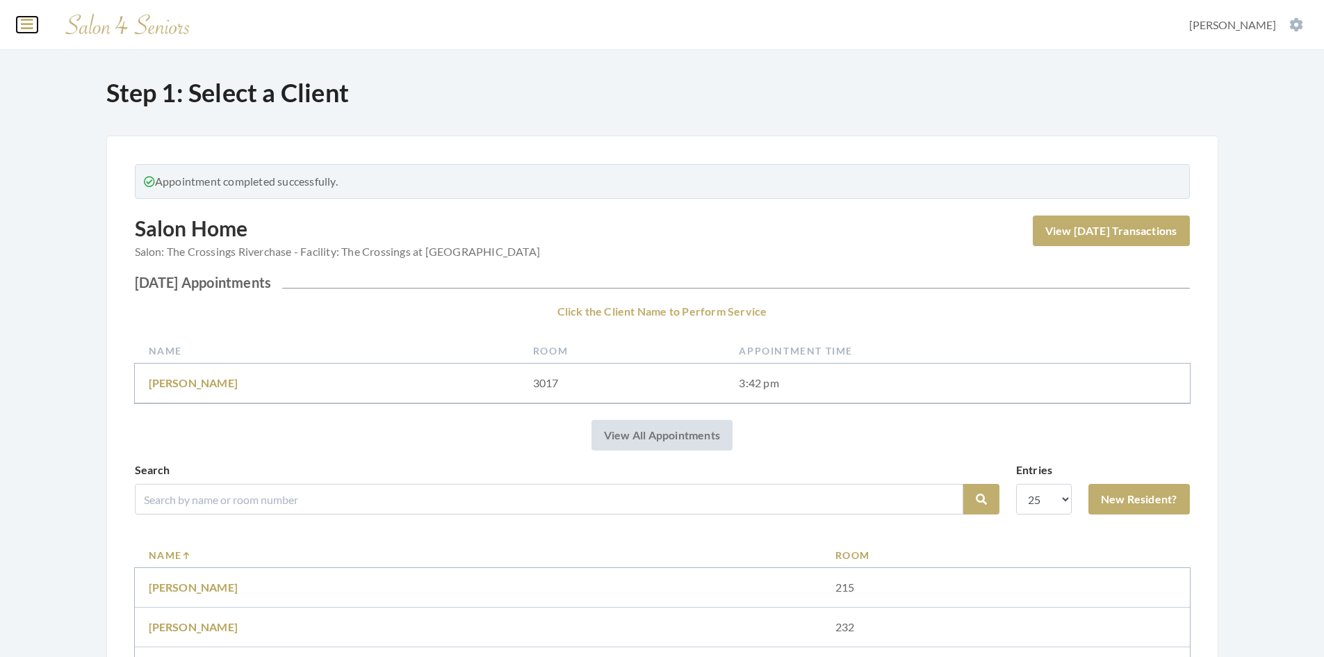
click at [27, 19] on icon at bounding box center [27, 24] width 13 height 14
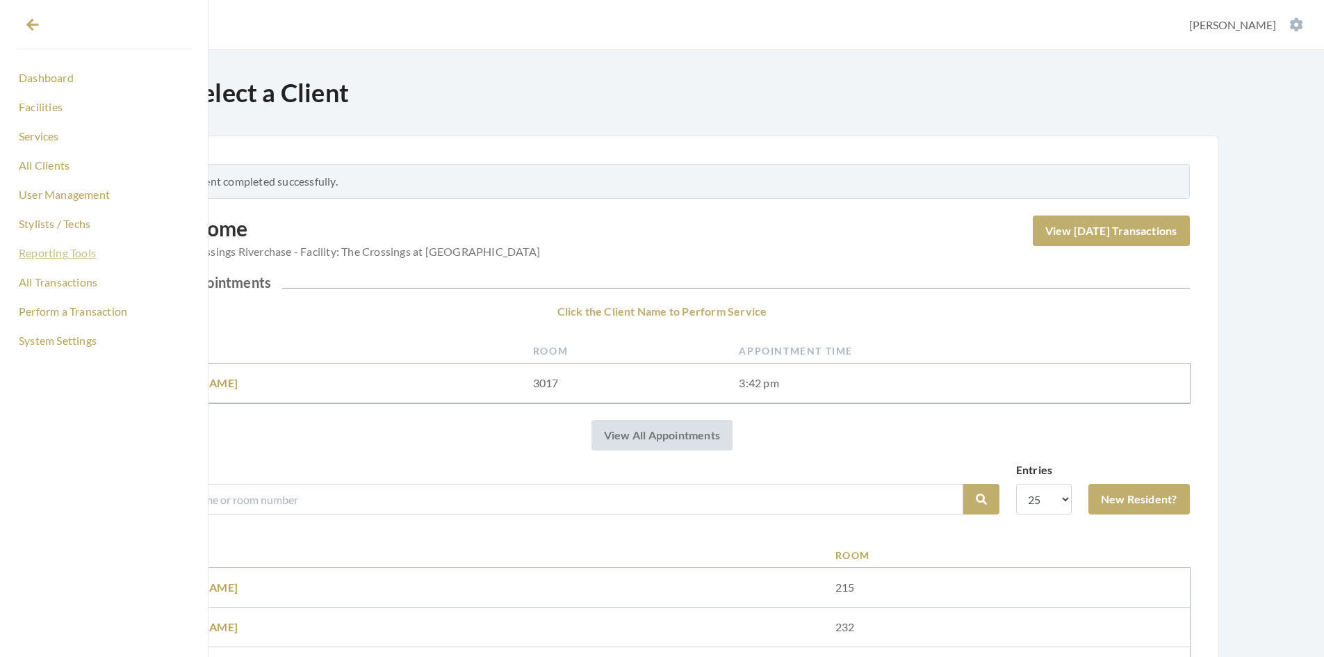
click at [77, 256] on link "Reporting Tools" at bounding box center [104, 253] width 174 height 24
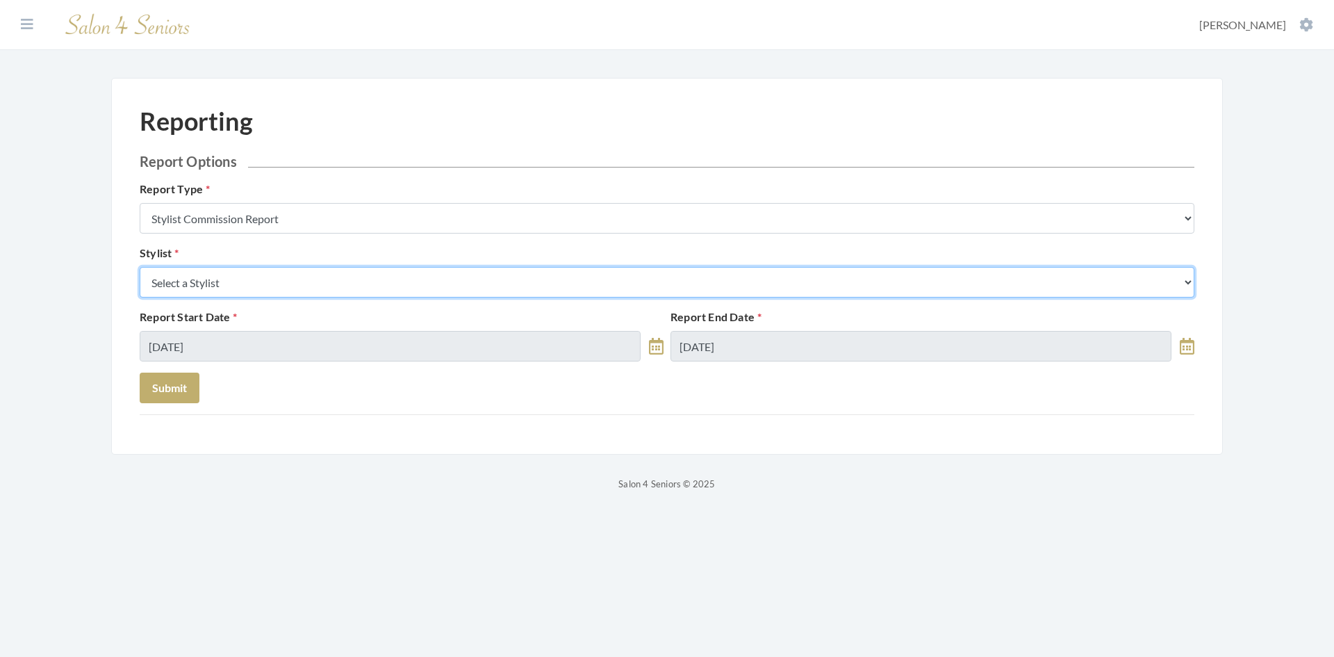
click at [288, 289] on select "Select a Stylist [PERSON_NAME] [PERSON_NAME] [PERSON_NAME] [PERSON_NAME] [PERSO…" at bounding box center [667, 282] width 1055 height 31
select select "26"
click at [140, 267] on select "Select a Stylist [PERSON_NAME] [PERSON_NAME] [PERSON_NAME] [PERSON_NAME] [PERSO…" at bounding box center [667, 282] width 1055 height 31
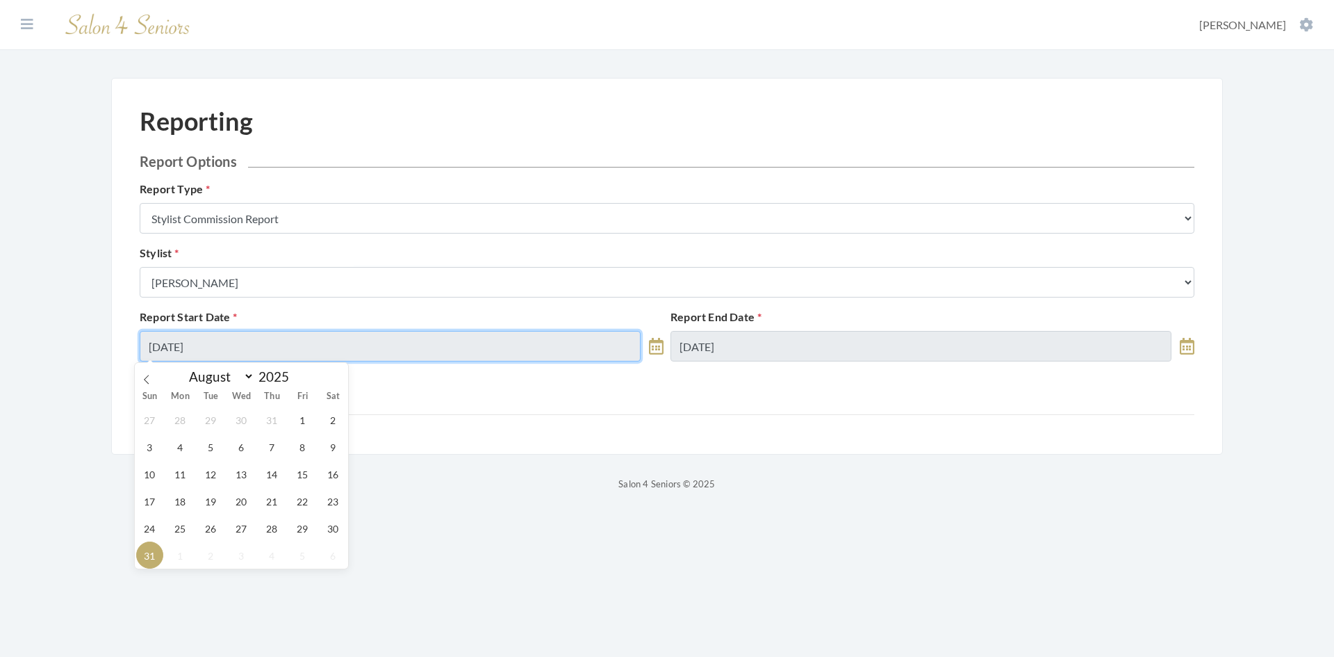
click at [274, 348] on input "08/31/2025" at bounding box center [390, 346] width 501 height 31
click at [307, 528] on span "29" at bounding box center [302, 527] width 27 height 27
type input "[DATE]"
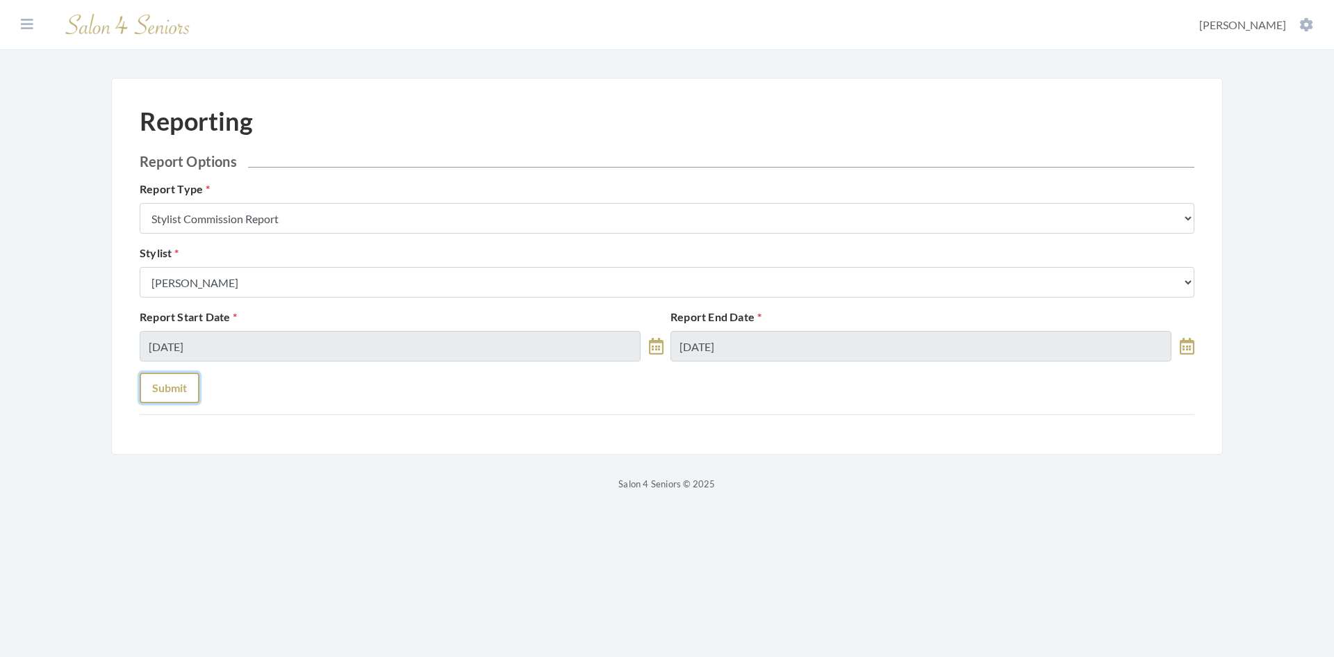
click at [178, 386] on button "Submit" at bounding box center [170, 387] width 60 height 31
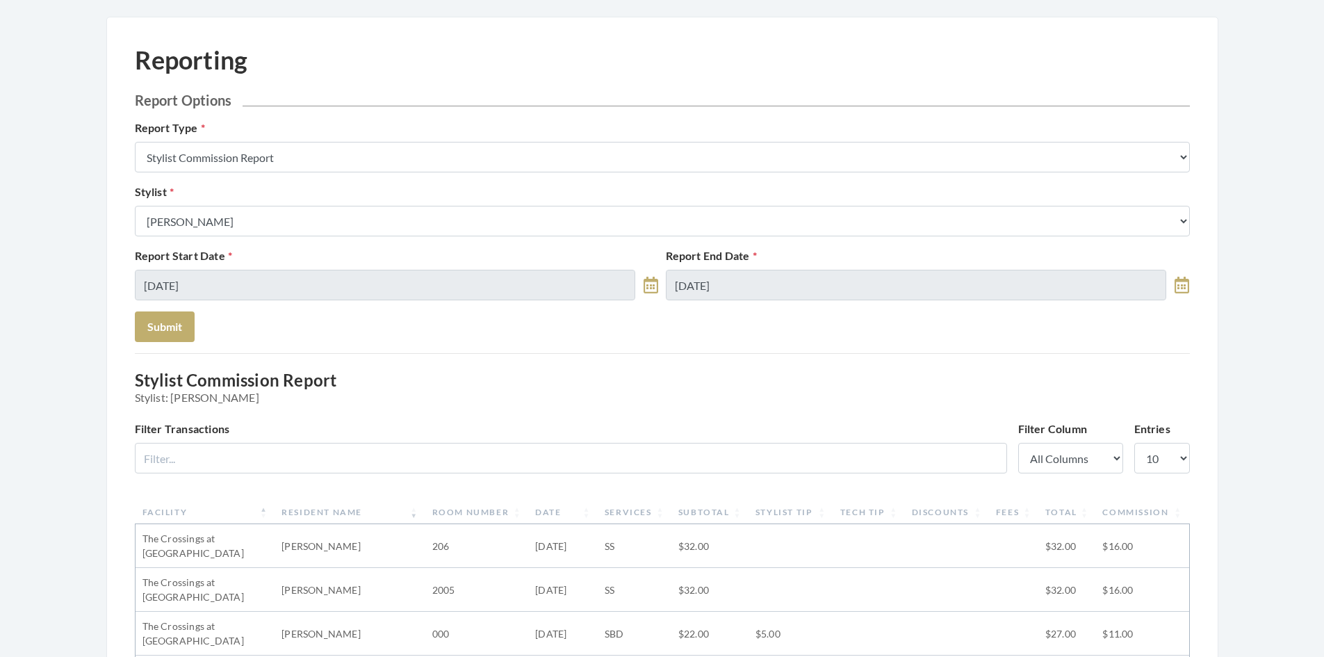
scroll to position [69, 0]
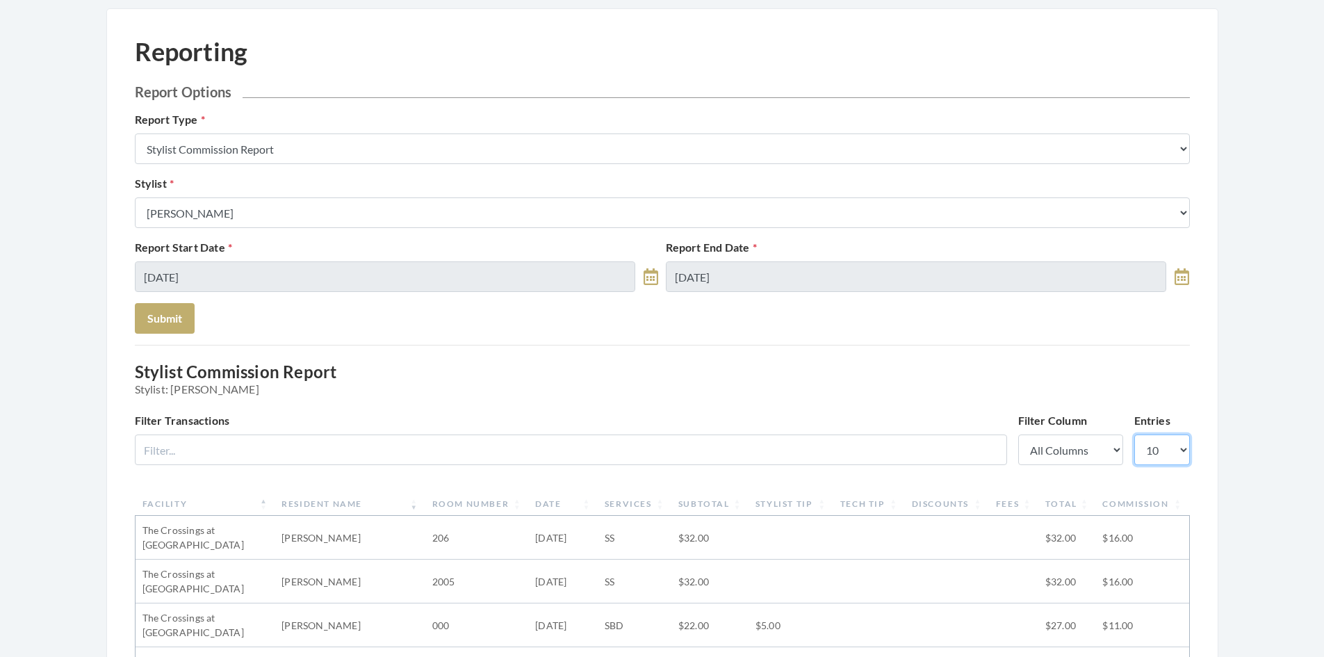
click at [1173, 447] on select "10 25 50 100" at bounding box center [1162, 449] width 56 height 31
select select "25"
click at [1134, 434] on select "10 25 50 100" at bounding box center [1162, 449] width 56 height 31
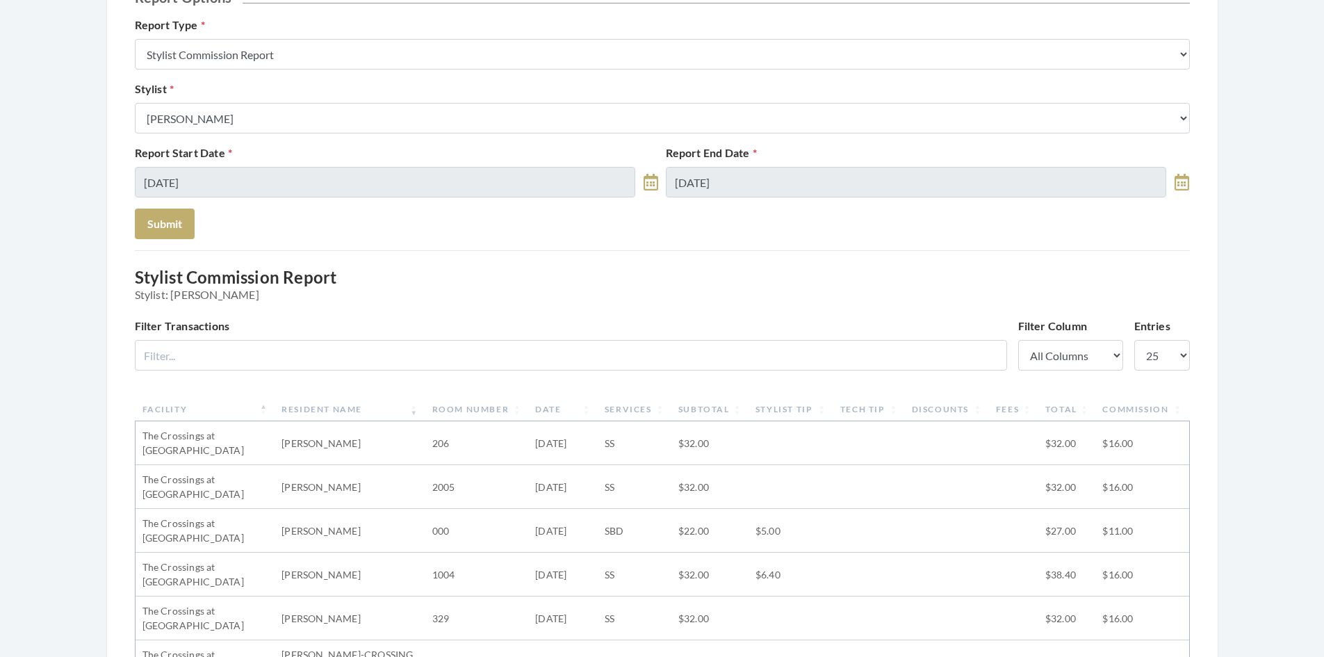
scroll to position [139, 0]
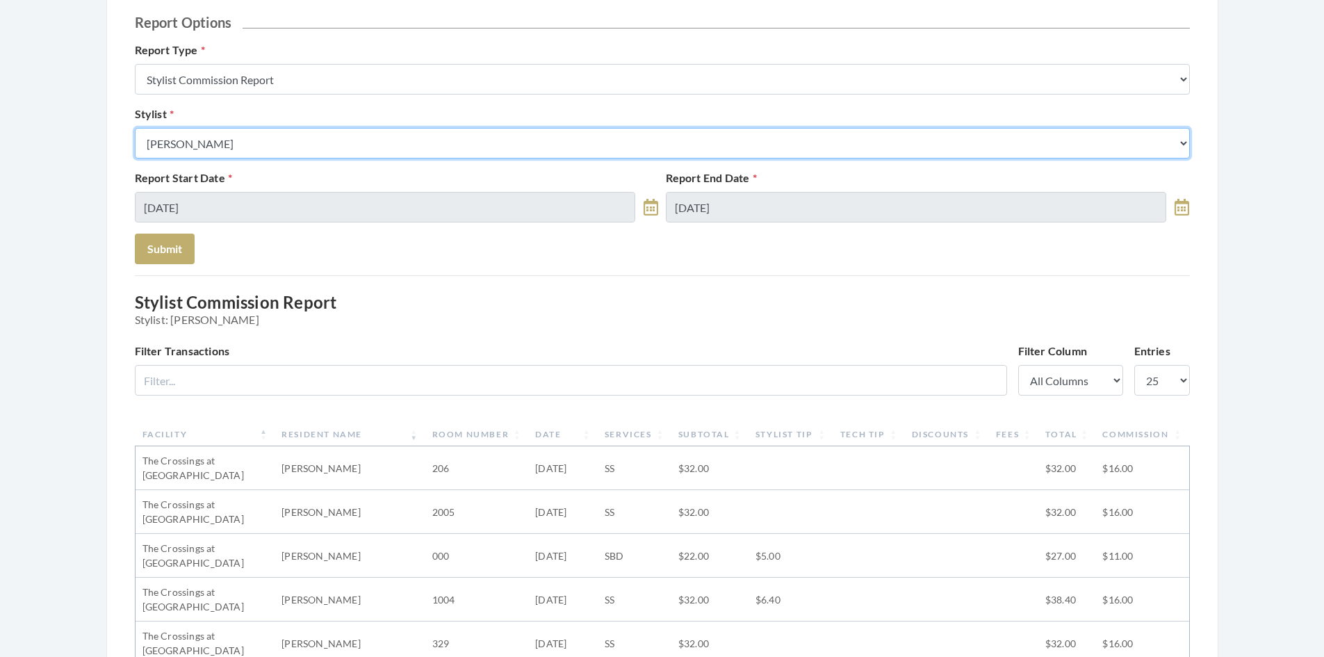
click at [352, 130] on select "Select a Stylist [PERSON_NAME] [PERSON_NAME] [PERSON_NAME] [PERSON_NAME] [PERSO…" at bounding box center [662, 143] width 1055 height 31
select select "153"
click at [135, 128] on select "Select a Stylist [PERSON_NAME] [PERSON_NAME] [PERSON_NAME] [PERSON_NAME] [PERSO…" at bounding box center [662, 143] width 1055 height 31
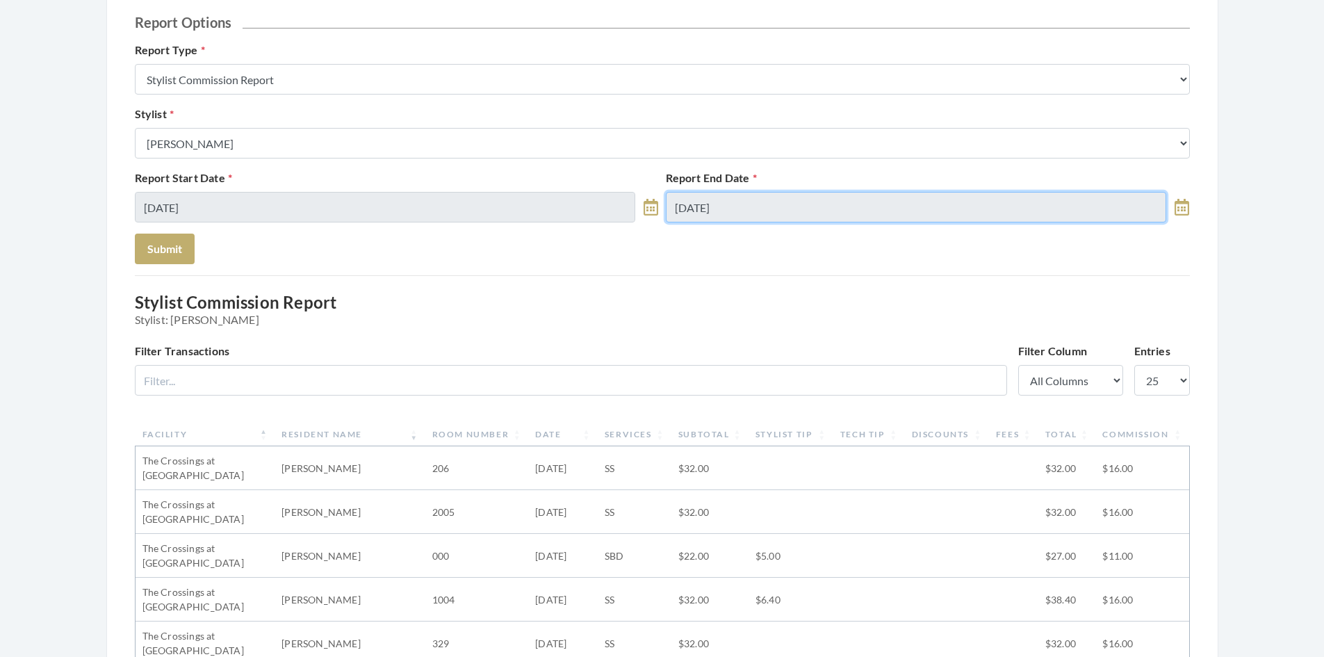
click at [782, 213] on input "08/31/2025" at bounding box center [916, 207] width 501 height 31
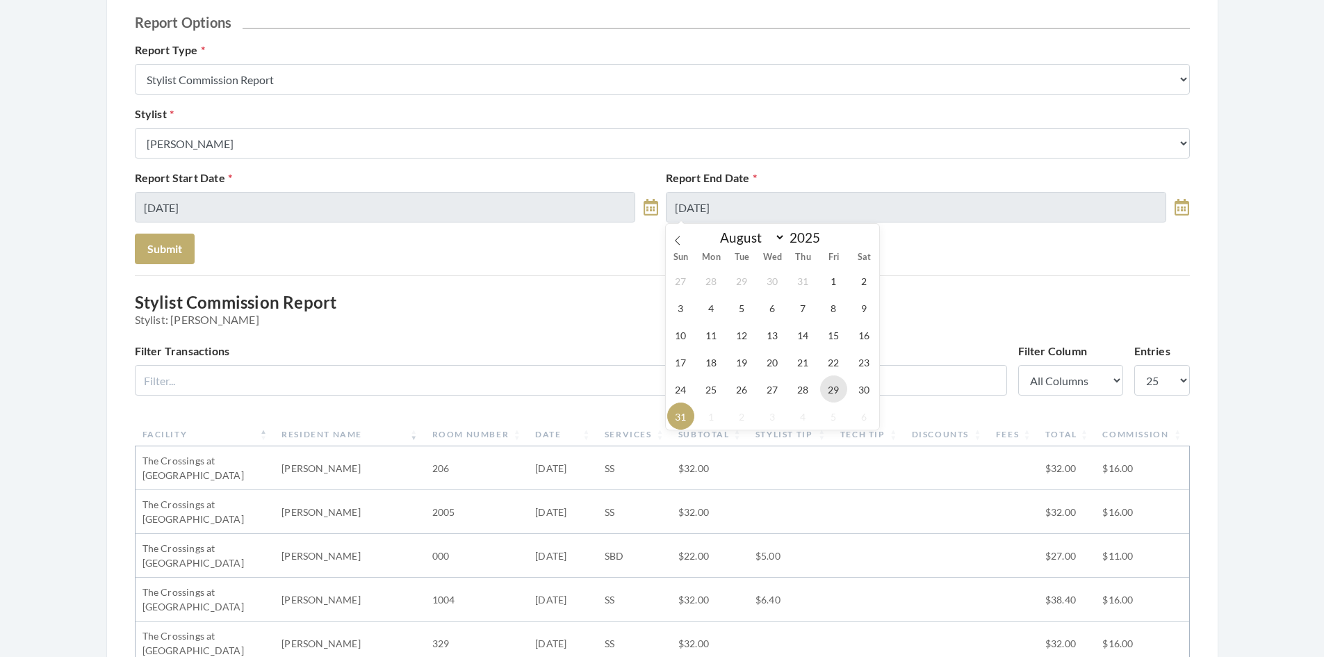
click at [839, 390] on span "29" at bounding box center [833, 388] width 27 height 27
type input "[DATE]"
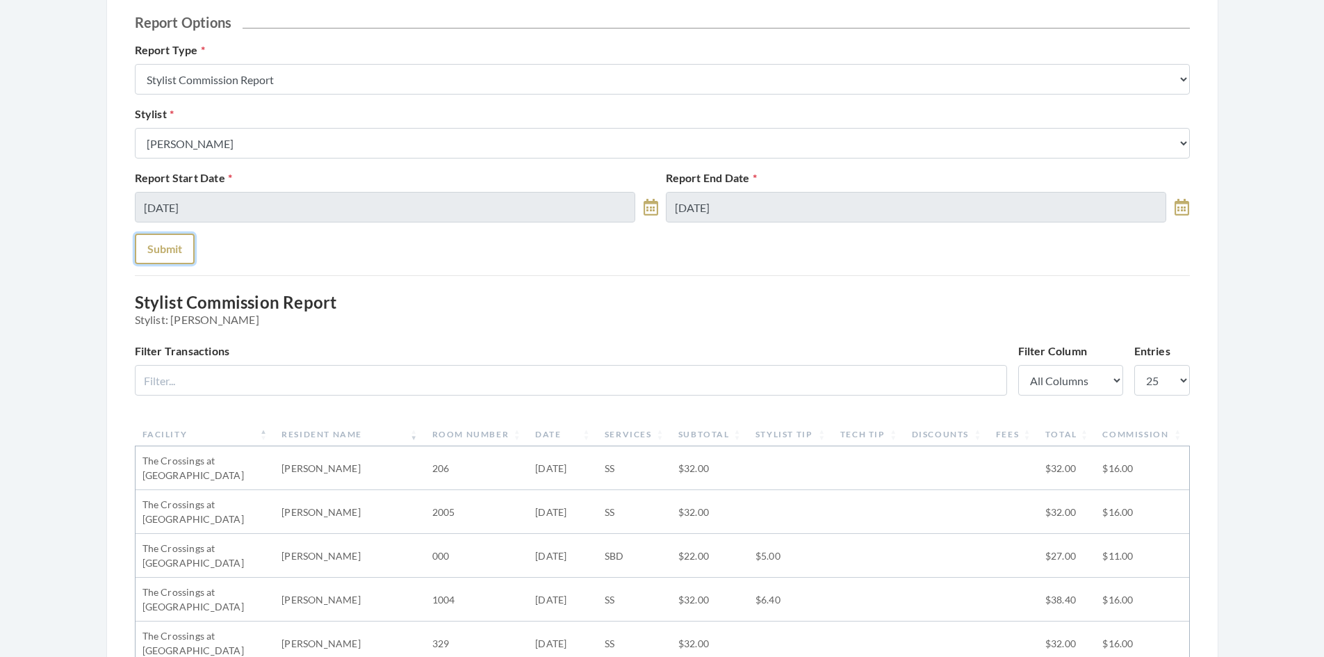
click at [155, 248] on button "Submit" at bounding box center [165, 248] width 60 height 31
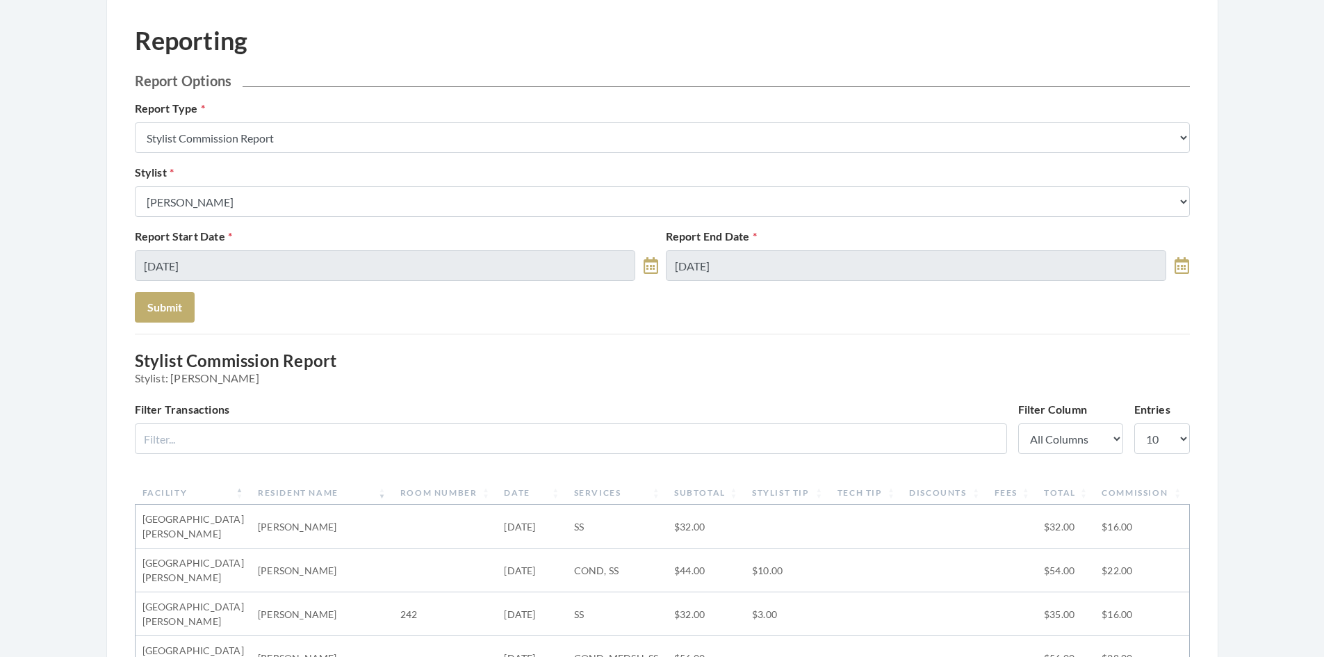
scroll to position [69, 0]
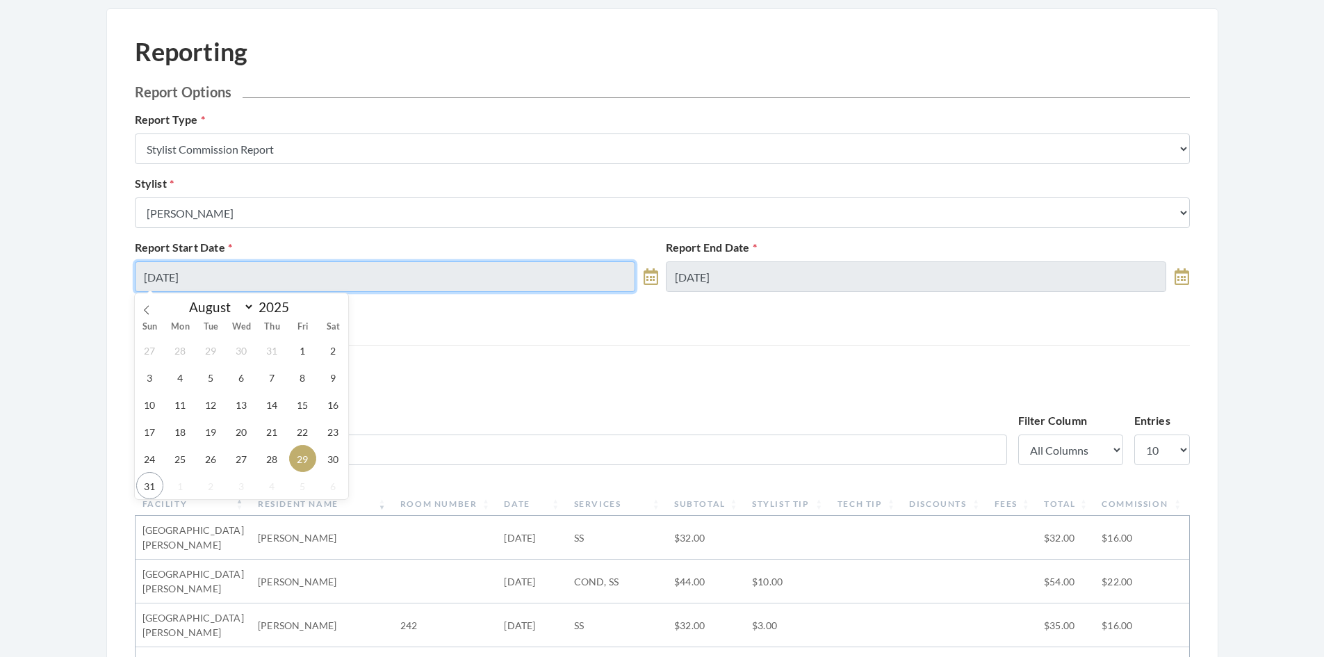
click at [428, 279] on input "[DATE]" at bounding box center [385, 276] width 501 height 31
click at [243, 459] on span "27" at bounding box center [241, 458] width 27 height 27
type input "[DATE]"
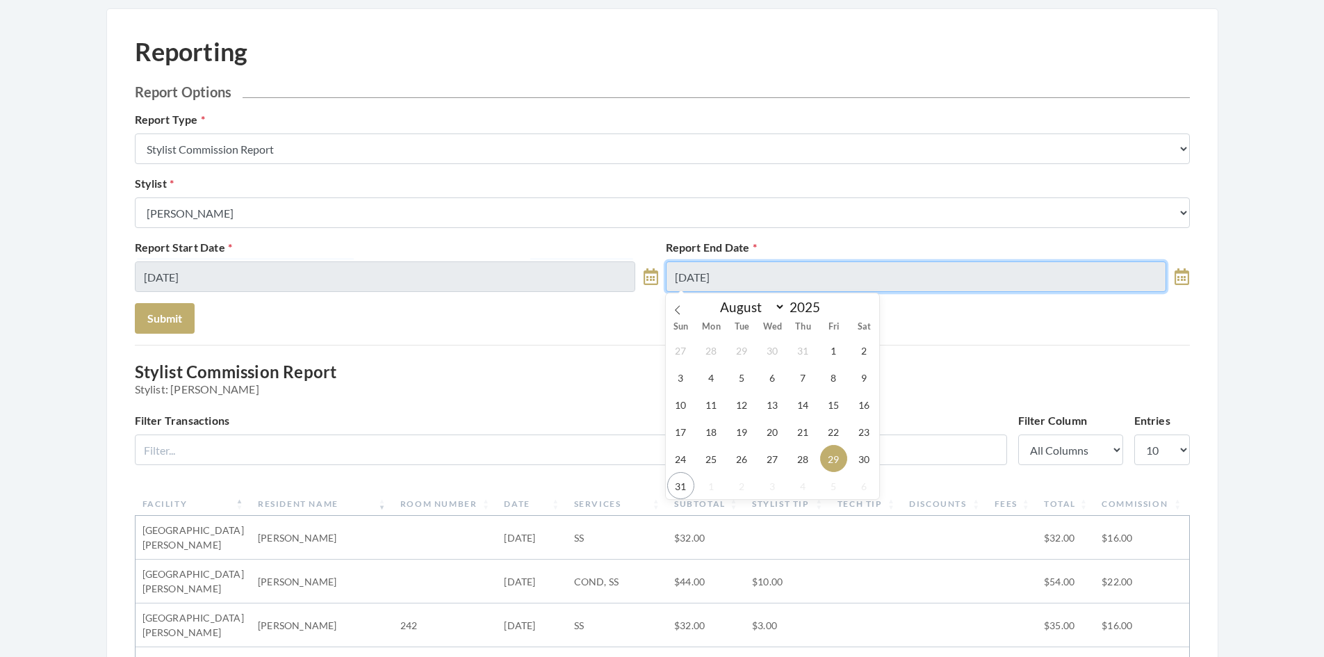
click at [751, 284] on input "[DATE]" at bounding box center [916, 276] width 501 height 31
drag, startPoint x: 771, startPoint y: 457, endPoint x: 741, endPoint y: 427, distance: 41.8
click at [769, 451] on span "27" at bounding box center [772, 458] width 27 height 27
type input "[DATE]"
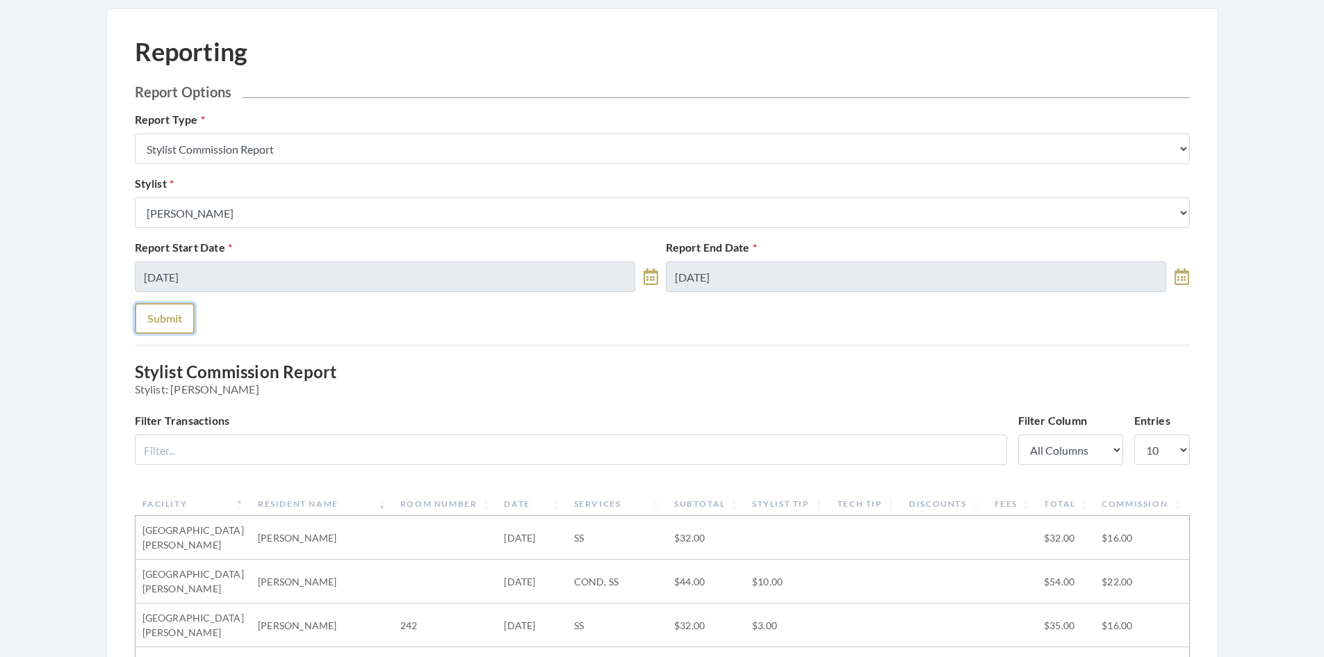
click at [171, 320] on button "Submit" at bounding box center [165, 318] width 60 height 31
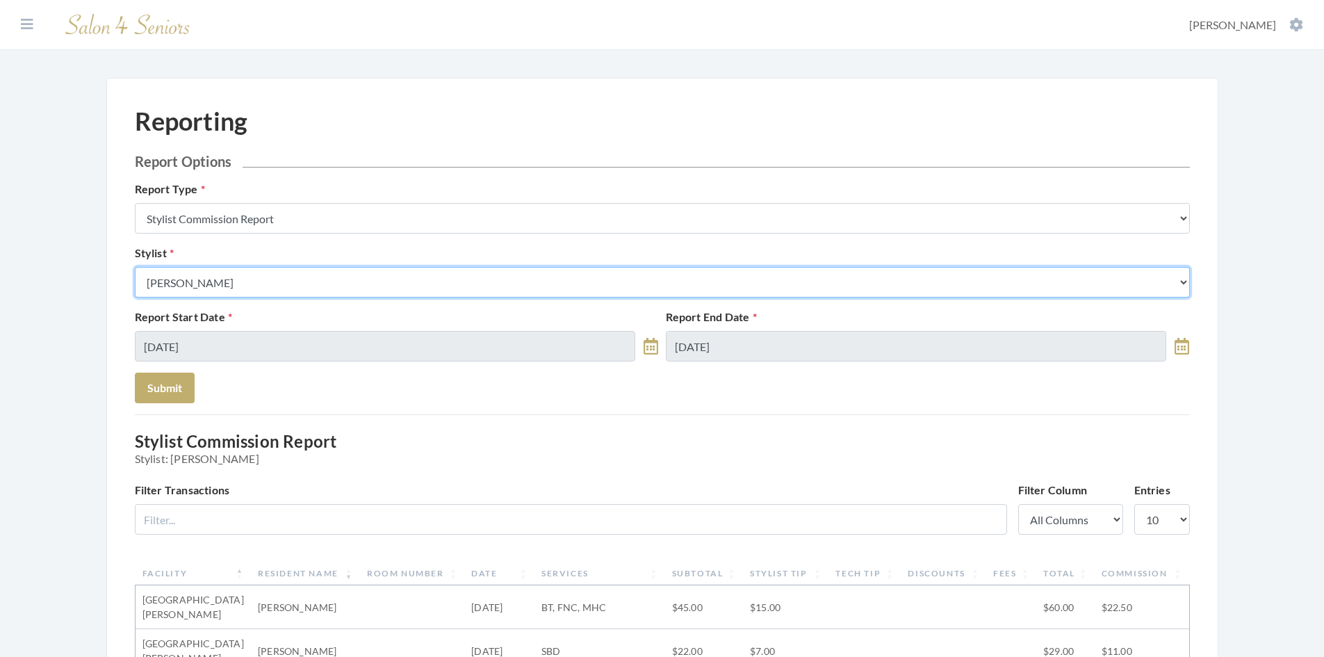
click at [317, 277] on select "Select a Stylist [PERSON_NAME] [PERSON_NAME] [PERSON_NAME] [PERSON_NAME] [PERSO…" at bounding box center [662, 282] width 1055 height 31
select select "24"
click at [135, 267] on select "Select a Stylist [PERSON_NAME] [PERSON_NAME] [PERSON_NAME] [PERSON_NAME] [PERSO…" at bounding box center [662, 282] width 1055 height 31
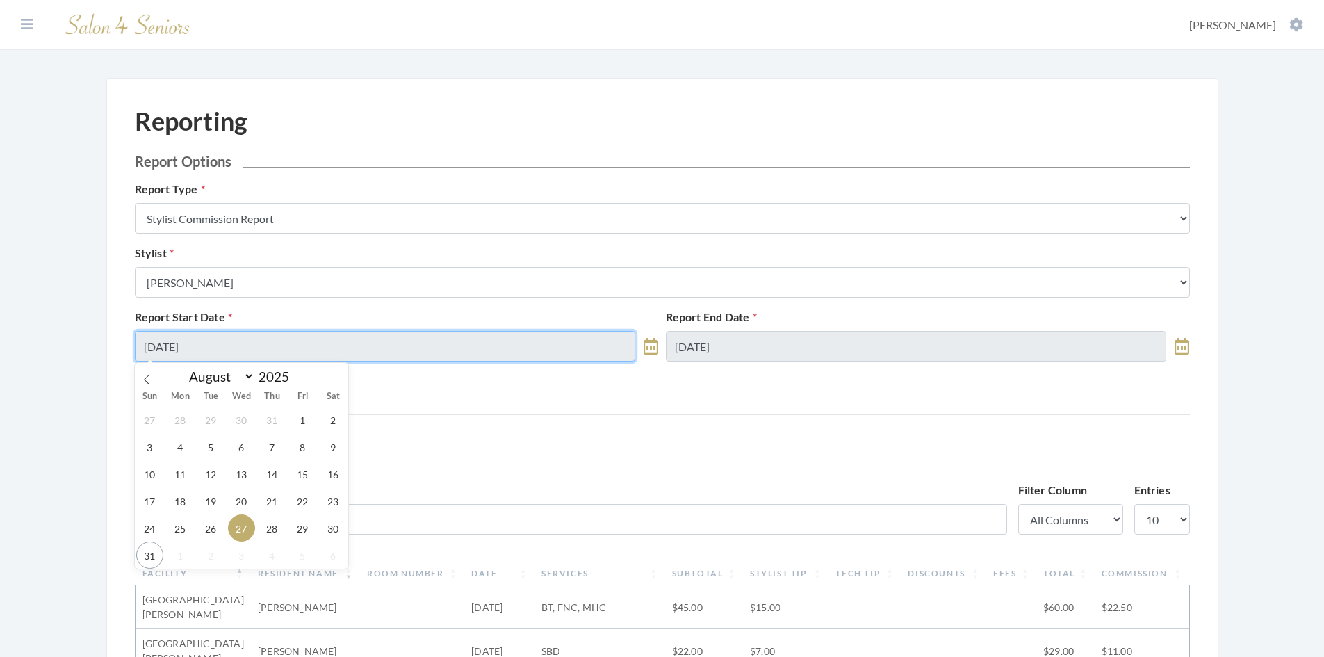
click at [285, 352] on input "[DATE]" at bounding box center [385, 346] width 501 height 31
drag, startPoint x: 310, startPoint y: 529, endPoint x: 327, endPoint y: 517, distance: 20.8
click at [314, 525] on span "29" at bounding box center [302, 527] width 27 height 27
type input "[DATE]"
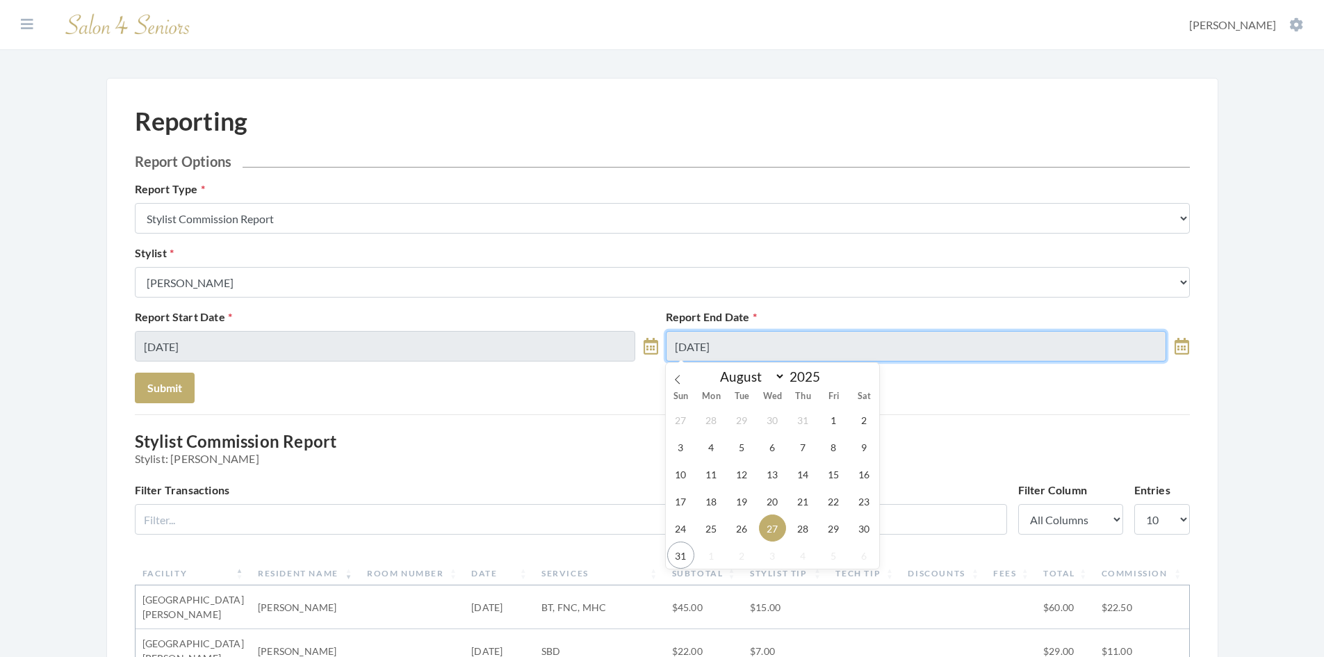
click at [743, 350] on input "[DATE]" at bounding box center [916, 346] width 501 height 31
drag, startPoint x: 828, startPoint y: 527, endPoint x: 492, endPoint y: 490, distance: 337.7
click at [825, 525] on span "29" at bounding box center [833, 527] width 27 height 27
type input "[DATE]"
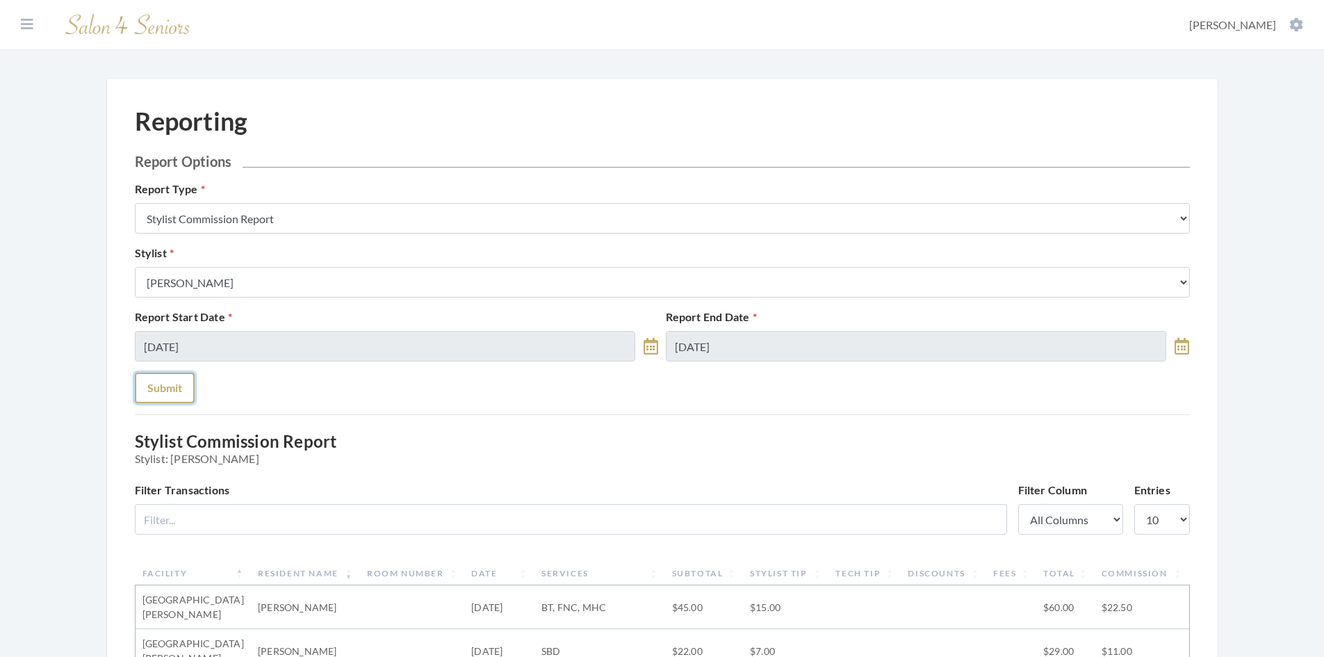
click at [178, 391] on button "Submit" at bounding box center [165, 387] width 60 height 31
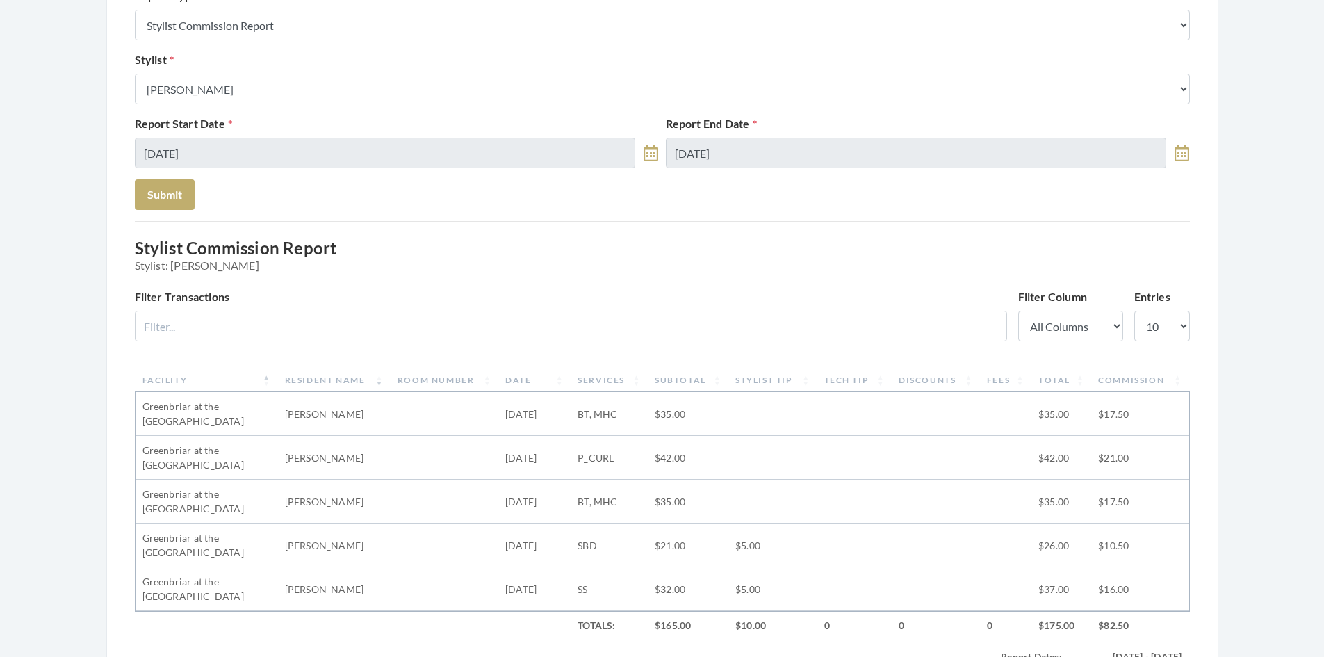
scroll to position [208, 0]
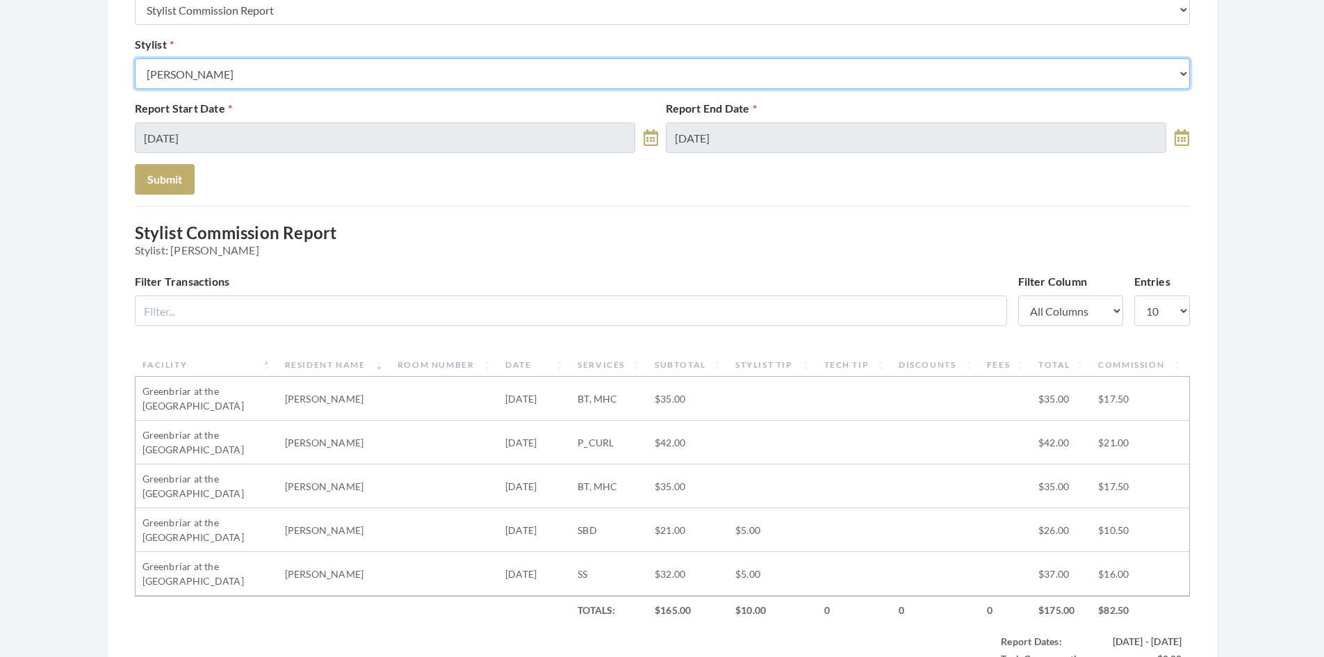
click at [486, 76] on select "Select a Stylist [PERSON_NAME] [PERSON_NAME] [PERSON_NAME] [PERSON_NAME] [PERSO…" at bounding box center [662, 73] width 1055 height 31
select select "146"
click at [135, 58] on select "Select a Stylist [PERSON_NAME] [PERSON_NAME] [PERSON_NAME] [PERSON_NAME] [PERSO…" at bounding box center [662, 73] width 1055 height 31
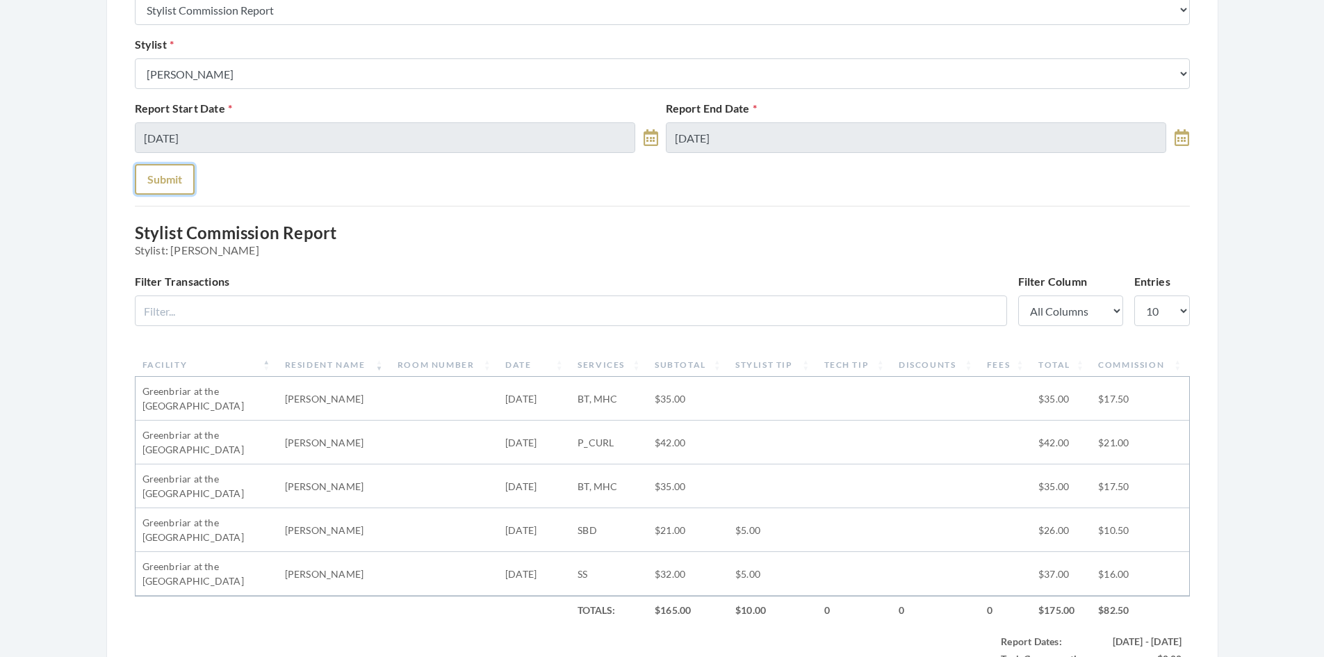
click at [178, 183] on button "Submit" at bounding box center [165, 179] width 60 height 31
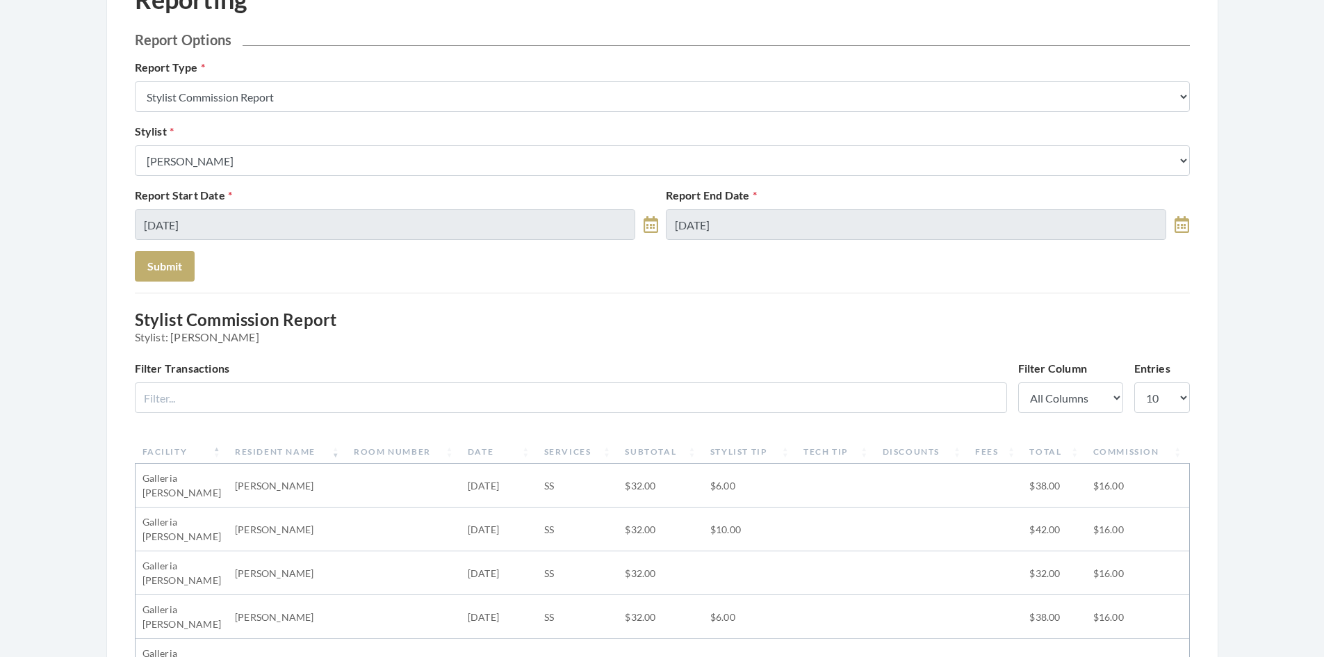
scroll to position [69, 0]
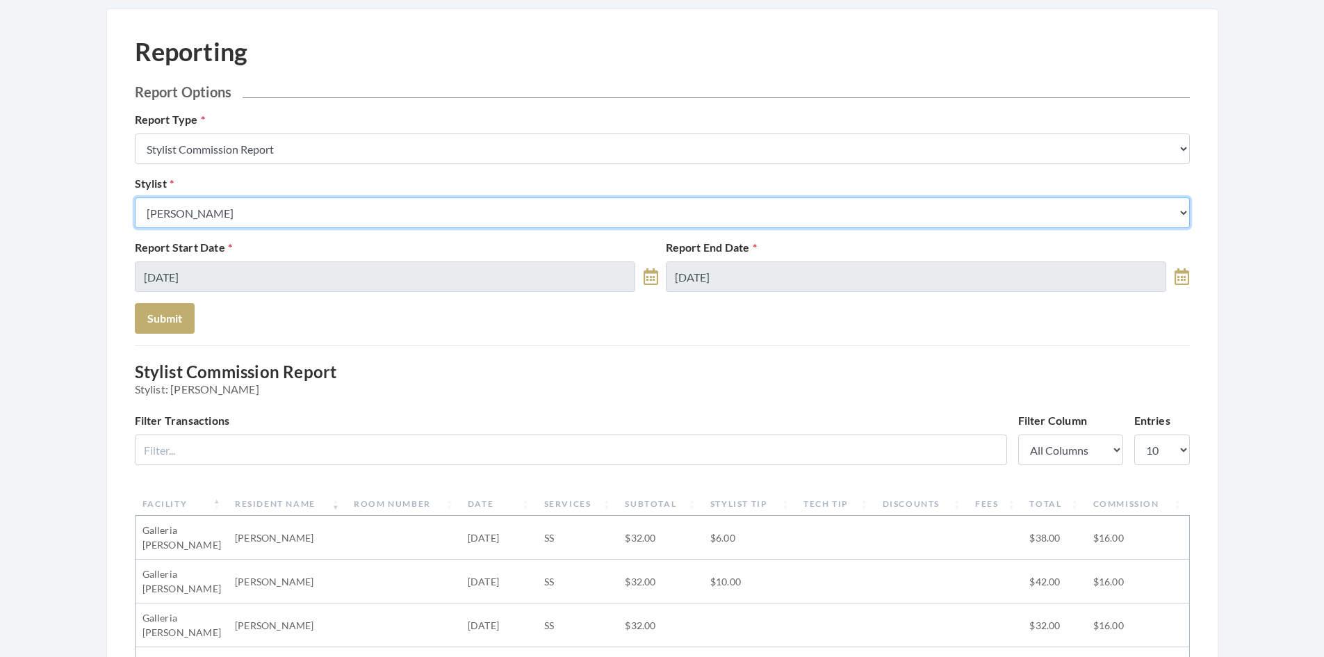
click at [238, 216] on select "Select a Stylist [PERSON_NAME] [PERSON_NAME] [PERSON_NAME] [PERSON_NAME] [PERSO…" at bounding box center [662, 212] width 1055 height 31
select select "166"
click at [135, 197] on select "Select a Stylist [PERSON_NAME] [PERSON_NAME] [PERSON_NAME] [PERSON_NAME] [PERSO…" at bounding box center [662, 212] width 1055 height 31
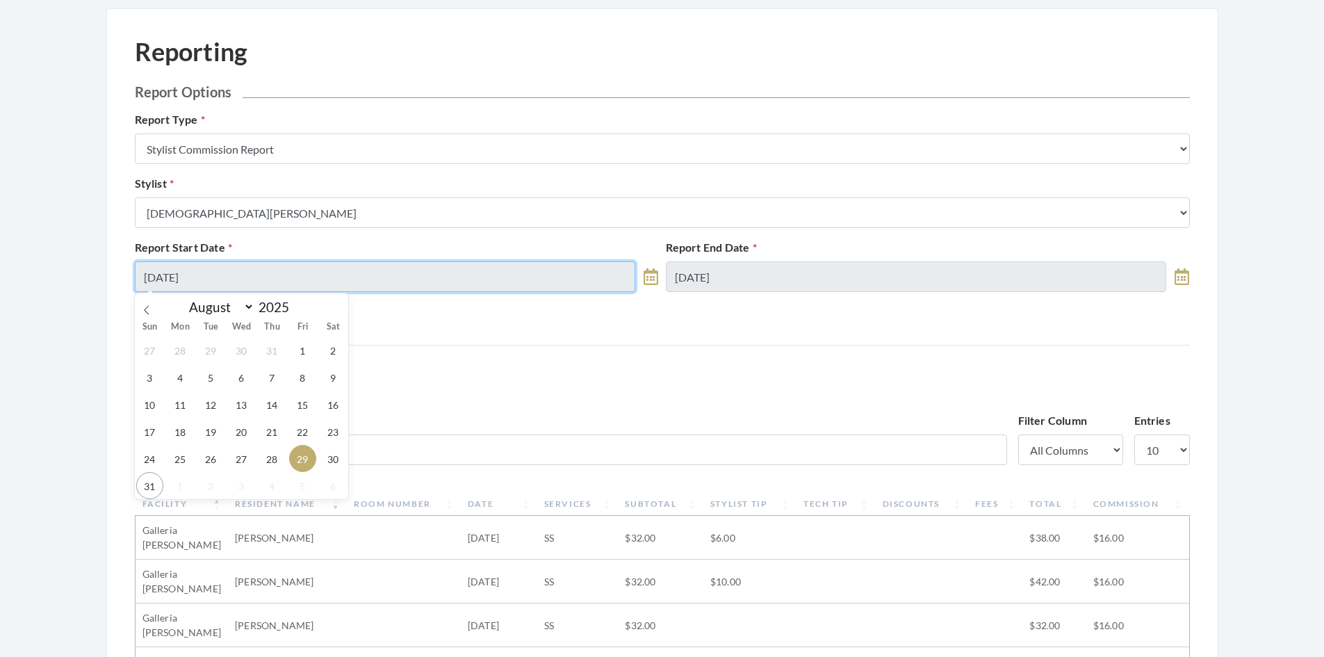
click at [236, 274] on input "[DATE]" at bounding box center [385, 276] width 501 height 31
click at [240, 459] on span "27" at bounding box center [241, 458] width 27 height 27
type input "08/27/2025"
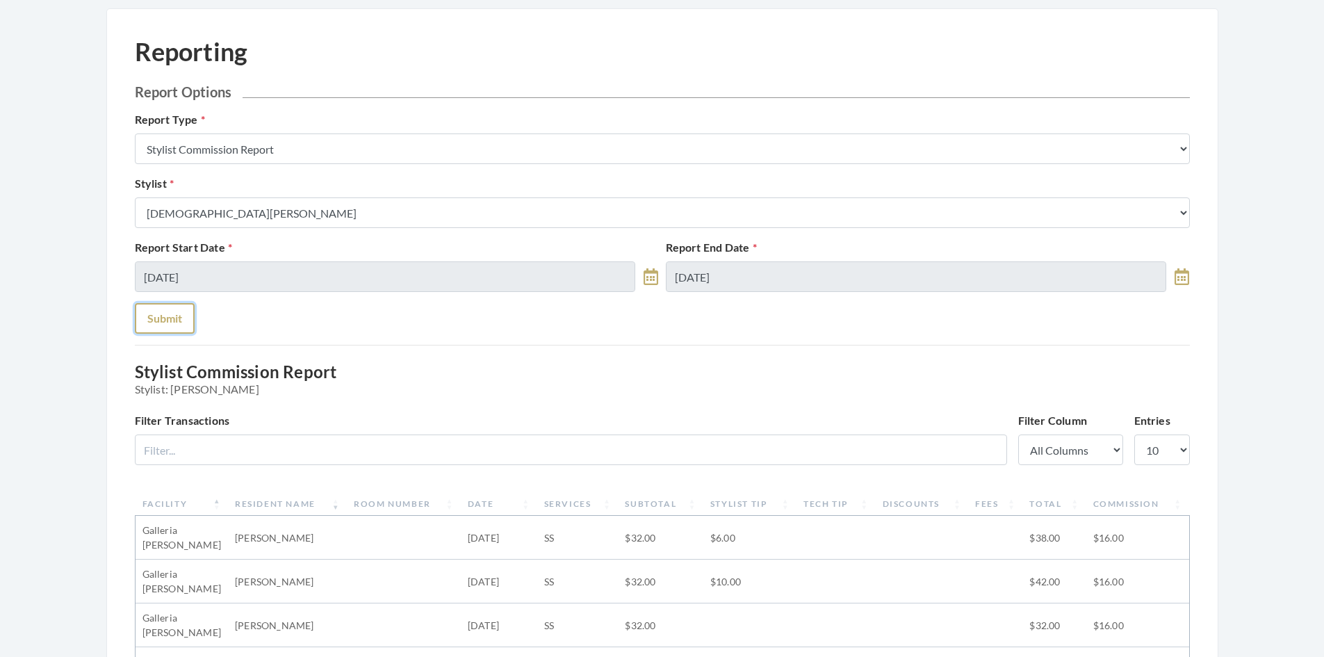
click at [167, 323] on button "Submit" at bounding box center [165, 318] width 60 height 31
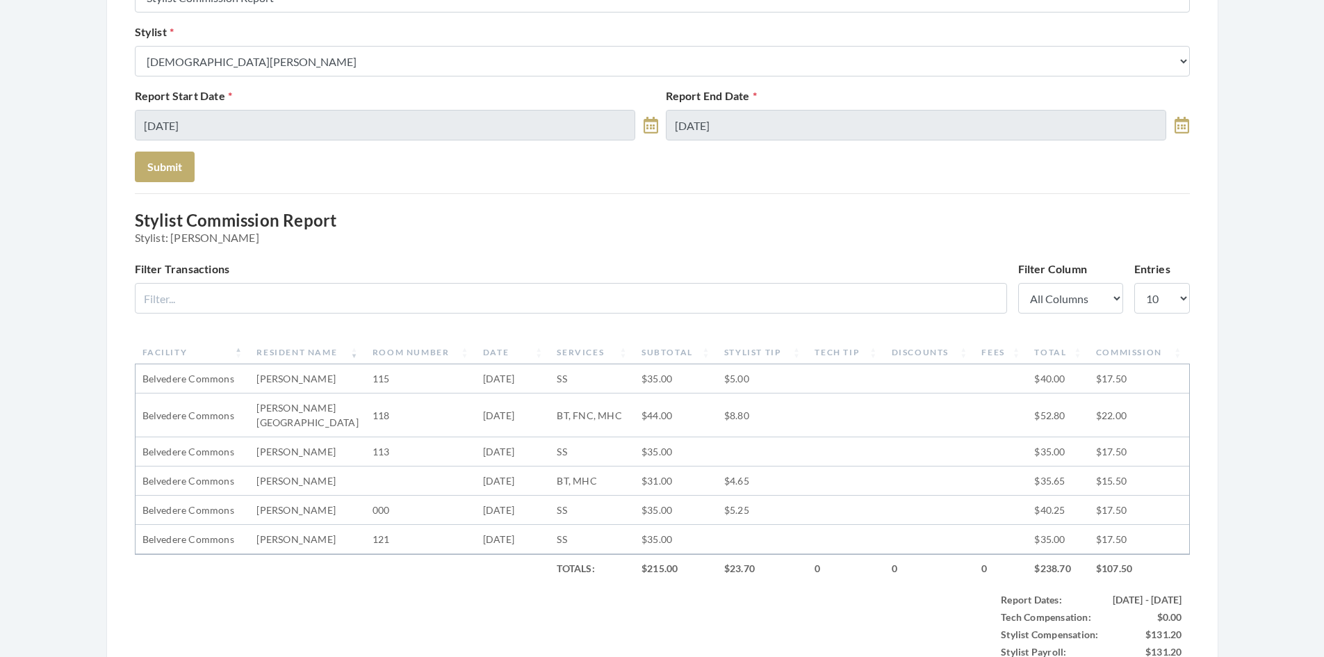
scroll to position [139, 0]
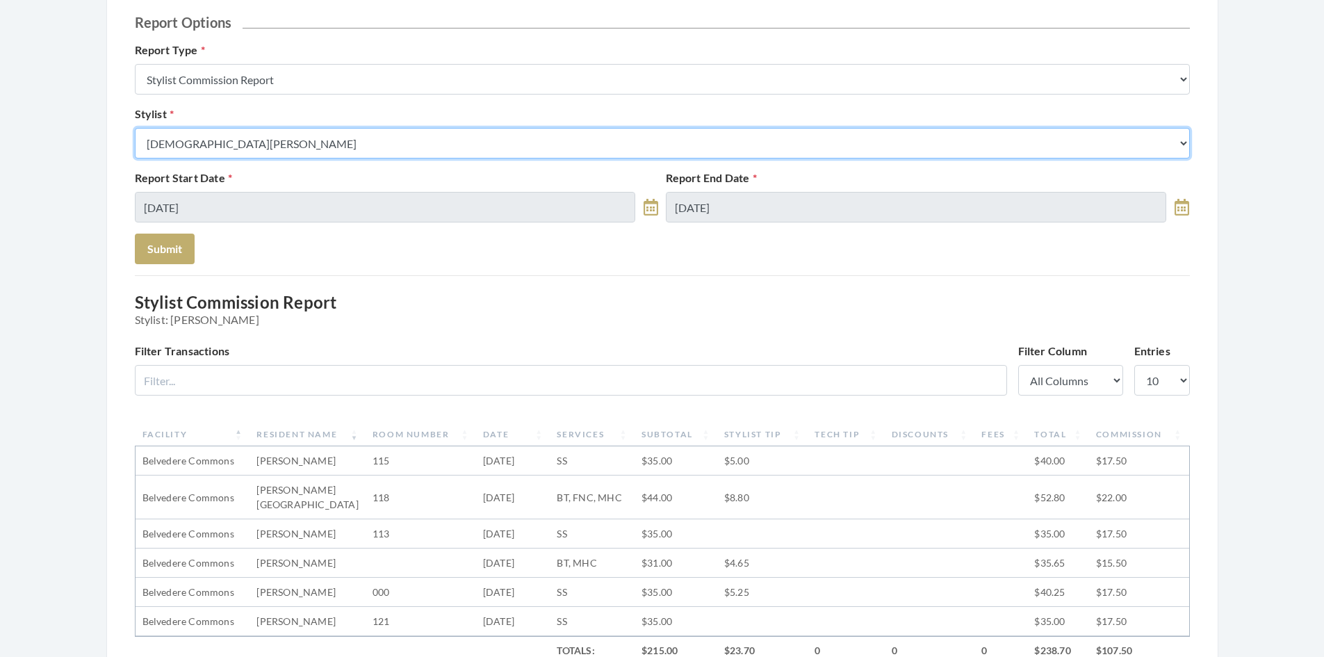
click at [391, 143] on select "Select a Stylist [PERSON_NAME] [PERSON_NAME] [PERSON_NAME] [PERSON_NAME] [PERSO…" at bounding box center [662, 143] width 1055 height 31
click at [135, 128] on select "Select a Stylist [PERSON_NAME] [PERSON_NAME] [PERSON_NAME] [PERSON_NAME] [PERSO…" at bounding box center [662, 143] width 1055 height 31
click at [359, 137] on select "Select a Stylist [PERSON_NAME] [PERSON_NAME] [PERSON_NAME] [PERSON_NAME] [PERSO…" at bounding box center [662, 143] width 1055 height 31
select select "18"
click at [135, 128] on select "Select a Stylist [PERSON_NAME] [PERSON_NAME] [PERSON_NAME] [PERSON_NAME] [PERSO…" at bounding box center [662, 143] width 1055 height 31
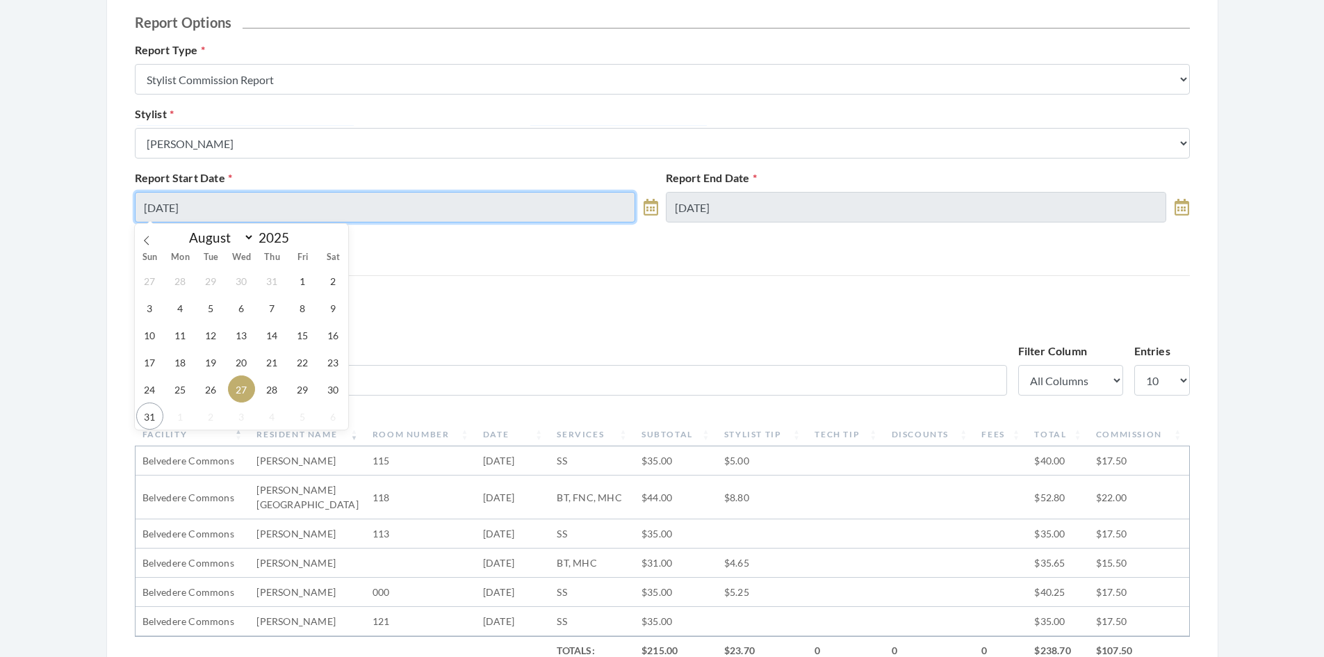
click at [325, 200] on input "[DATE]" at bounding box center [385, 207] width 501 height 31
drag, startPoint x: 307, startPoint y: 390, endPoint x: 343, endPoint y: 359, distance: 47.3
click at [310, 386] on span "29" at bounding box center [302, 388] width 27 height 27
type input "[DATE]"
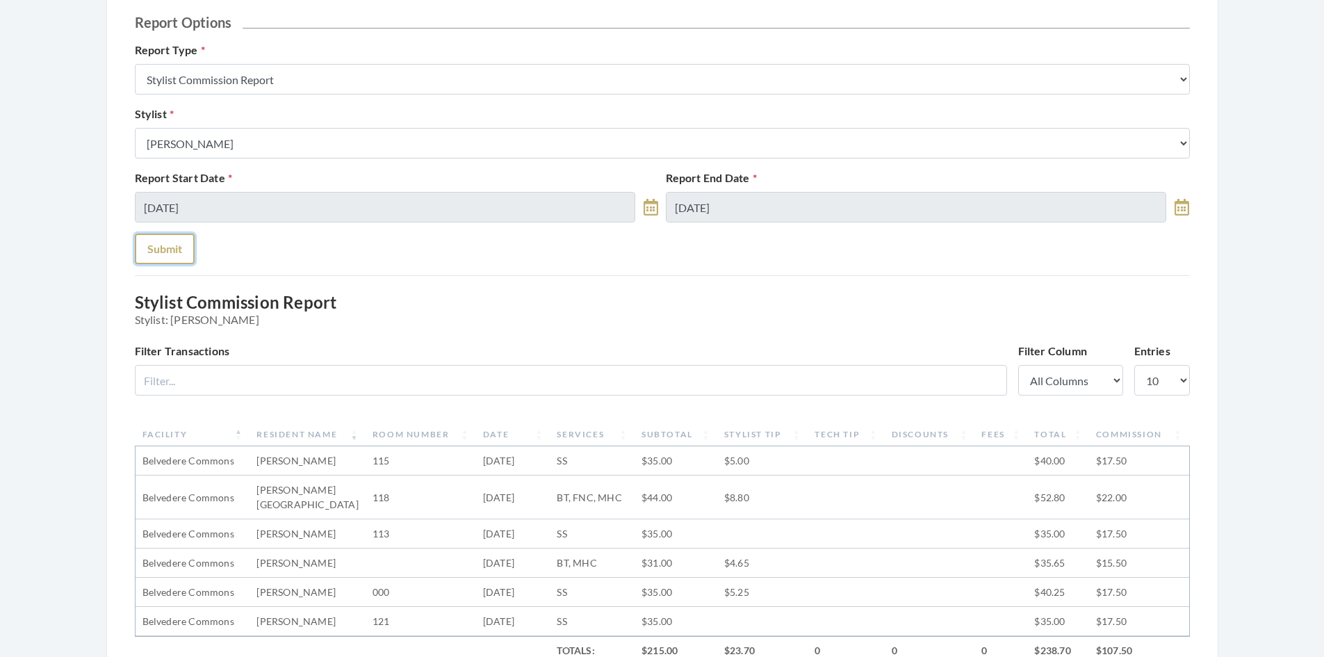
click at [164, 251] on button "Submit" at bounding box center [165, 248] width 60 height 31
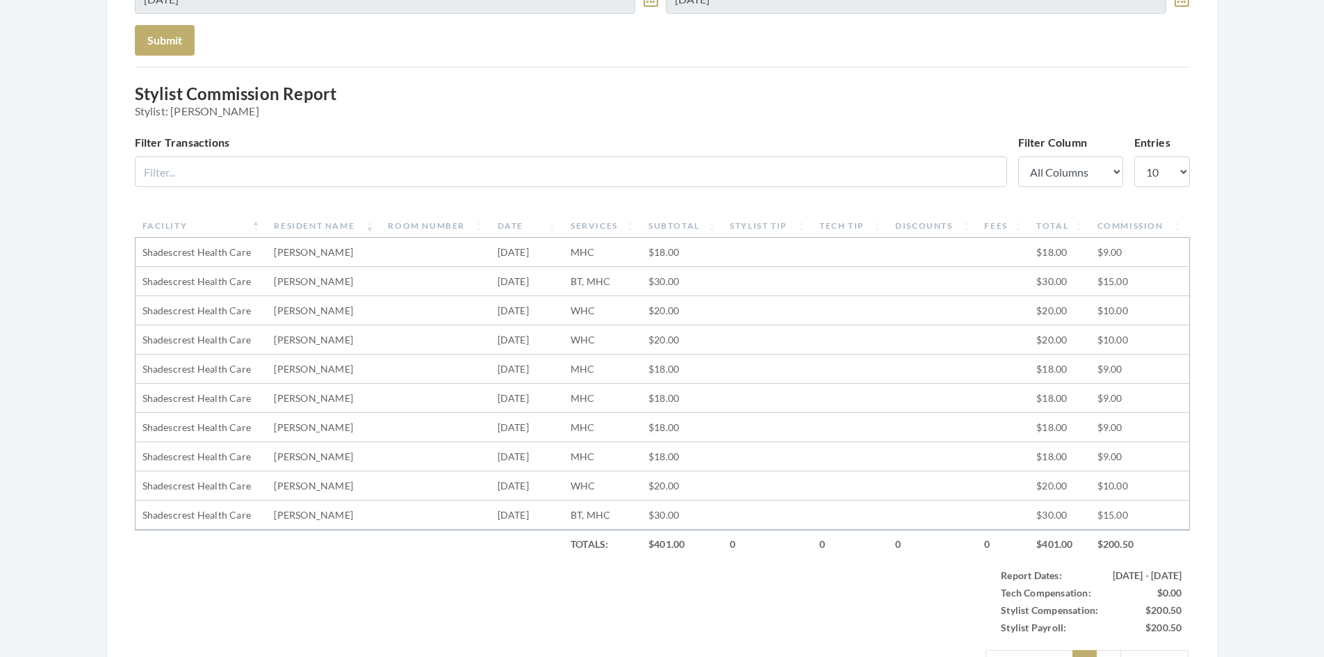
scroll to position [417, 0]
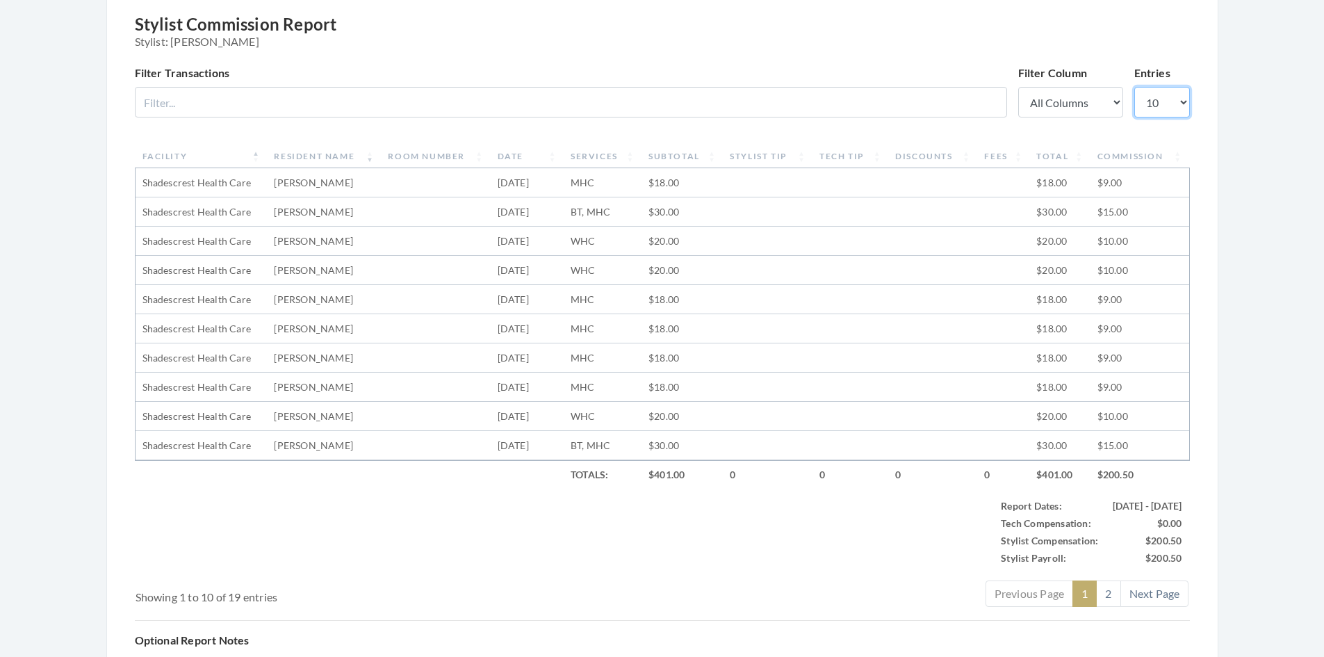
click at [1170, 108] on select "10 25 50 100" at bounding box center [1162, 102] width 56 height 31
select select "25"
click at [1134, 87] on select "10 25 50 100" at bounding box center [1162, 102] width 56 height 31
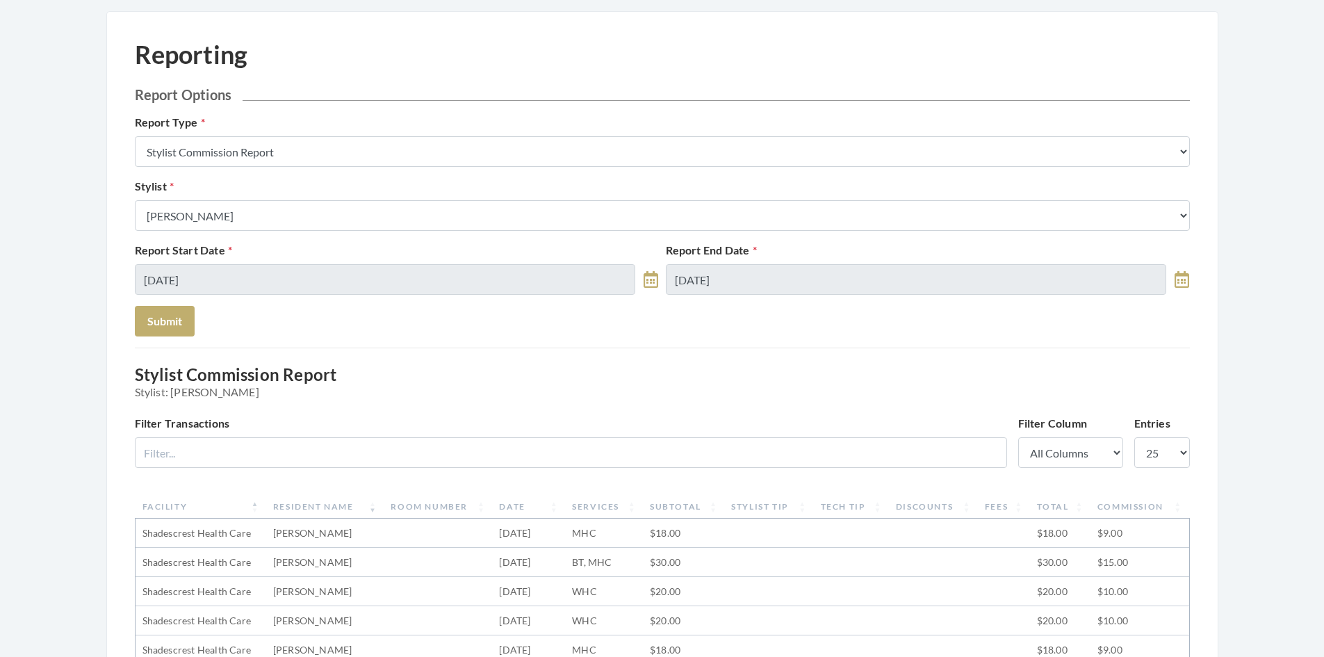
scroll to position [0, 0]
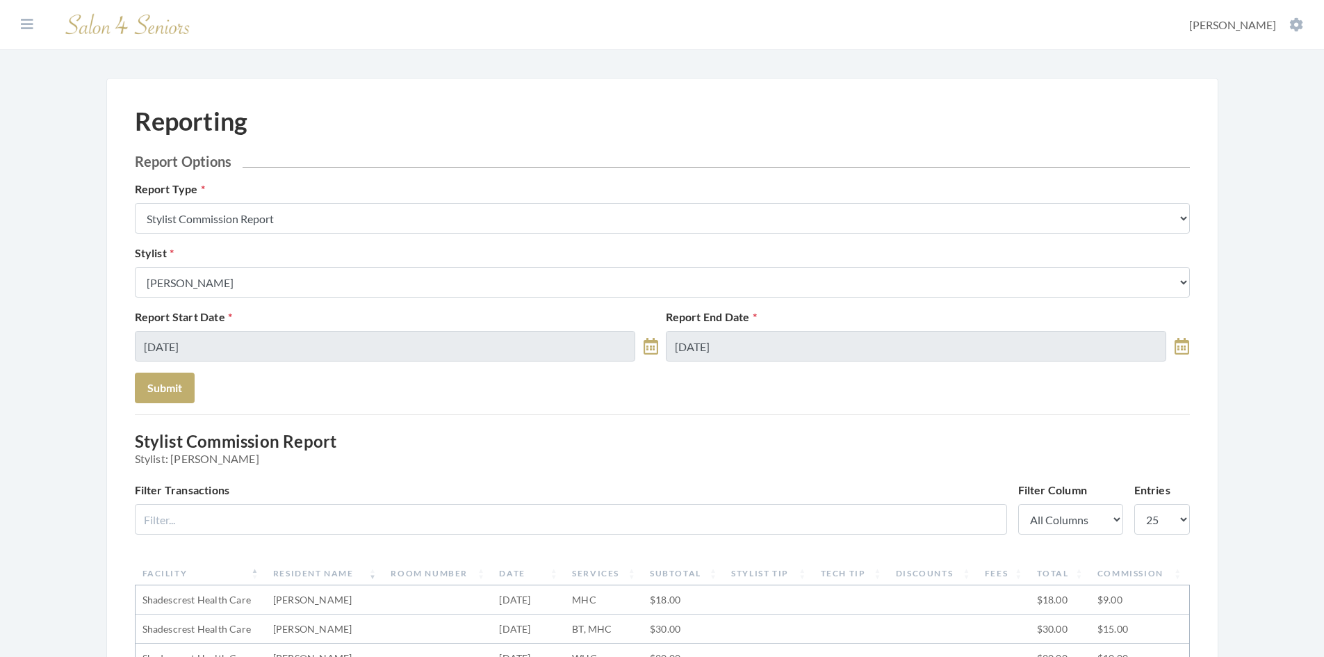
click at [647, 343] on icon at bounding box center [650, 346] width 15 height 17
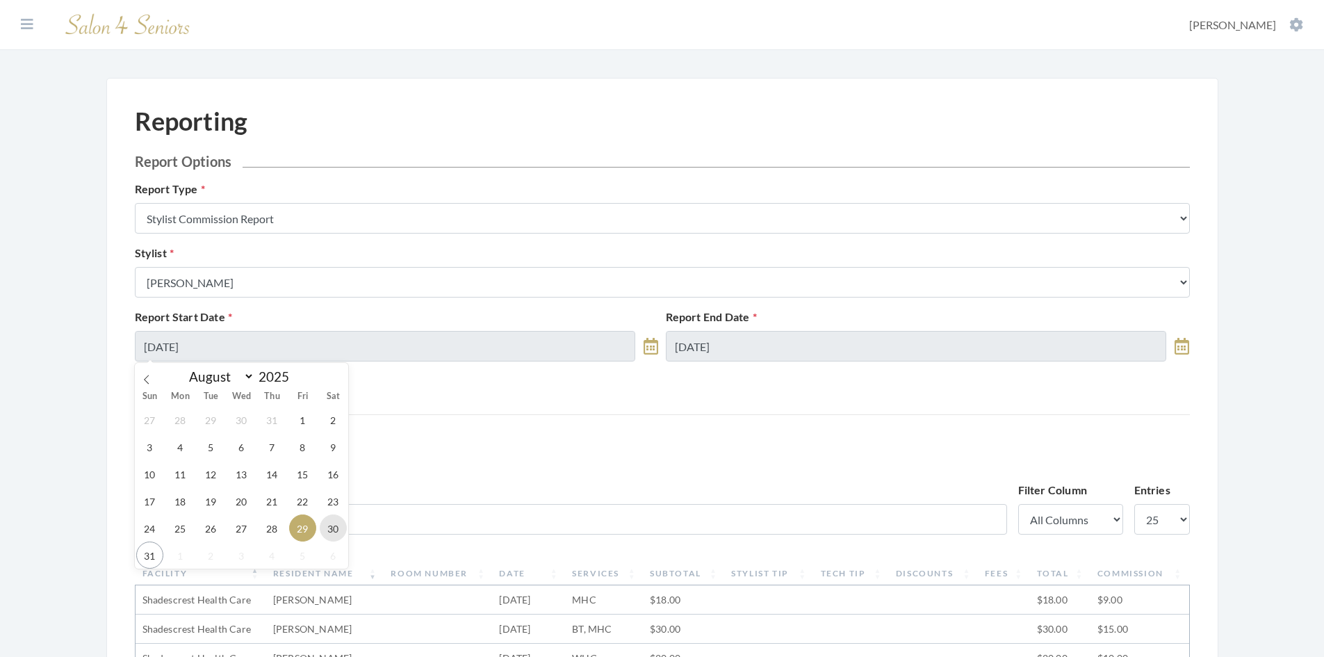
click at [332, 525] on span "30" at bounding box center [333, 527] width 27 height 27
type input "[DATE]"
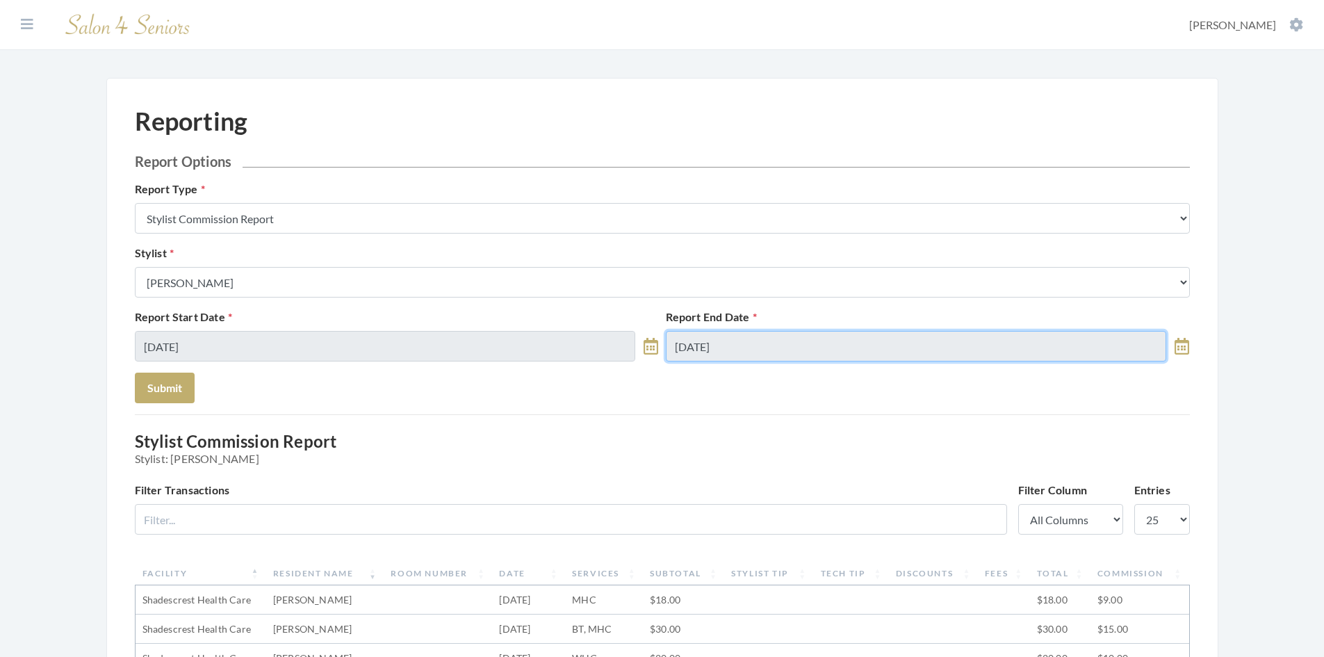
click at [778, 354] on input "08/29/2025" at bounding box center [916, 346] width 501 height 31
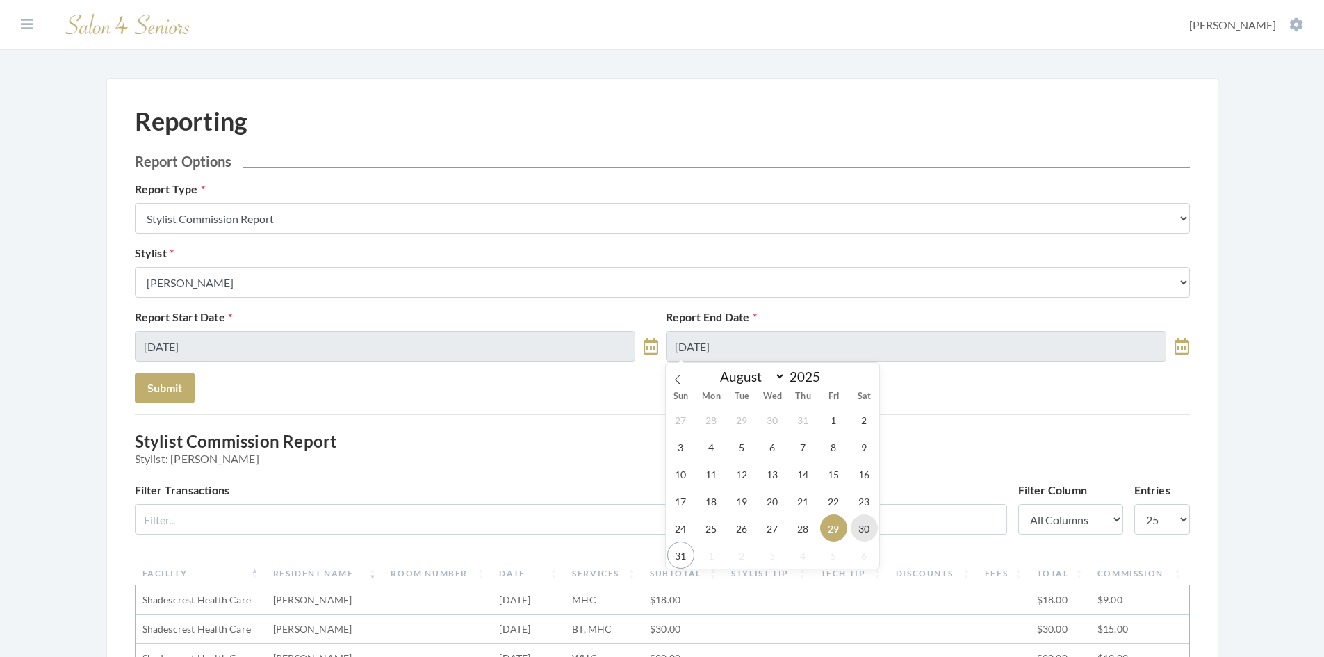
drag, startPoint x: 860, startPoint y: 528, endPoint x: 716, endPoint y: 498, distance: 147.7
click at [858, 525] on span "30" at bounding box center [864, 527] width 27 height 27
type input "[DATE]"
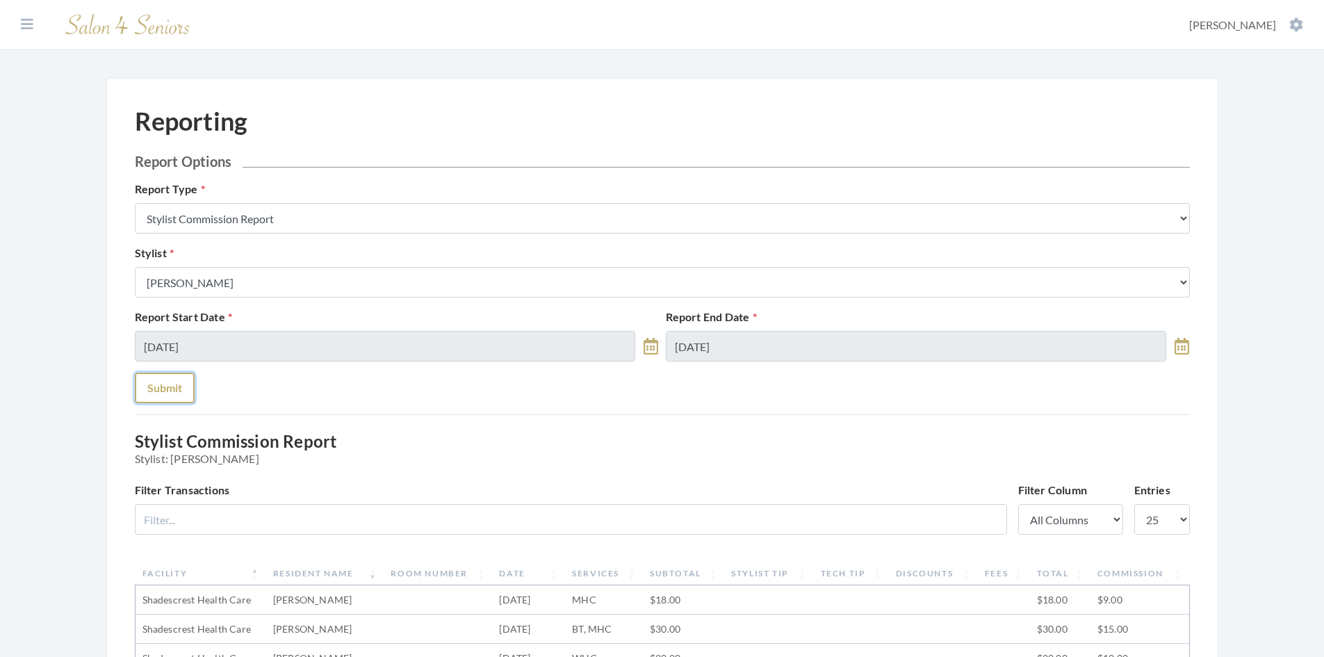
click at [174, 393] on button "Submit" at bounding box center [165, 387] width 60 height 31
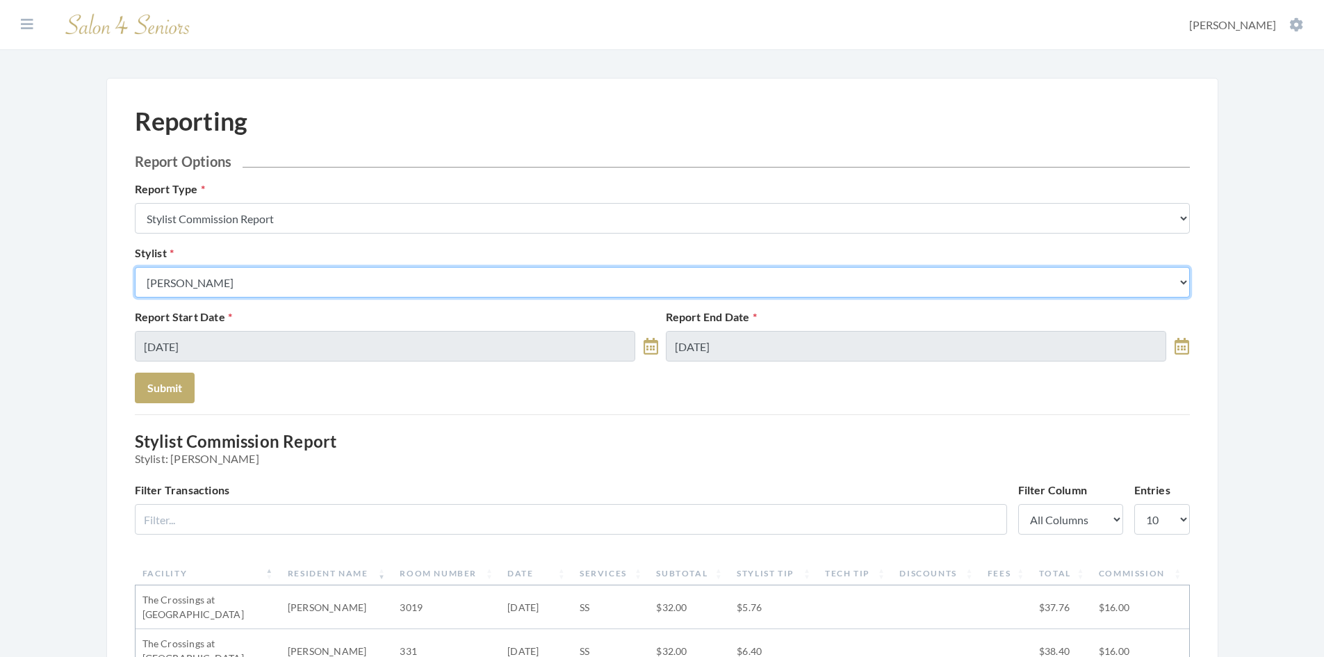
click at [511, 290] on select "Select a Stylist [PERSON_NAME] [PERSON_NAME] [PERSON_NAME] [PERSON_NAME] [PERSO…" at bounding box center [662, 282] width 1055 height 31
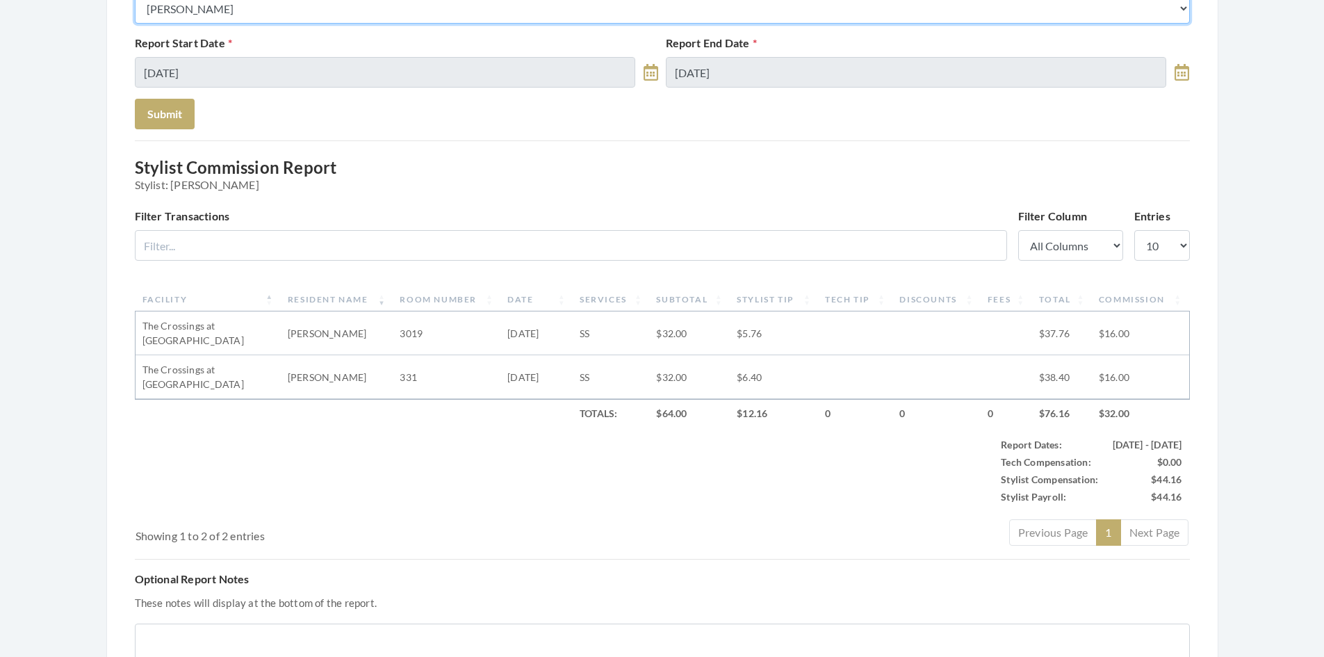
scroll to position [69, 0]
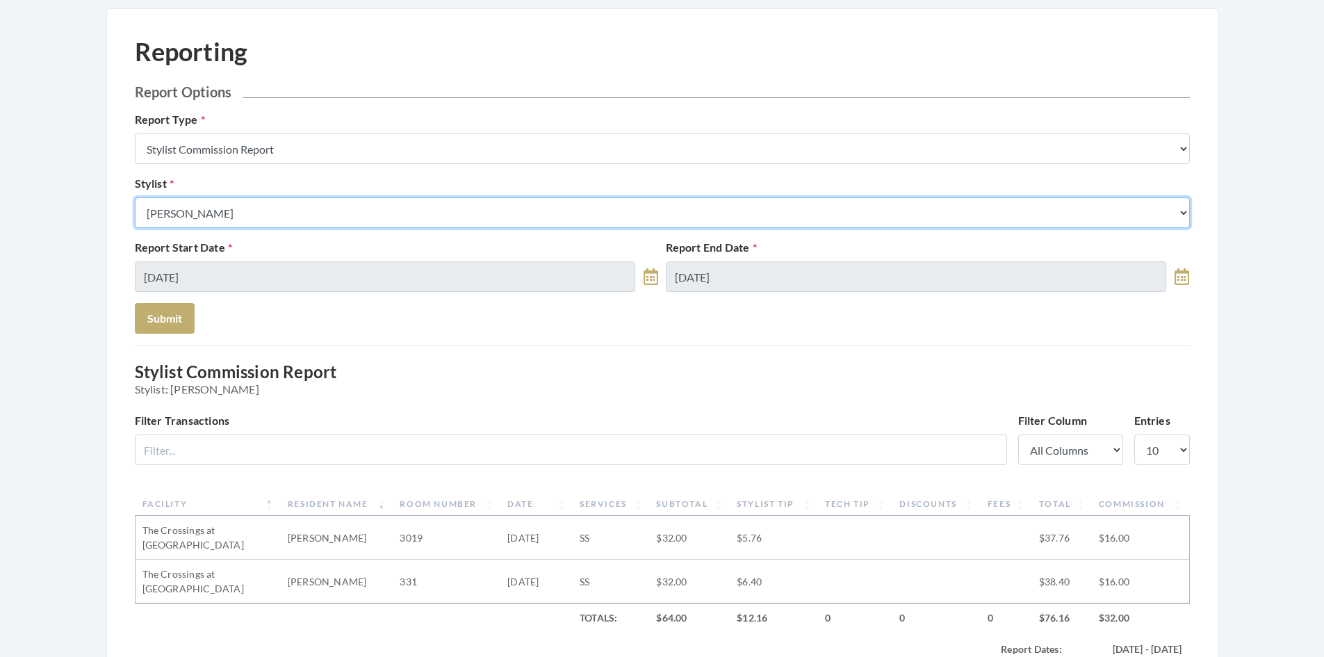
click at [524, 209] on select "Select a Stylist [PERSON_NAME] [PERSON_NAME] [PERSON_NAME] [PERSON_NAME] [PERSO…" at bounding box center [662, 212] width 1055 height 31
select select "13"
click at [135, 197] on select "Select a Stylist Alaina Krumm Alisha Teasley Anna White Ashley Venable Cassie B…" at bounding box center [662, 212] width 1055 height 31
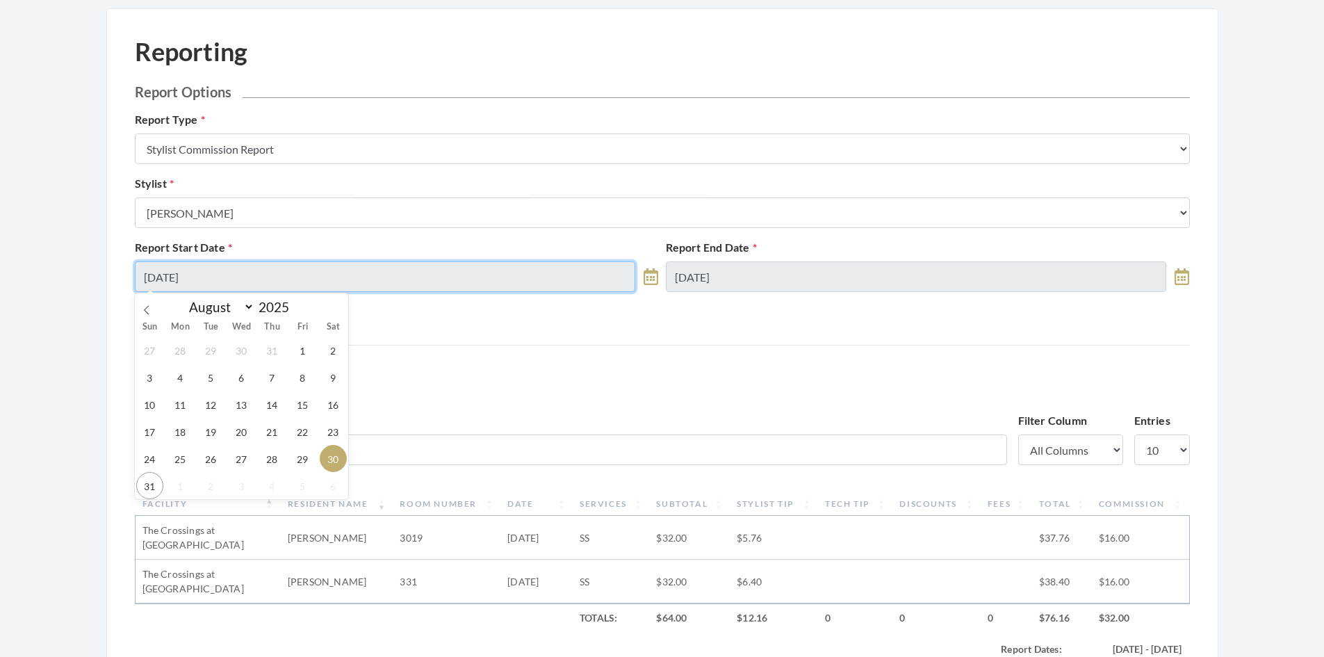
click at [483, 282] on input "[DATE]" at bounding box center [385, 276] width 501 height 31
click at [303, 456] on span "29" at bounding box center [302, 458] width 27 height 27
type input "[DATE]"
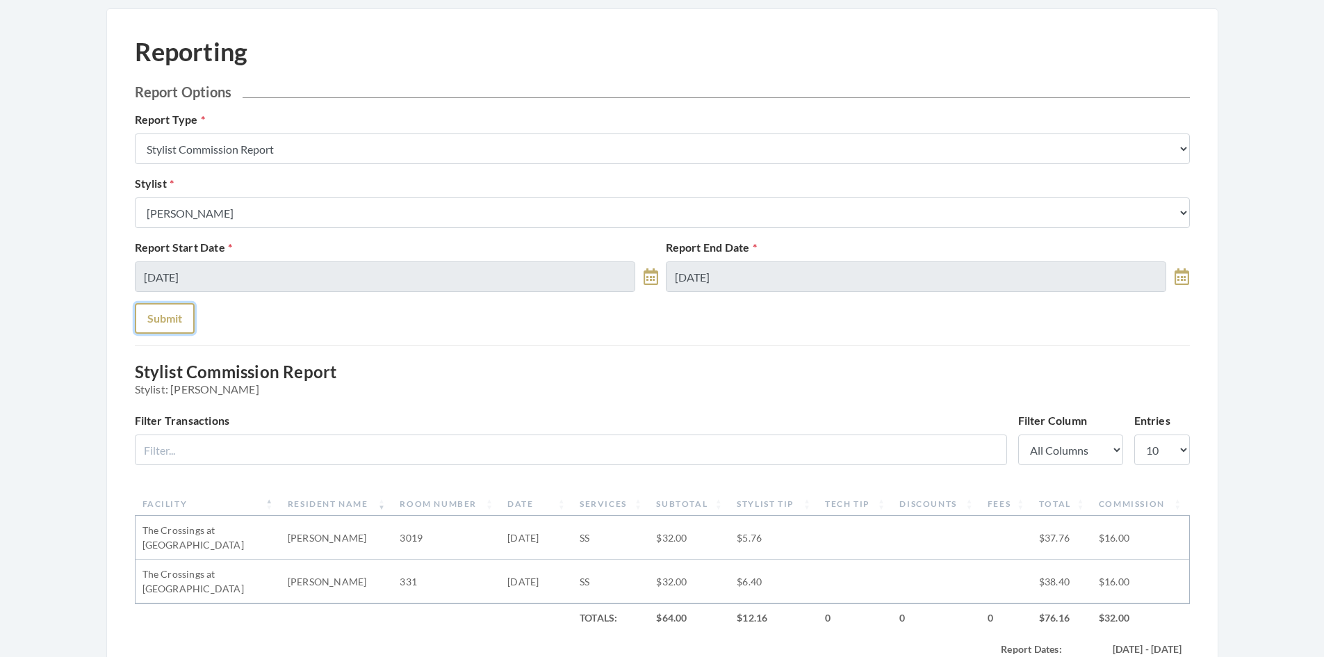
click at [167, 325] on button "Submit" at bounding box center [165, 318] width 60 height 31
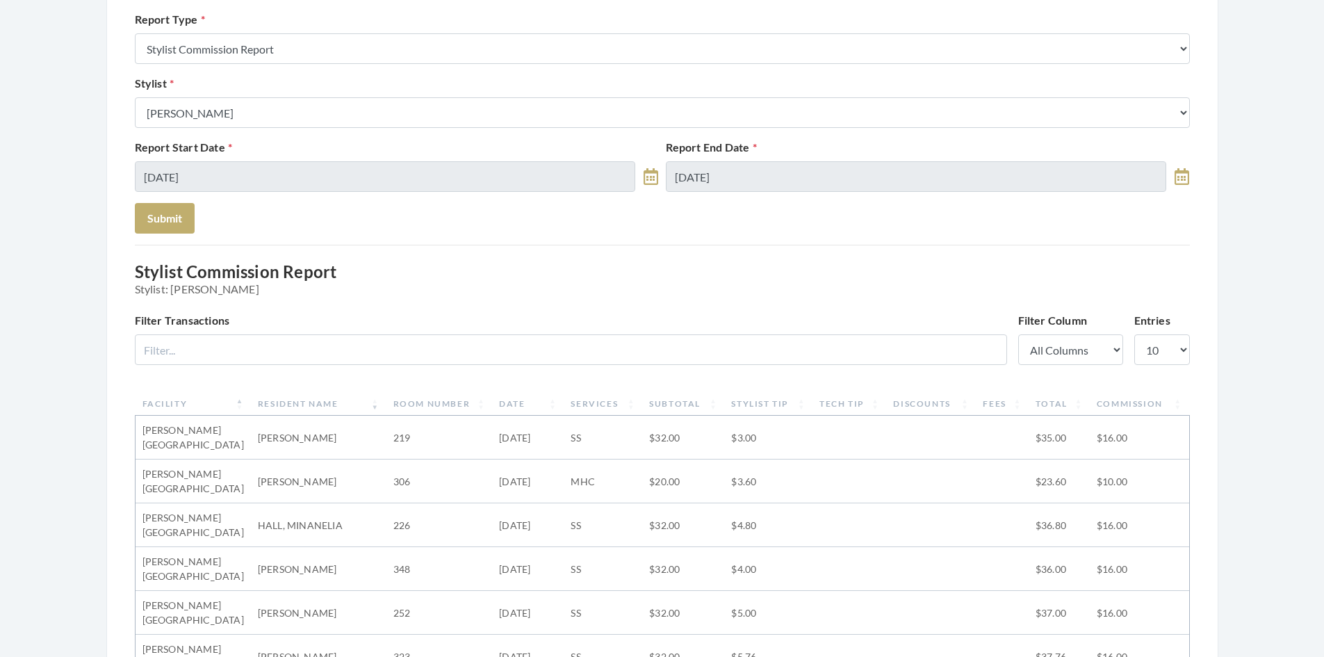
scroll to position [139, 0]
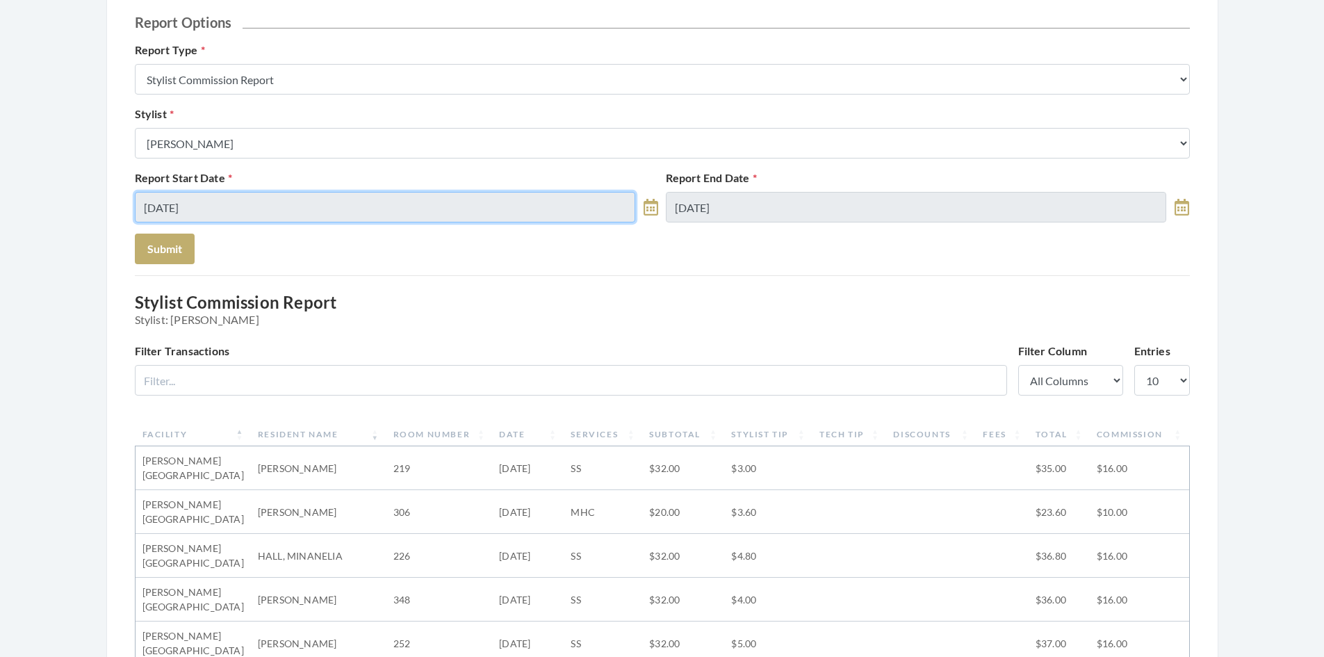
click at [474, 206] on input "08/29/2025" at bounding box center [385, 207] width 501 height 31
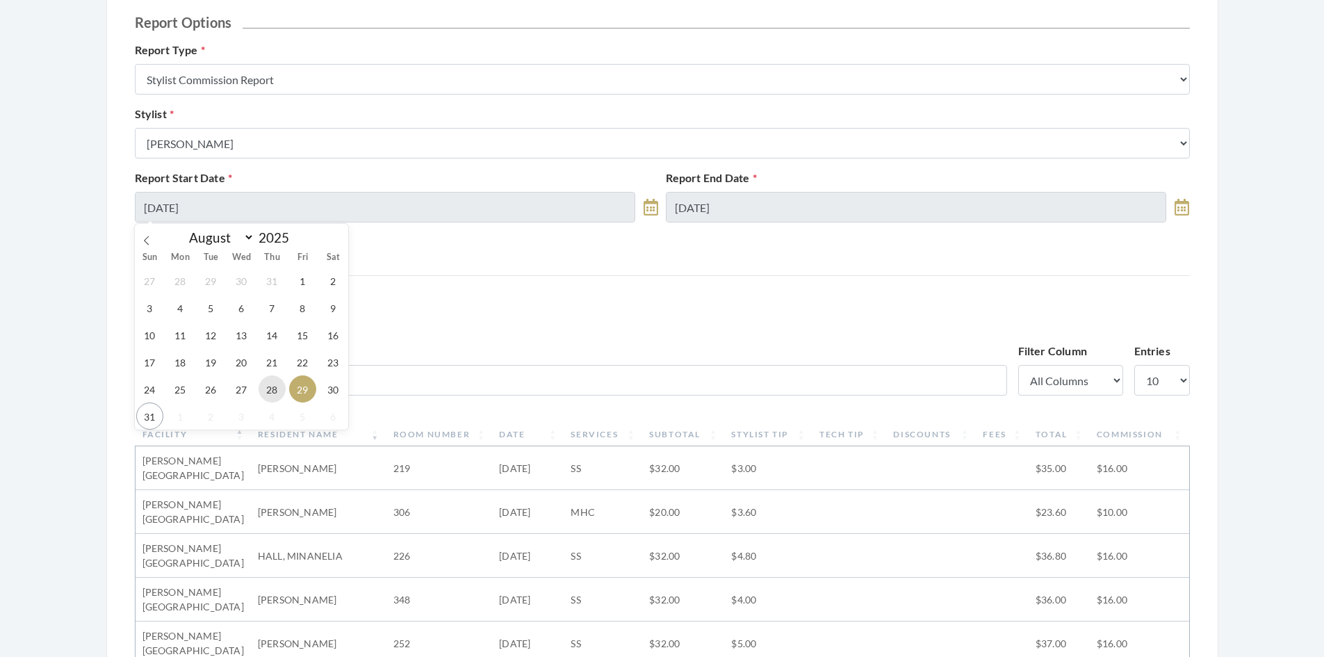
click at [279, 391] on span "28" at bounding box center [271, 388] width 27 height 27
type input "[DATE]"
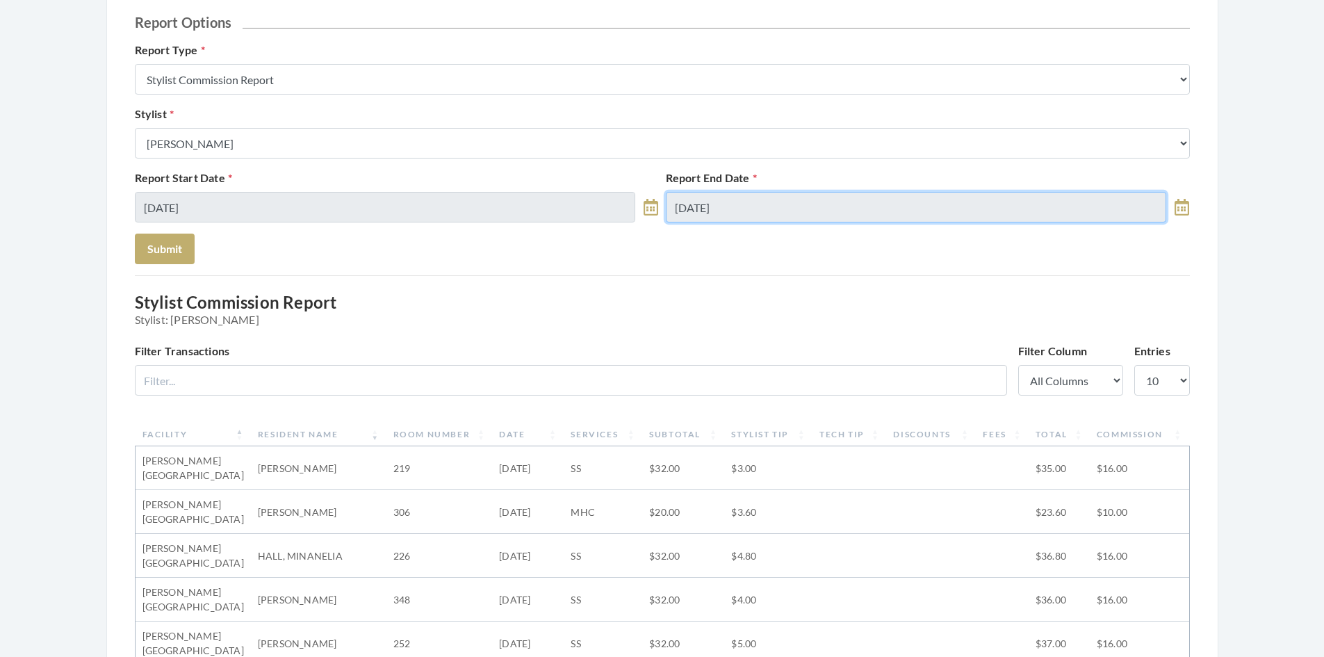
click at [732, 213] on input "[DATE]" at bounding box center [916, 207] width 501 height 31
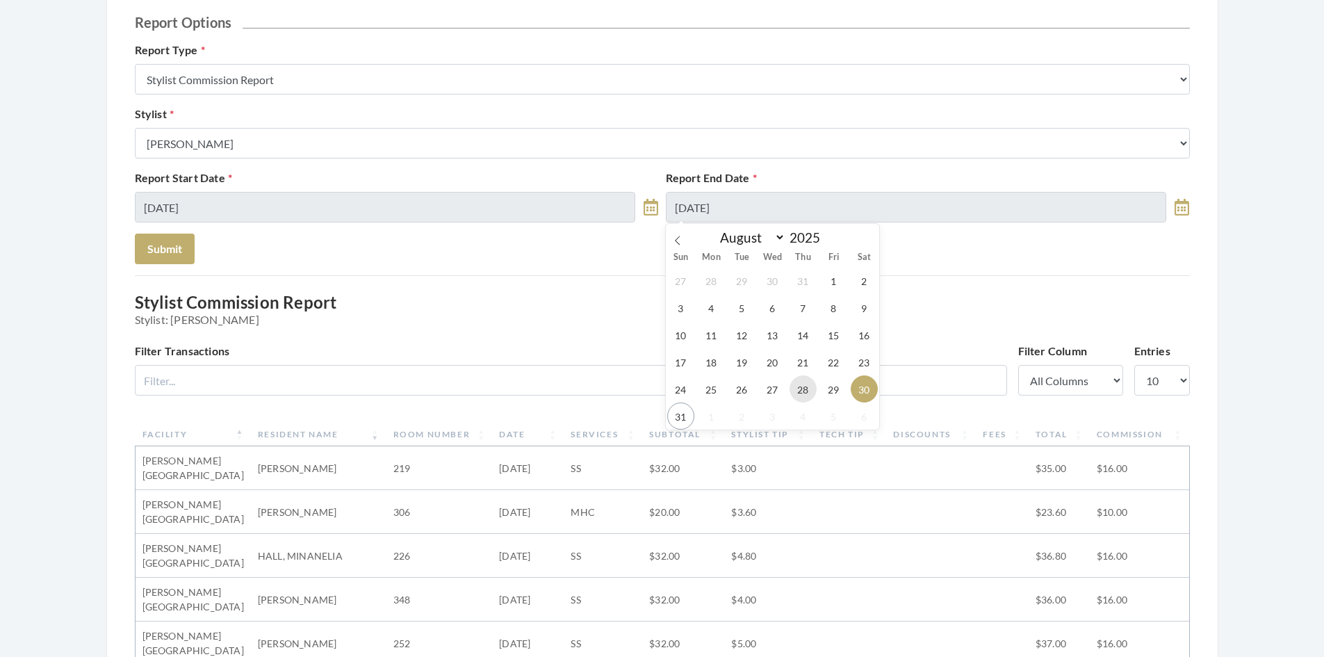
drag, startPoint x: 800, startPoint y: 393, endPoint x: 812, endPoint y: 363, distance: 31.5
click at [800, 389] on span "28" at bounding box center [802, 388] width 27 height 27
type input "[DATE]"
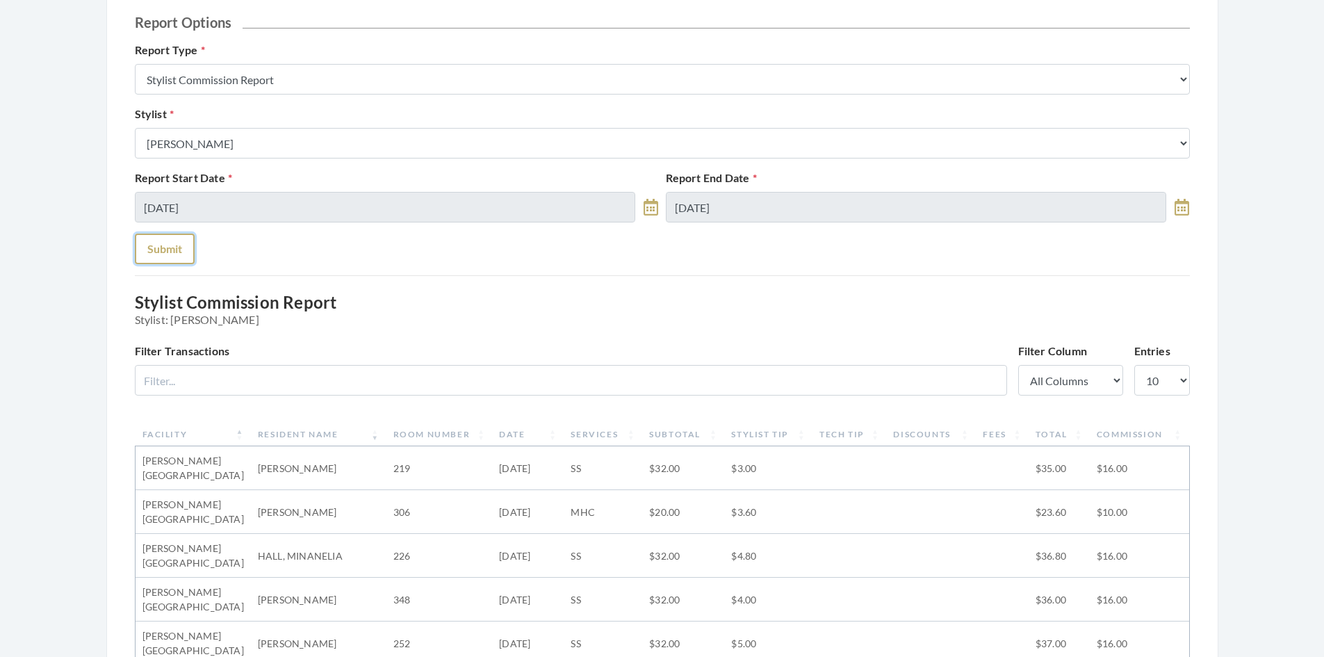
click at [152, 258] on button "Submit" at bounding box center [165, 248] width 60 height 31
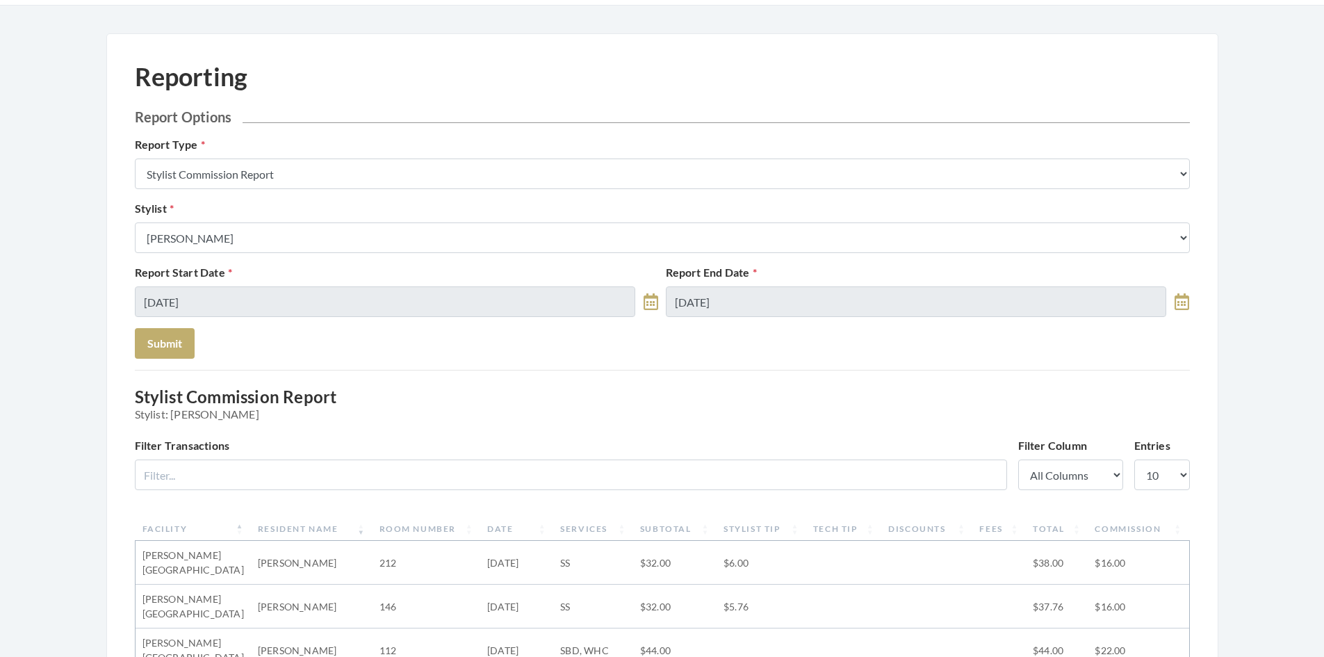
scroll to position [69, 0]
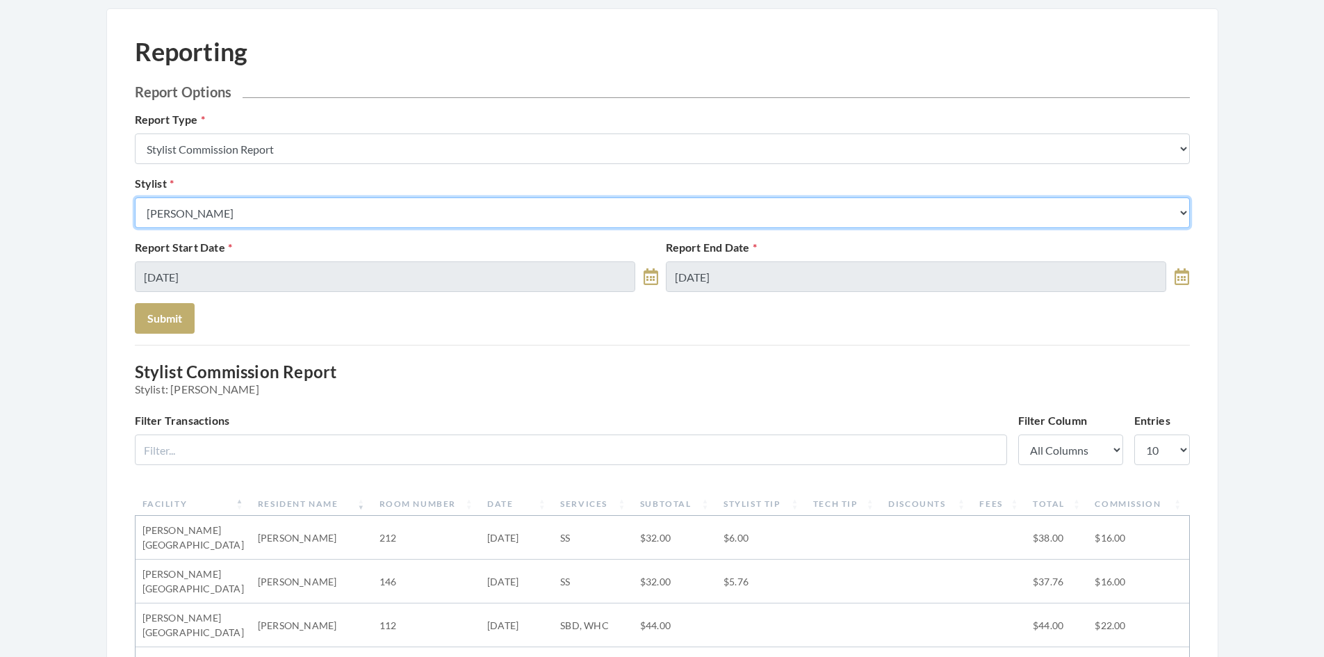
click at [293, 200] on select "Select a Stylist Alaina Krumm Alisha Teasley Anna White Ashley Venable Cassie B…" at bounding box center [662, 212] width 1055 height 31
click at [285, 214] on select "Select a Stylist Alaina Krumm Alisha Teasley Anna White Ashley Venable Cassie B…" at bounding box center [662, 212] width 1055 height 31
select select "26"
click at [135, 197] on select "Select a Stylist Alaina Krumm Alisha Teasley Anna White Ashley Venable Cassie B…" at bounding box center [662, 212] width 1055 height 31
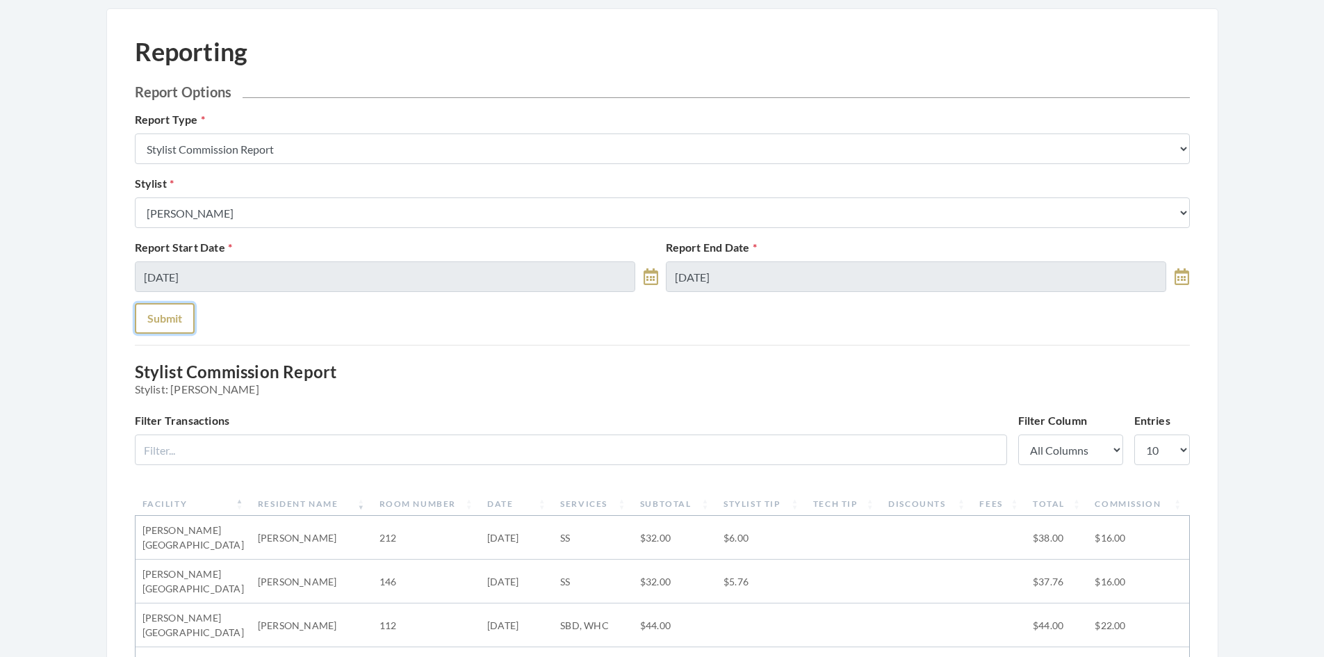
click at [183, 321] on button "Submit" at bounding box center [165, 318] width 60 height 31
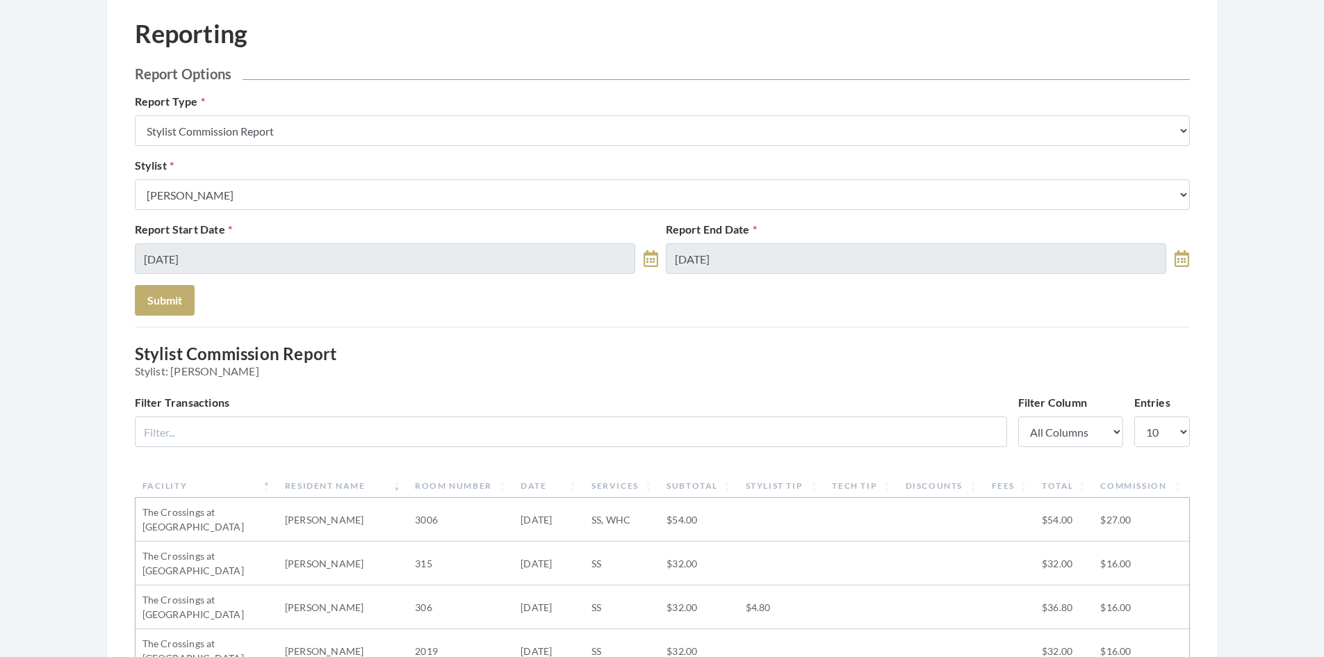
scroll to position [69, 0]
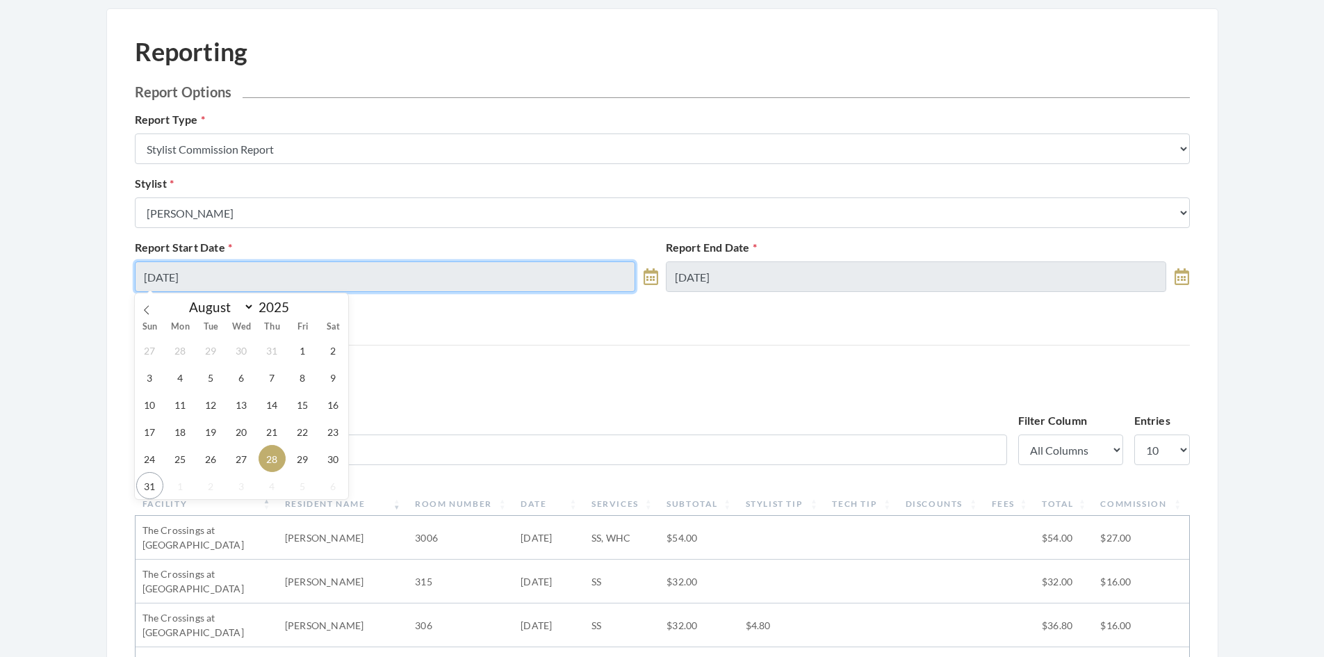
click at [413, 281] on input "[DATE]" at bounding box center [385, 276] width 501 height 31
click at [214, 463] on span "26" at bounding box center [210, 458] width 27 height 27
type input "[DATE]"
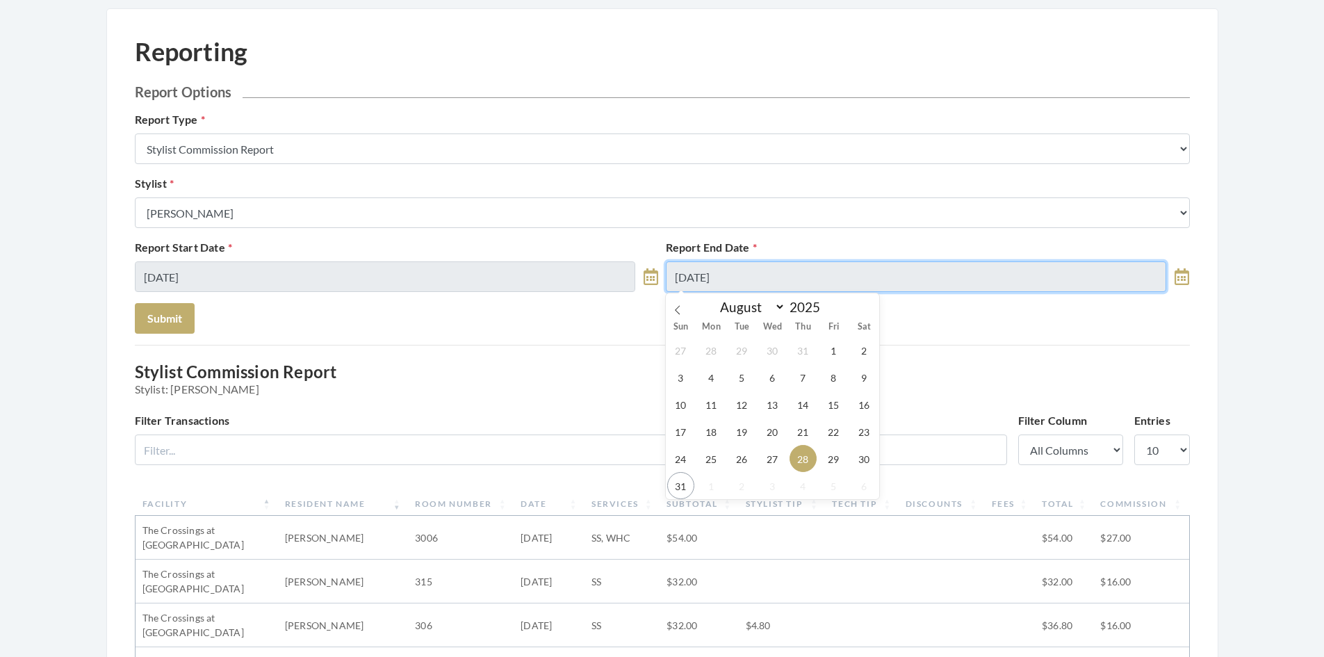
click at [857, 277] on input "[DATE]" at bounding box center [916, 276] width 501 height 31
click at [861, 451] on span "30" at bounding box center [864, 458] width 27 height 27
click at [763, 265] on input "[DATE]" at bounding box center [916, 276] width 501 height 31
click at [676, 478] on span "31" at bounding box center [680, 485] width 27 height 27
type input "08/31/2025"
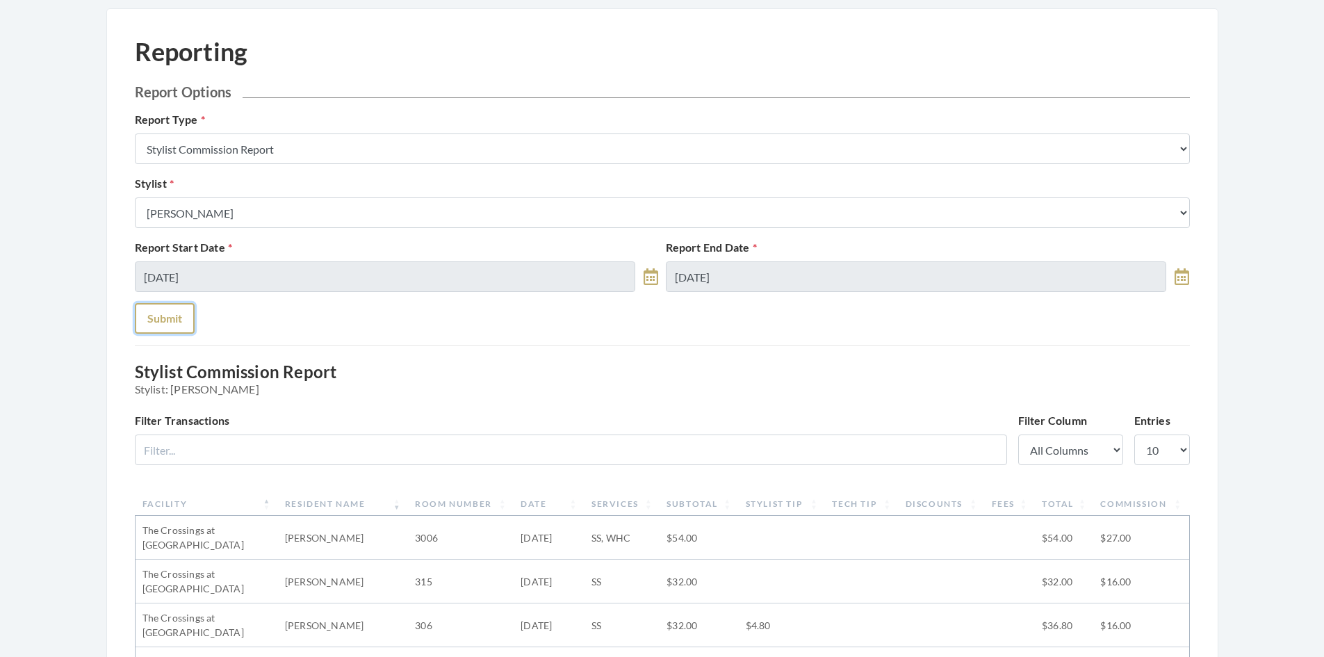
click at [154, 325] on button "Submit" at bounding box center [165, 318] width 60 height 31
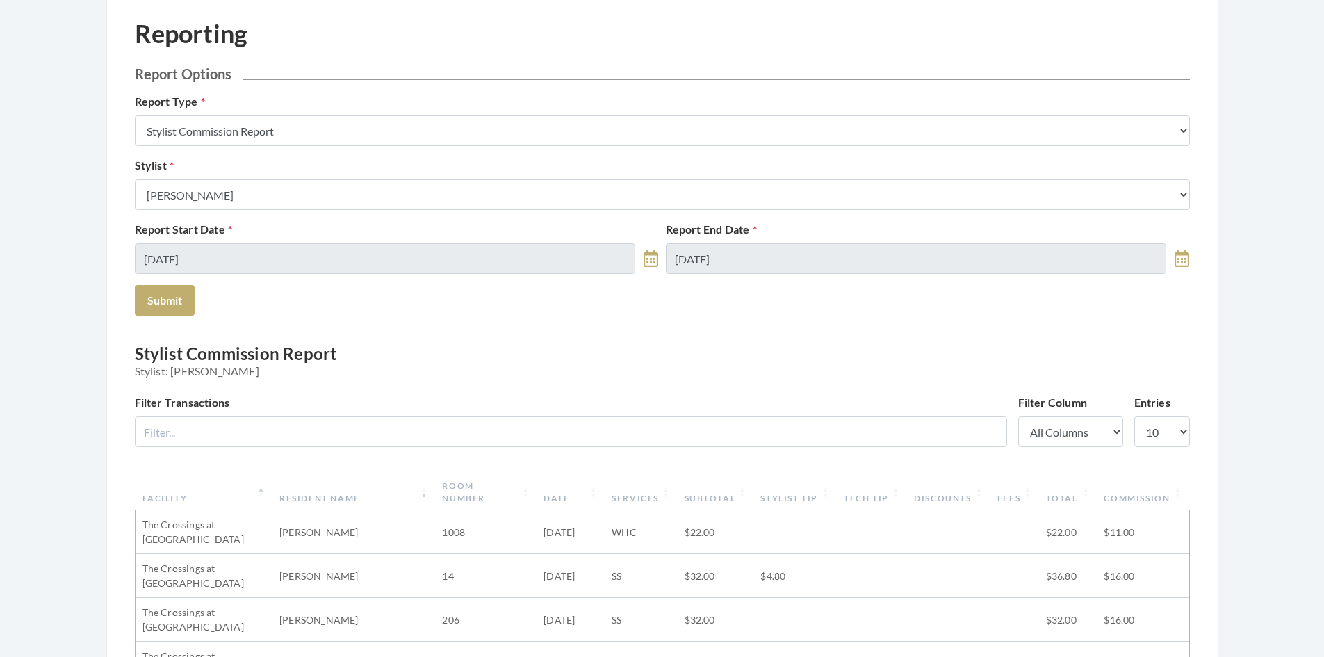
scroll to position [69, 0]
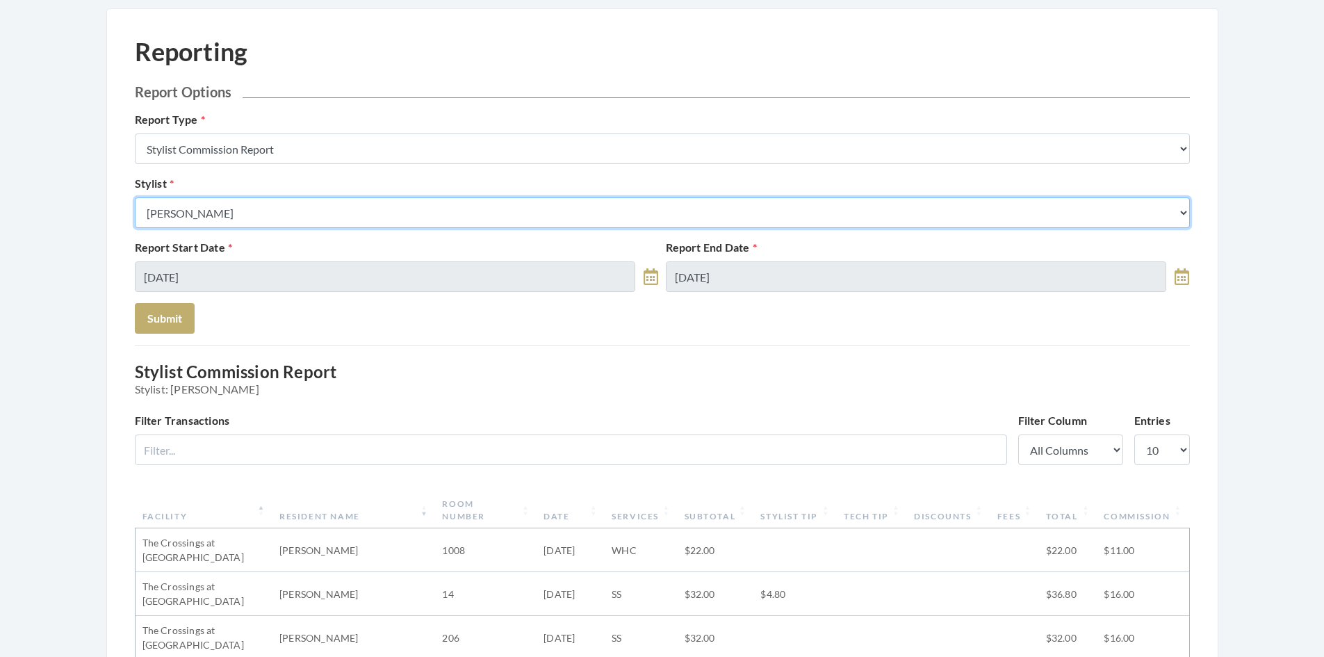
click at [288, 216] on select "Select a Stylist [PERSON_NAME] [PERSON_NAME] [PERSON_NAME] [PERSON_NAME] [PERSO…" at bounding box center [662, 212] width 1055 height 31
select select "13"
click at [135, 197] on select "Select a Stylist [PERSON_NAME] [PERSON_NAME] [PERSON_NAME] [PERSON_NAME] [PERSO…" at bounding box center [662, 212] width 1055 height 31
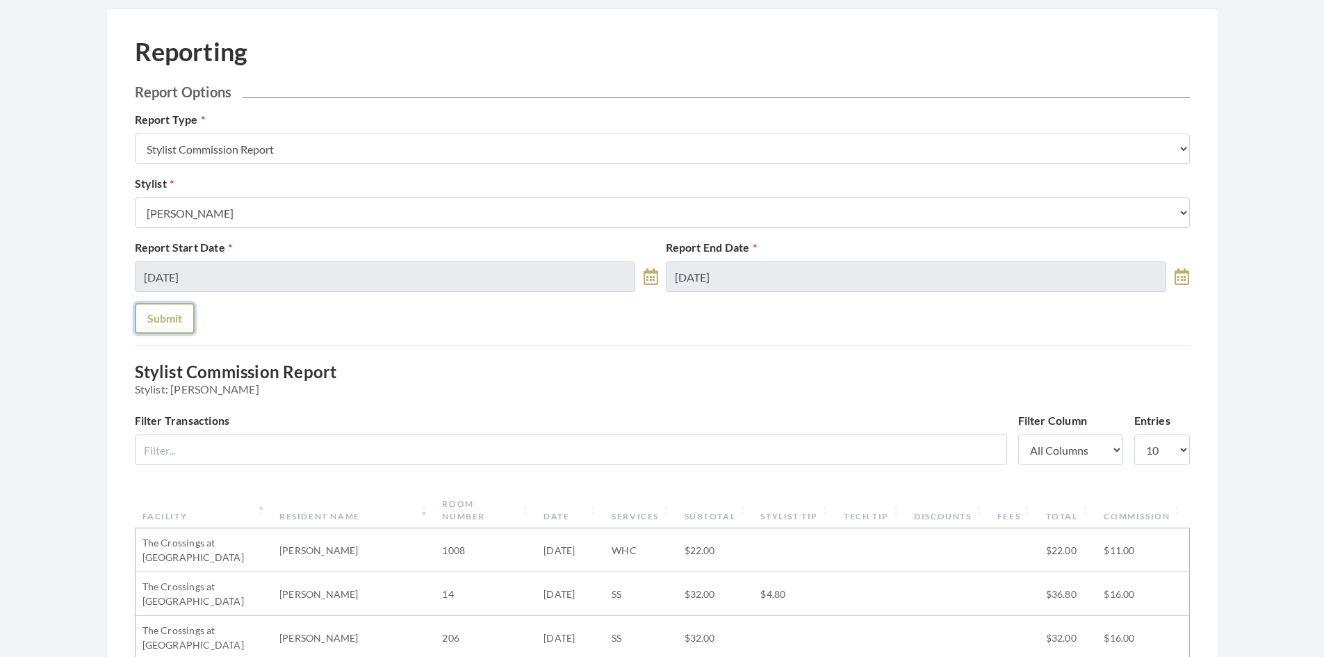
click at [168, 310] on button "Submit" at bounding box center [165, 318] width 60 height 31
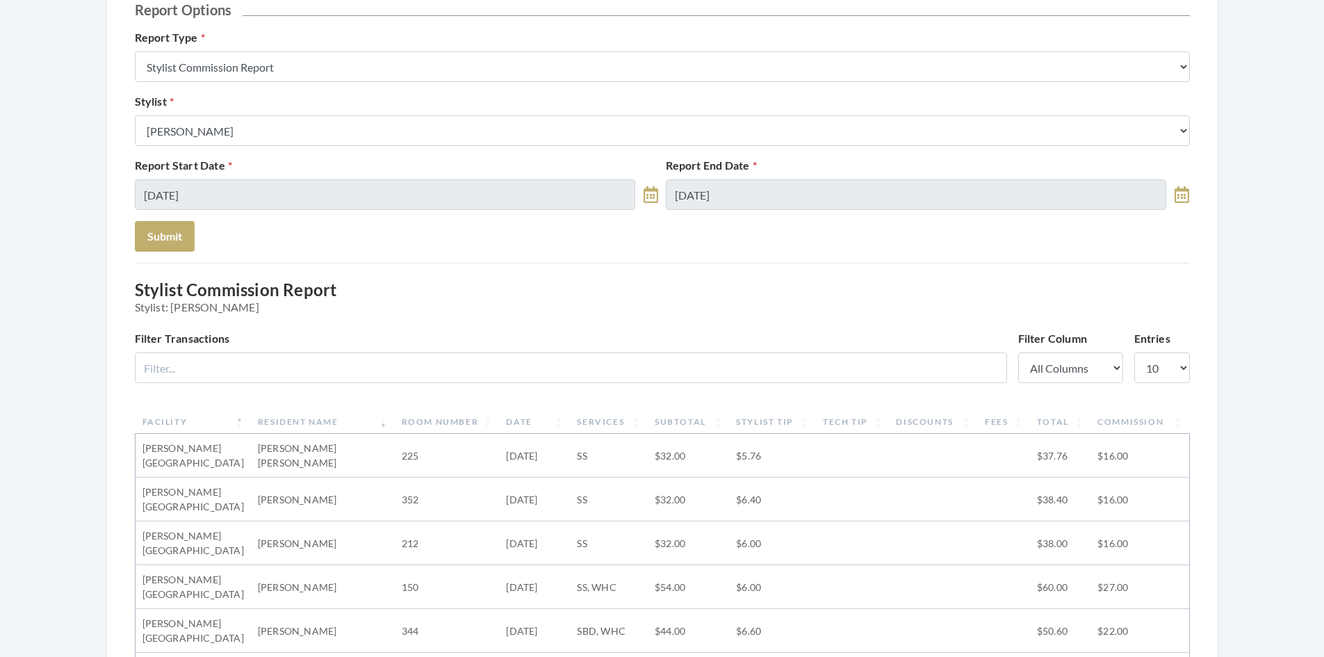
scroll to position [139, 0]
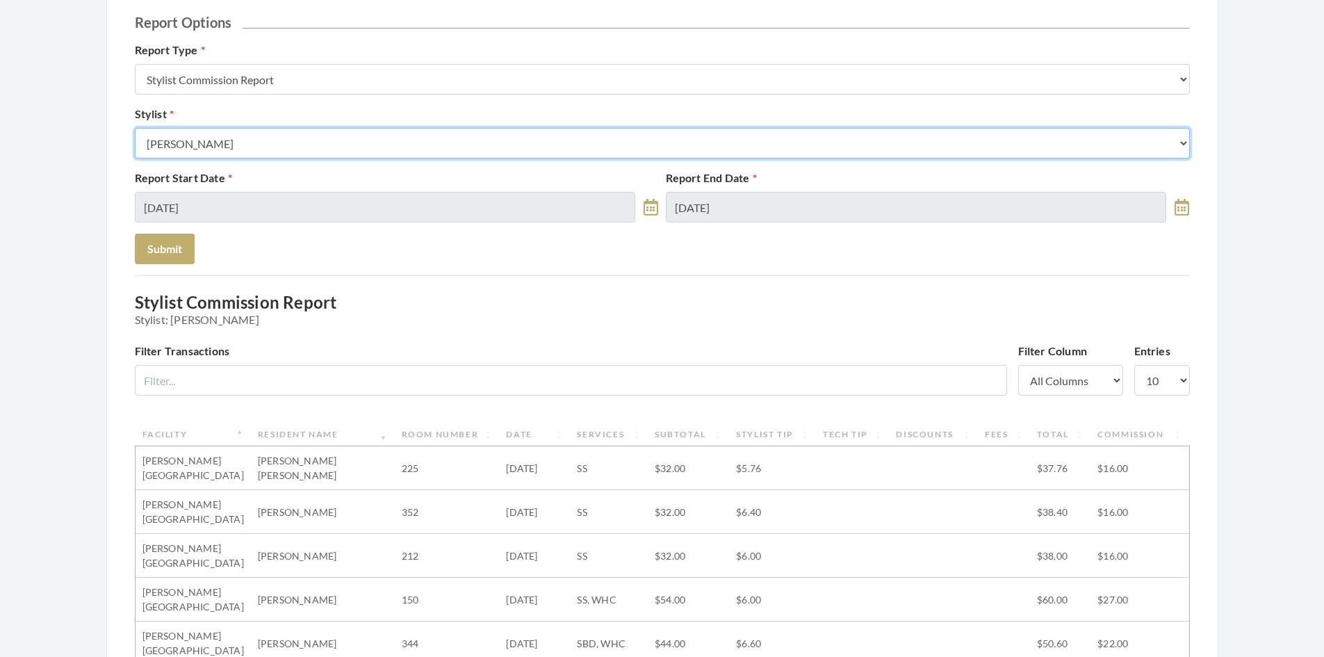
click at [292, 150] on select "Select a Stylist [PERSON_NAME] [PERSON_NAME] [PERSON_NAME] [PERSON_NAME] [PERSO…" at bounding box center [662, 143] width 1055 height 31
click at [135, 128] on select "Select a Stylist [PERSON_NAME] [PERSON_NAME] [PERSON_NAME] [PERSON_NAME] [PERSO…" at bounding box center [662, 143] width 1055 height 31
click at [263, 147] on select "Select a Stylist [PERSON_NAME] [PERSON_NAME] [PERSON_NAME] [PERSON_NAME] [PERSO…" at bounding box center [662, 143] width 1055 height 31
select select "64"
click at [135, 128] on select "Select a Stylist [PERSON_NAME] [PERSON_NAME] [PERSON_NAME] [PERSON_NAME] [PERSO…" at bounding box center [662, 143] width 1055 height 31
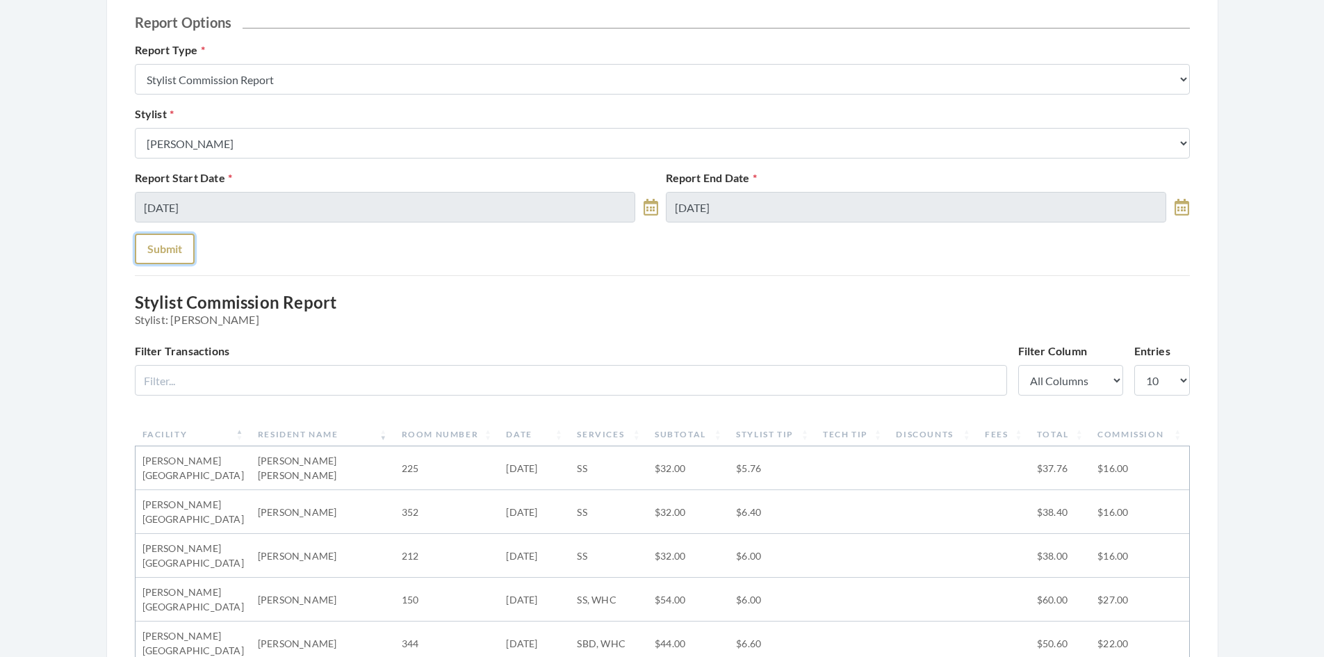
click at [167, 252] on button "Submit" at bounding box center [165, 248] width 60 height 31
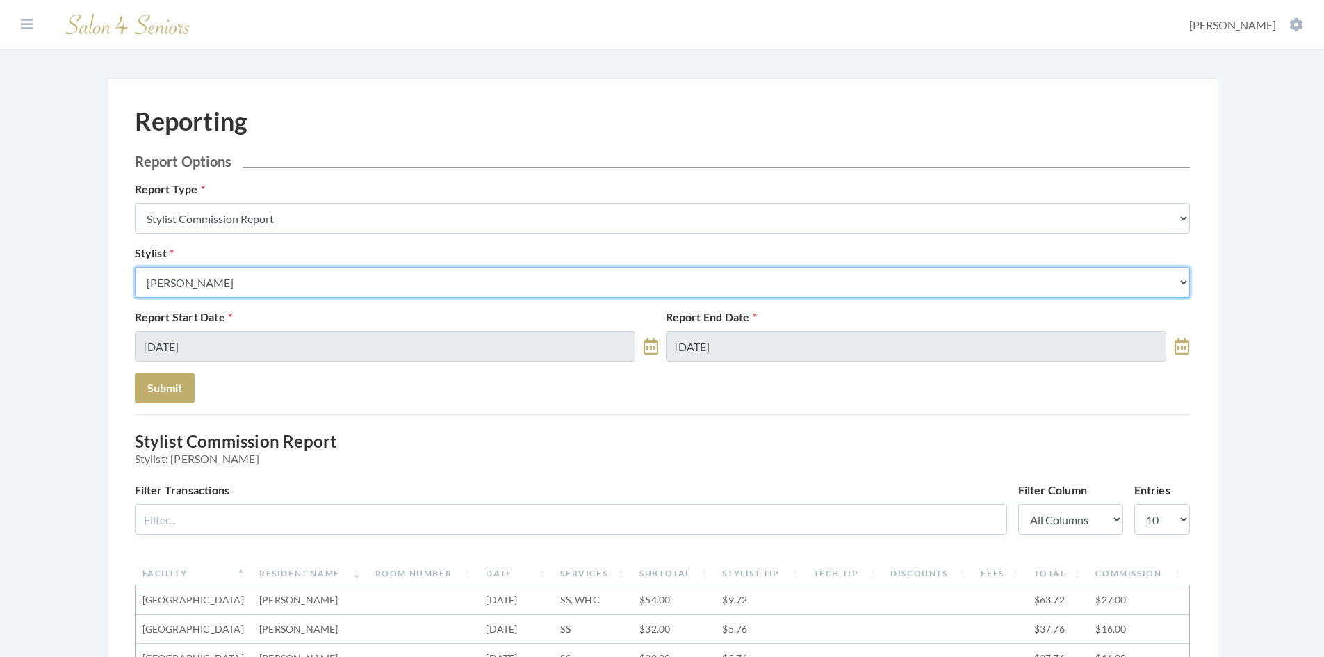
click at [251, 285] on select "Select a Stylist [PERSON_NAME] [PERSON_NAME] [PERSON_NAME] [PERSON_NAME] [PERSO…" at bounding box center [662, 282] width 1055 height 31
select select "18"
click at [135, 267] on select "Select a Stylist [PERSON_NAME] [PERSON_NAME] [PERSON_NAME] [PERSON_NAME] [PERSO…" at bounding box center [662, 282] width 1055 height 31
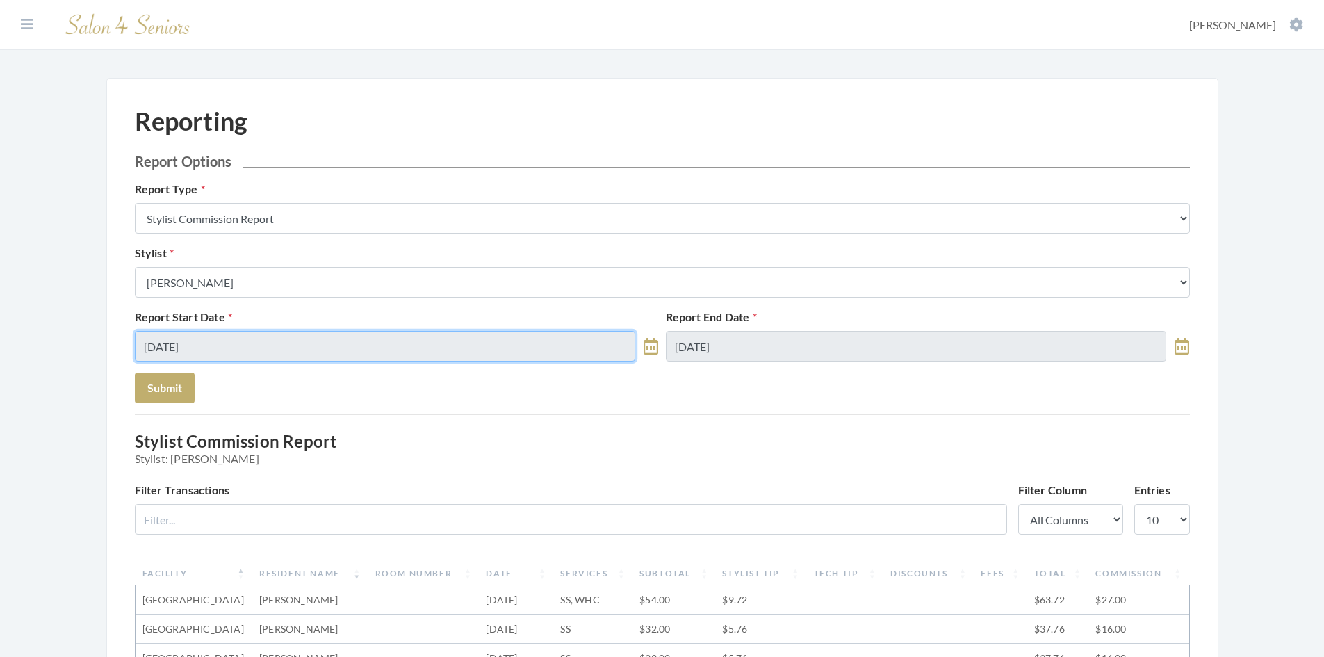
click at [215, 352] on input "08/26/2025" at bounding box center [385, 346] width 501 height 31
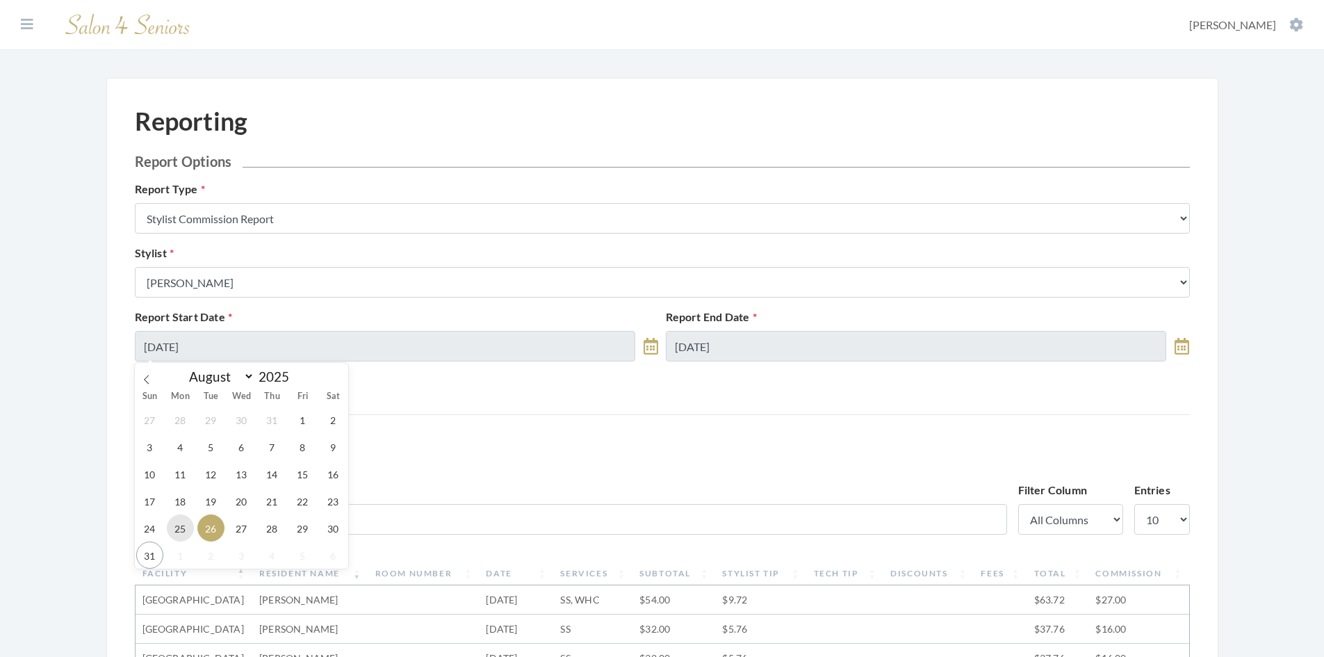
click at [181, 529] on span "25" at bounding box center [180, 527] width 27 height 27
type input "[DATE]"
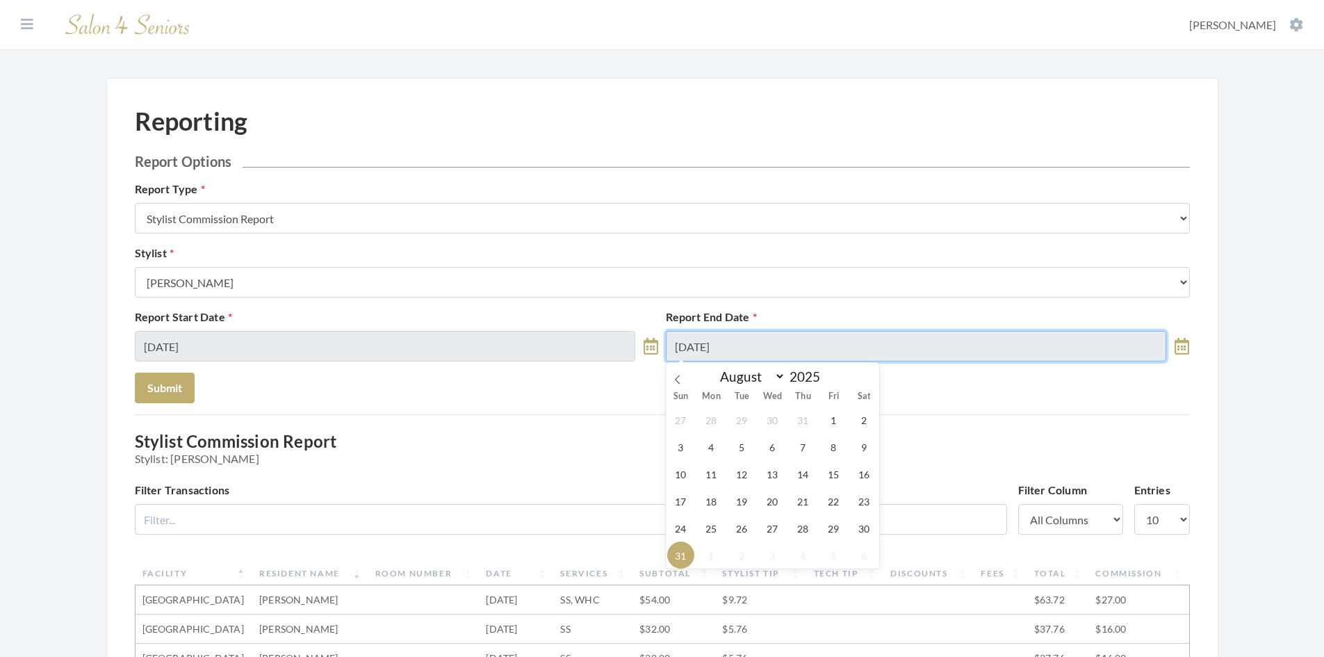
click at [747, 348] on input "08/31/2025" at bounding box center [916, 346] width 501 height 31
click at [866, 529] on span "30" at bounding box center [864, 527] width 27 height 27
type input "08/30/2025"
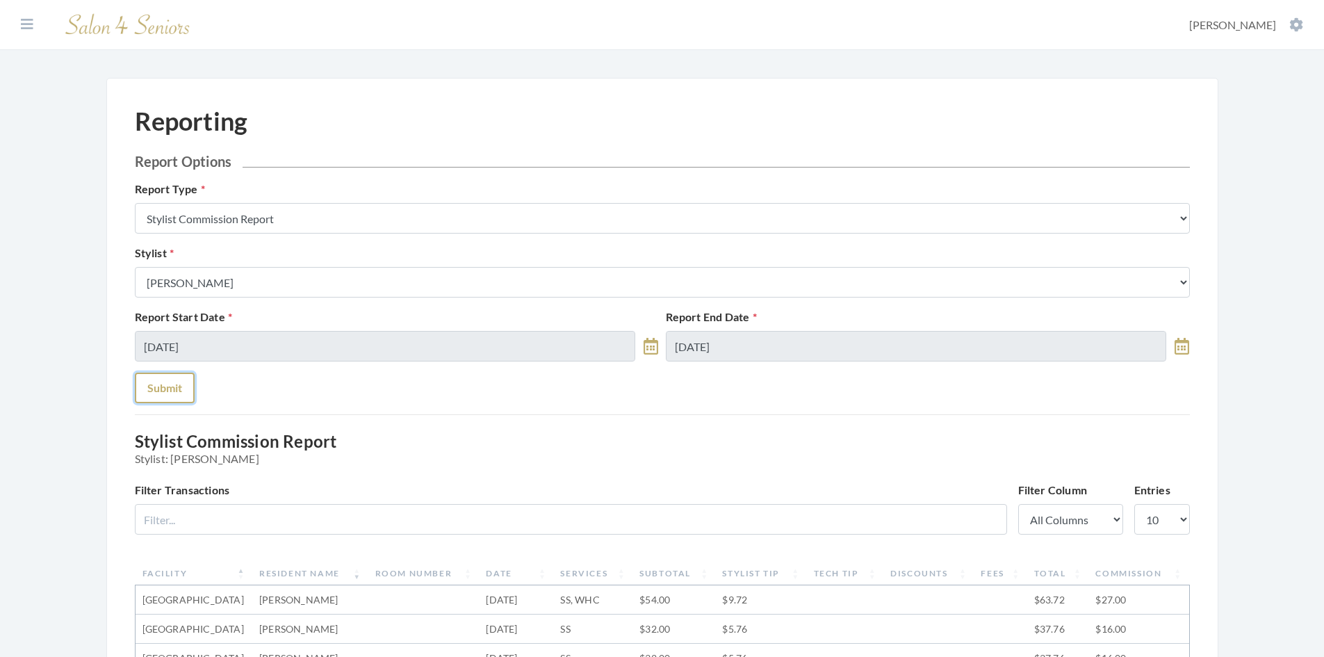
click at [180, 385] on button "Submit" at bounding box center [165, 387] width 60 height 31
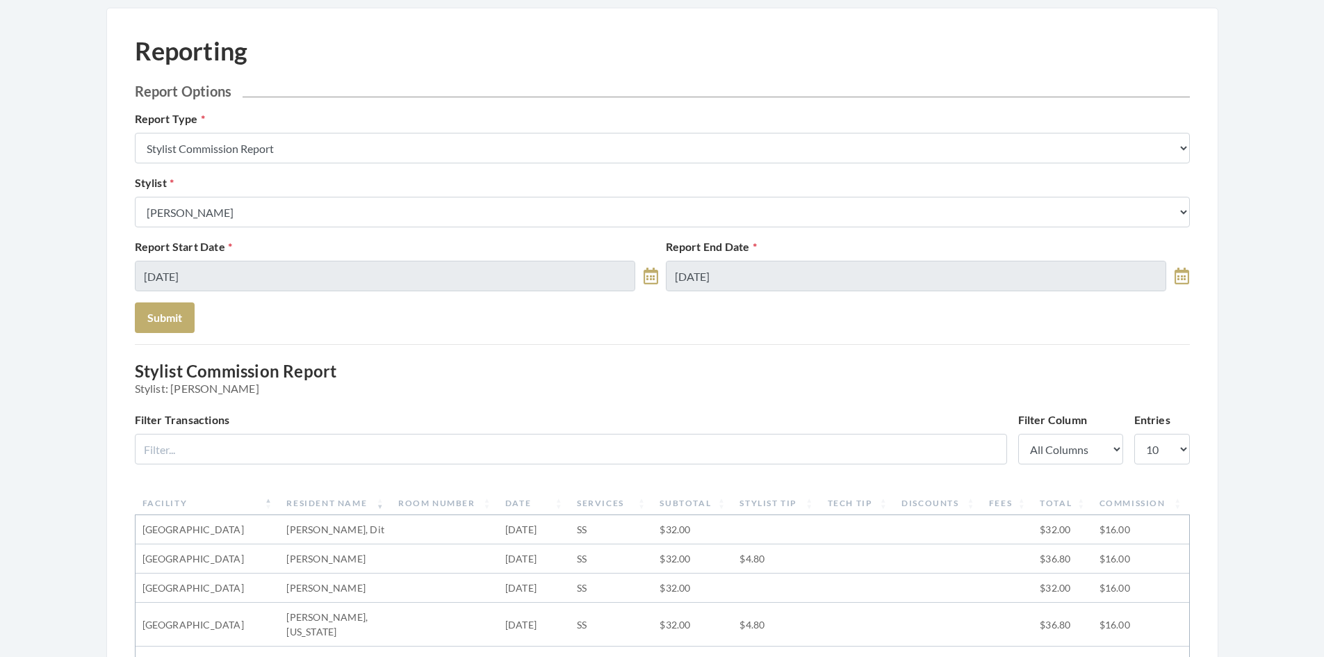
scroll to position [69, 0]
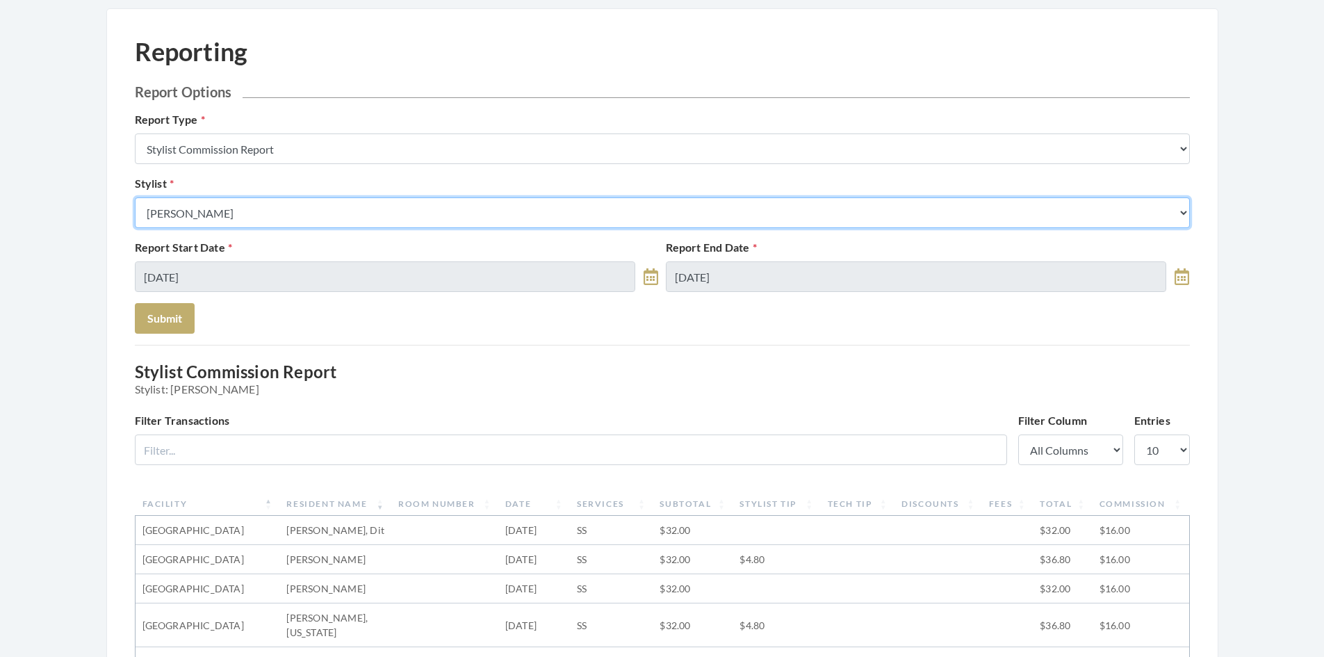
click at [501, 215] on select "Select a Stylist [PERSON_NAME] [PERSON_NAME] [PERSON_NAME] [PERSON_NAME] [PERSO…" at bounding box center [662, 212] width 1055 height 31
select select "19"
click at [135, 197] on select "Select a Stylist [PERSON_NAME] [PERSON_NAME] [PERSON_NAME] [PERSON_NAME] [PERSO…" at bounding box center [662, 212] width 1055 height 31
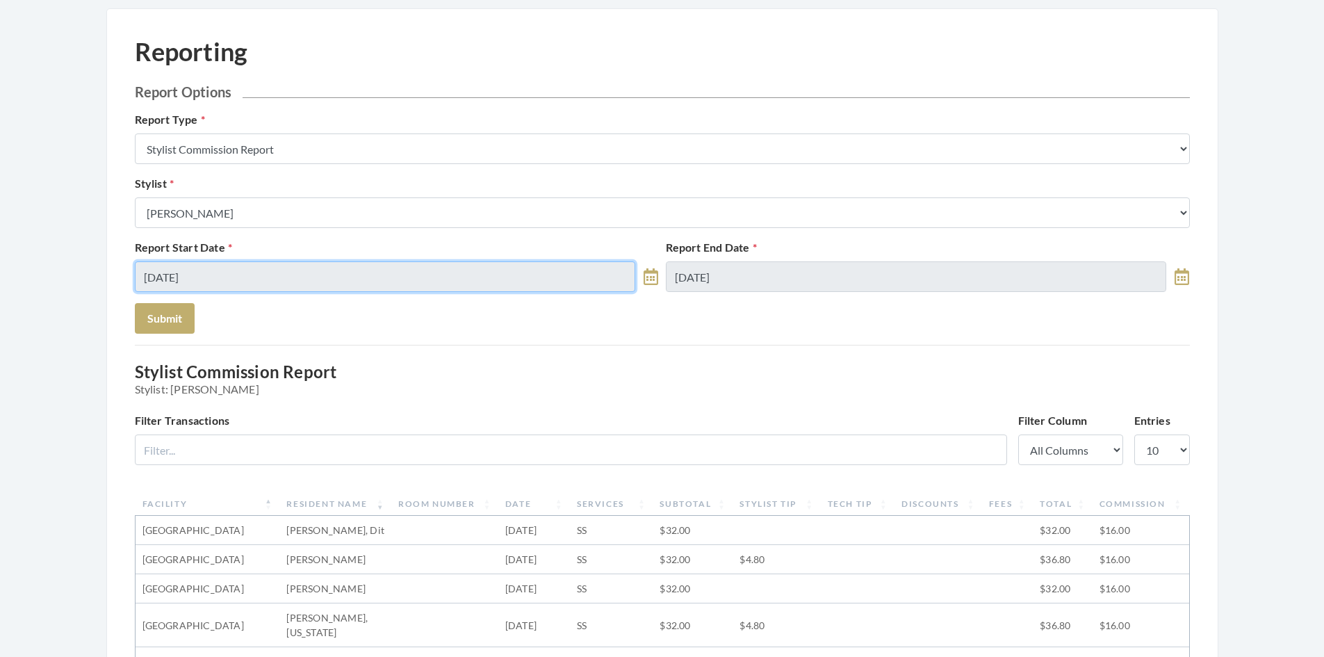
click at [280, 265] on input "[DATE]" at bounding box center [385, 276] width 501 height 31
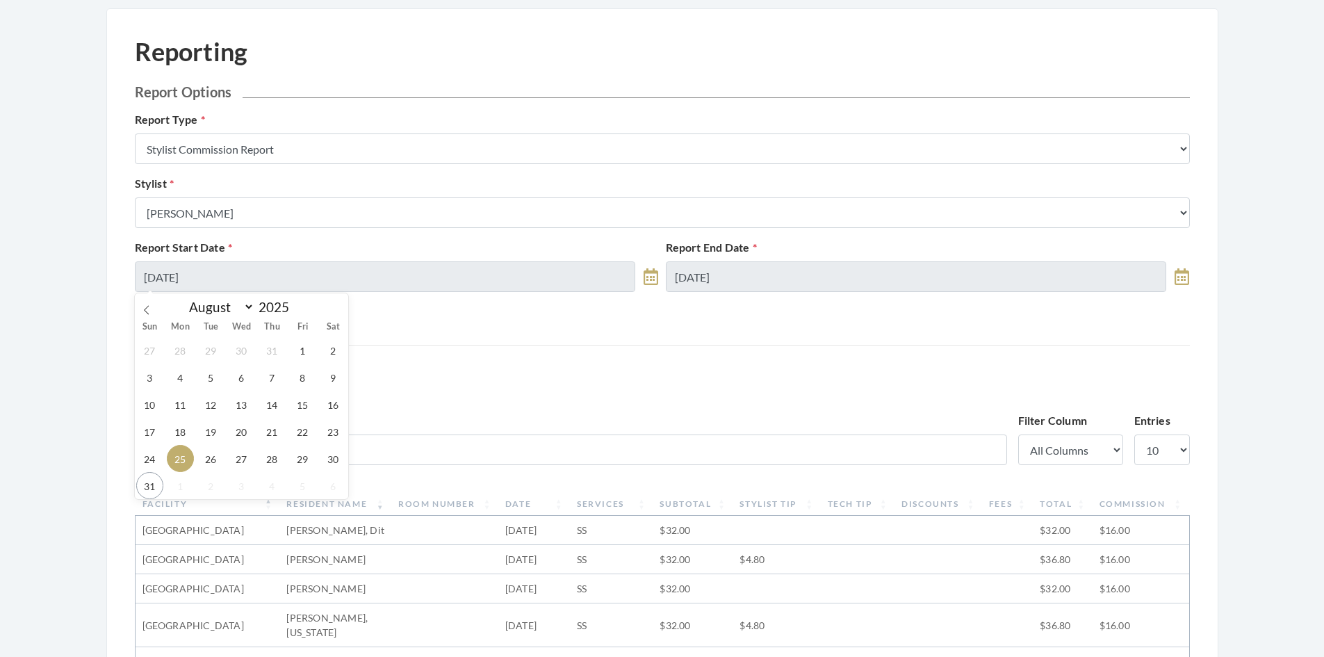
click at [183, 458] on span "25" at bounding box center [180, 458] width 27 height 27
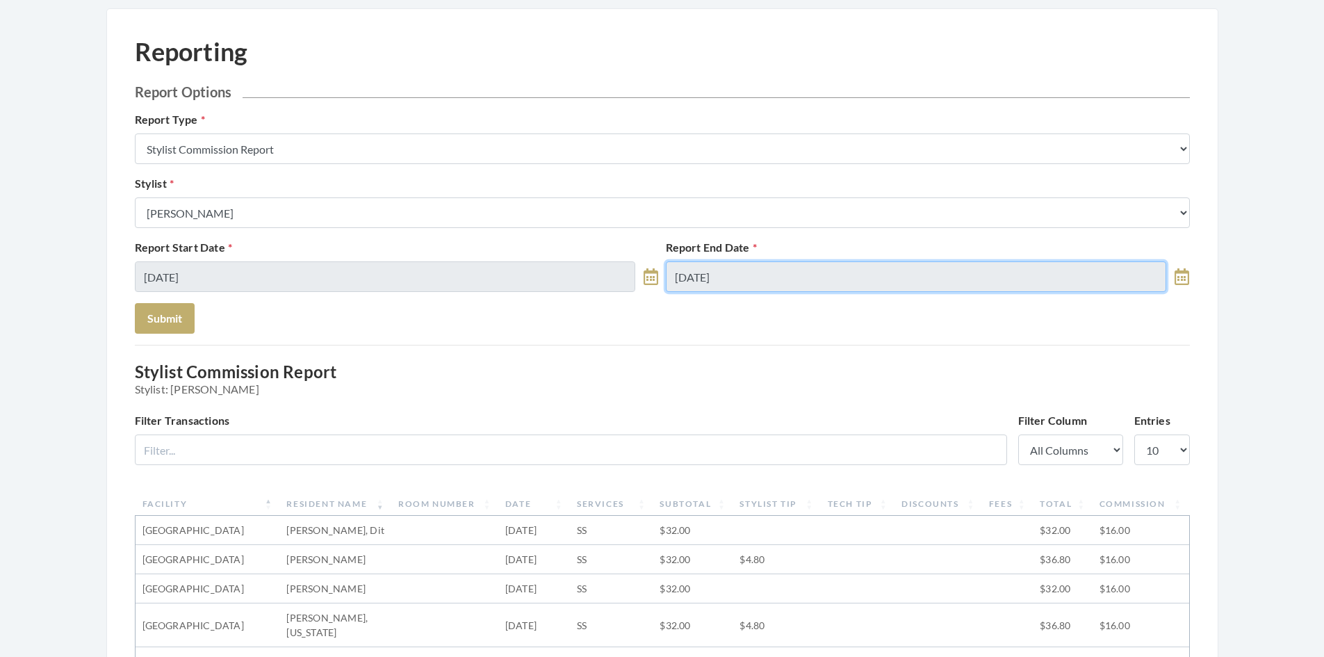
click at [755, 284] on input "08/30/2025" at bounding box center [916, 276] width 501 height 31
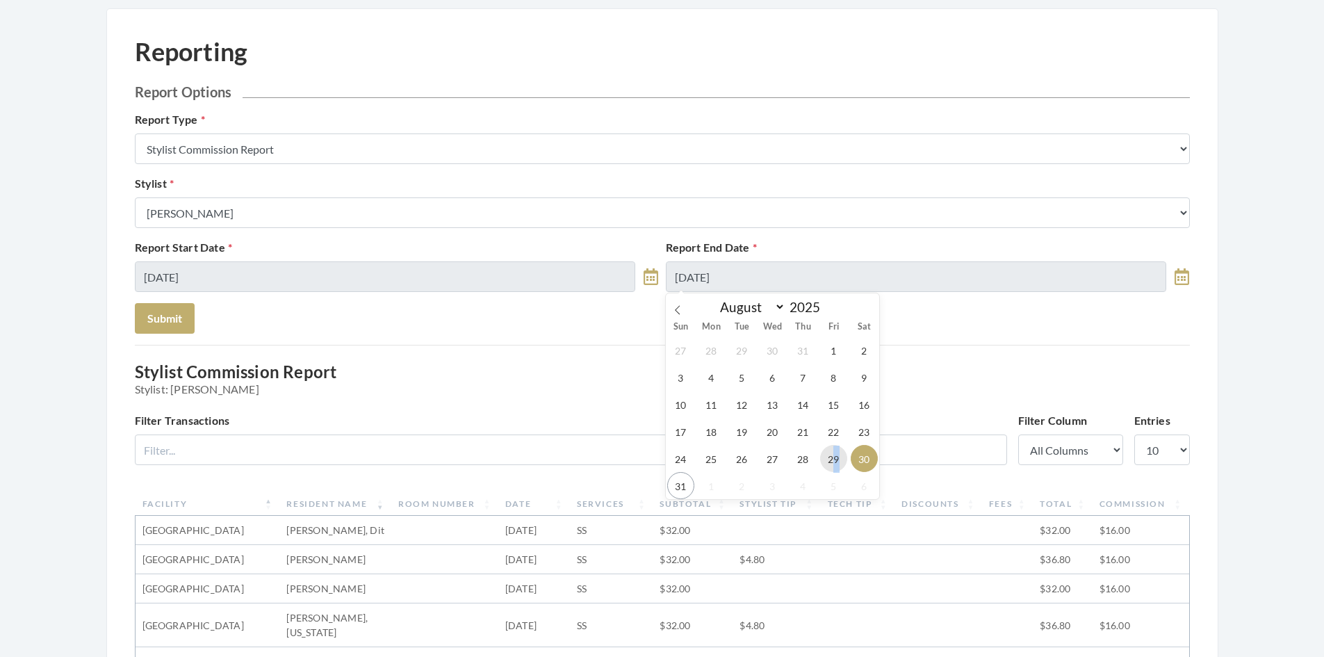
drag, startPoint x: 837, startPoint y: 460, endPoint x: 824, endPoint y: 466, distance: 14.0
click at [831, 463] on span "29" at bounding box center [833, 458] width 27 height 27
type input "[DATE]"
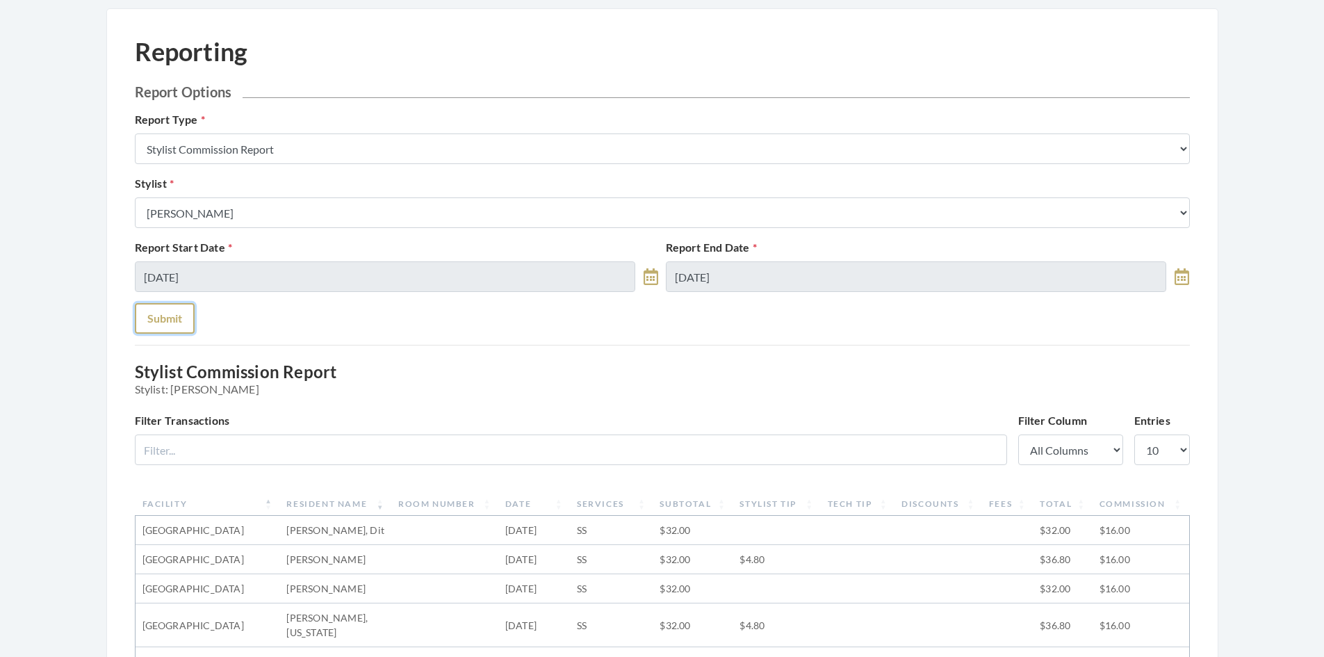
click at [170, 322] on button "Submit" at bounding box center [165, 318] width 60 height 31
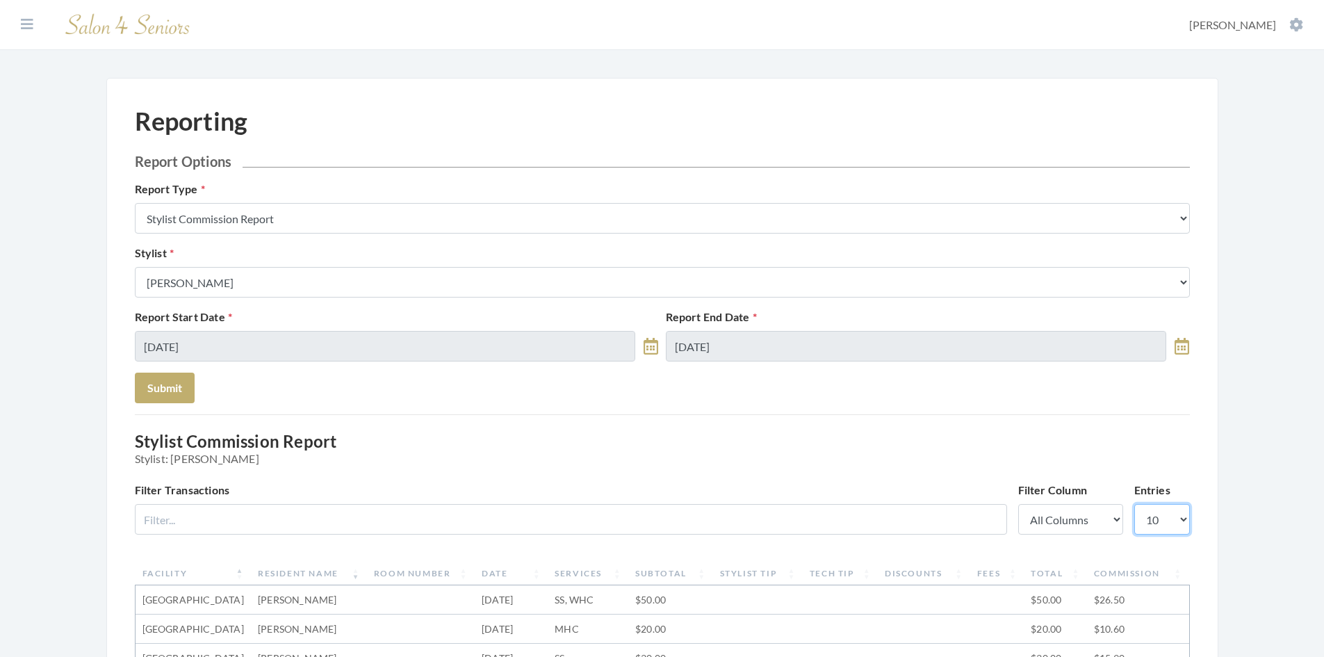
click at [1186, 516] on select "10 25 50 100" at bounding box center [1162, 519] width 56 height 31
select select "50"
click at [1134, 504] on select "10 25 50 100" at bounding box center [1162, 519] width 56 height 31
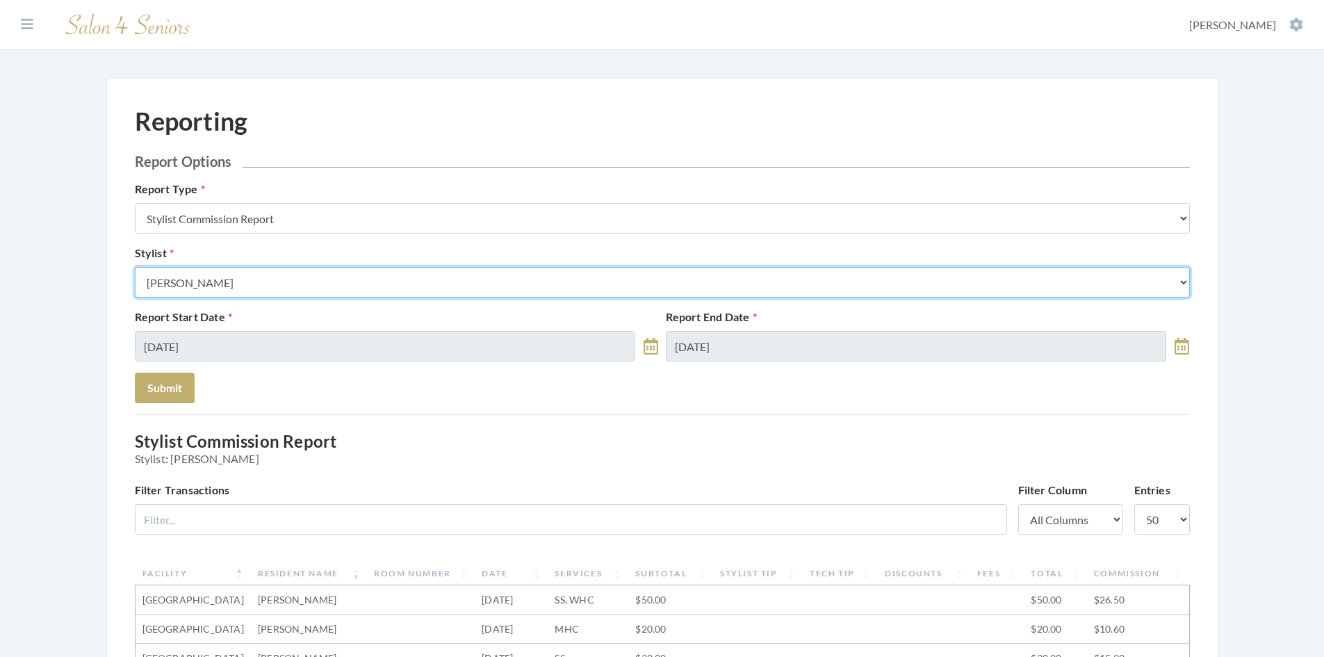
click at [509, 272] on select "Select a Stylist [PERSON_NAME] [PERSON_NAME] [PERSON_NAME] [PERSON_NAME] [PERSO…" at bounding box center [662, 282] width 1055 height 31
select select "169"
click at [135, 267] on select "Select a Stylist [PERSON_NAME] [PERSON_NAME] [PERSON_NAME] [PERSON_NAME] [PERSO…" at bounding box center [662, 282] width 1055 height 31
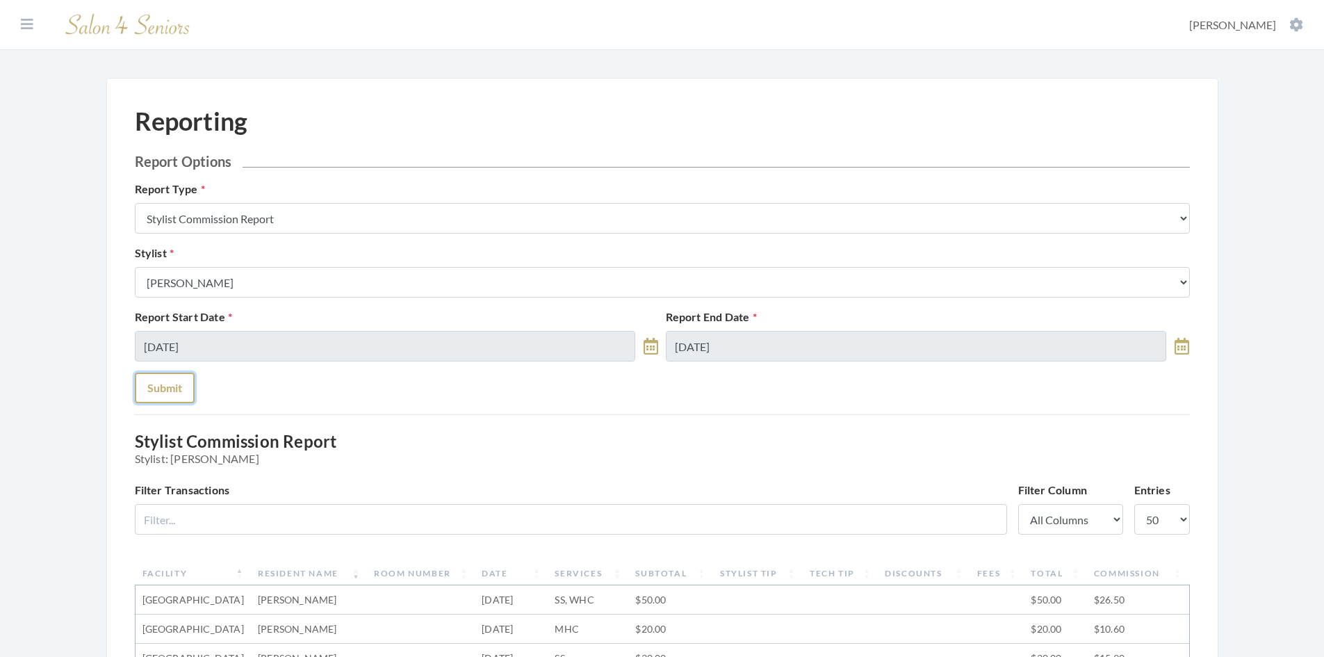
click at [171, 388] on button "Submit" at bounding box center [165, 387] width 60 height 31
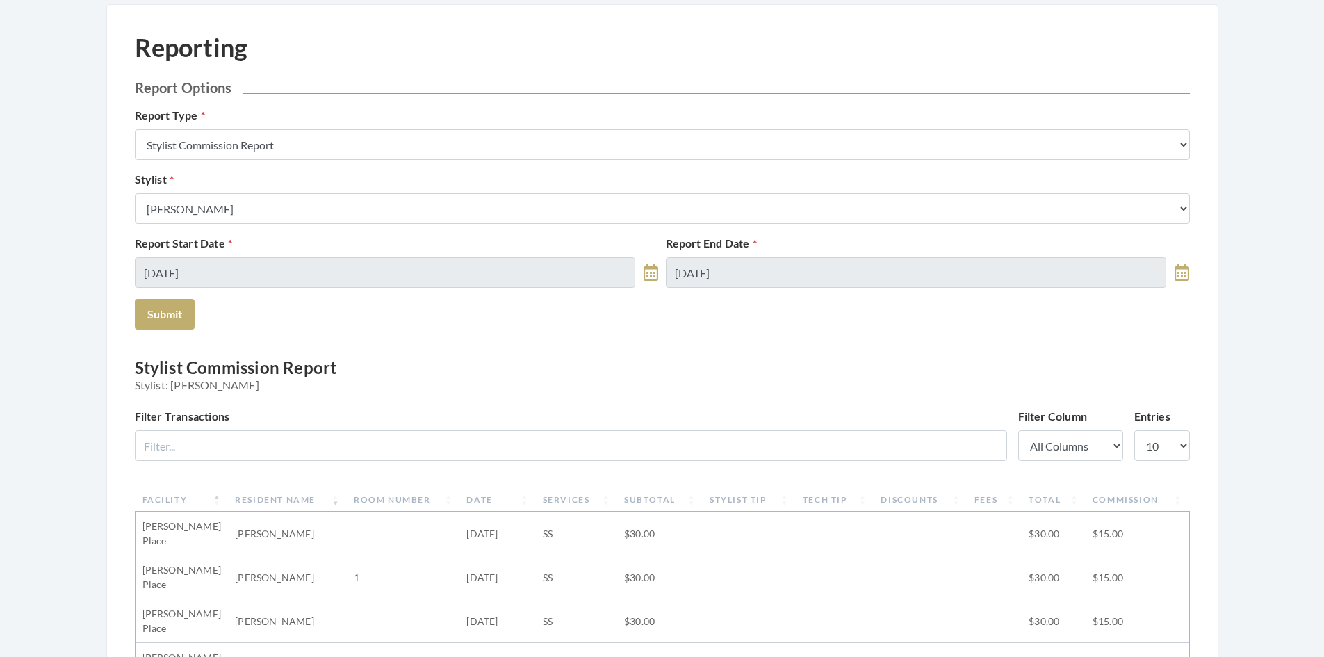
scroll to position [69, 0]
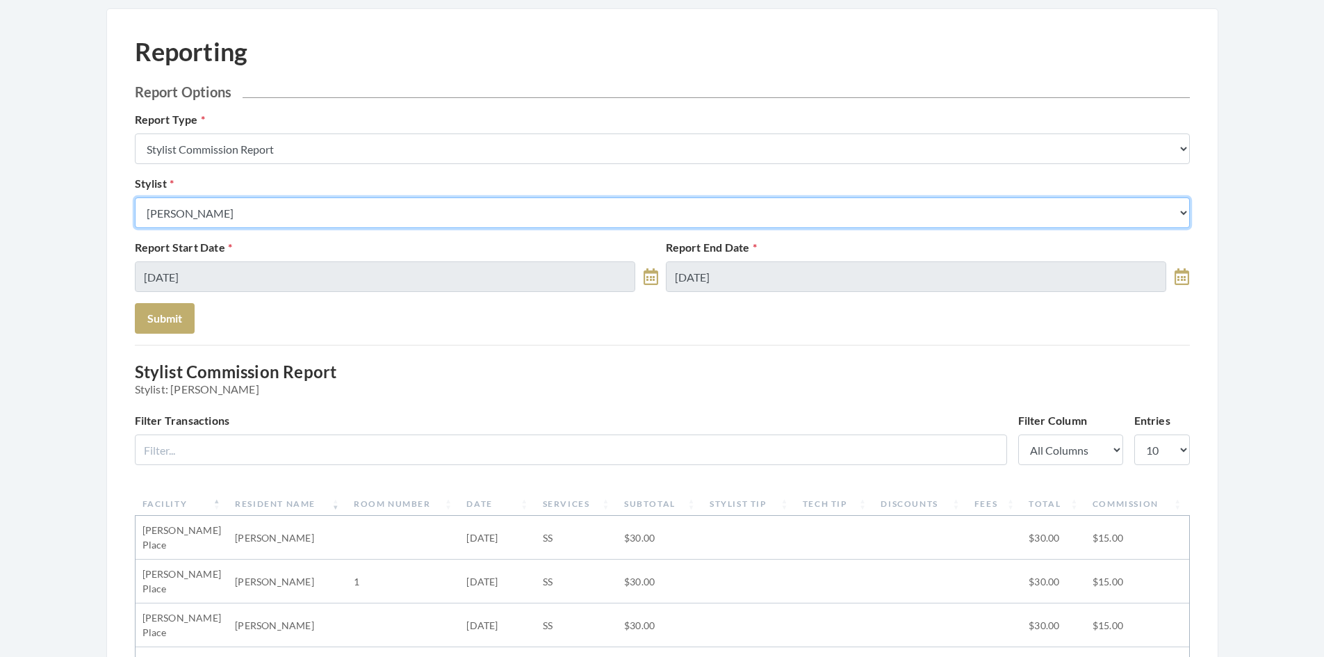
click at [294, 210] on select "Select a Stylist [PERSON_NAME] [PERSON_NAME] [PERSON_NAME] [PERSON_NAME] [PERSO…" at bounding box center [662, 212] width 1055 height 31
select select "127"
click at [135, 197] on select "Select a Stylist [PERSON_NAME] [PERSON_NAME] [PERSON_NAME] [PERSON_NAME] [PERSO…" at bounding box center [662, 212] width 1055 height 31
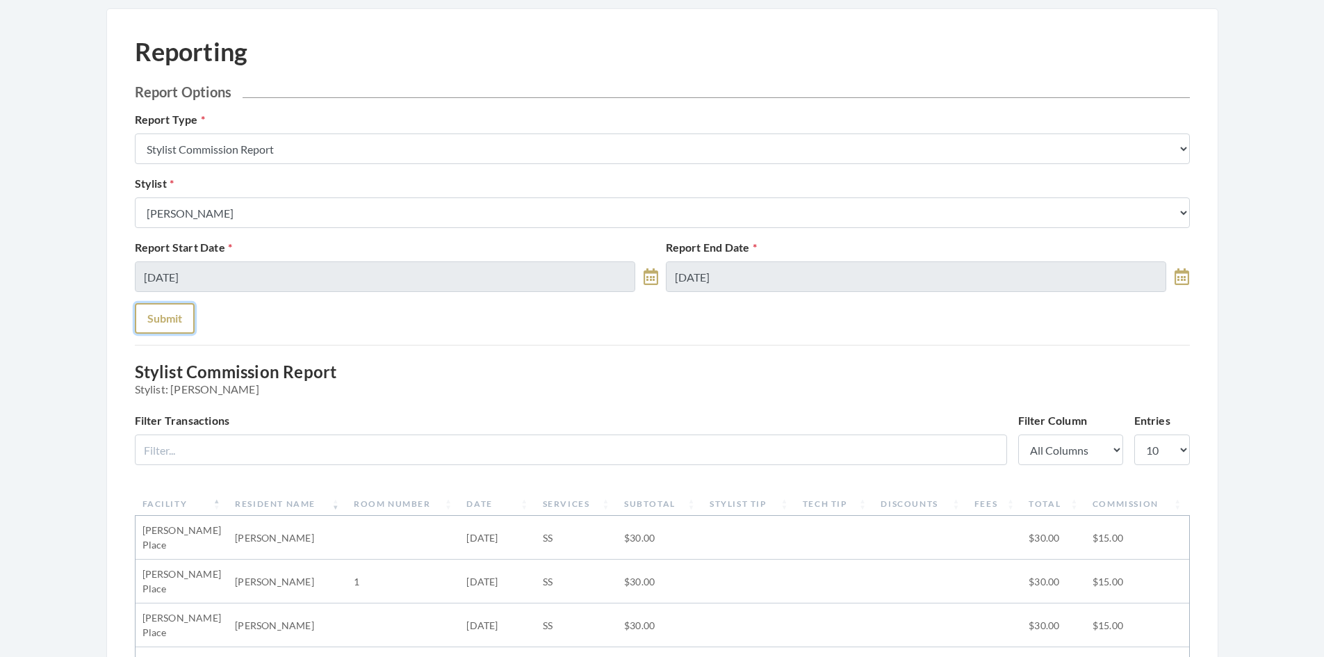
click at [145, 322] on button "Submit" at bounding box center [165, 318] width 60 height 31
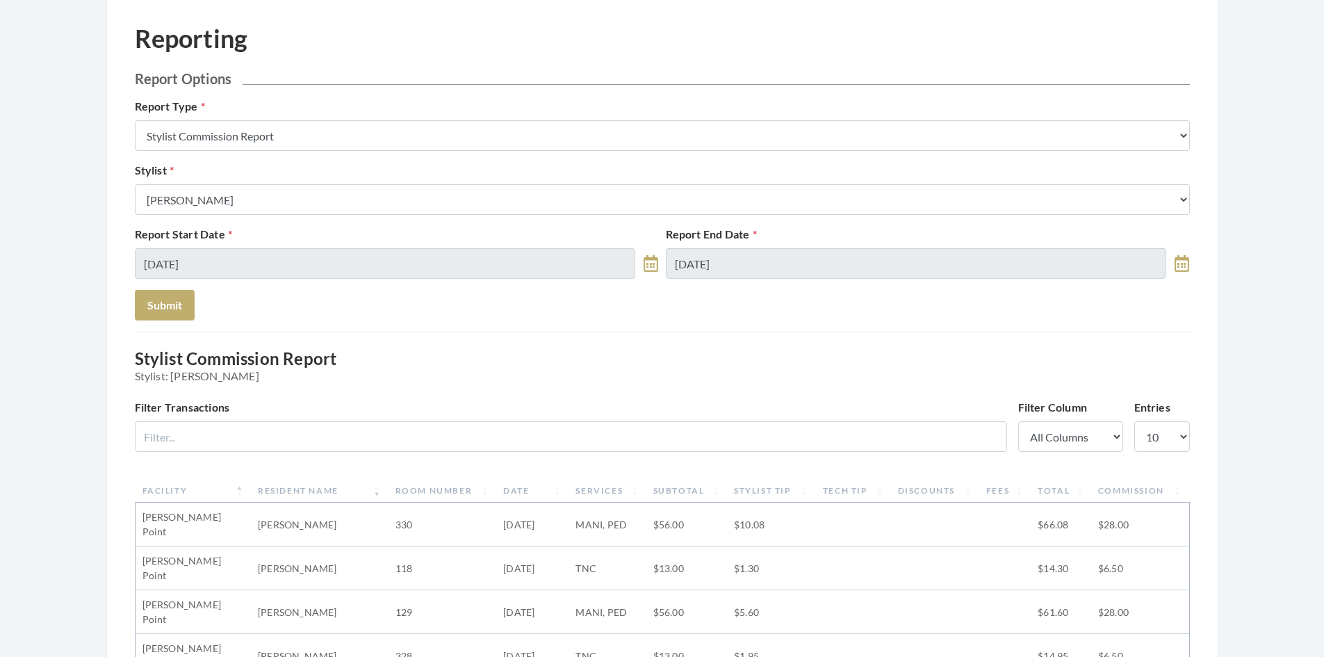
scroll to position [69, 0]
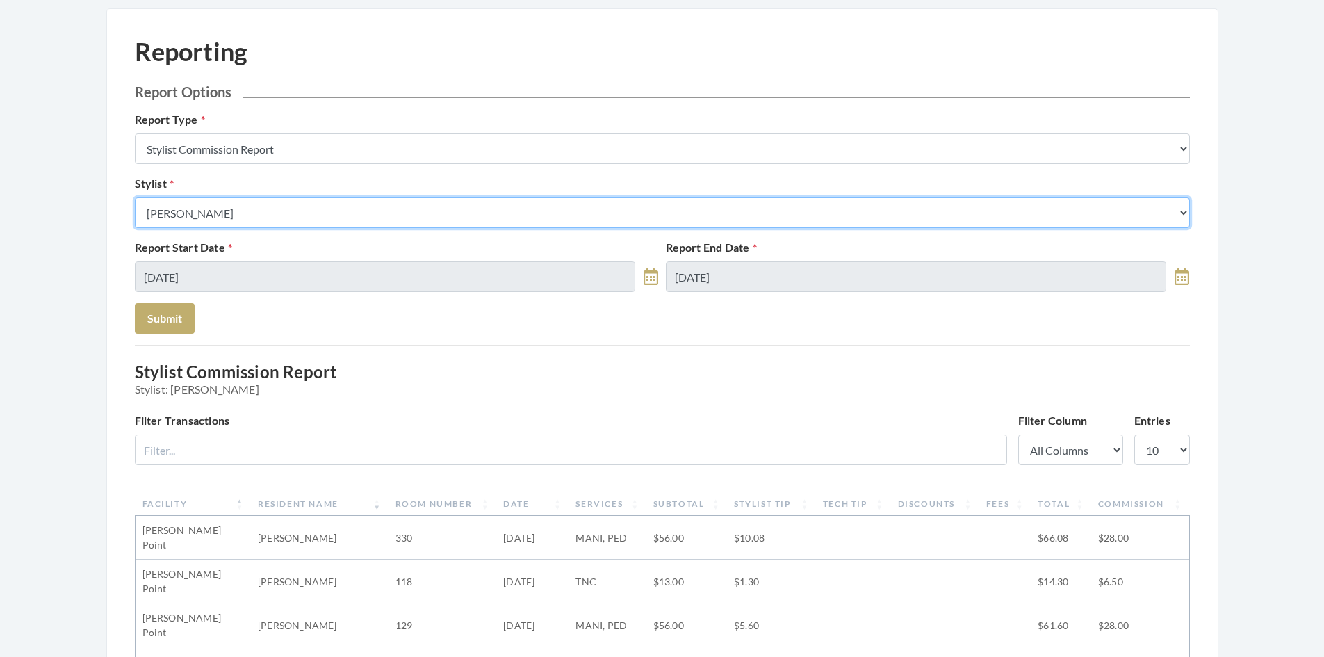
click at [284, 223] on select "Select a Stylist [PERSON_NAME] [PERSON_NAME] [PERSON_NAME] [PERSON_NAME] [PERSO…" at bounding box center [662, 212] width 1055 height 31
select select "147"
click at [135, 197] on select "Select a Stylist [PERSON_NAME] [PERSON_NAME] [PERSON_NAME] [PERSON_NAME] [PERSO…" at bounding box center [662, 212] width 1055 height 31
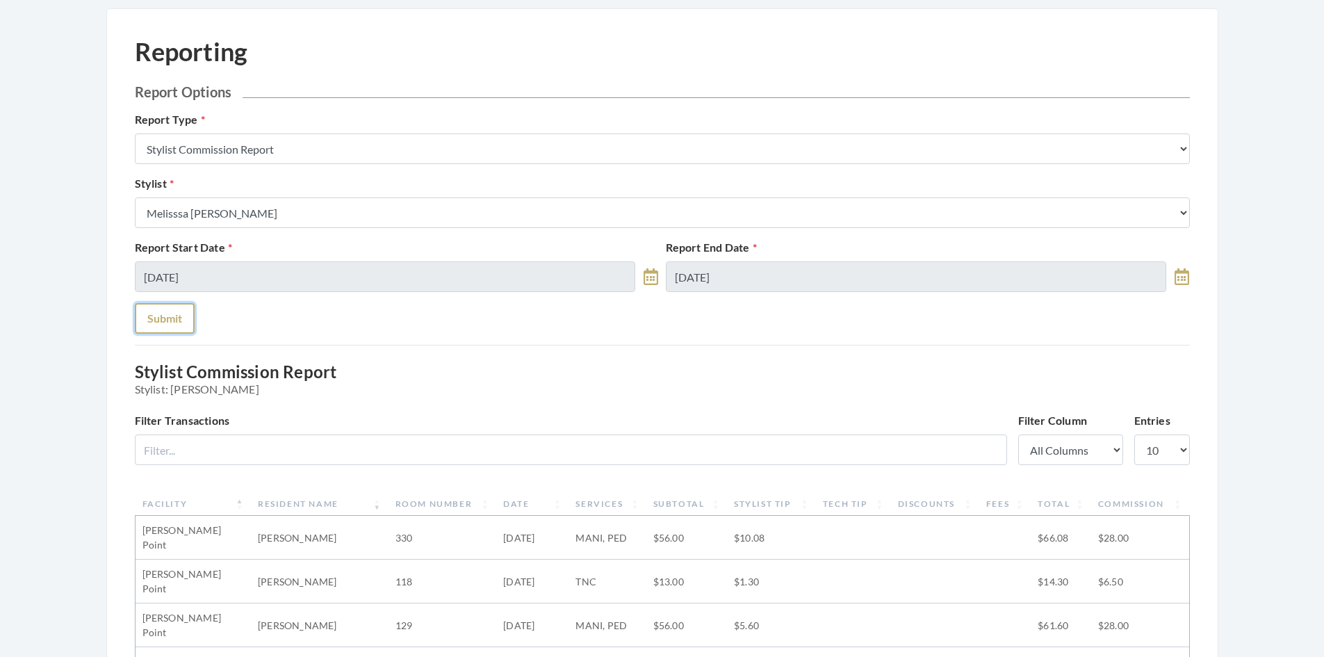
click at [179, 324] on button "Submit" at bounding box center [165, 318] width 60 height 31
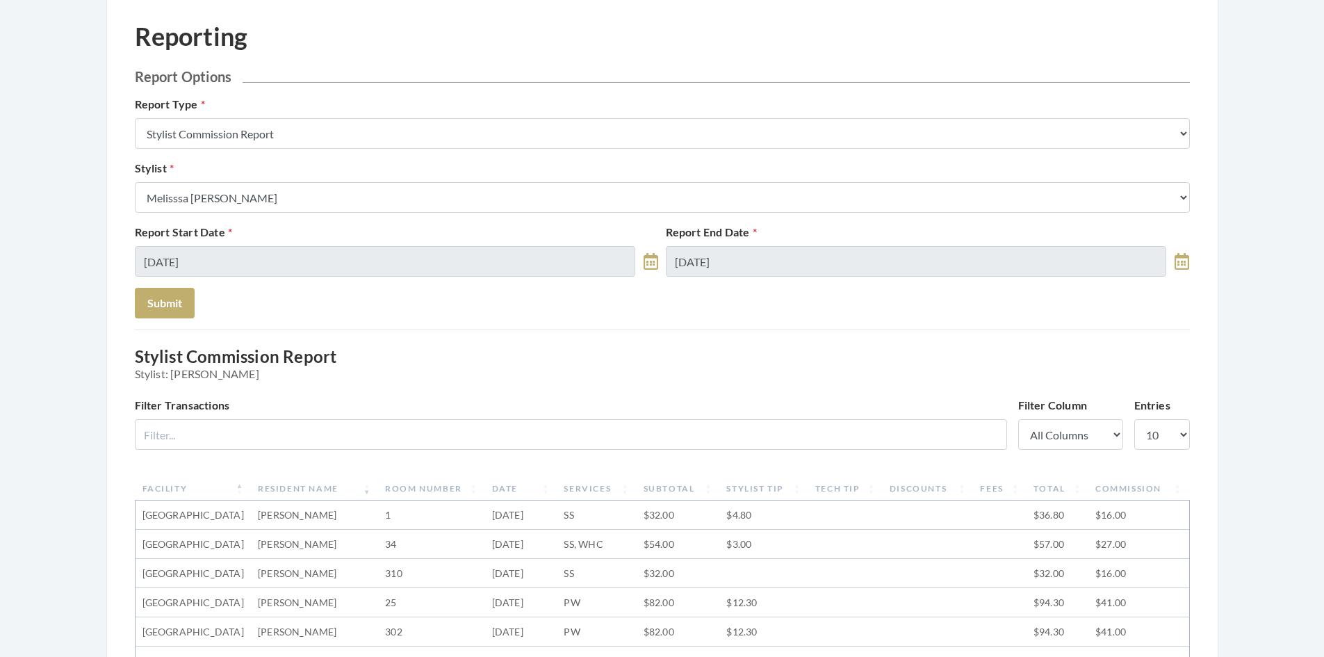
scroll to position [69, 0]
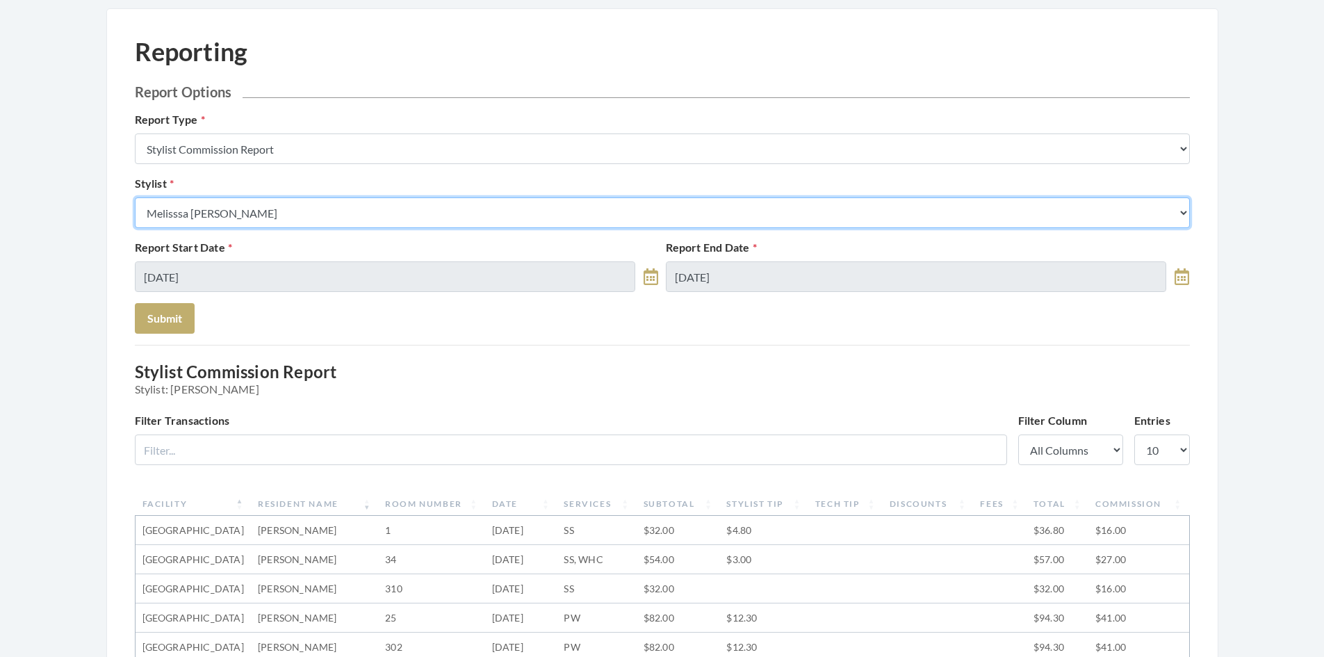
click at [268, 214] on select "Select a Stylist [PERSON_NAME] [PERSON_NAME] [PERSON_NAME] [PERSON_NAME] [PERSO…" at bounding box center [662, 212] width 1055 height 31
select select "49"
click at [135, 197] on select "Select a Stylist [PERSON_NAME] [PERSON_NAME] [PERSON_NAME] [PERSON_NAME] [PERSO…" at bounding box center [662, 212] width 1055 height 31
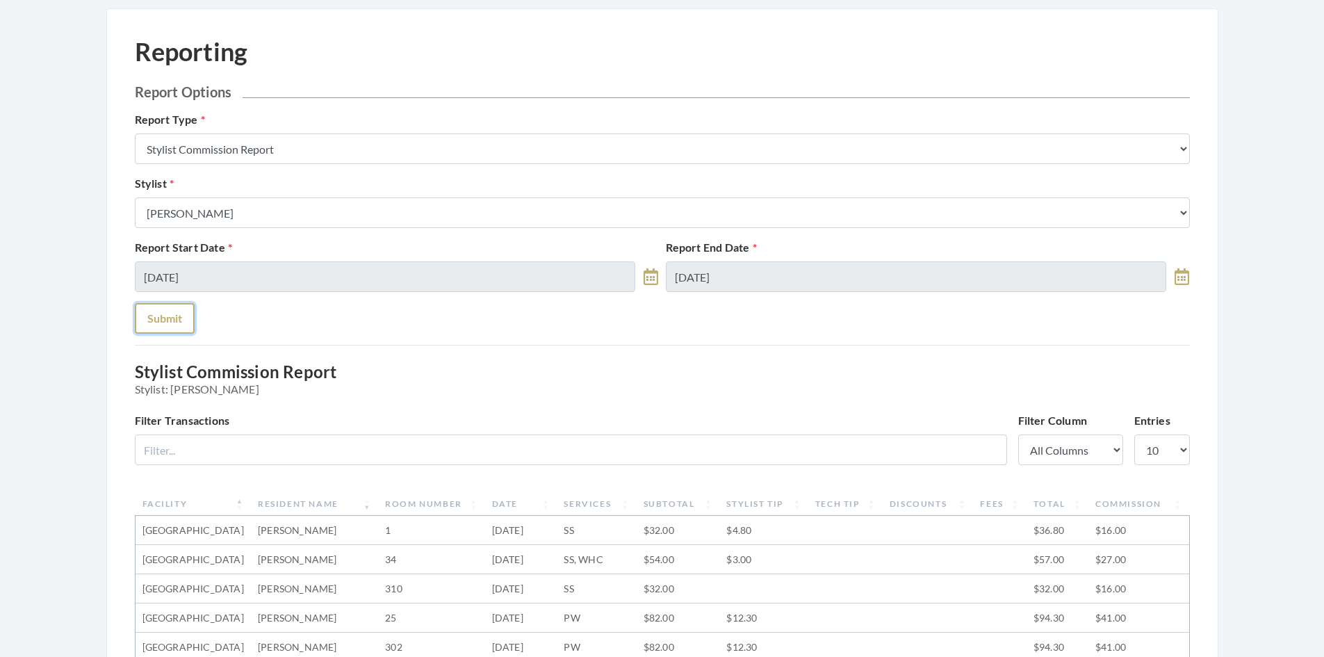
click at [170, 313] on button "Submit" at bounding box center [165, 318] width 60 height 31
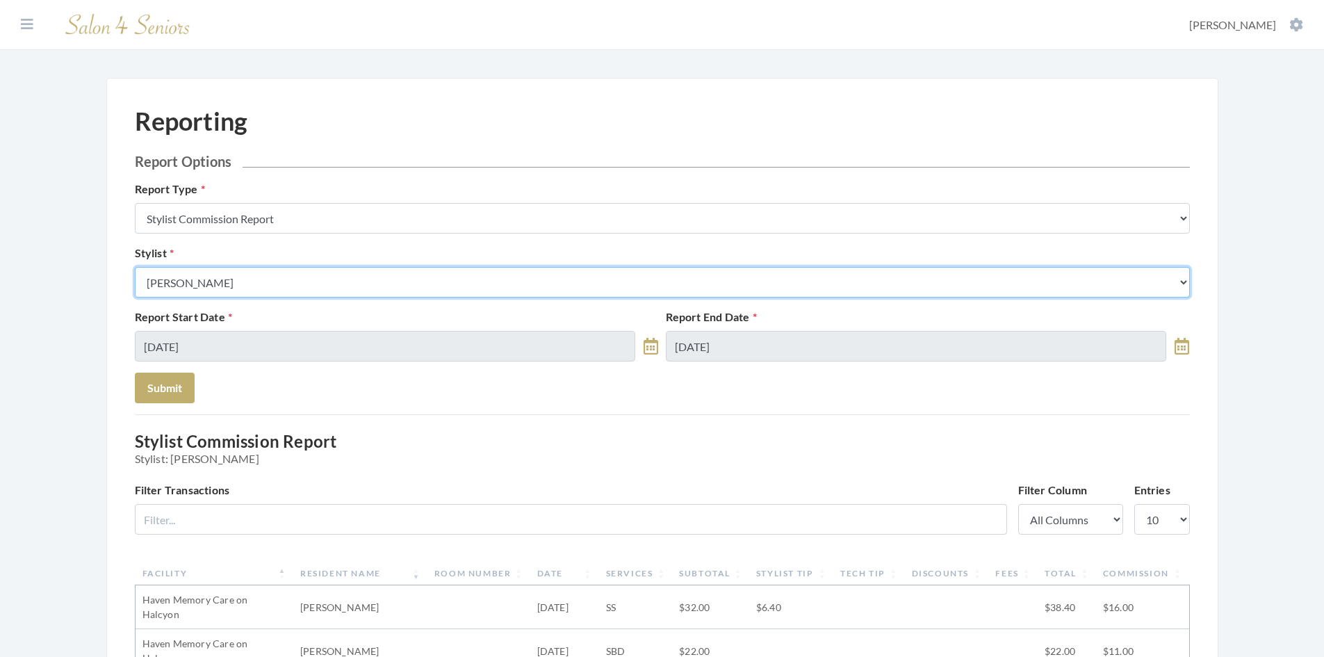
click at [315, 277] on select "Select a Stylist Alaina Krumm Alisha Teasley Anna White Ashley Venable Cassie B…" at bounding box center [662, 282] width 1055 height 31
select select "43"
click at [135, 267] on select "Select a Stylist Alaina Krumm Alisha Teasley Anna White Ashley Venable Cassie B…" at bounding box center [662, 282] width 1055 height 31
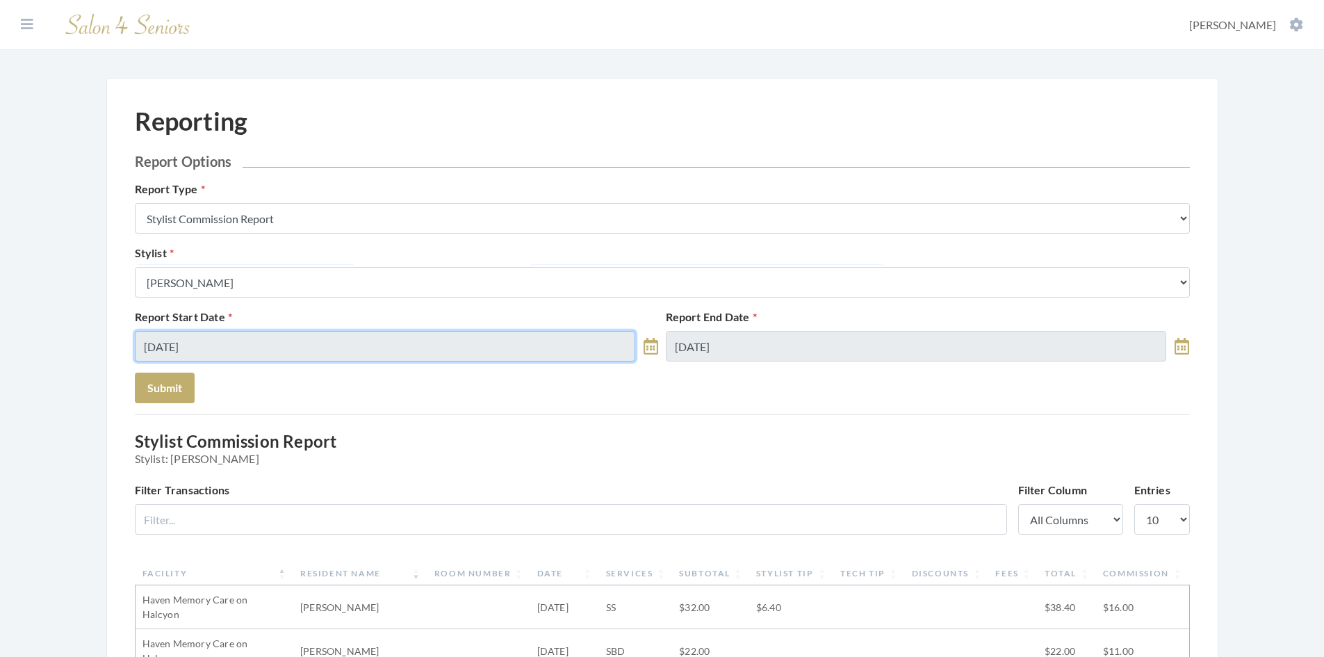
click at [281, 349] on input "[DATE]" at bounding box center [385, 346] width 501 height 31
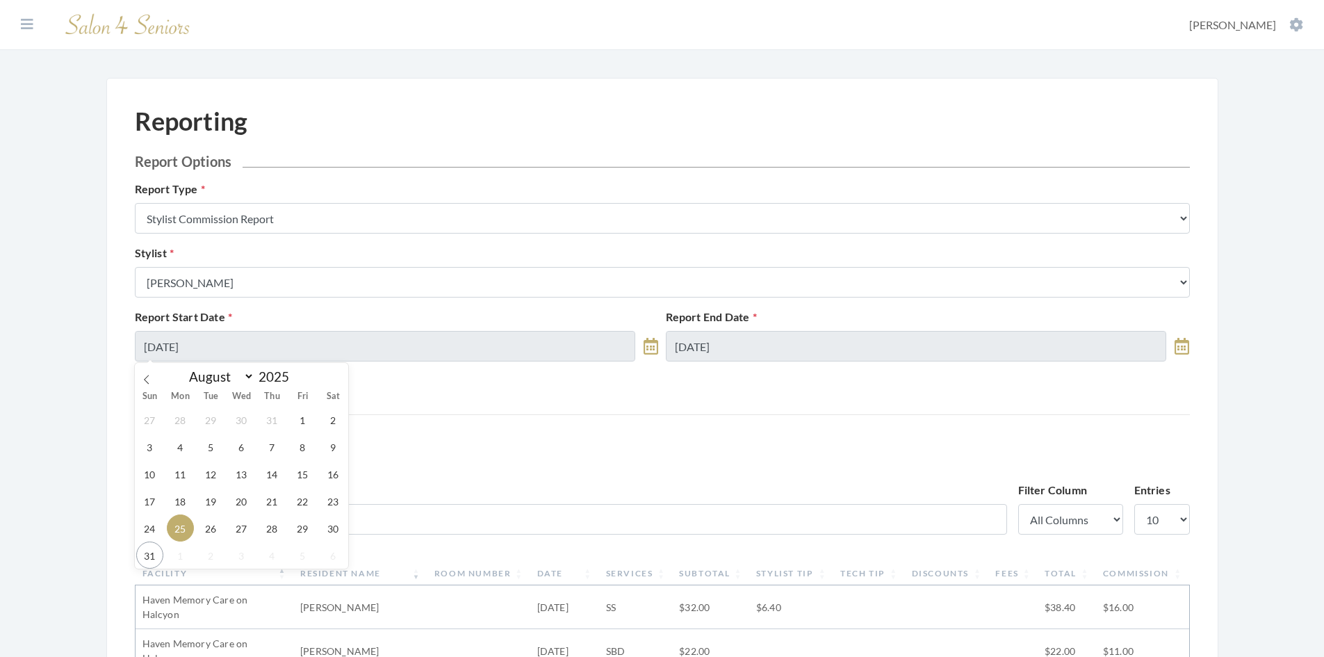
click at [177, 520] on span "25" at bounding box center [180, 527] width 27 height 27
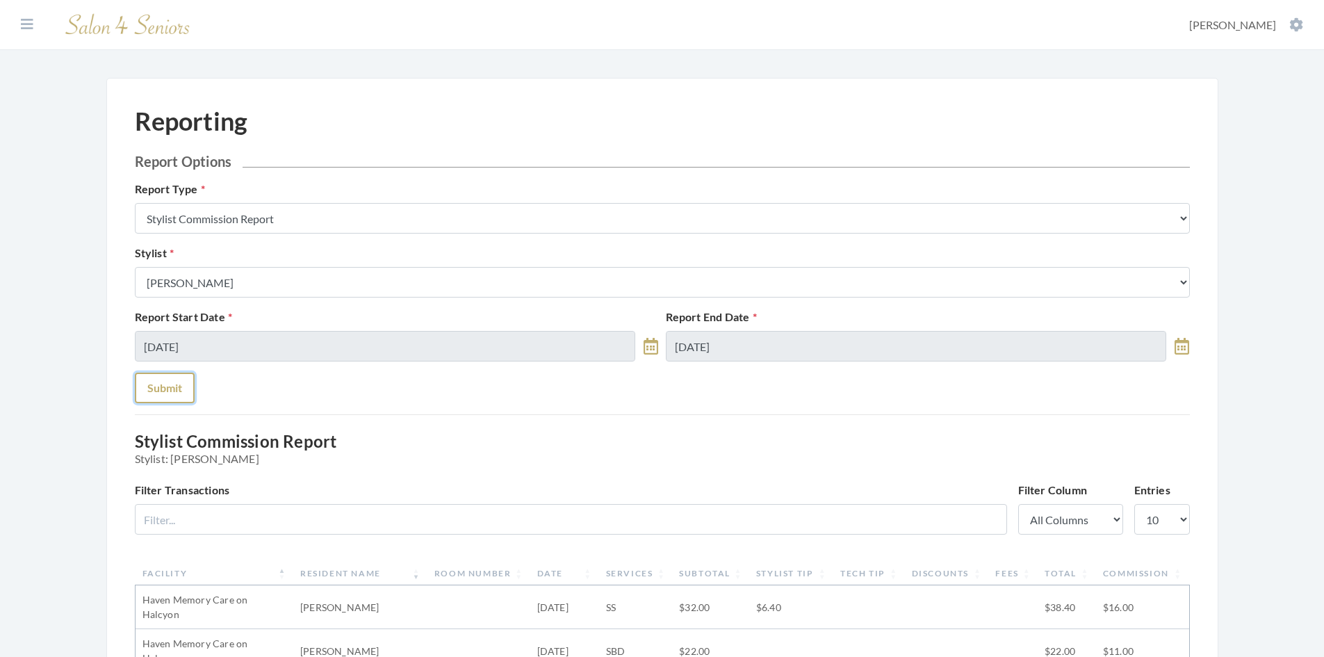
click at [175, 388] on button "Submit" at bounding box center [165, 387] width 60 height 31
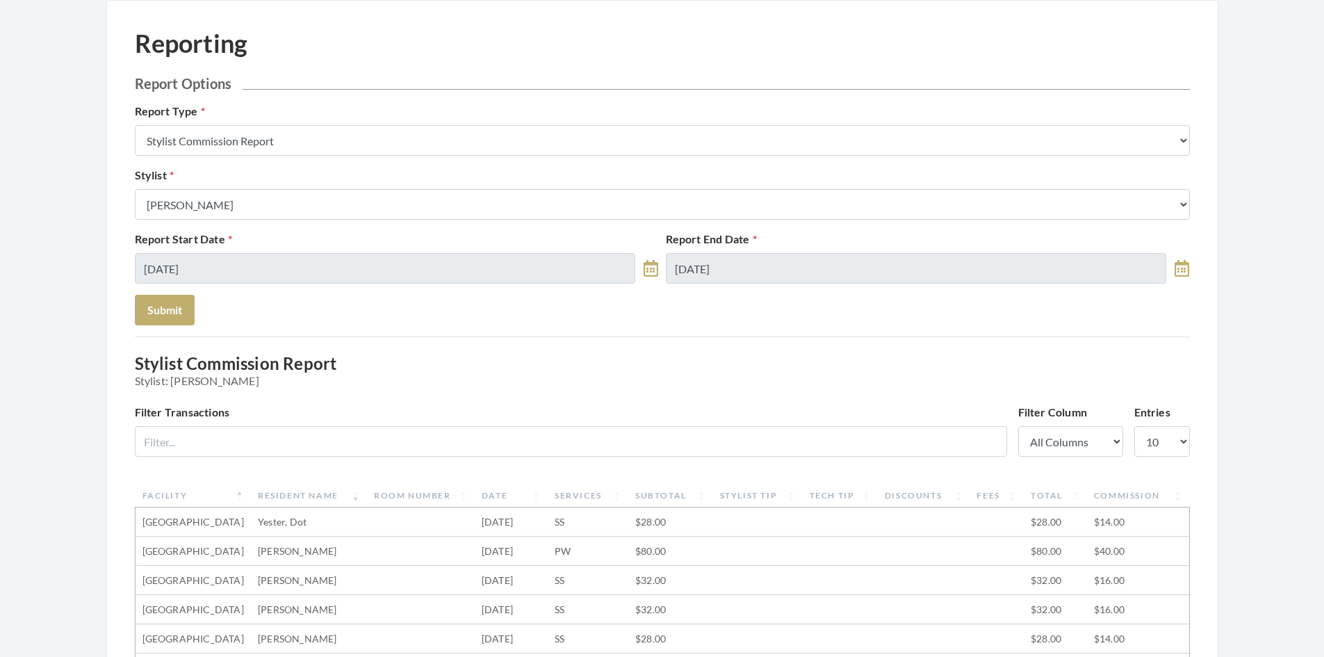
scroll to position [69, 0]
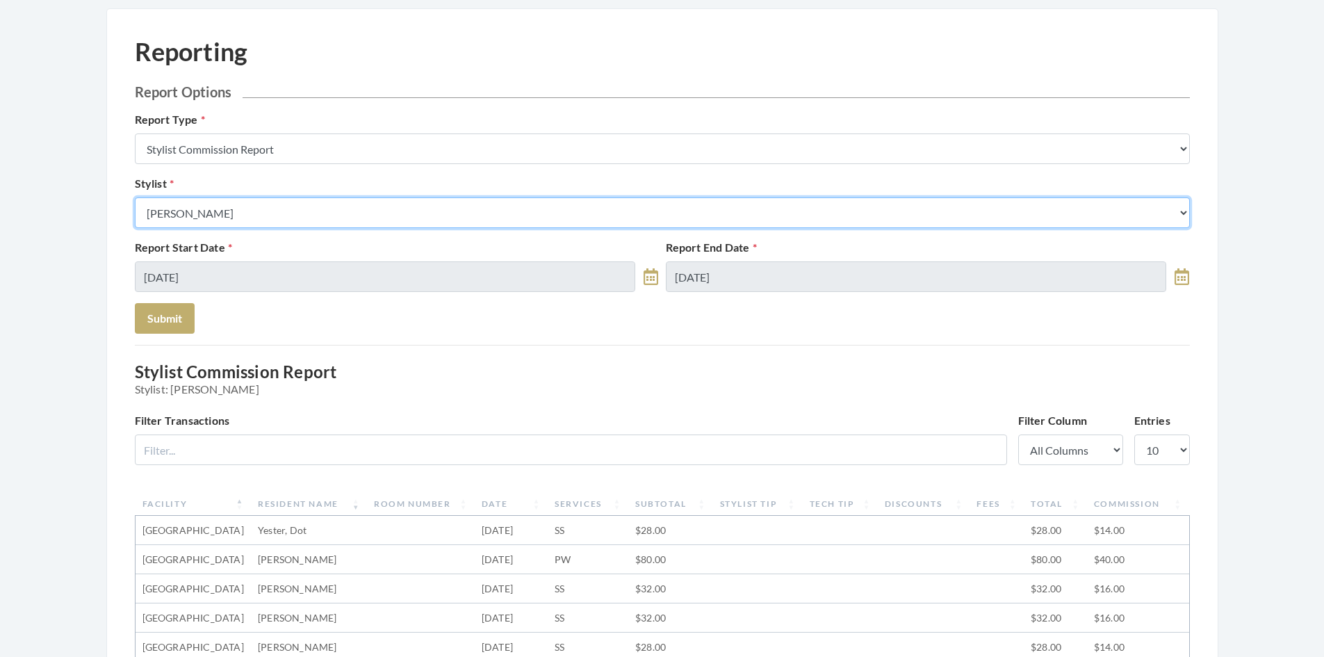
click at [298, 217] on select "Select a Stylist Alaina Krumm Alisha Teasley Anna White Ashley Venable Cassie B…" at bounding box center [662, 212] width 1055 height 31
select select "181"
click at [135, 197] on select "Select a Stylist Alaina Krumm Alisha Teasley Anna White Ashley Venable Cassie B…" at bounding box center [662, 212] width 1055 height 31
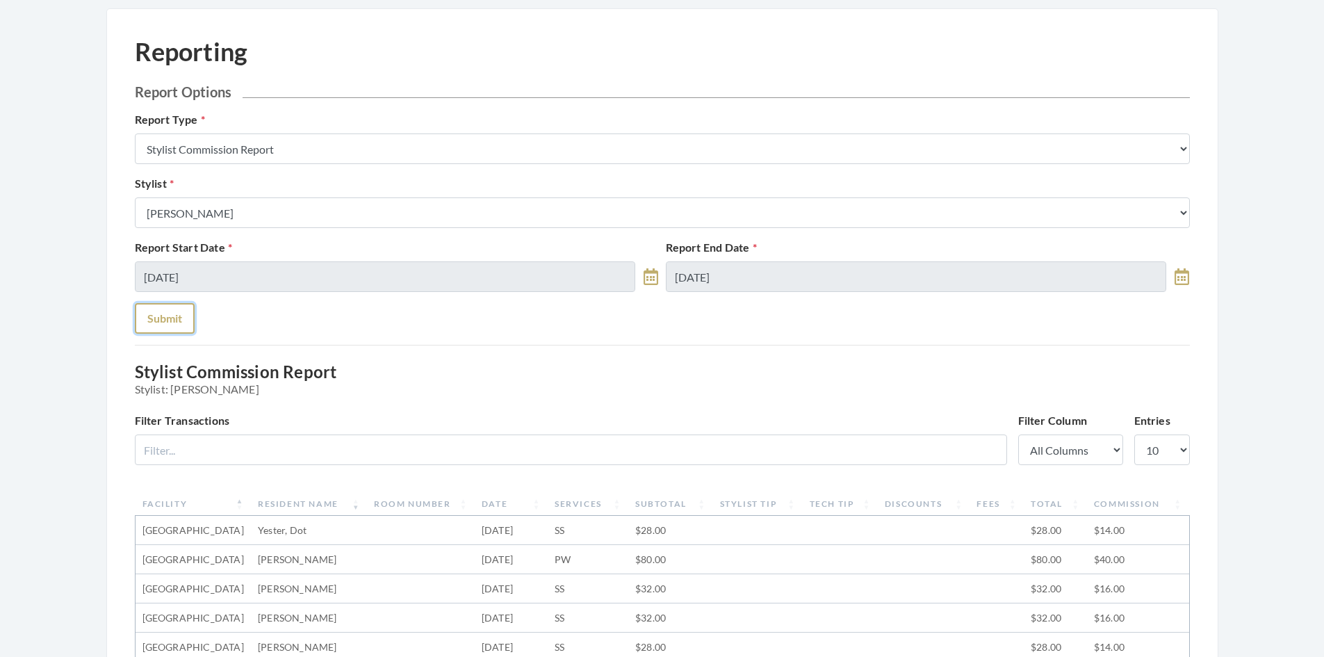
click at [169, 320] on button "Submit" at bounding box center [165, 318] width 60 height 31
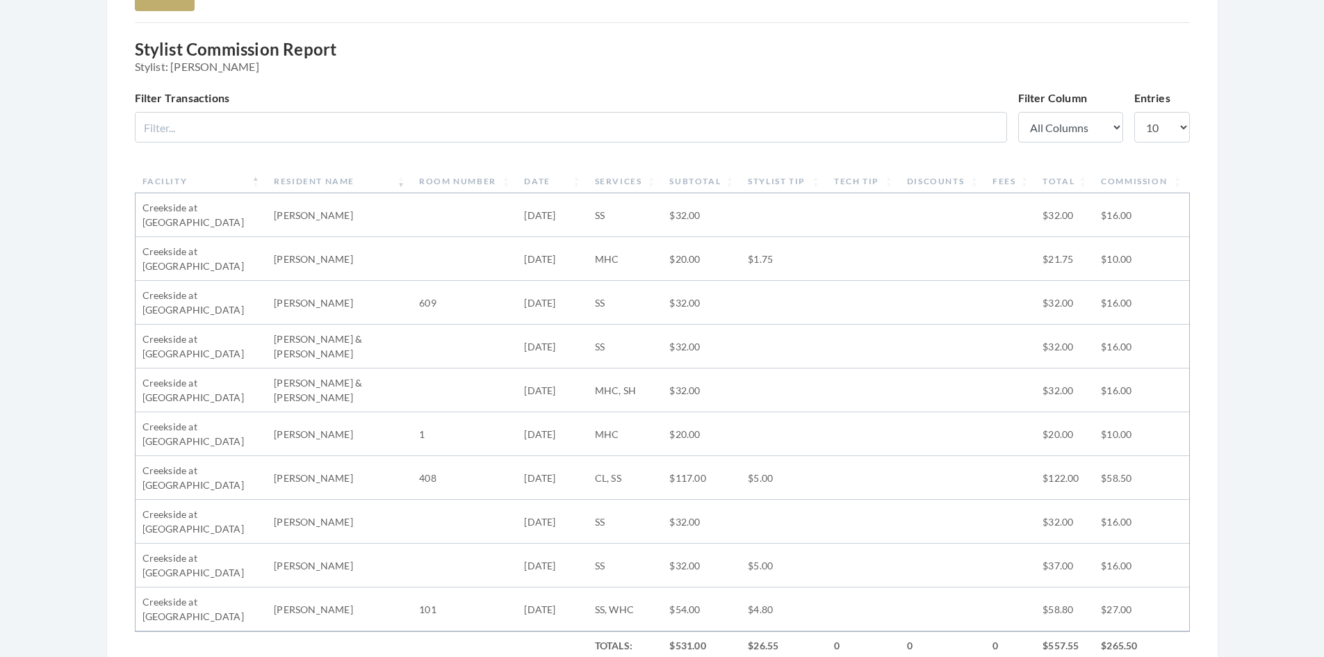
scroll to position [417, 0]
